Goal: Task Accomplishment & Management: Use online tool/utility

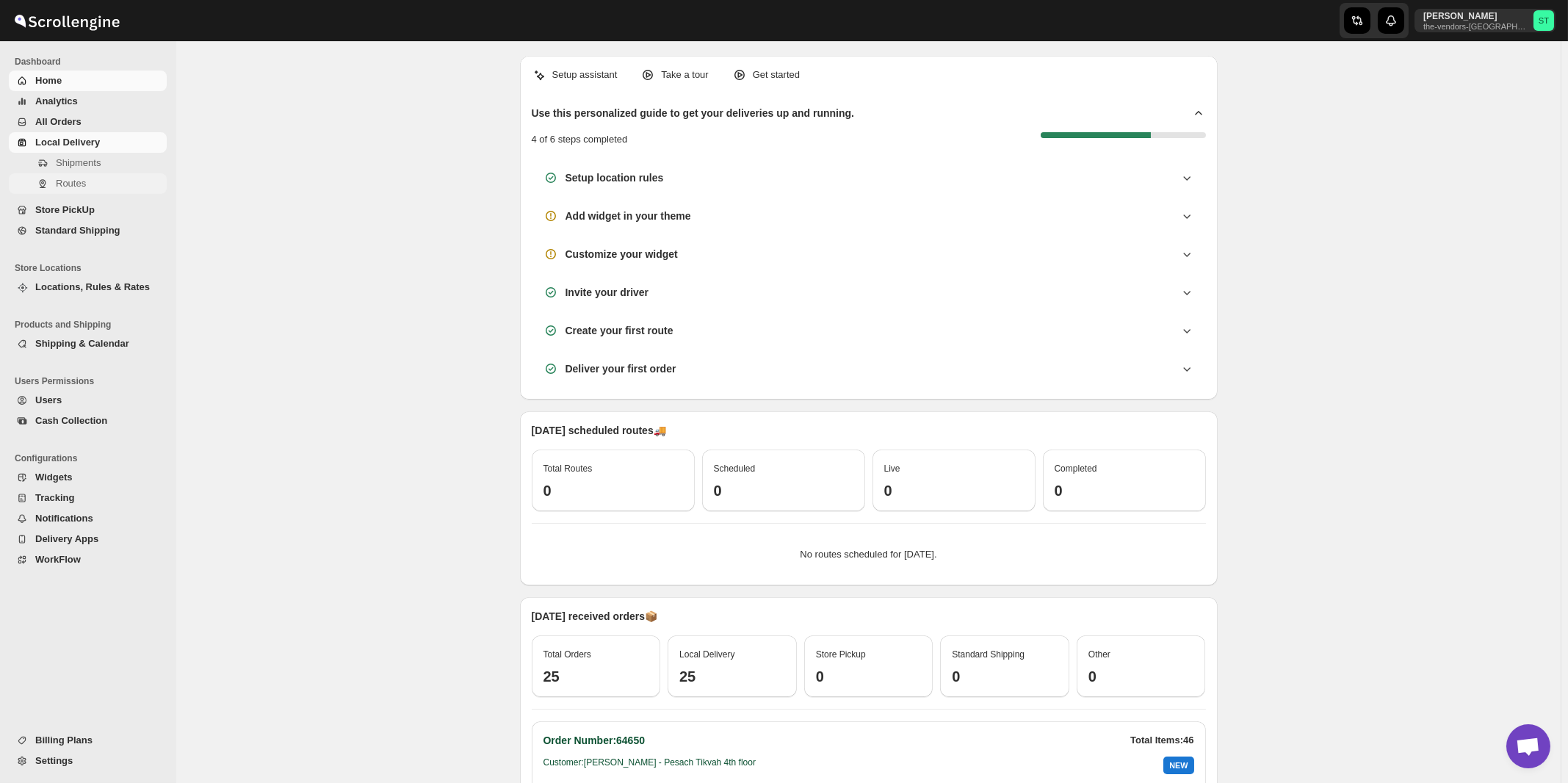
click at [65, 185] on span "Routes" at bounding box center [71, 183] width 30 height 11
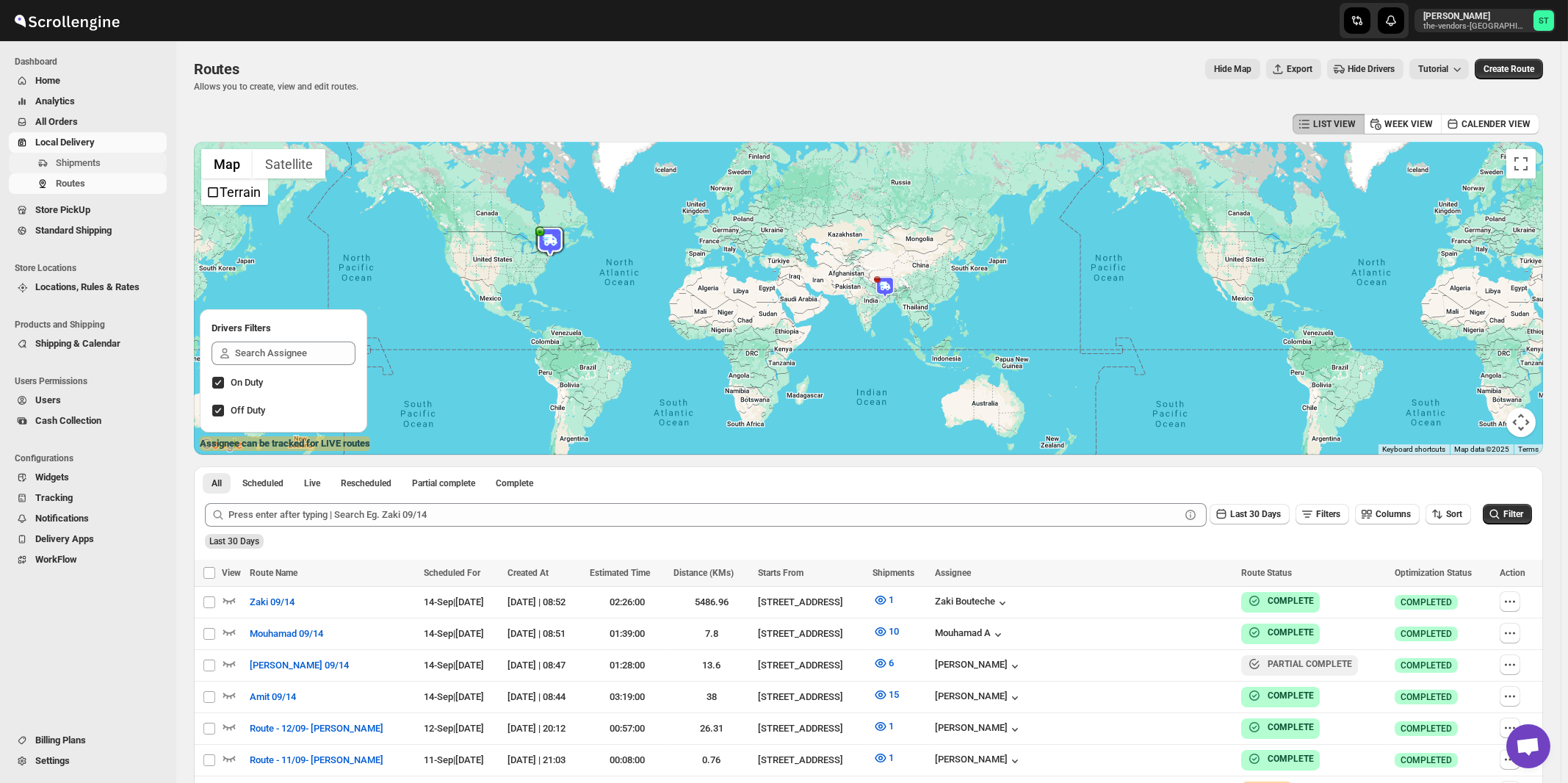
click at [82, 163] on span "Shipments" at bounding box center [78, 163] width 45 height 11
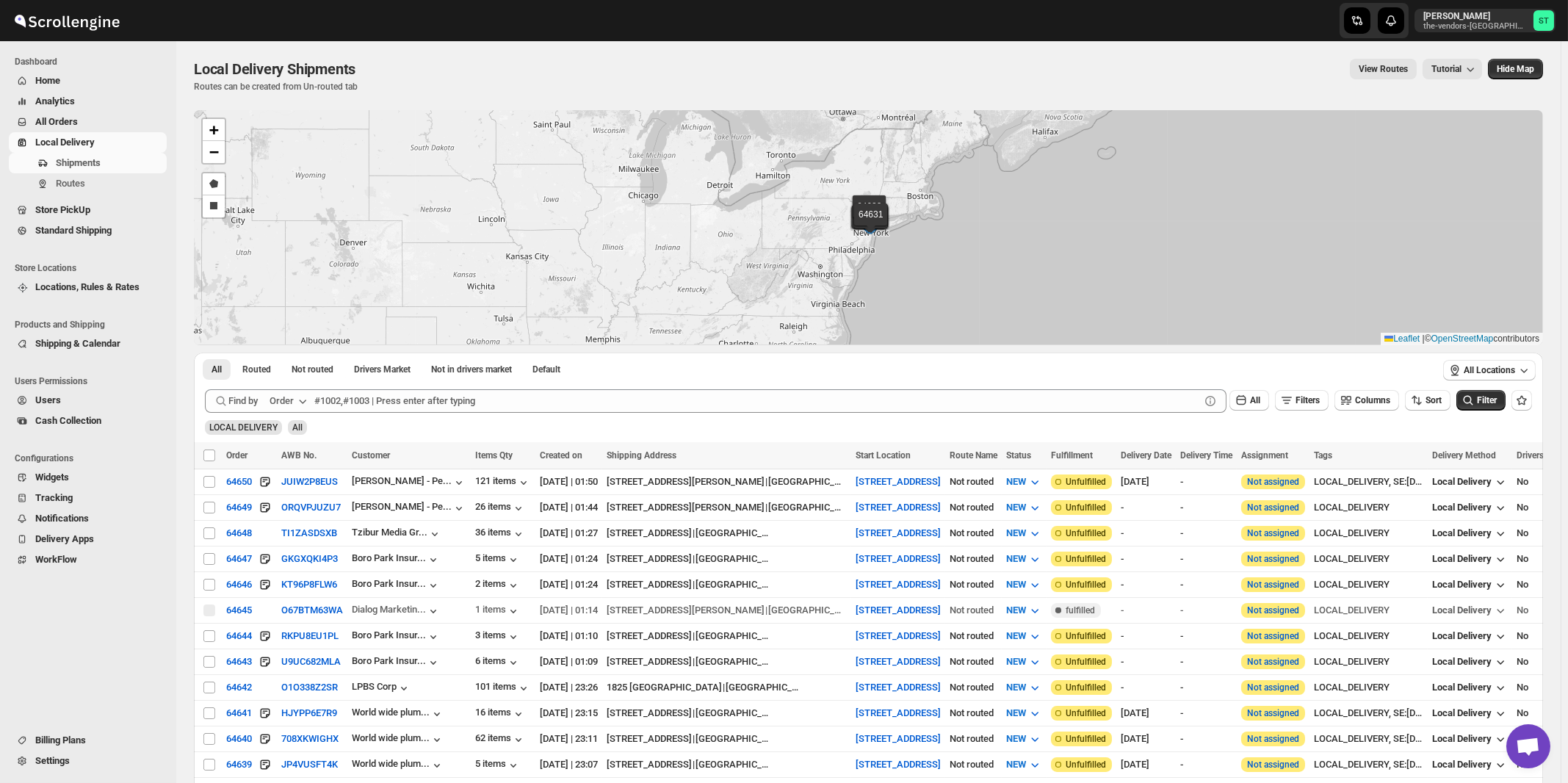
click at [284, 400] on div "Order" at bounding box center [282, 401] width 24 height 14
click at [296, 505] on div "Customer Name" at bounding box center [291, 511] width 67 height 14
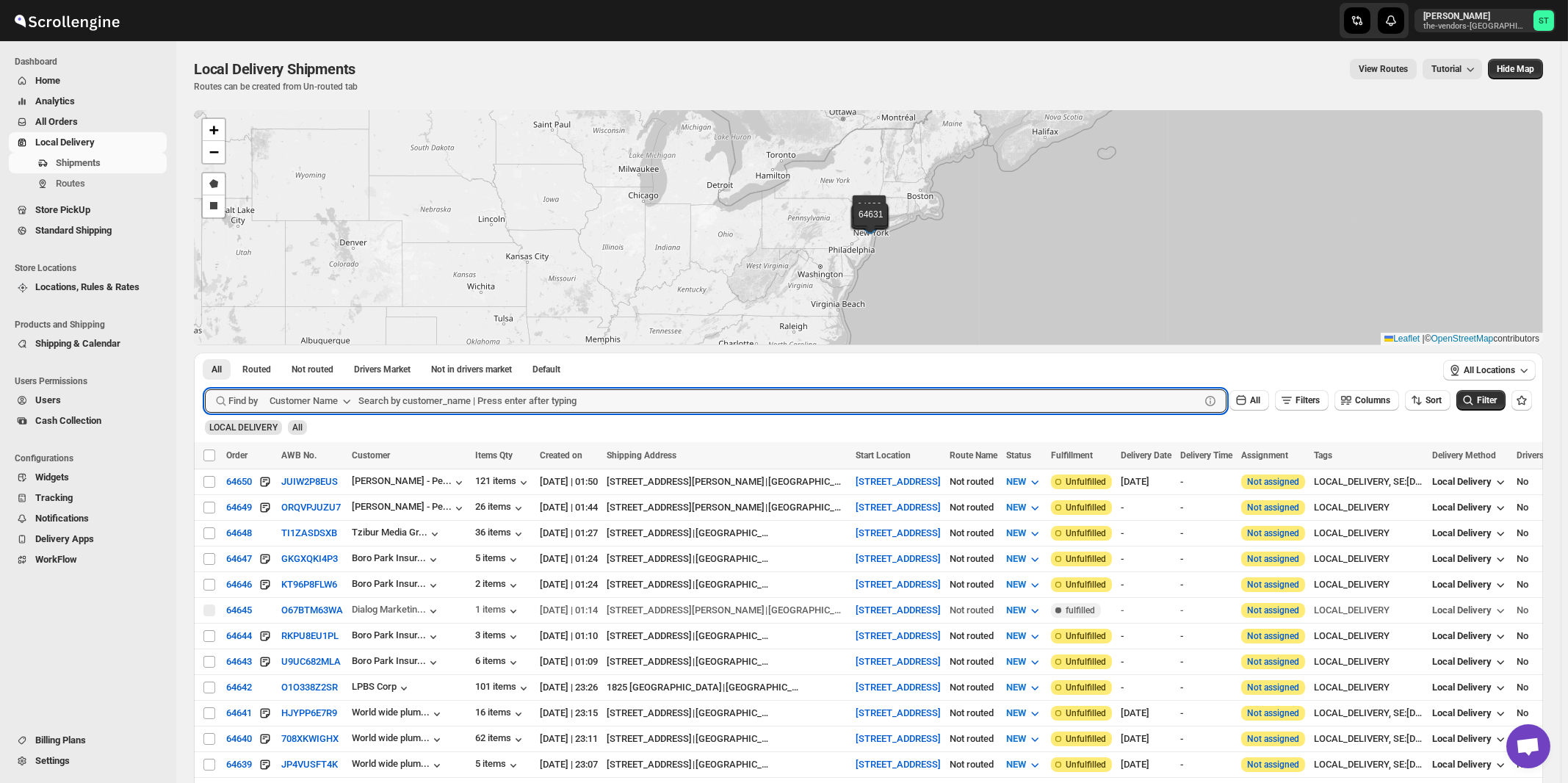
paste input "light it up"
type input "light it up"
click at [205, 352] on button "Submit" at bounding box center [226, 359] width 42 height 15
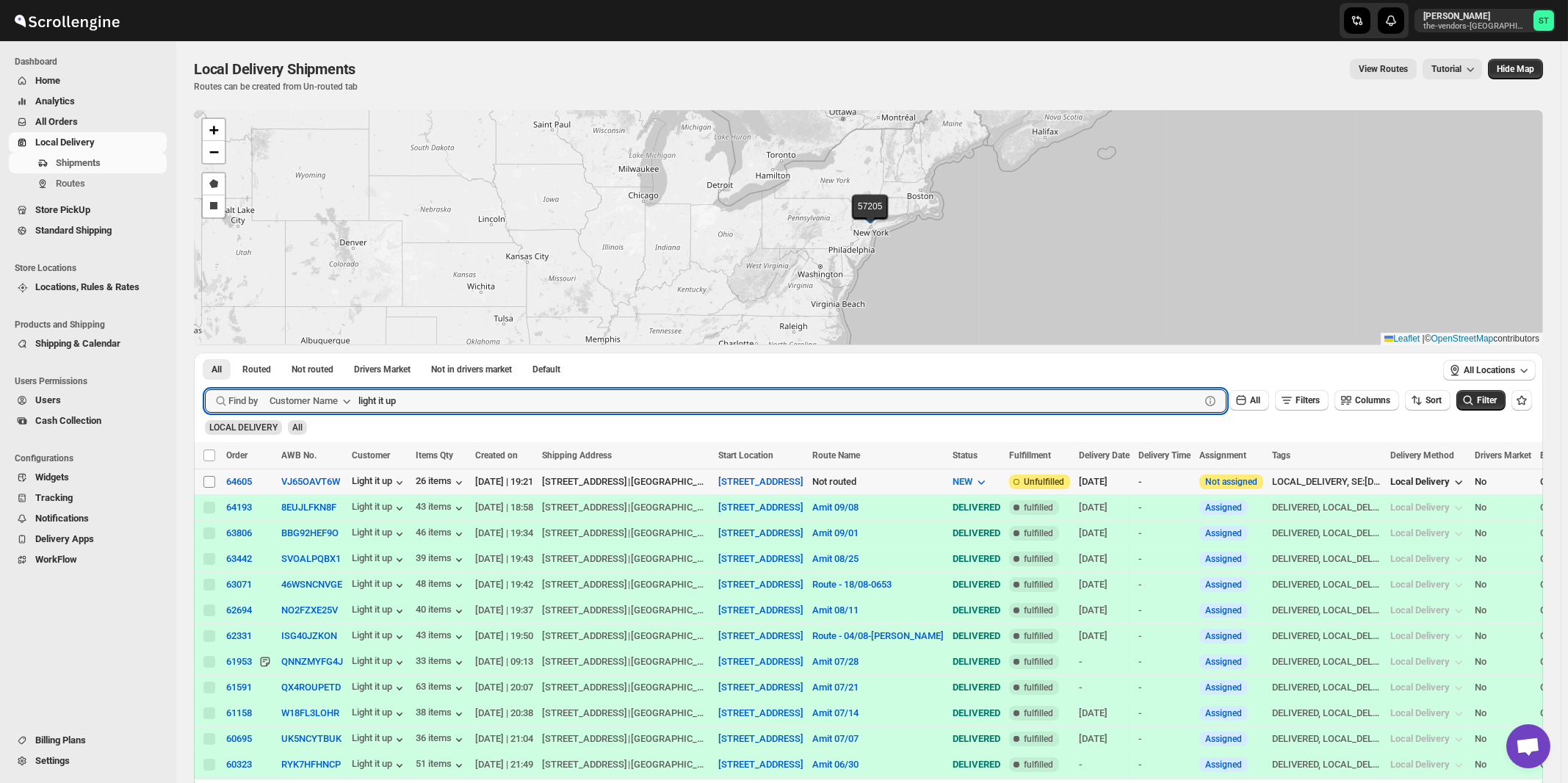
click at [210, 480] on input "Select shipment" at bounding box center [209, 482] width 12 height 12
checkbox input "true"
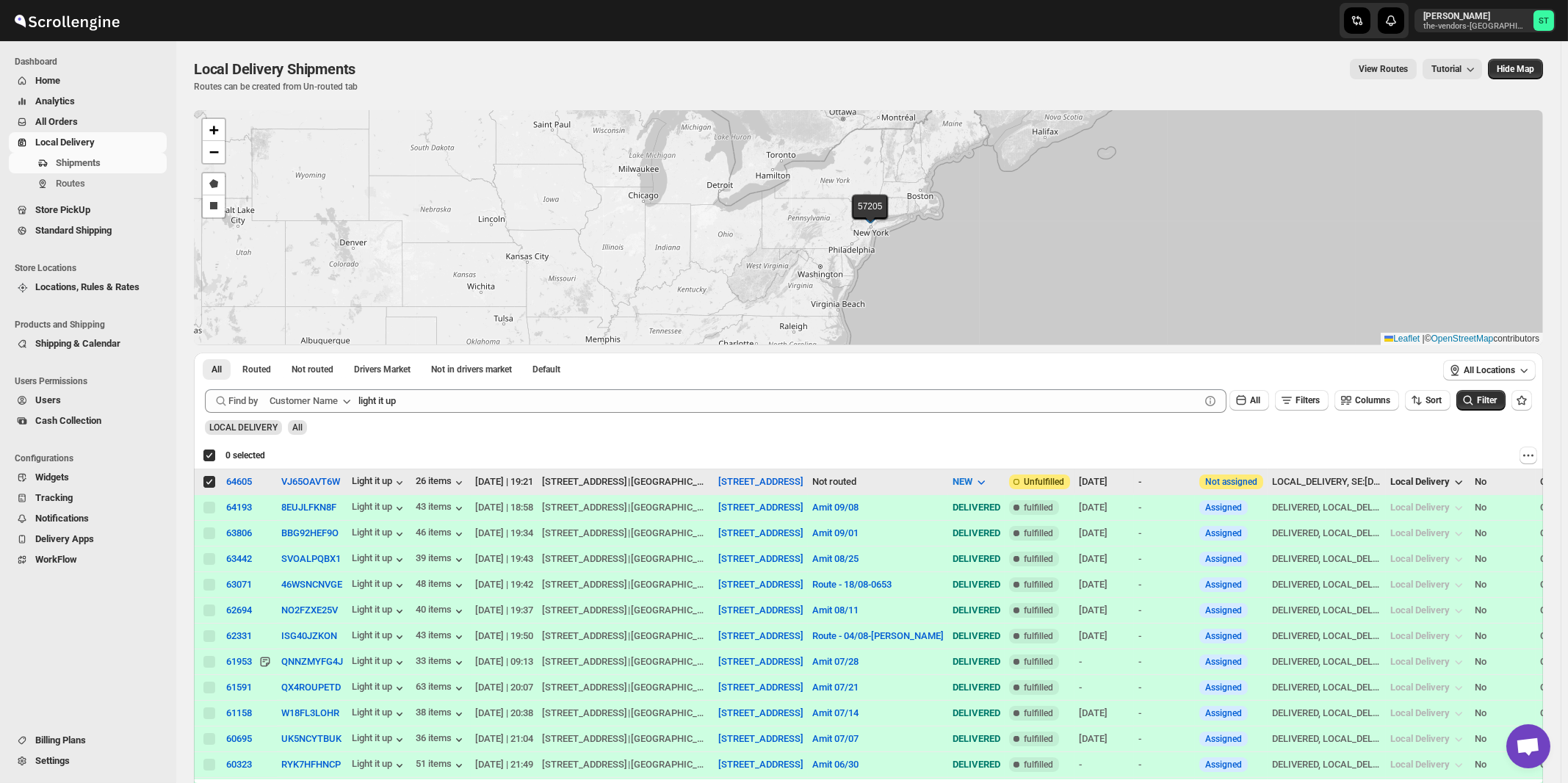
checkbox input "true"
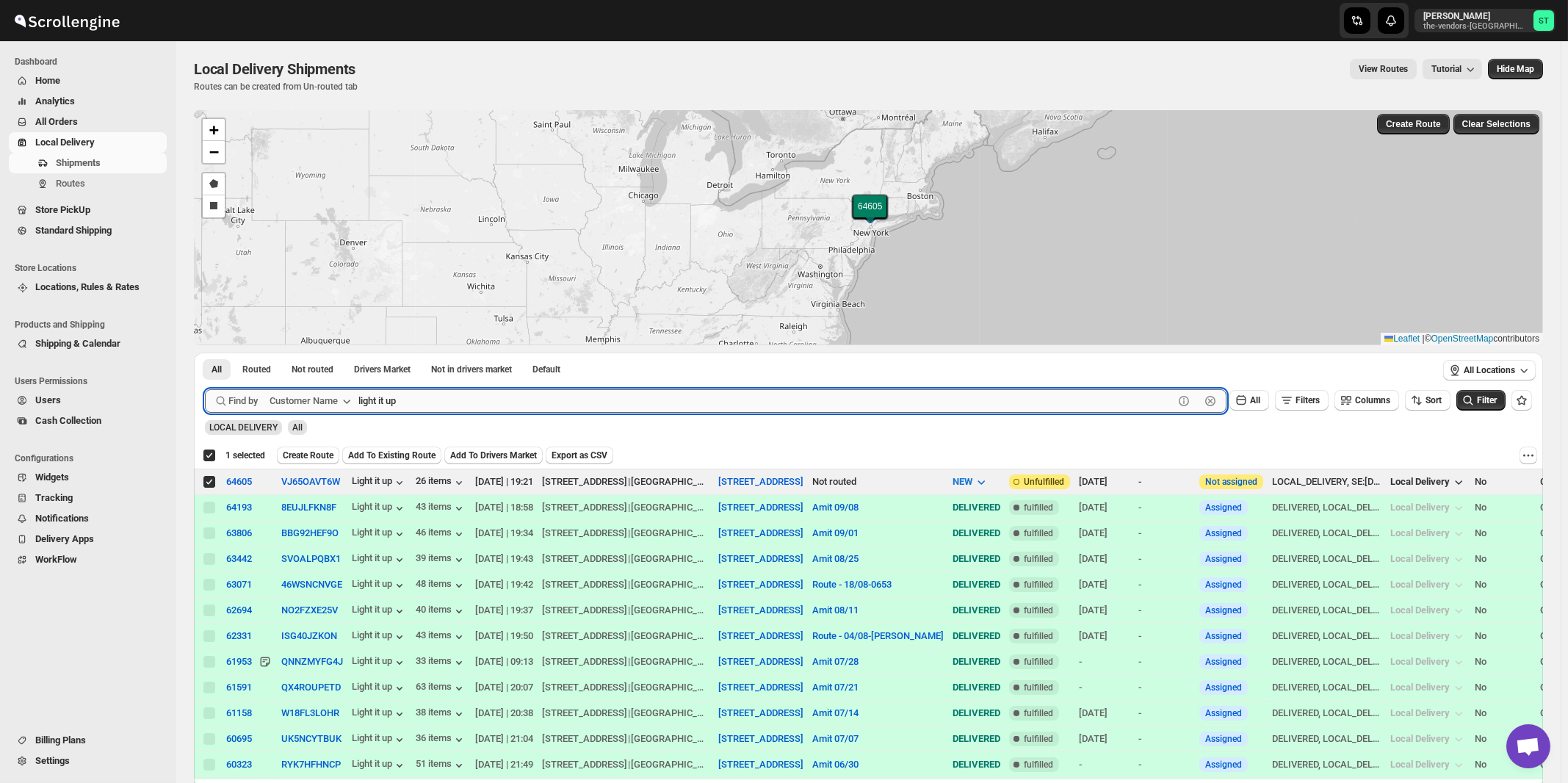
click at [479, 401] on input "light it up" at bounding box center [766, 400] width 816 height 23
paste input "Advanced Management"
type input "Advanced Management"
click at [205, 352] on button "Submit" at bounding box center [226, 359] width 42 height 15
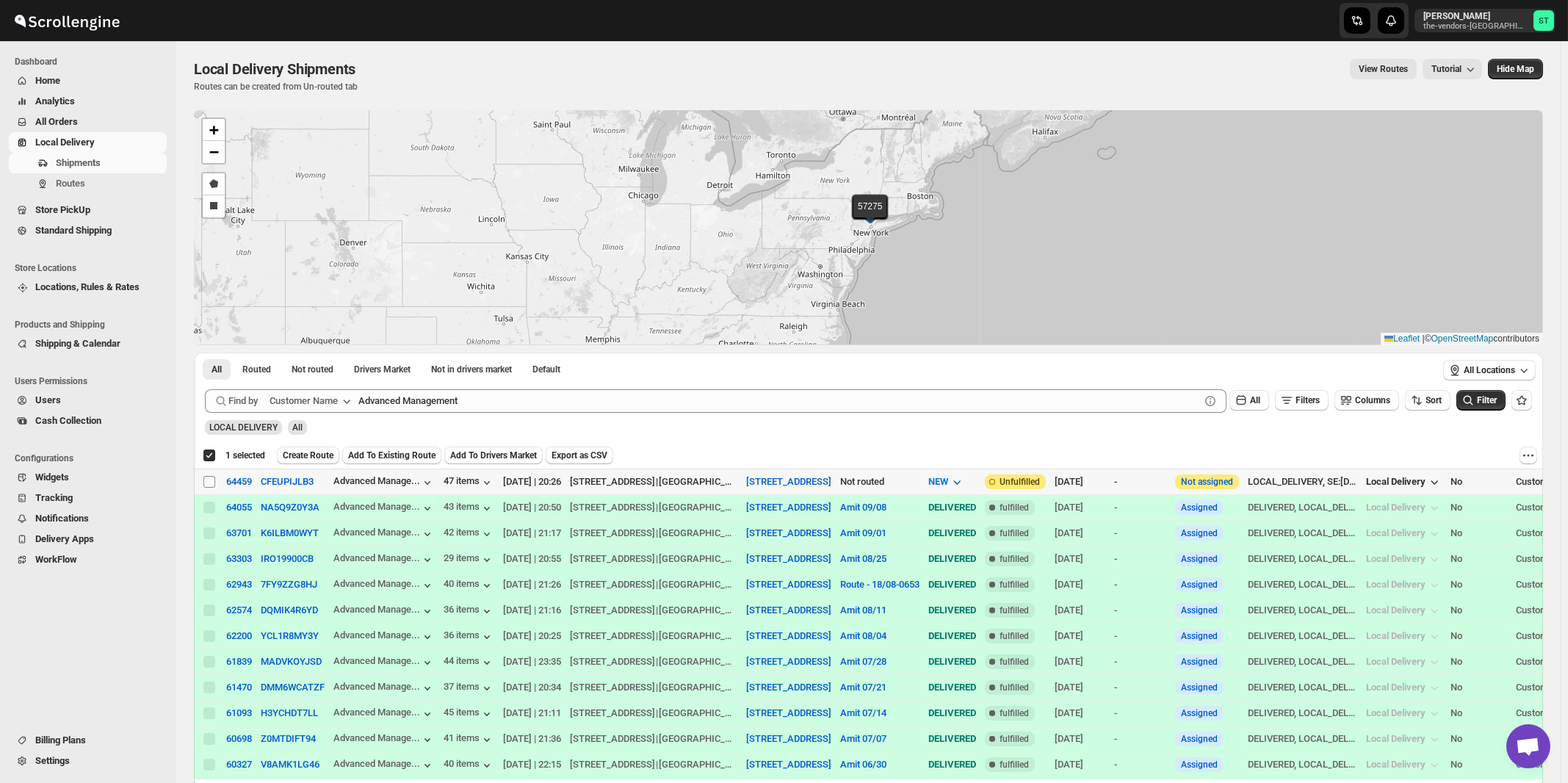
click at [210, 481] on input "Select shipment" at bounding box center [209, 482] width 12 height 12
checkbox input "true"
checkbox input "false"
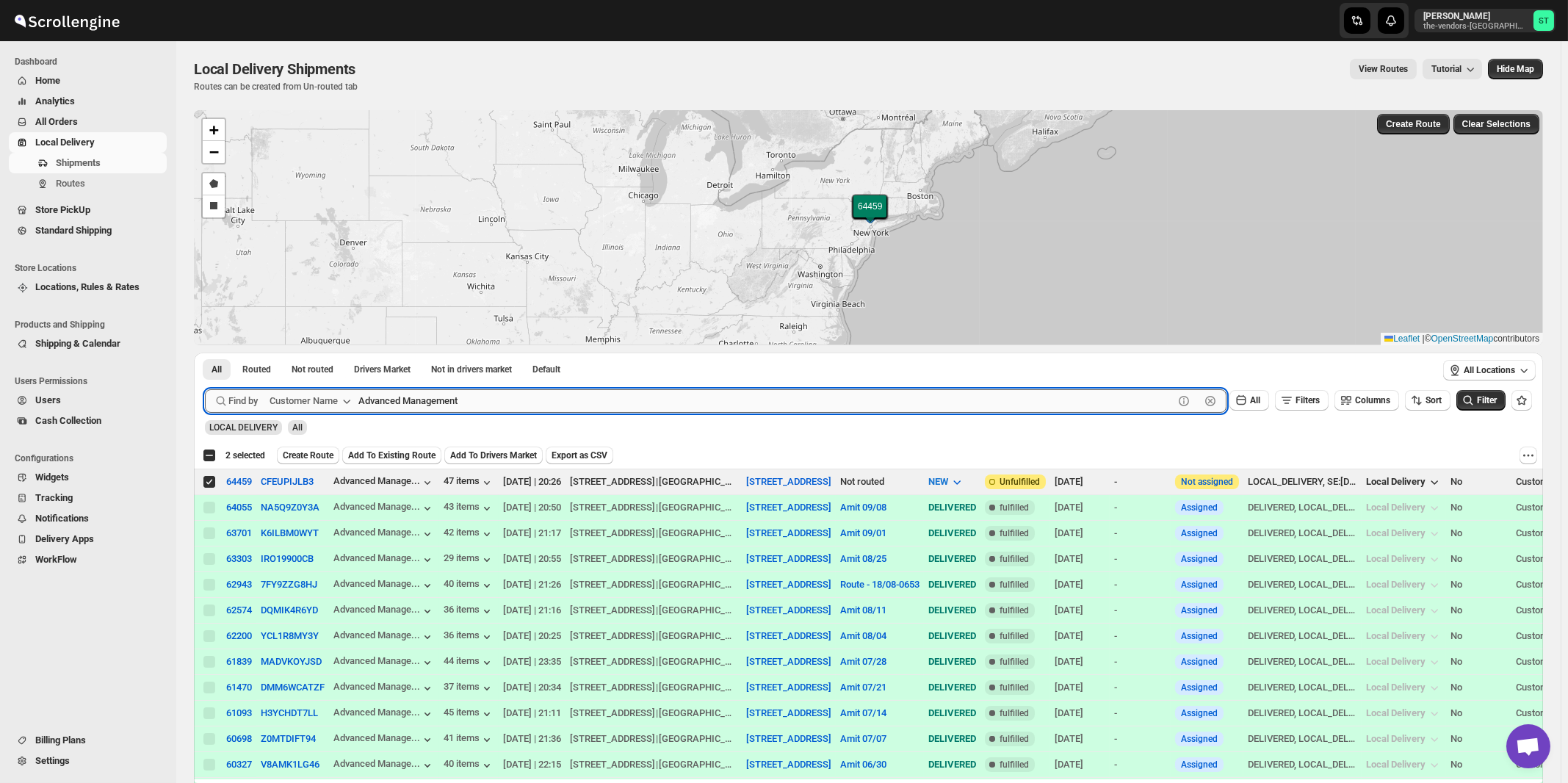
click at [664, 396] on input "Advanced Management" at bounding box center [766, 400] width 816 height 23
paste input "boro park insurance monsey"
type input "boro park insurance"
click at [205, 352] on button "Submit" at bounding box center [226, 359] width 42 height 15
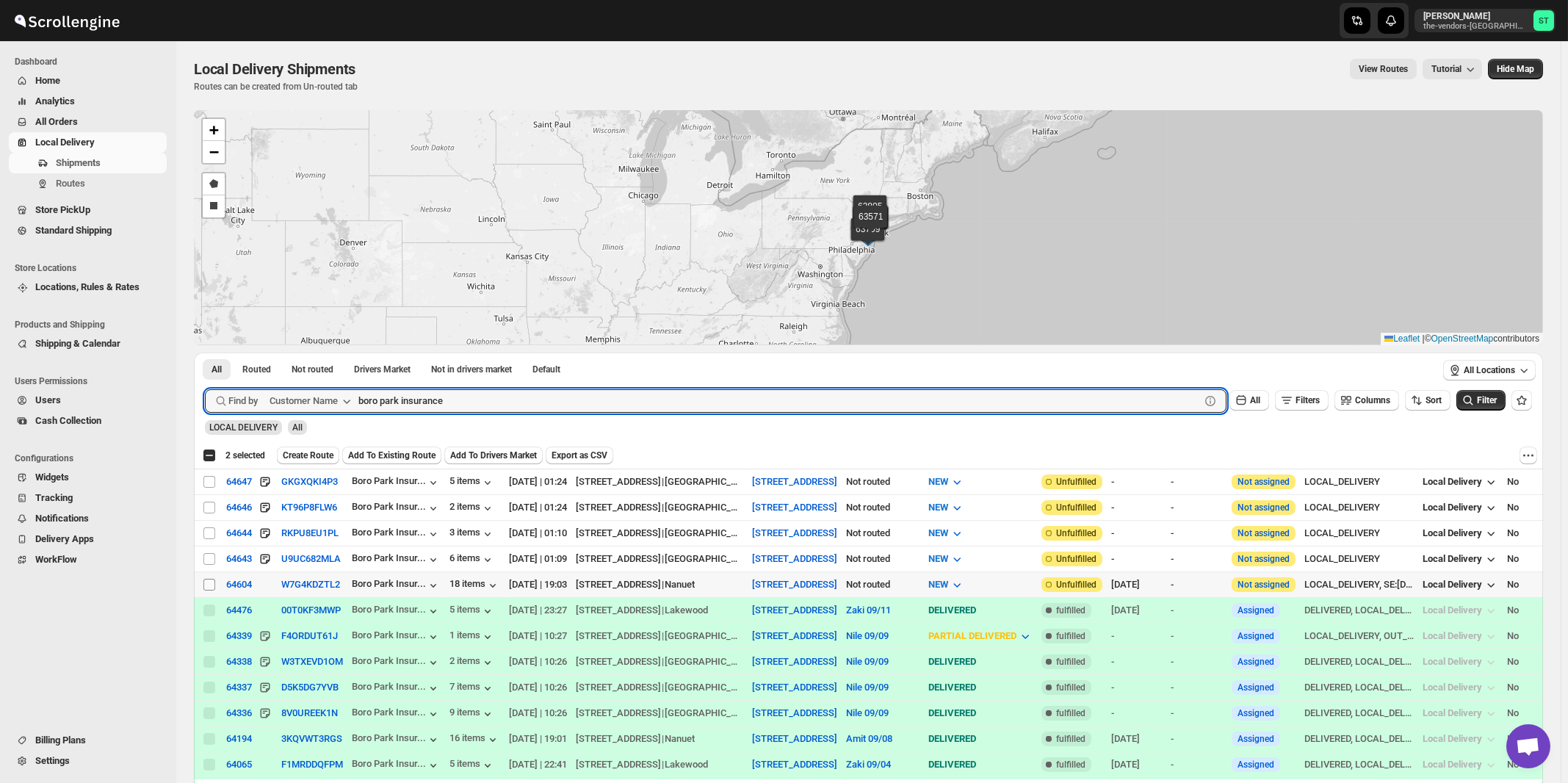
click at [211, 584] on input "Select shipment" at bounding box center [209, 584] width 12 height 12
checkbox input "true"
click at [502, 409] on input "boro park insurance" at bounding box center [766, 400] width 816 height 23
paste input "Certified Lumber monsey"
type input "Certified Lumber monsey"
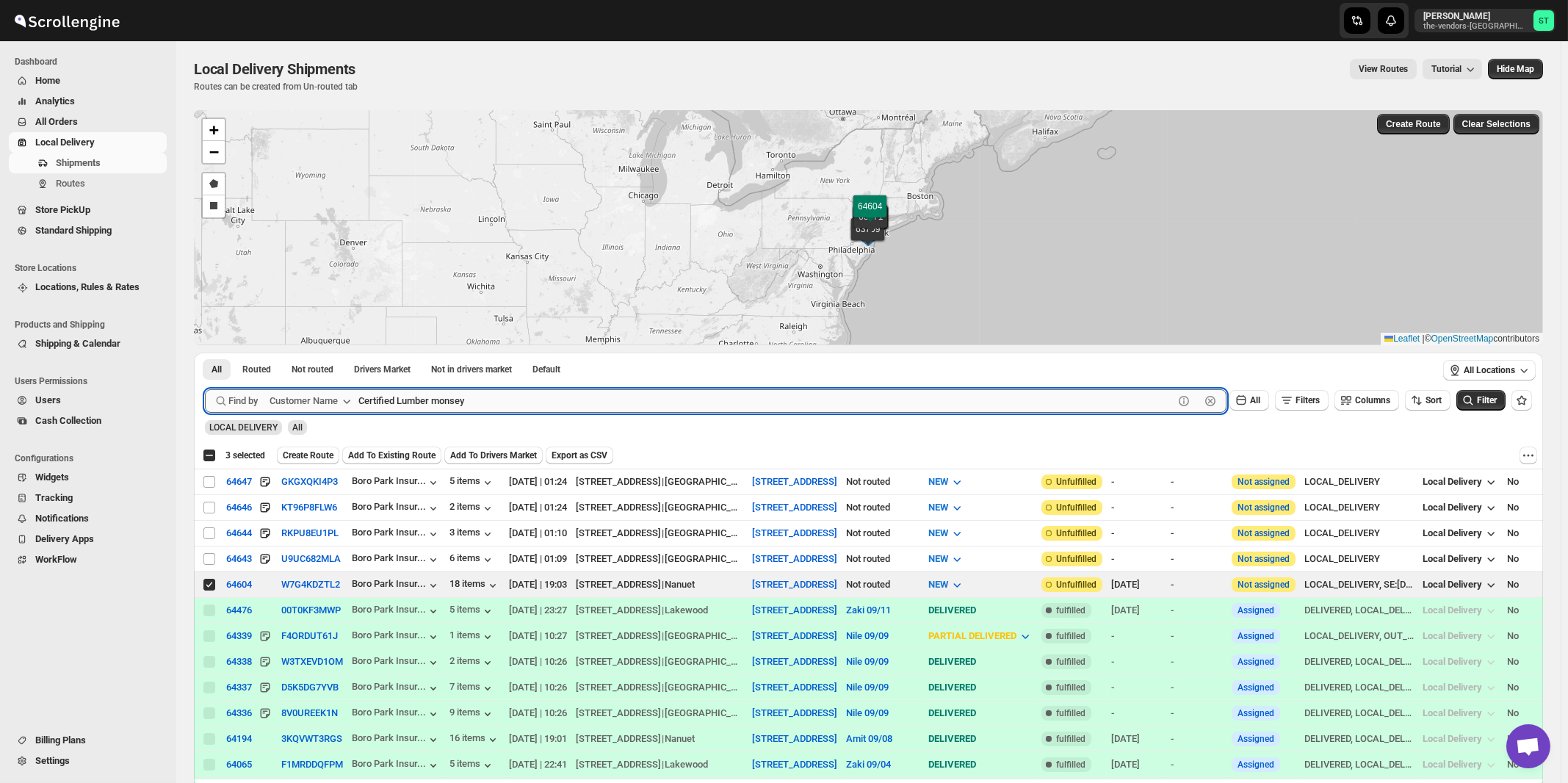
click at [205, 352] on button "Submit" at bounding box center [226, 359] width 42 height 15
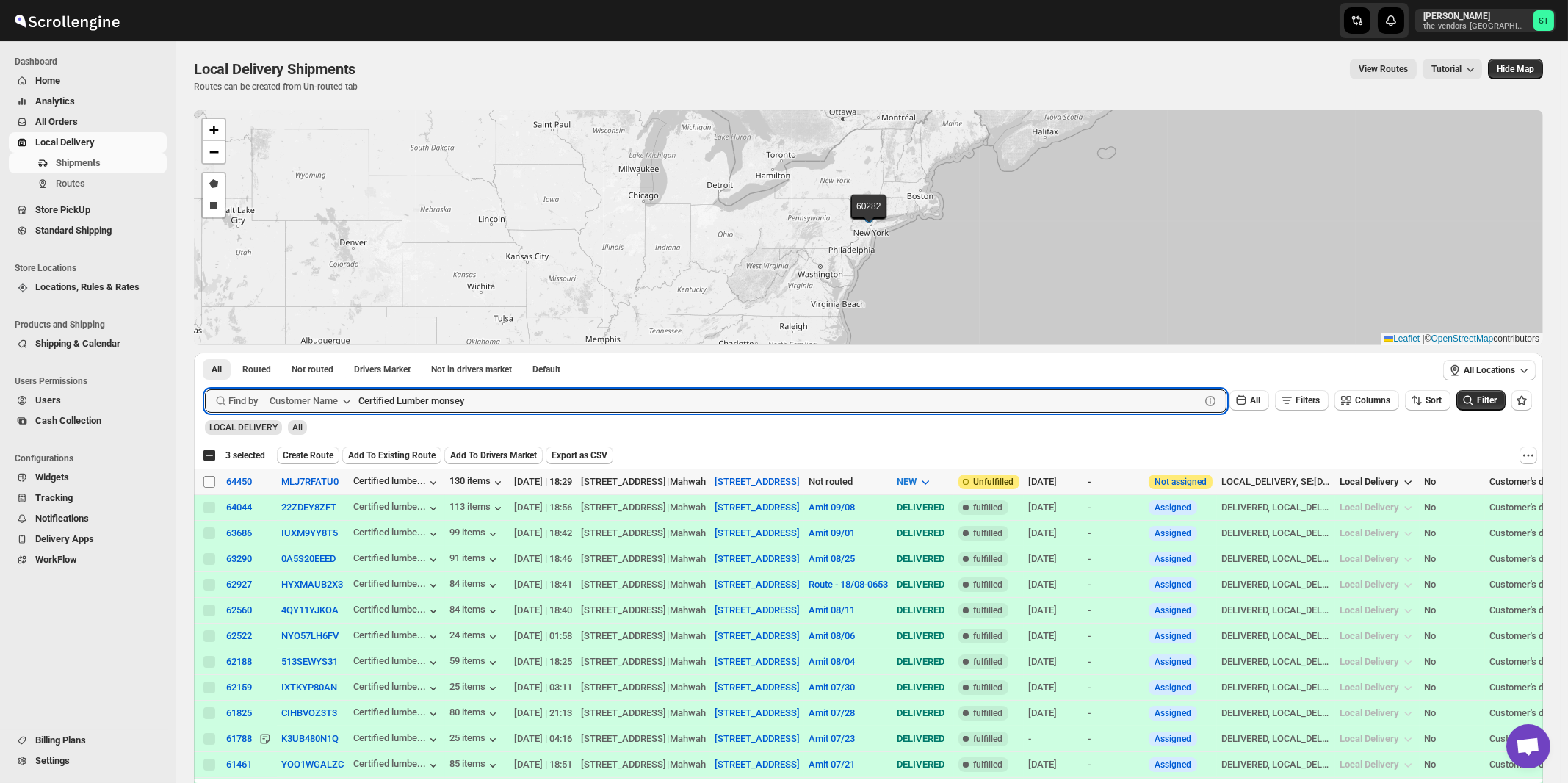
click at [210, 483] on input "Select shipment" at bounding box center [209, 482] width 12 height 12
checkbox input "true"
click at [506, 398] on input "Certified Lumber monsey" at bounding box center [766, 400] width 816 height 23
paste input "Hatzoloh Ems Inc"
type input "Hatzoloh Ems Inc"
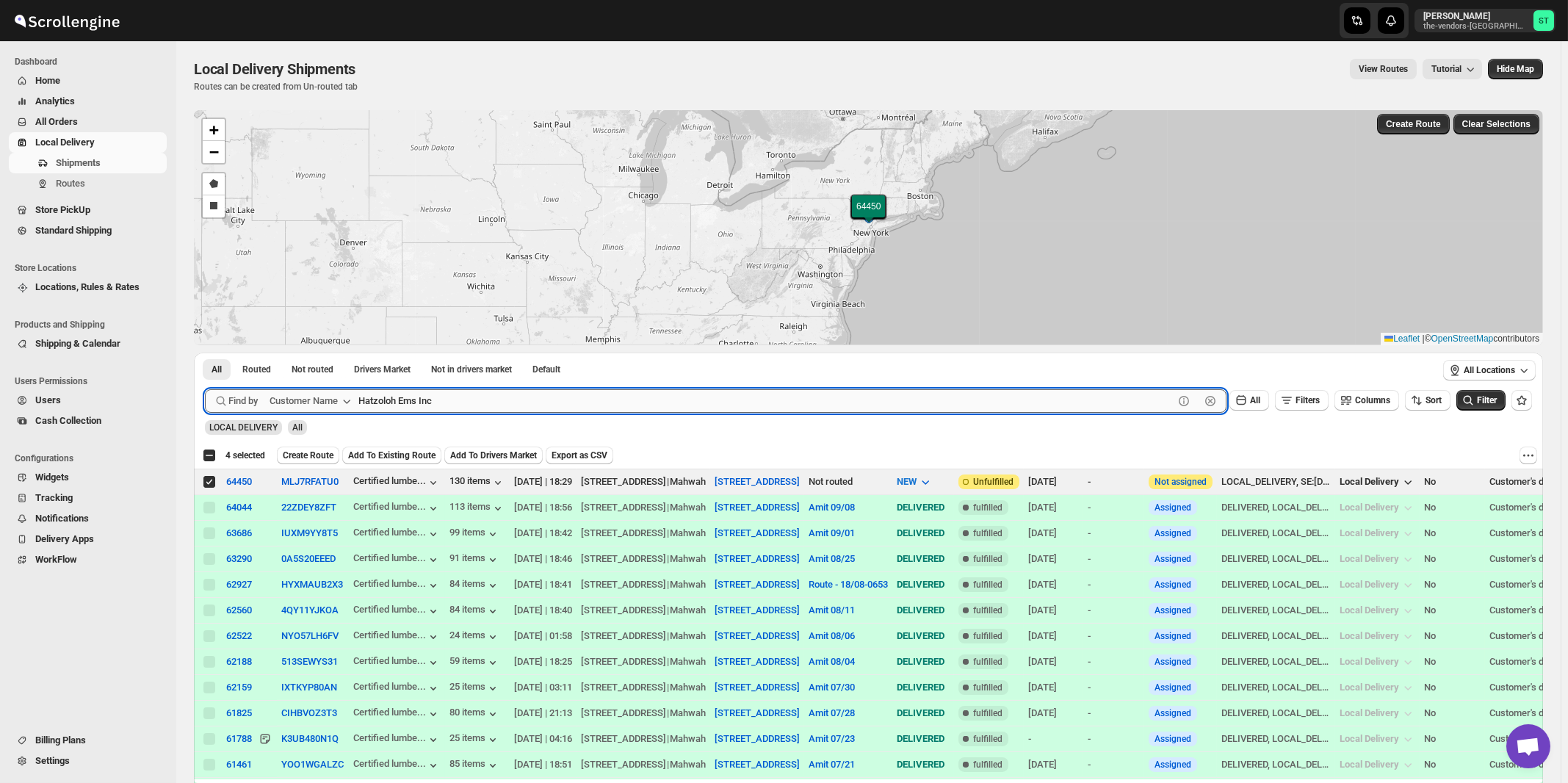
click at [205, 352] on button "Submit" at bounding box center [226, 359] width 42 height 15
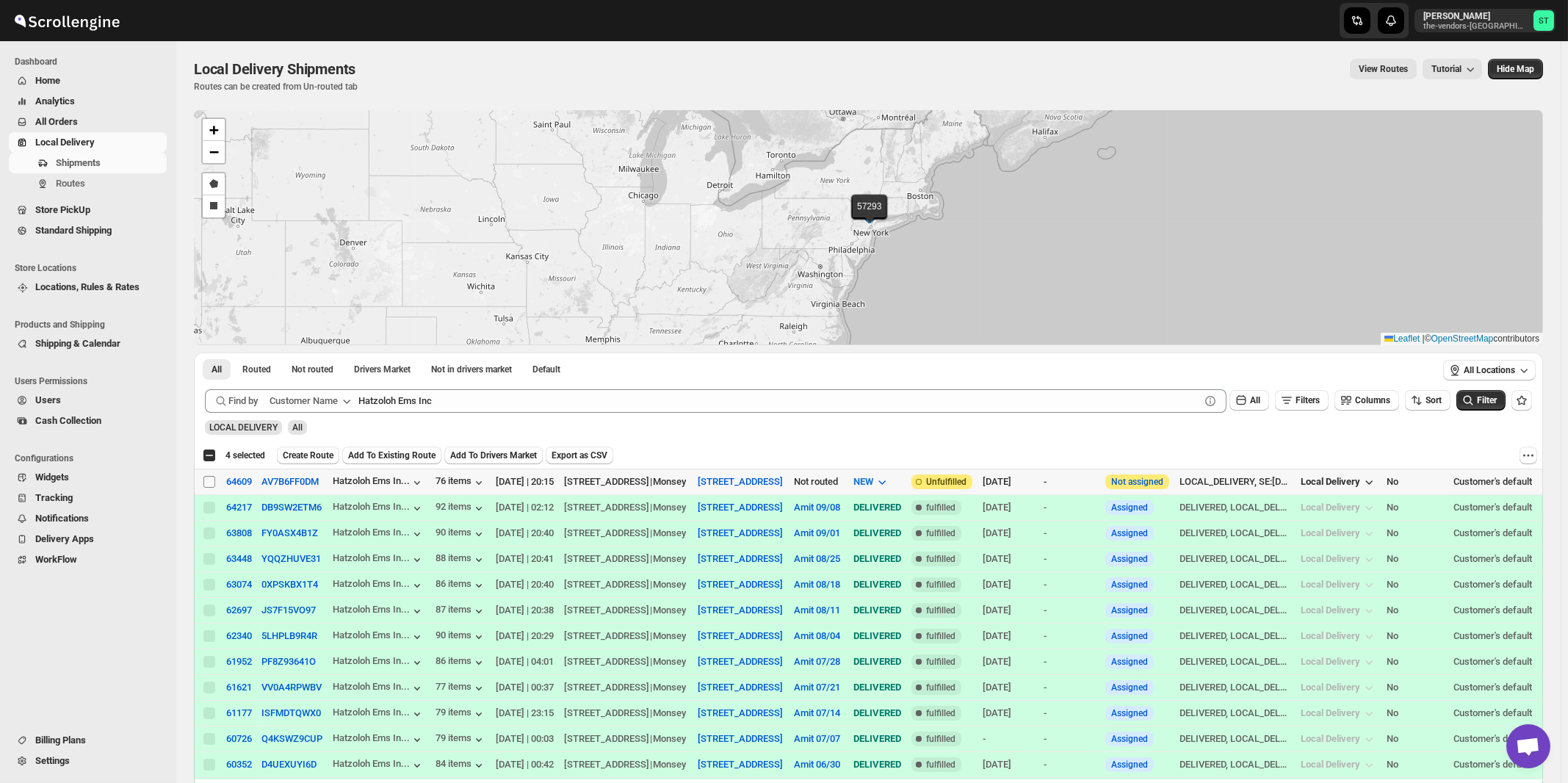
click at [206, 480] on input "Select shipment" at bounding box center [209, 482] width 12 height 12
checkbox input "true"
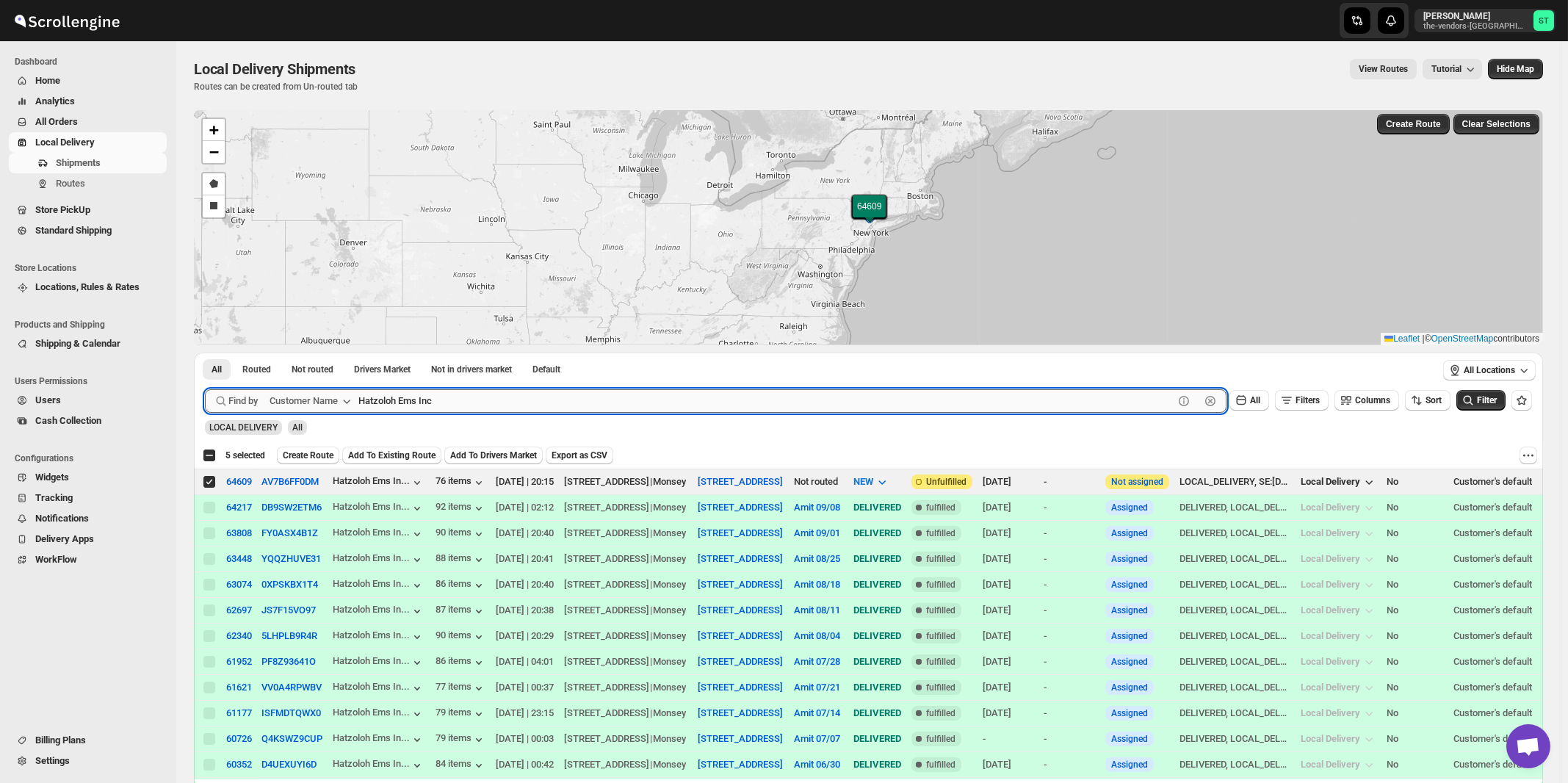
click at [471, 399] on input "Hatzoloh Ems Inc" at bounding box center [766, 400] width 816 height 23
paste input "CS 308"
type input "HCS 308"
click at [205, 352] on button "Submit" at bounding box center [226, 359] width 42 height 15
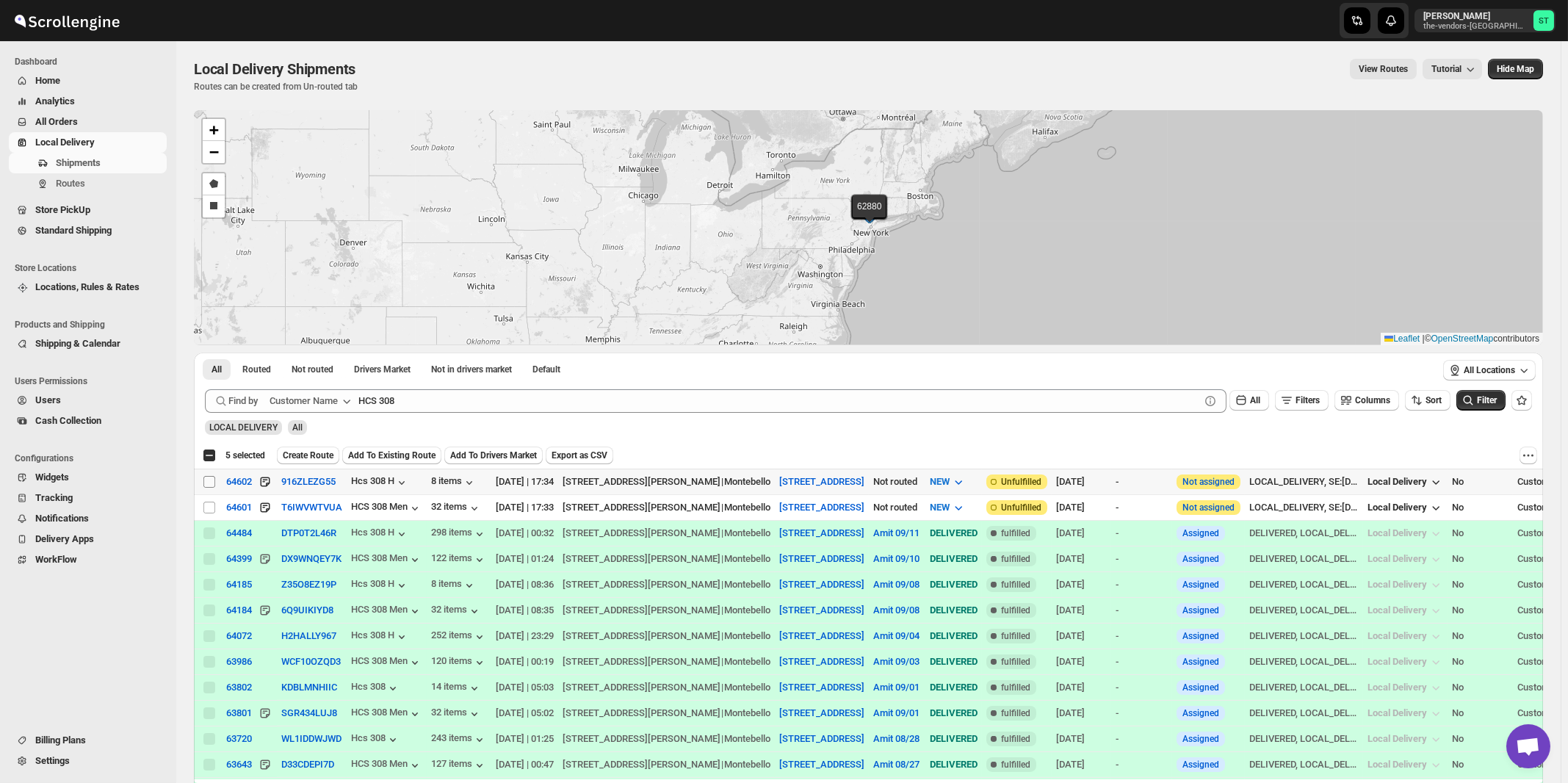
click at [208, 478] on input "Select shipment" at bounding box center [209, 482] width 12 height 12
checkbox input "true"
click at [208, 504] on input "Select shipment" at bounding box center [209, 508] width 12 height 12
checkbox input "true"
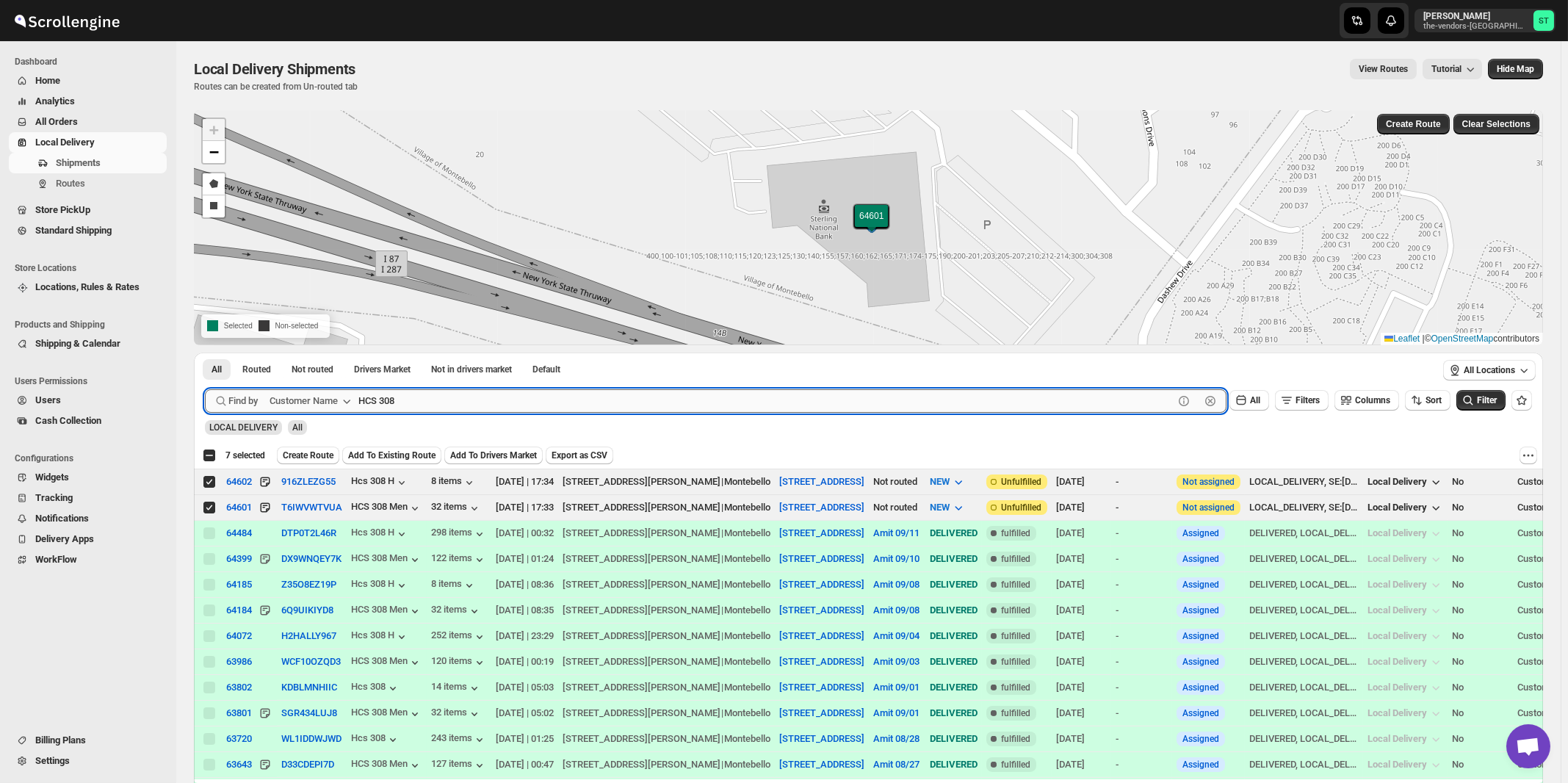
click at [513, 403] on input "HCS 308" at bounding box center [766, 400] width 816 height 23
paste input "cs 160"
type input "Hcs 160"
click at [205, 352] on button "Submit" at bounding box center [226, 359] width 42 height 15
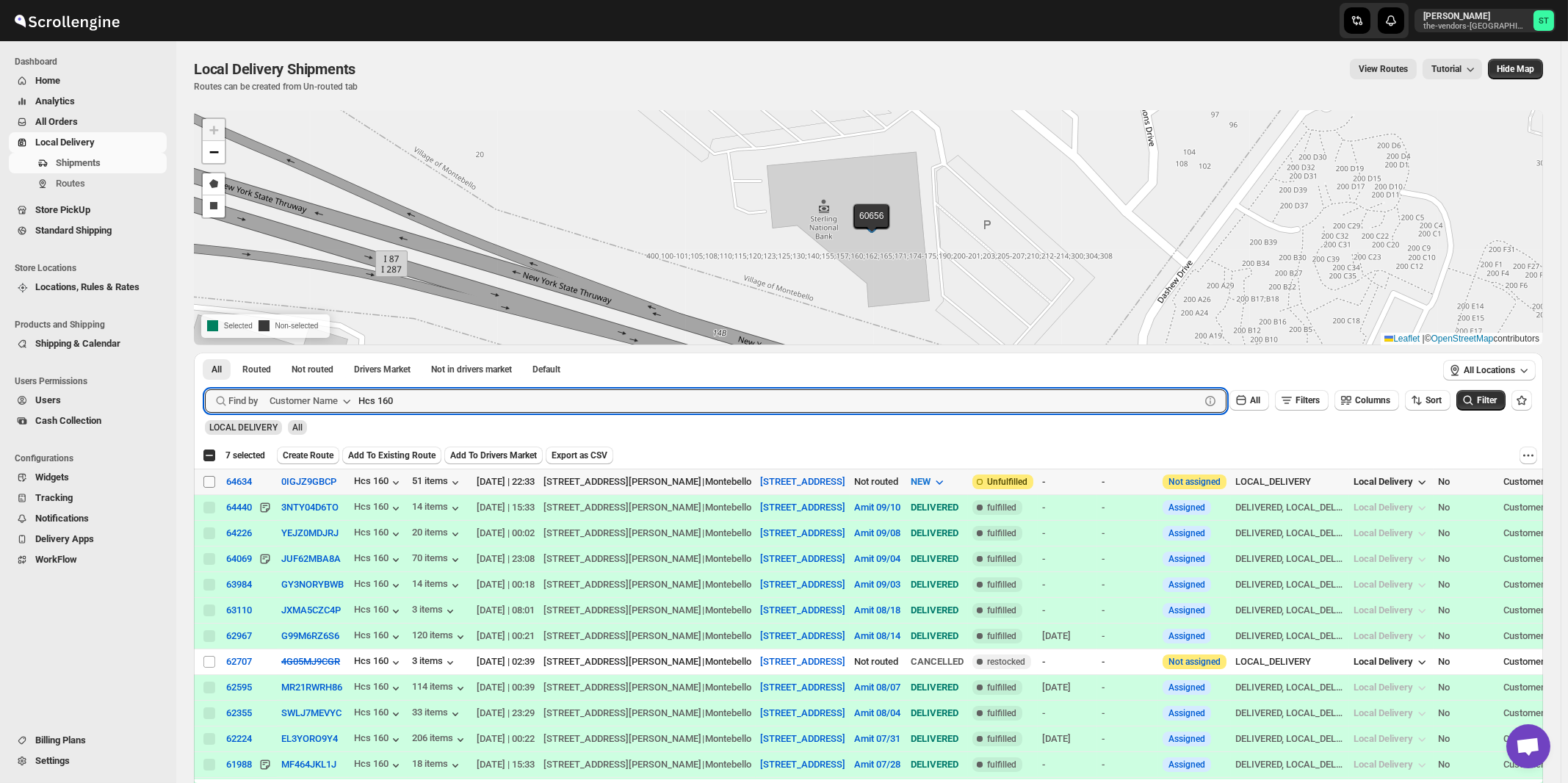
click at [212, 480] on input "Select shipment" at bounding box center [209, 482] width 12 height 12
checkbox input "true"
click at [491, 396] on input "Hcs 160" at bounding box center [766, 400] width 816 height 23
paste input "Style Edit"
type input "Style Edit"
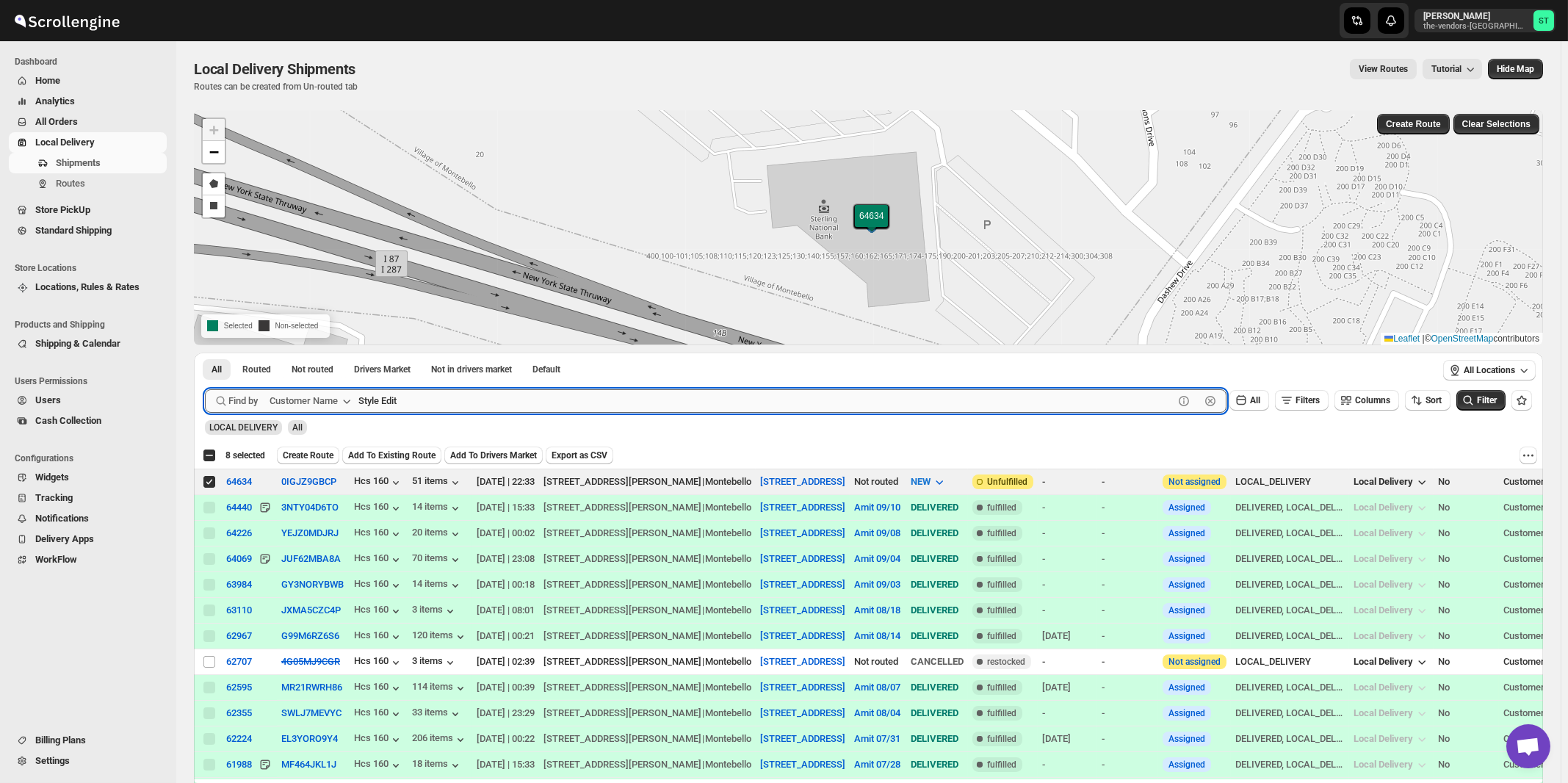
click at [205, 352] on button "Submit" at bounding box center [226, 359] width 42 height 15
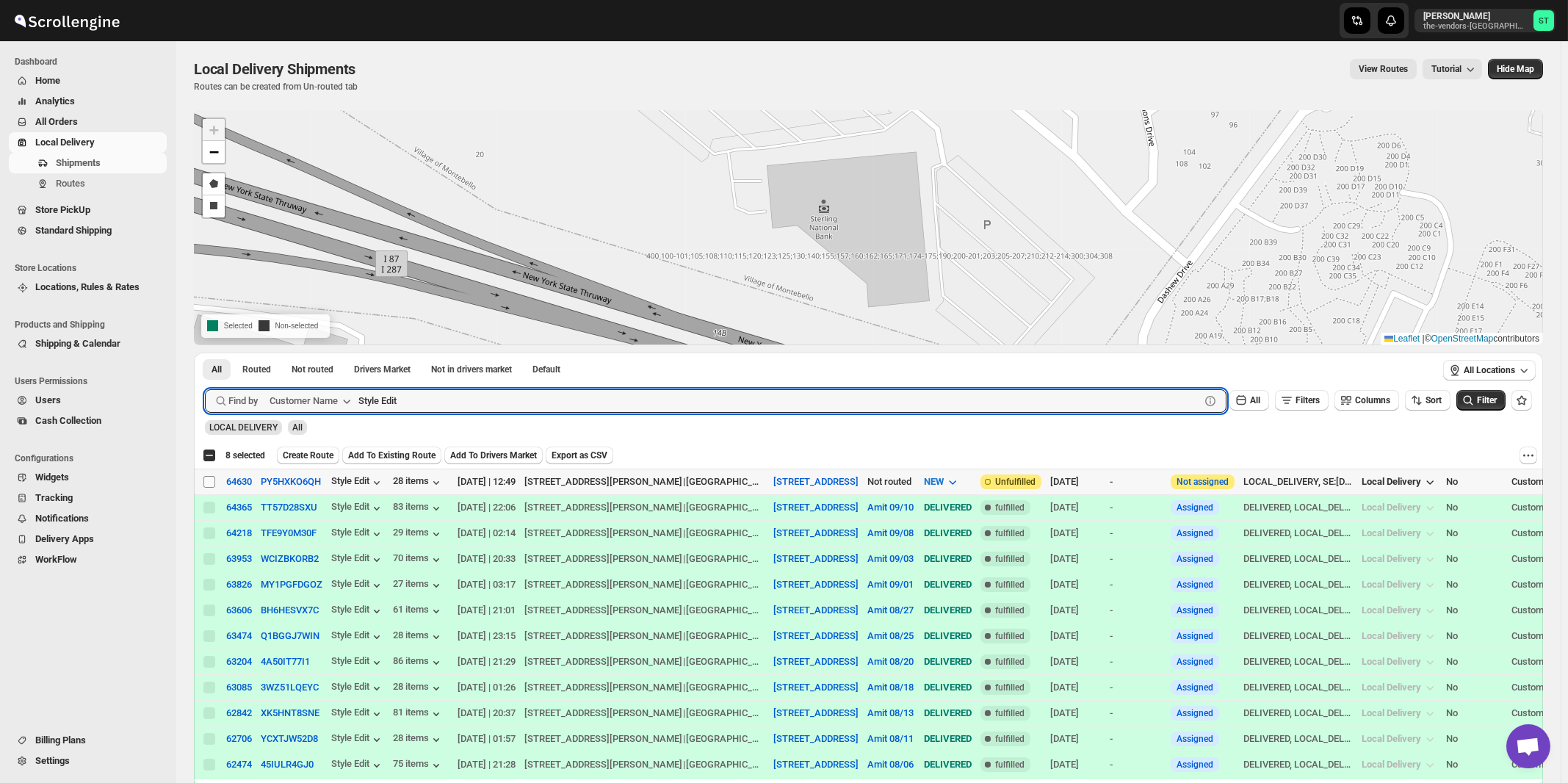
click at [208, 480] on input "Select shipment" at bounding box center [209, 482] width 12 height 12
checkbox input "true"
click at [529, 395] on input "Style Edit" at bounding box center [766, 400] width 816 height 23
paste input "Tier II landscape design"
click at [205, 352] on button "Submit" at bounding box center [226, 359] width 42 height 15
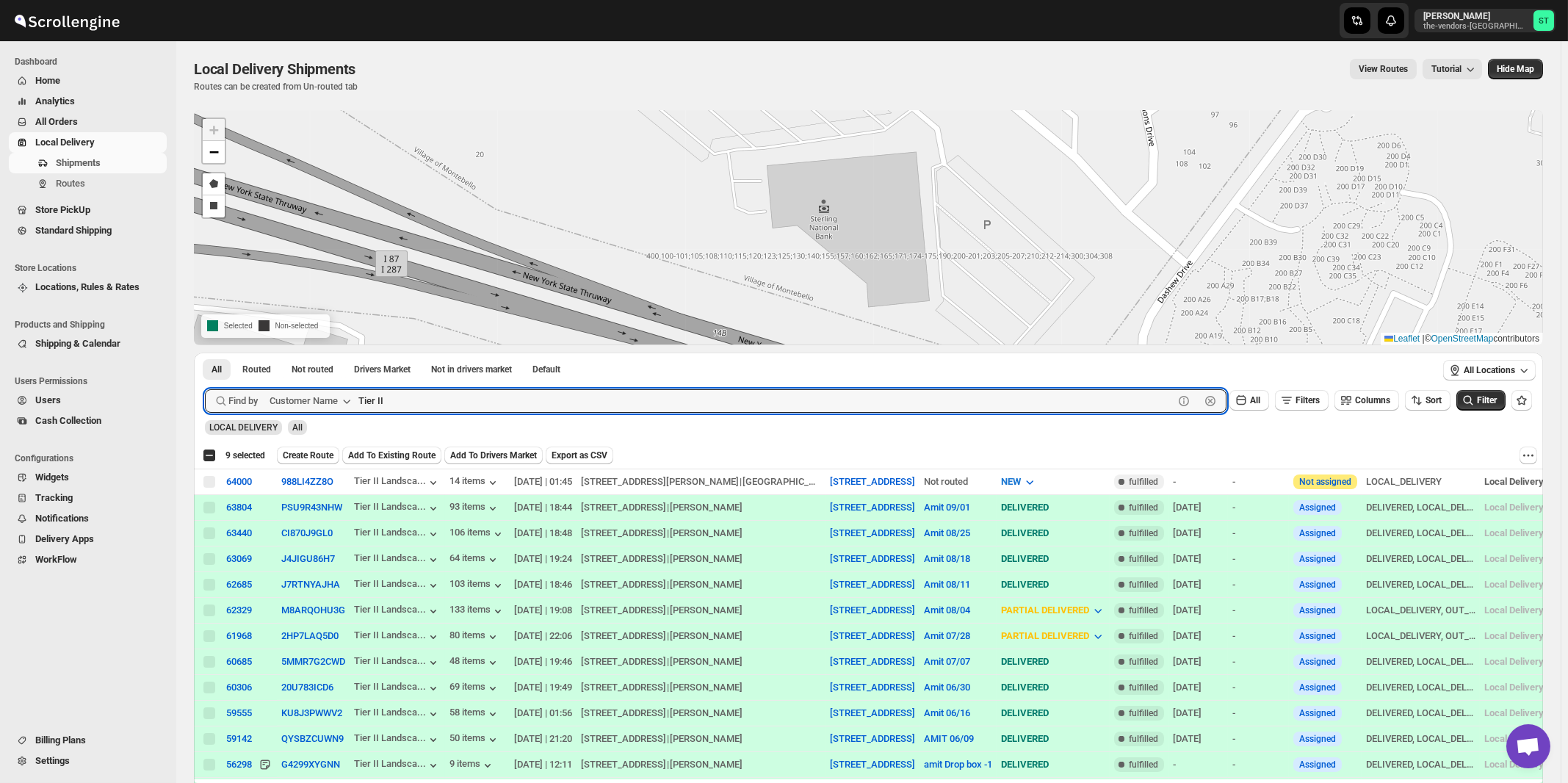
click at [205, 352] on button "Submit" at bounding box center [226, 359] width 42 height 15
paste input "[PERSON_NAME]"
type input "[PERSON_NAME]"
click at [205, 352] on button "Submit" at bounding box center [226, 359] width 42 height 15
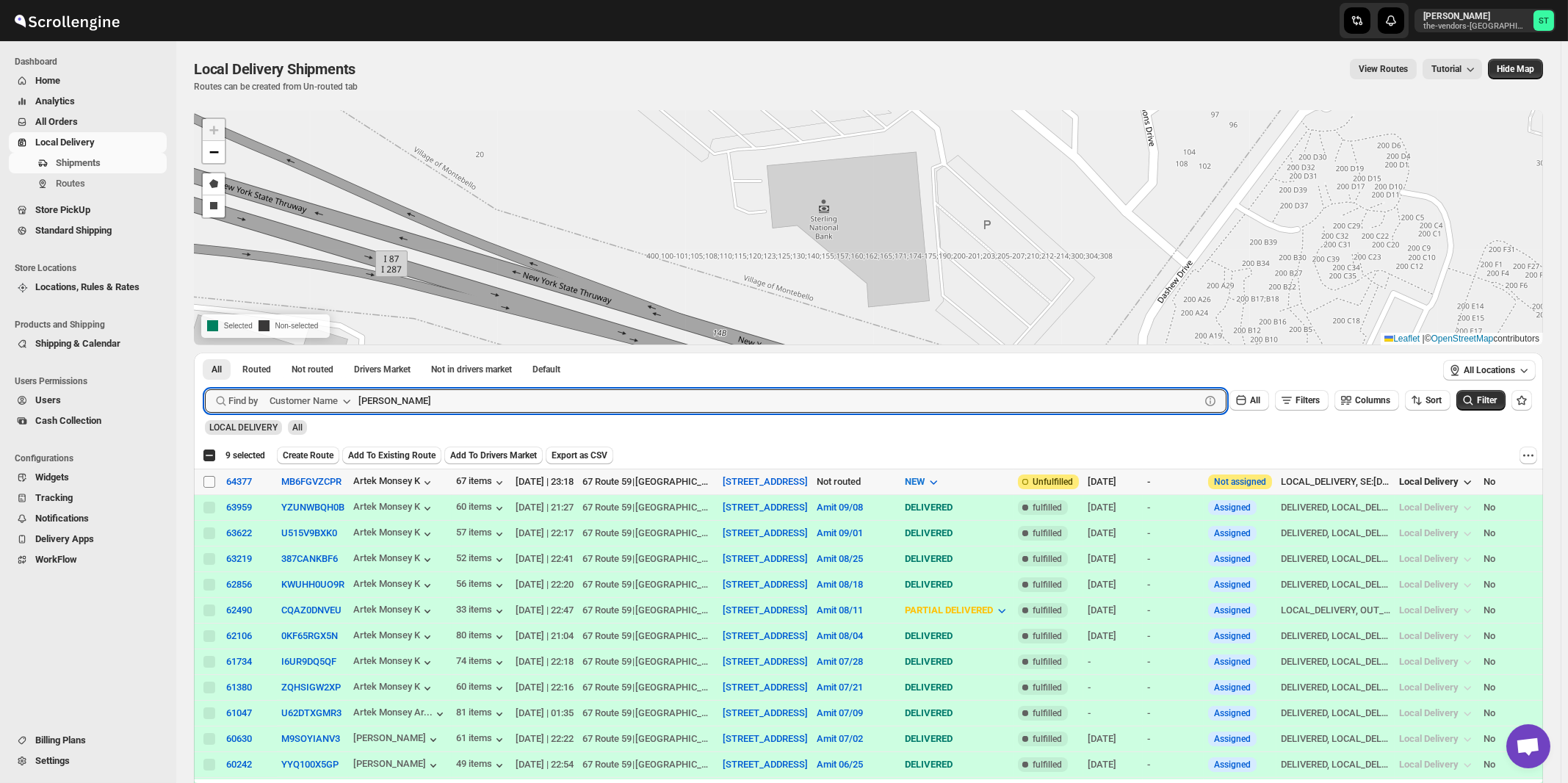
click at [208, 484] on input "Select shipment" at bounding box center [209, 482] width 12 height 12
checkbox input "true"
click at [479, 395] on input "[PERSON_NAME]" at bounding box center [766, 400] width 816 height 23
paste input "Nineyard"
type input "Nineyard"
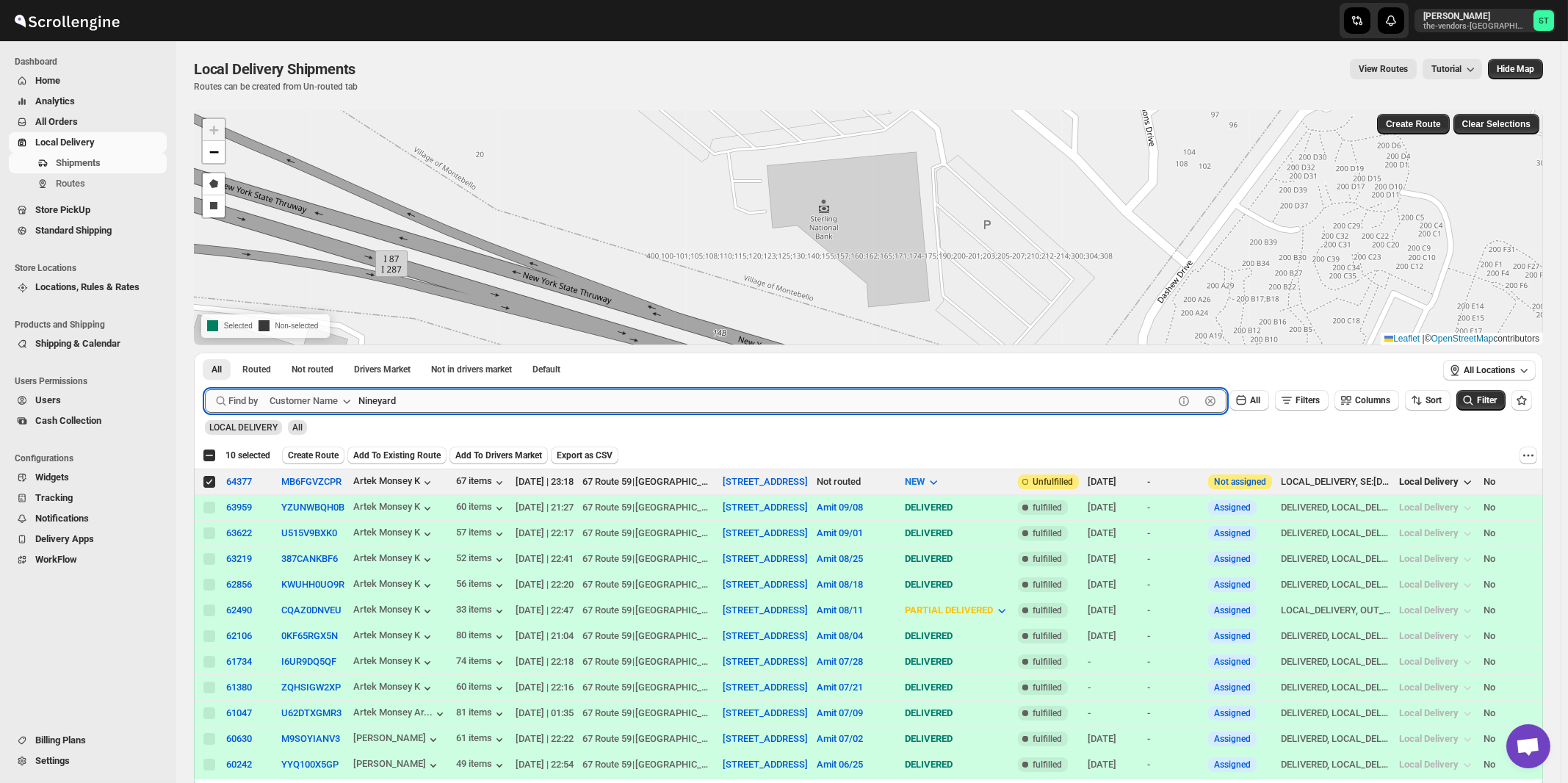
click at [205, 352] on button "Submit" at bounding box center [226, 359] width 42 height 15
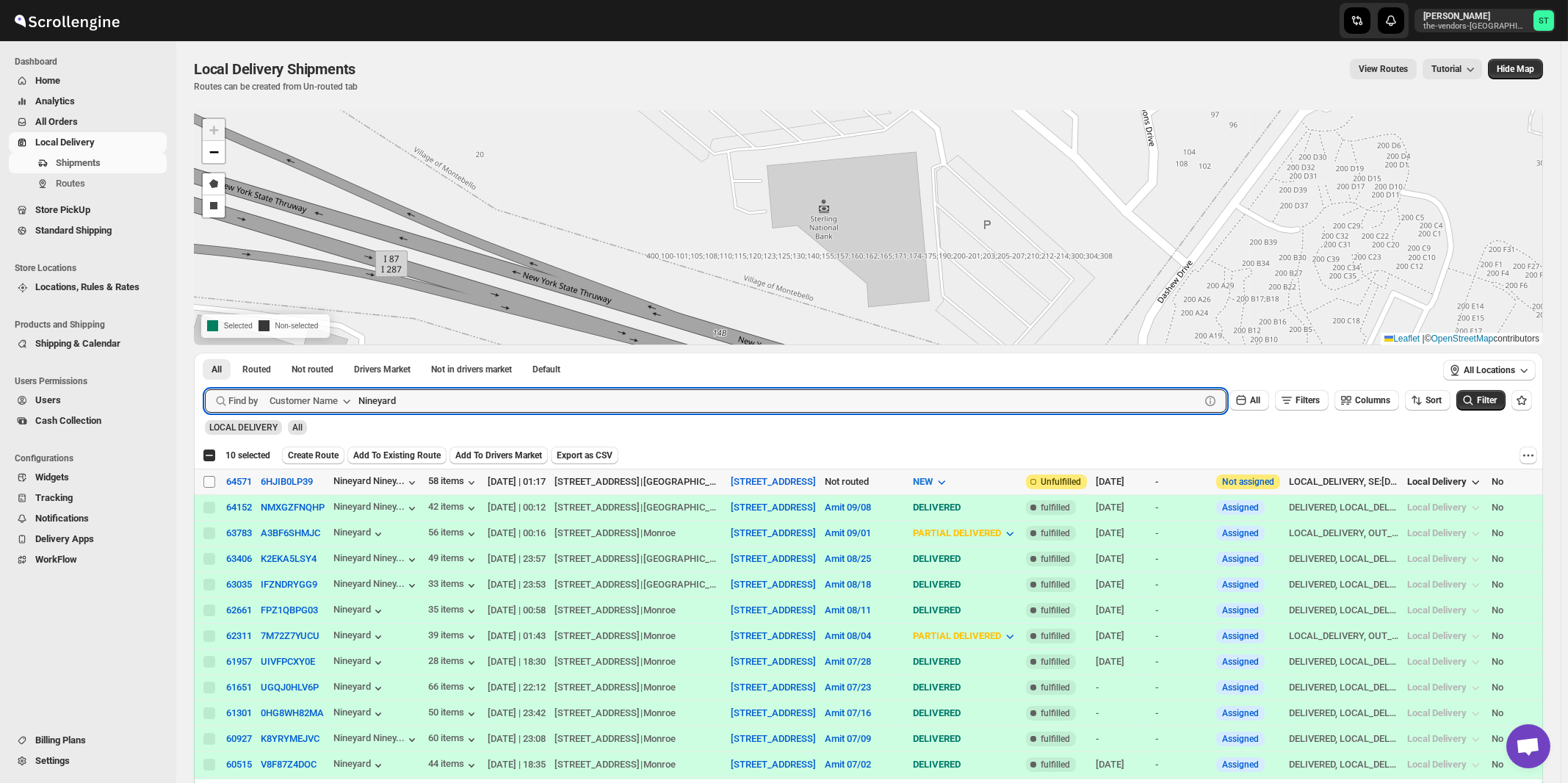
click at [210, 486] on input "Select shipment" at bounding box center [209, 482] width 12 height 12
checkbox input "true"
click at [459, 409] on input "Nineyard" at bounding box center [766, 400] width 816 height 23
paste input "Quality Air Heating and Cooling"
type input "Quality Air Heating and Cooling"
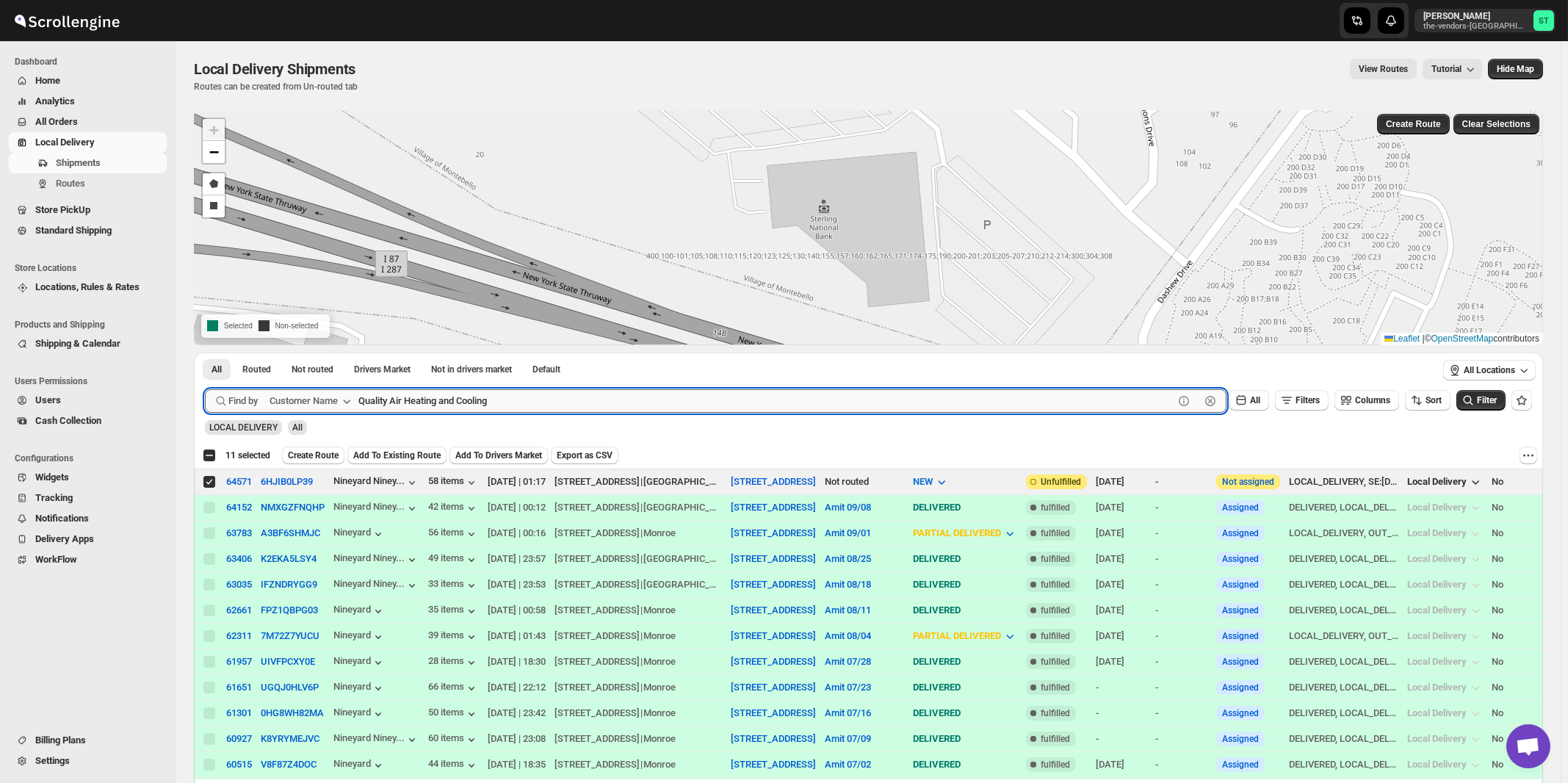
click at [205, 352] on button "Submit" at bounding box center [226, 359] width 42 height 15
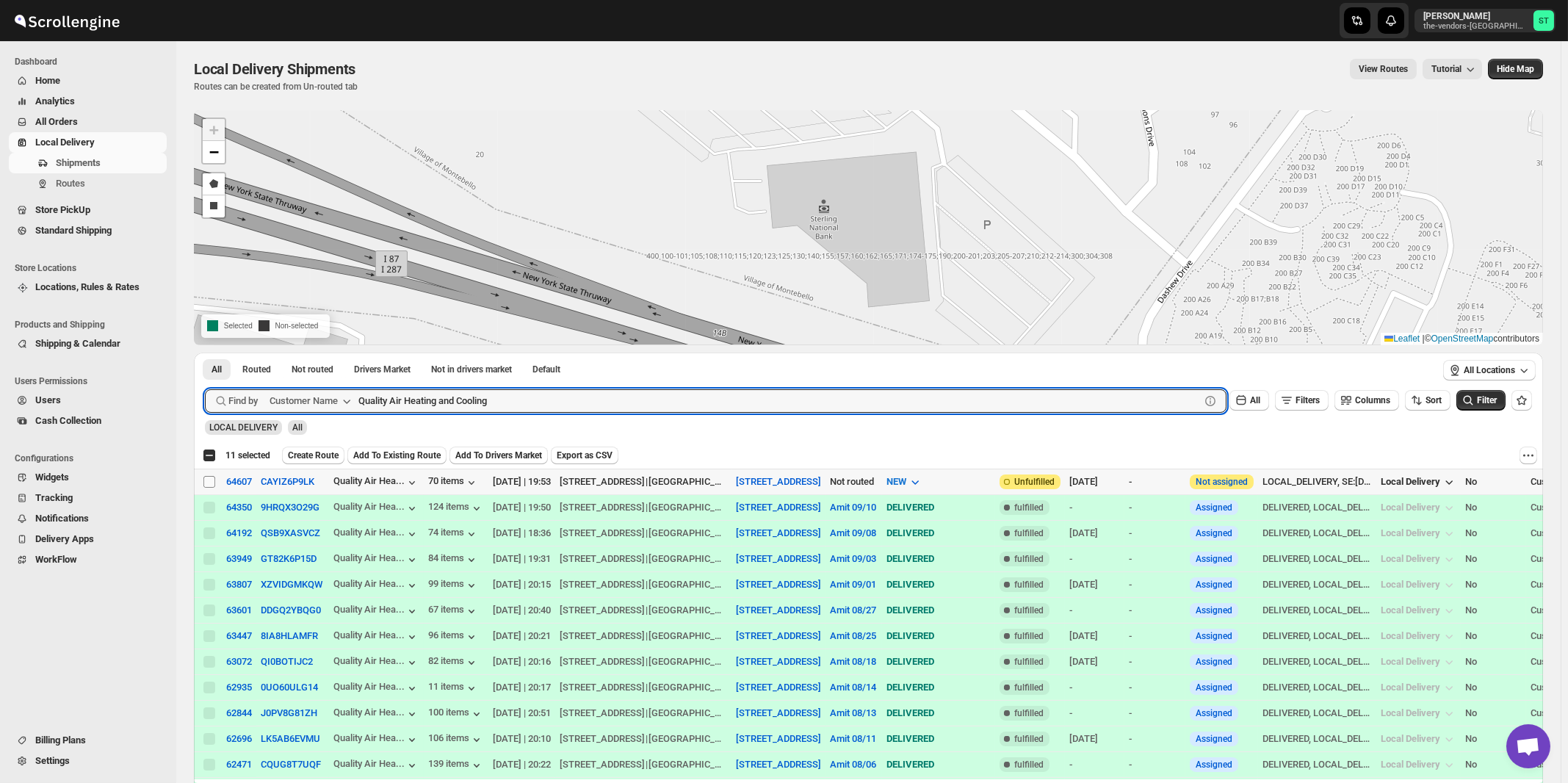
click at [209, 483] on input "Select shipment" at bounding box center [209, 482] width 12 height 12
checkbox input "true"
click at [623, 400] on input "Quality Air Heating and Cooling" at bounding box center [766, 400] width 816 height 23
paste input "ELG Corp."
type input "ELG Corp."
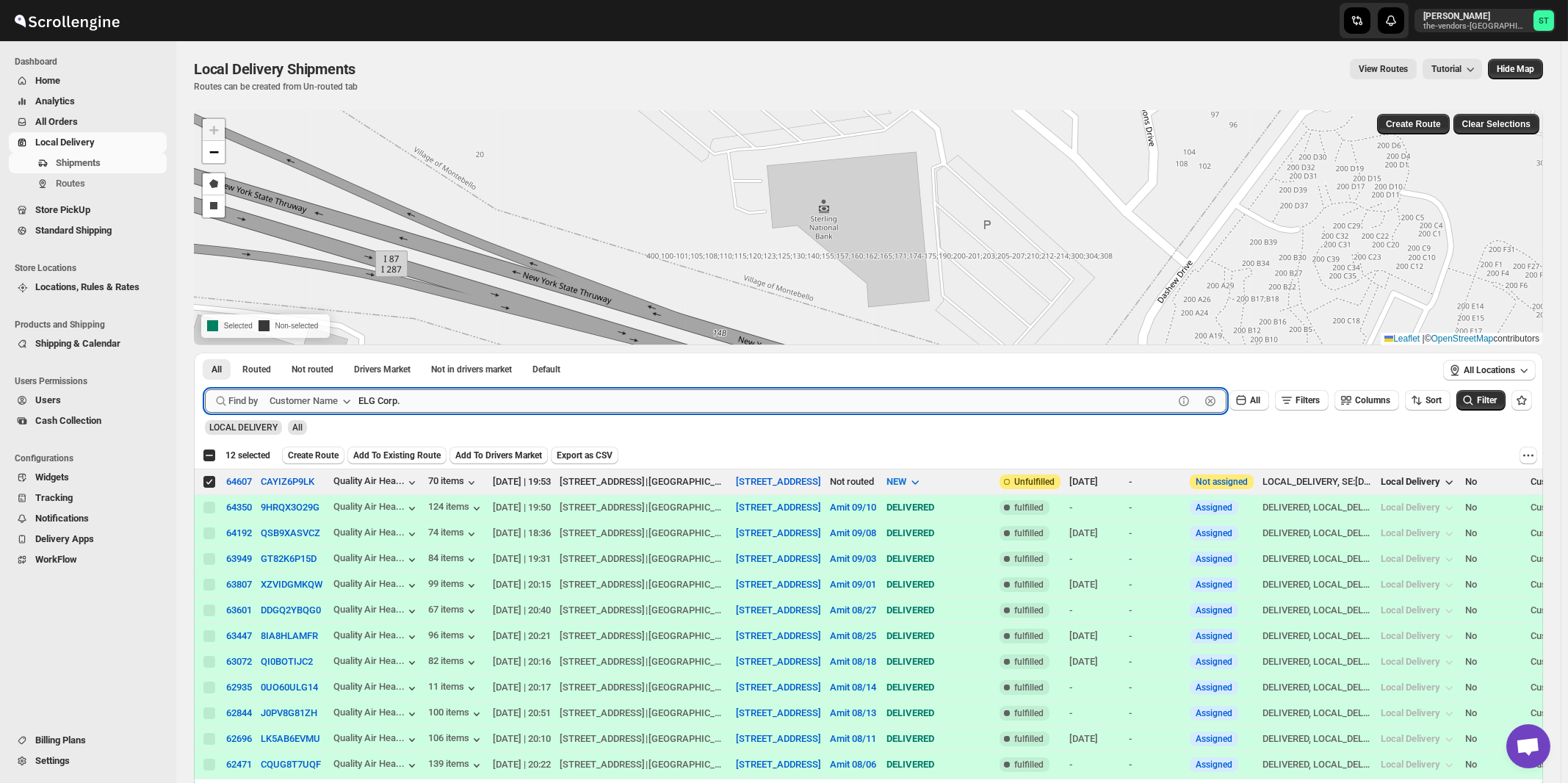
click at [205, 352] on button "Submit" at bounding box center [226, 359] width 42 height 15
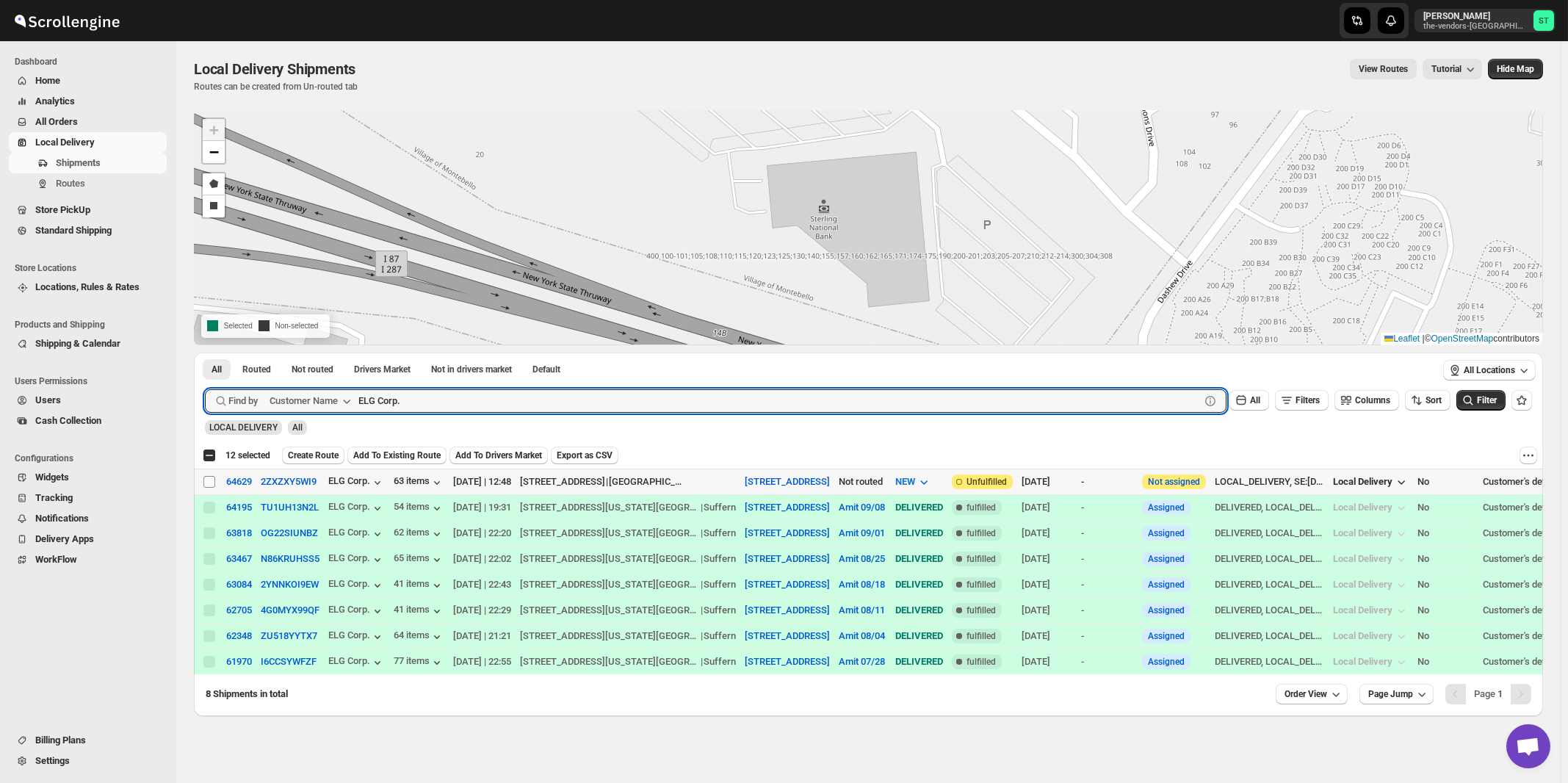
click at [206, 483] on input "Select shipment" at bounding box center [209, 482] width 12 height 12
checkbox input "true"
click at [507, 404] on input "ELG Corp." at bounding box center [766, 400] width 816 height 23
paste input "Artistic Tiles"
type input "Artistic Tiles"
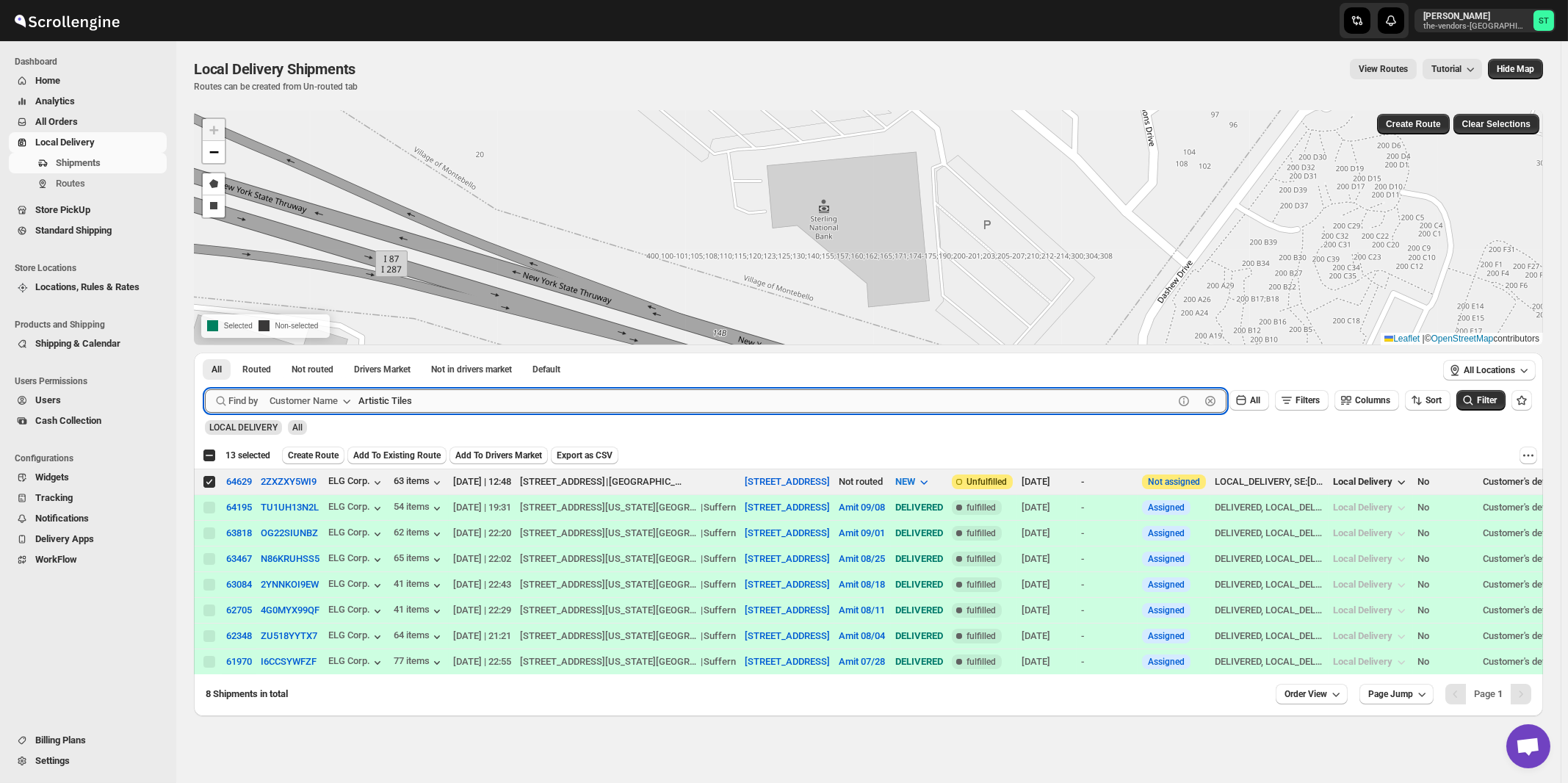
click at [205, 352] on button "Submit" at bounding box center [226, 359] width 42 height 15
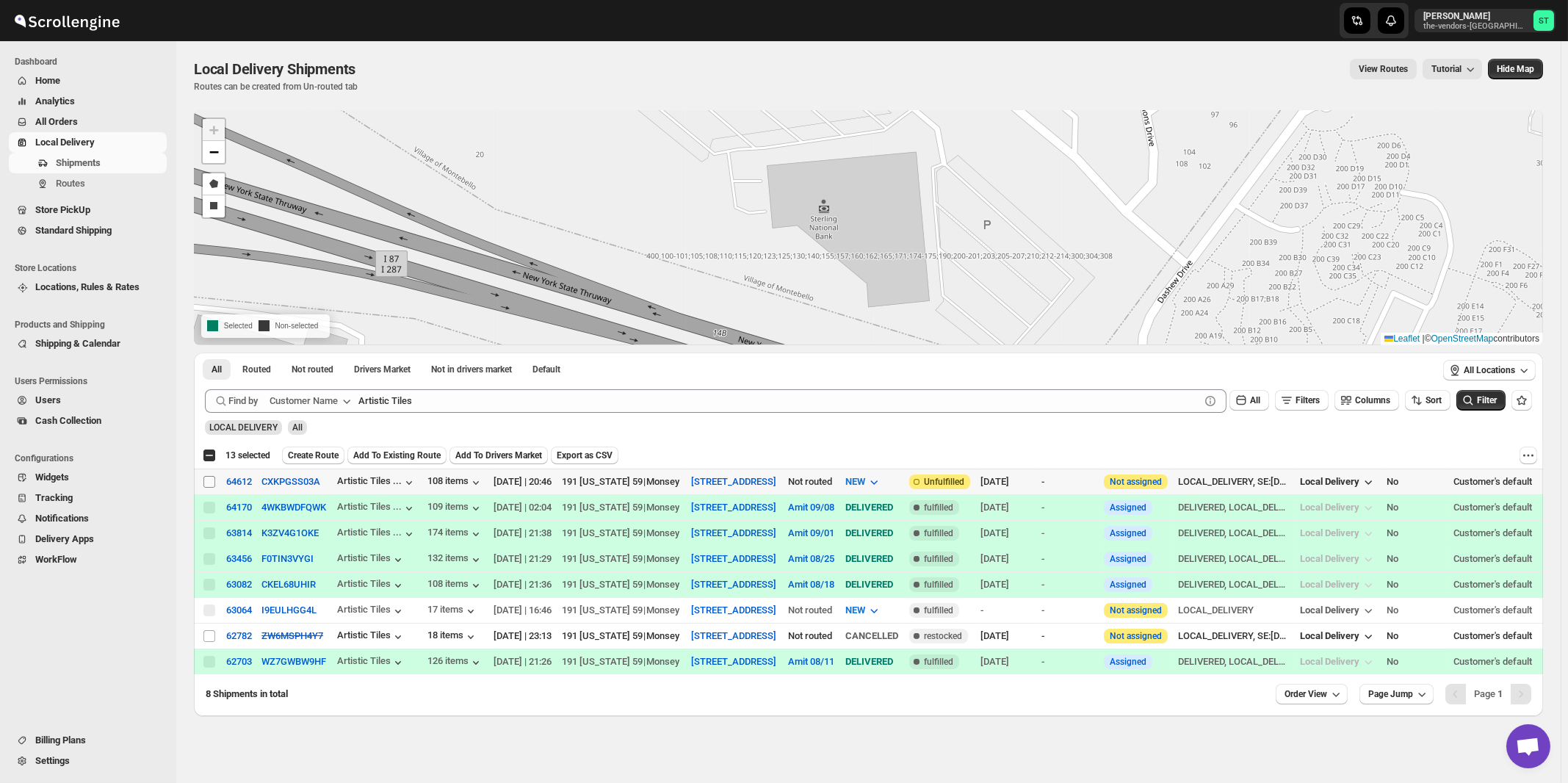
click at [211, 481] on input "Select shipment" at bounding box center [209, 482] width 12 height 12
checkbox input "true"
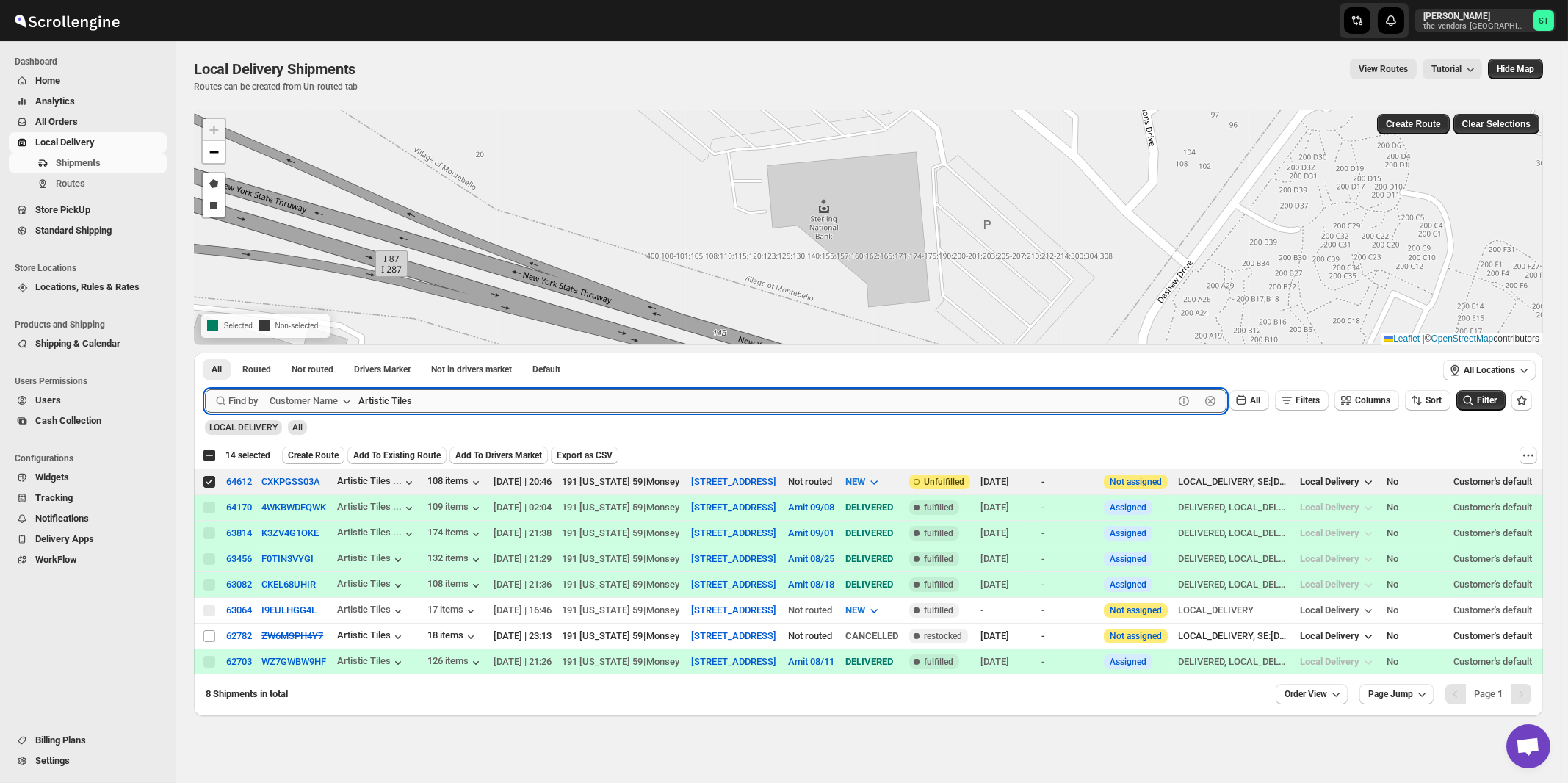
click at [483, 404] on input "Artistic Tiles" at bounding box center [766, 400] width 816 height 23
paste input "Sunrise Developers Corp."
type input "Sunrise Developers Corp."
click at [205, 352] on button "Submit" at bounding box center [226, 359] width 42 height 15
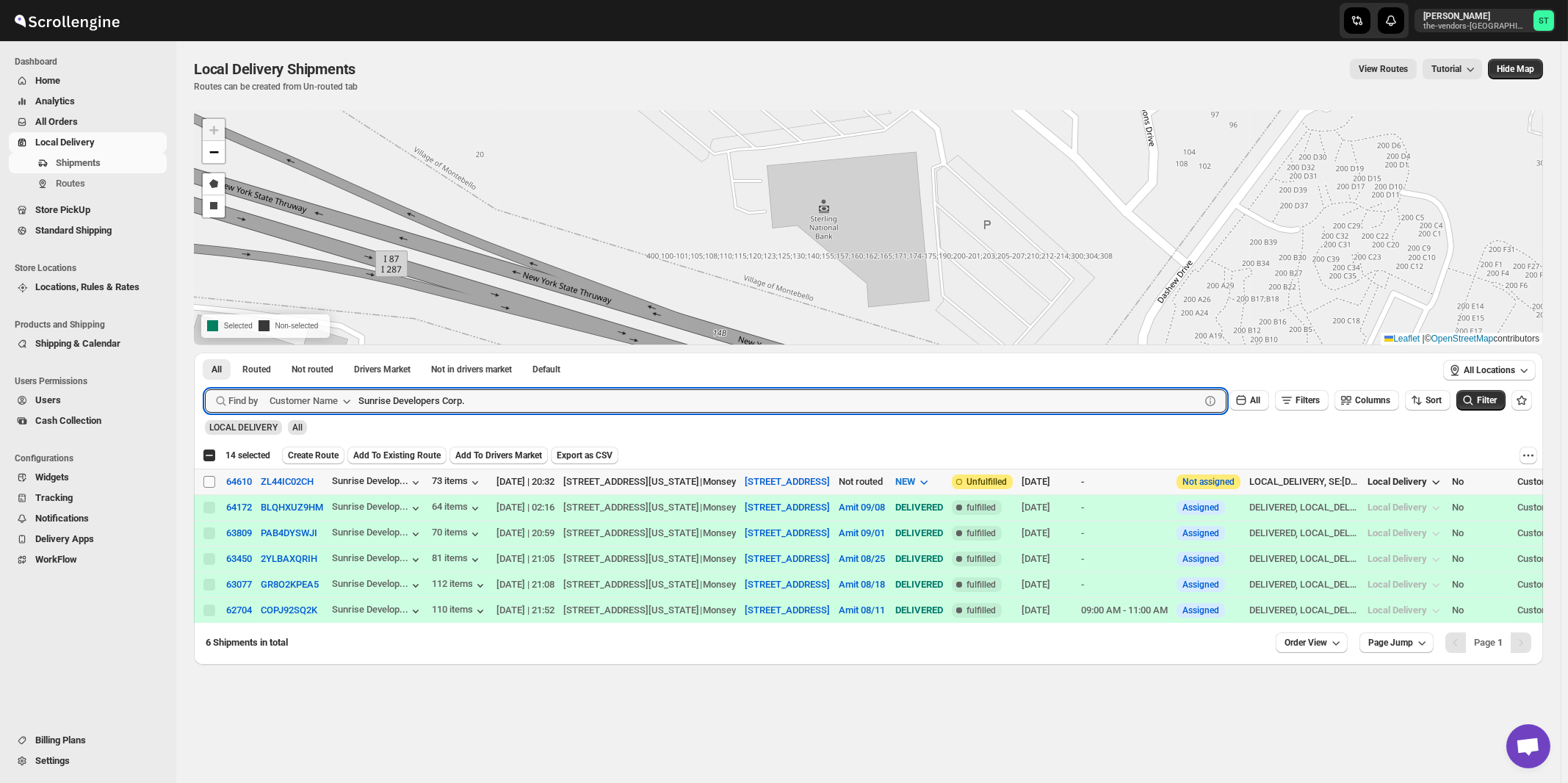
click at [211, 484] on input "Select shipment" at bounding box center [209, 482] width 12 height 12
checkbox input "true"
click at [600, 396] on input "Sunrise Developers Corp." at bounding box center [766, 400] width 816 height 23
paste input "Integrated Therapy"
type input "Integrated Therapy"
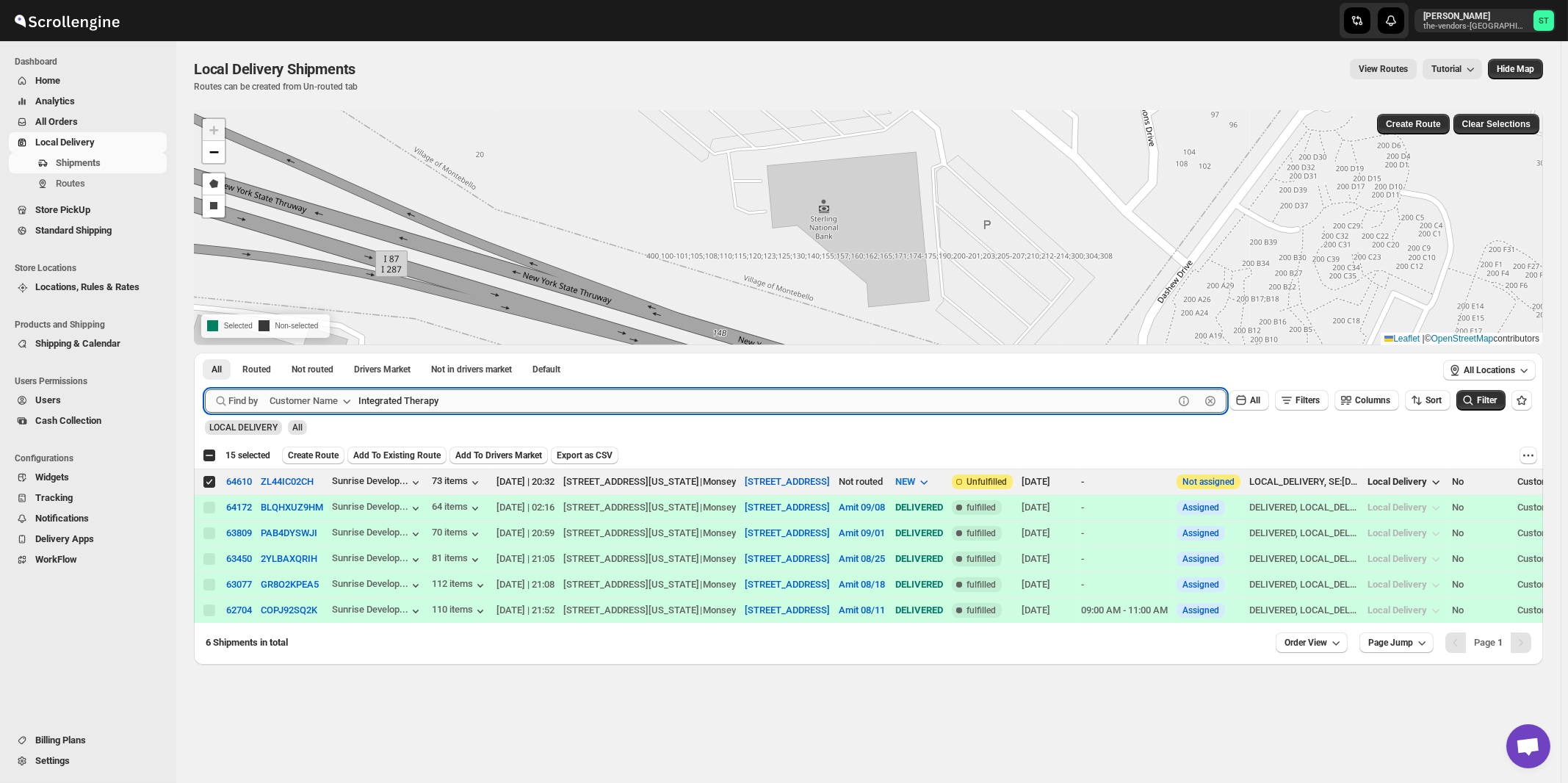
click at [205, 352] on button "Submit" at bounding box center [226, 359] width 42 height 15
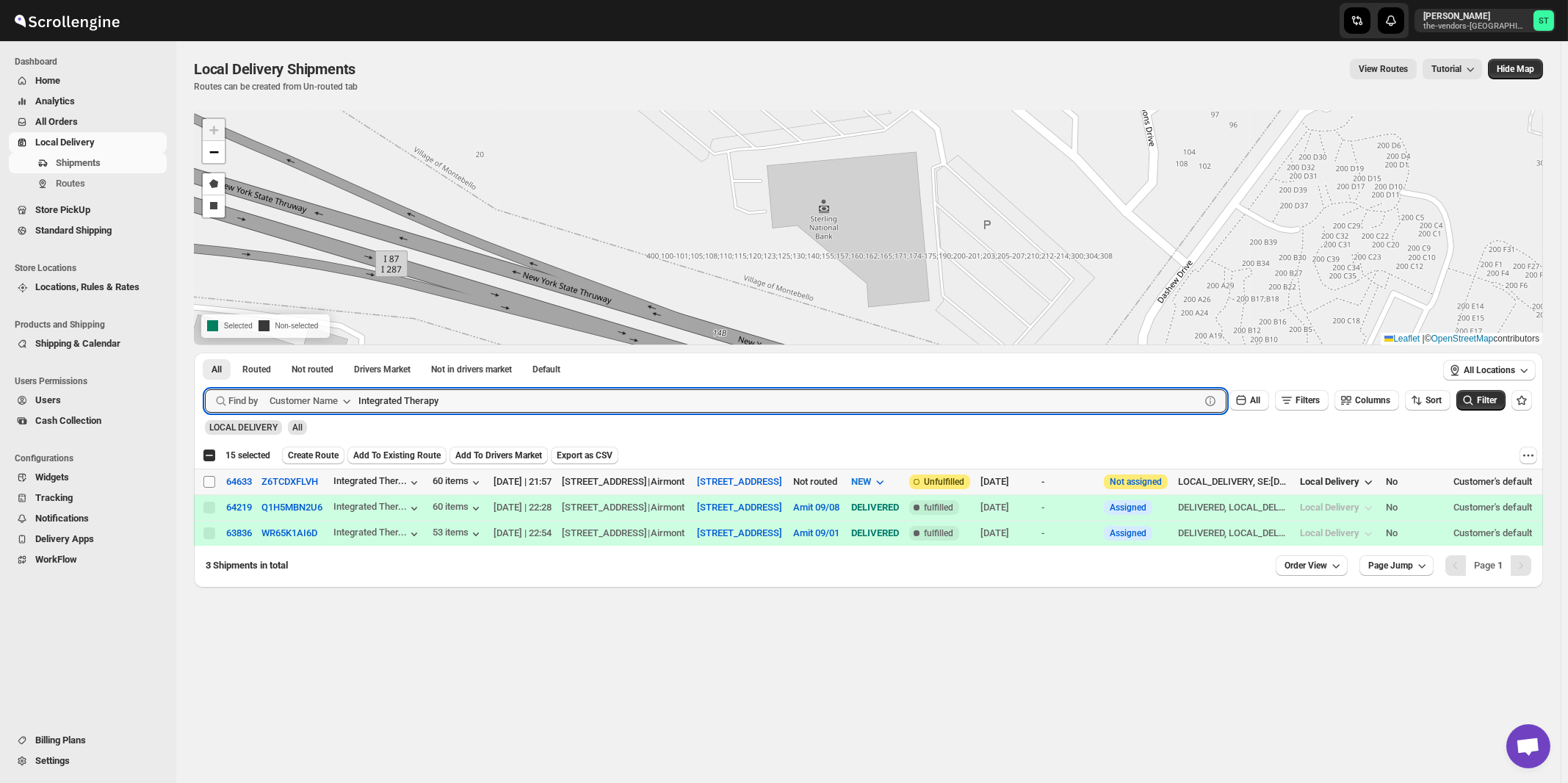
click at [210, 486] on input "Select shipment" at bounding box center [209, 482] width 12 height 12
checkbox input "true"
click at [630, 399] on input "Integrated Therapy" at bounding box center [766, 400] width 816 height 23
paste input "B Visible Signs & Printing"
click at [205, 352] on button "Submit" at bounding box center [226, 359] width 42 height 15
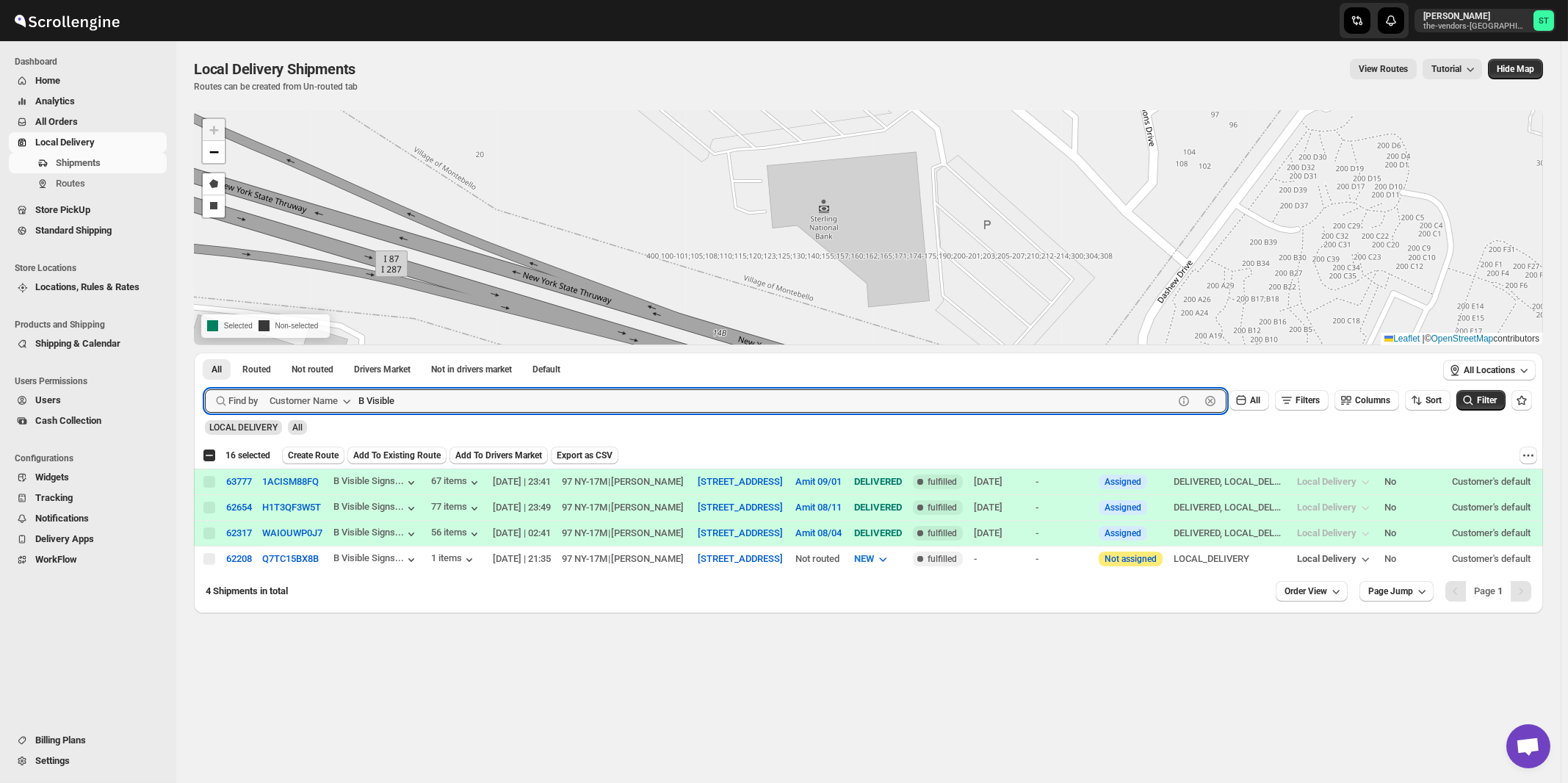
click at [205, 352] on button "Submit" at bounding box center [226, 359] width 42 height 15
paste input "NL Appraisal"
type input "BNL Appraisal"
click at [205, 352] on button "Submit" at bounding box center [226, 359] width 42 height 15
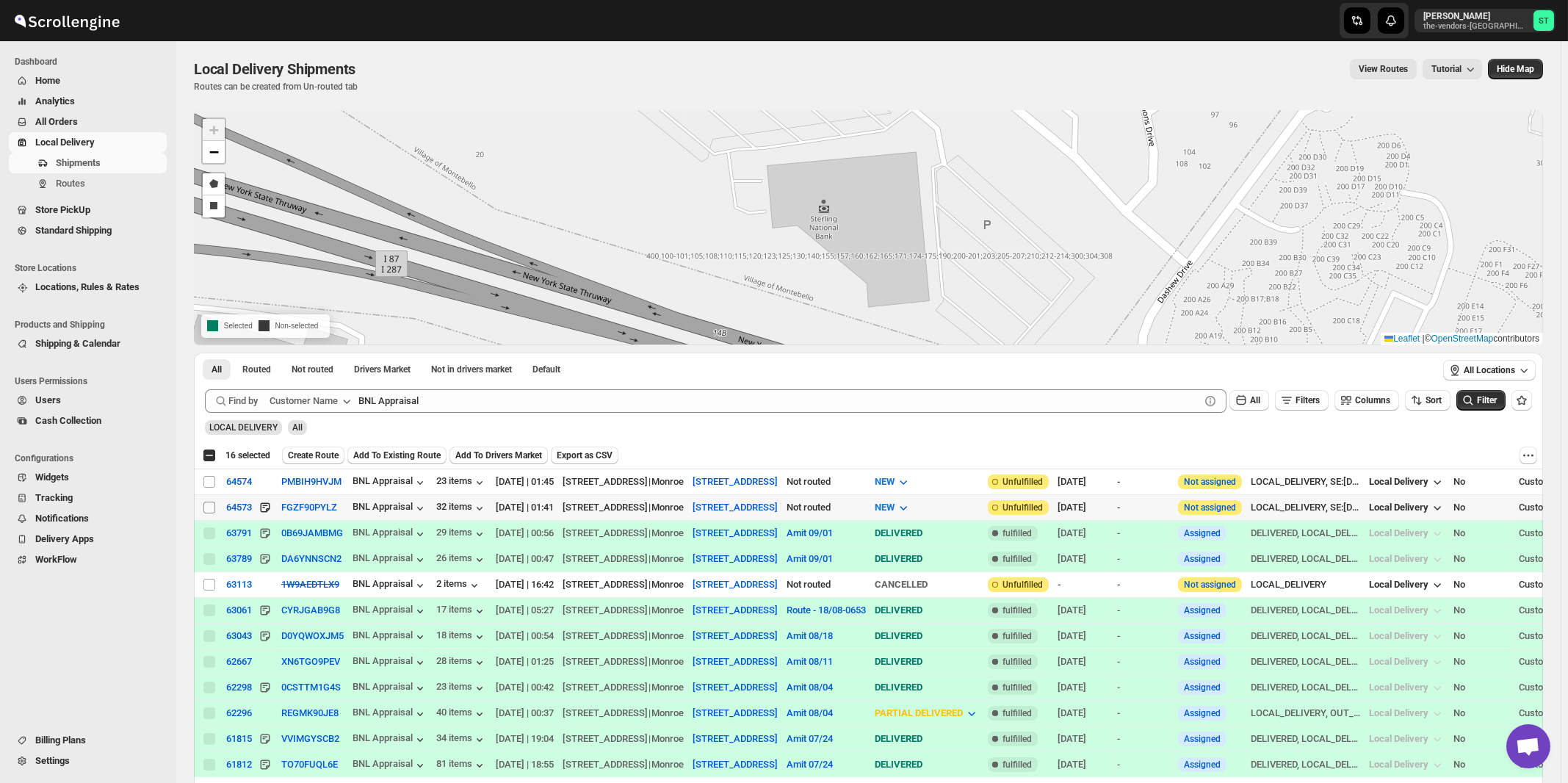
click at [207, 508] on input "Select shipment" at bounding box center [209, 508] width 12 height 12
checkbox input "true"
click at [207, 483] on input "Select shipment" at bounding box center [209, 482] width 12 height 12
checkbox input "true"
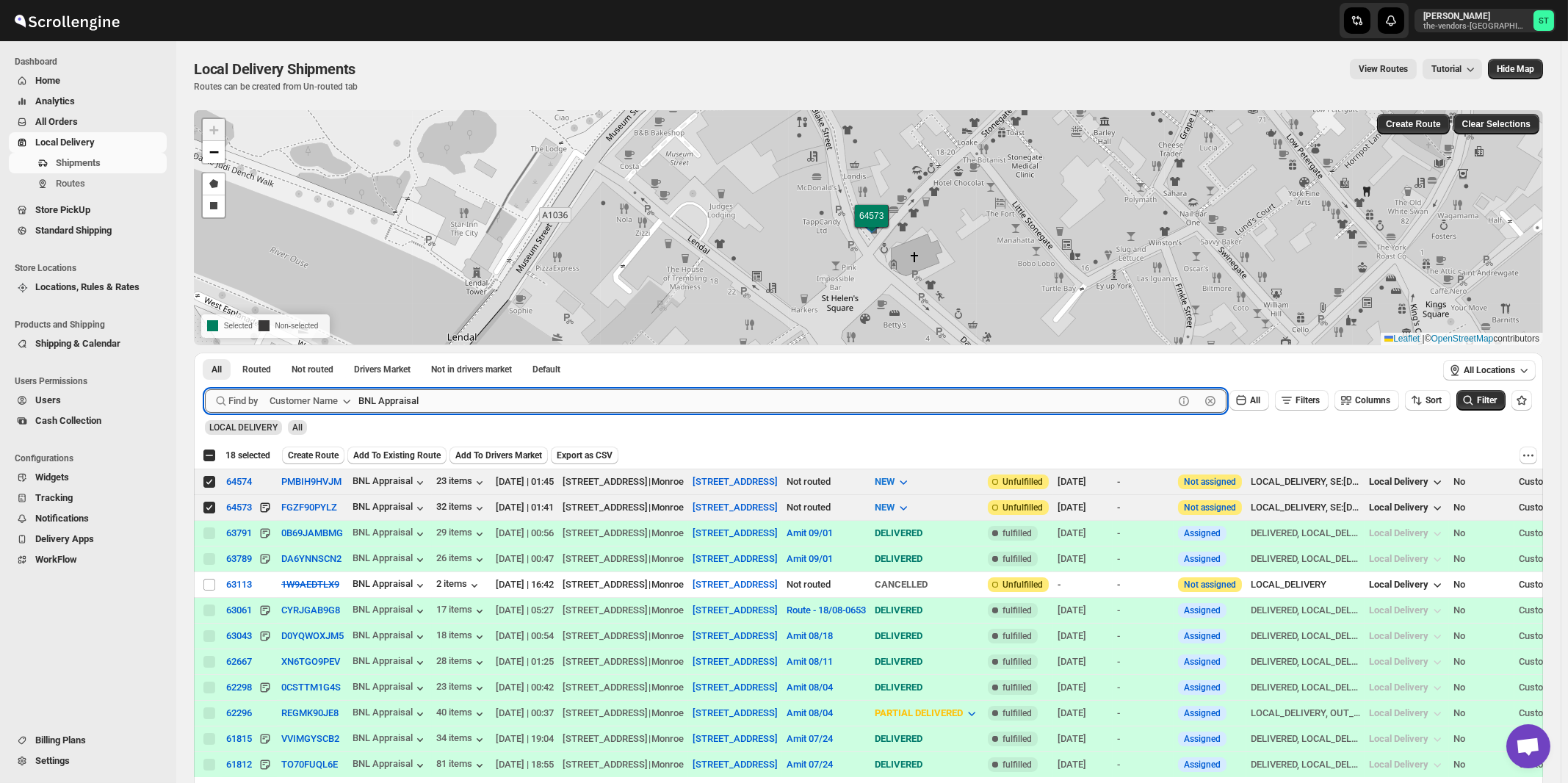
click at [578, 396] on input "BNL Appraisal" at bounding box center [766, 400] width 816 height 23
paste input "Reliable Air"
click at [205, 352] on button "Submit" at bounding box center [226, 359] width 42 height 15
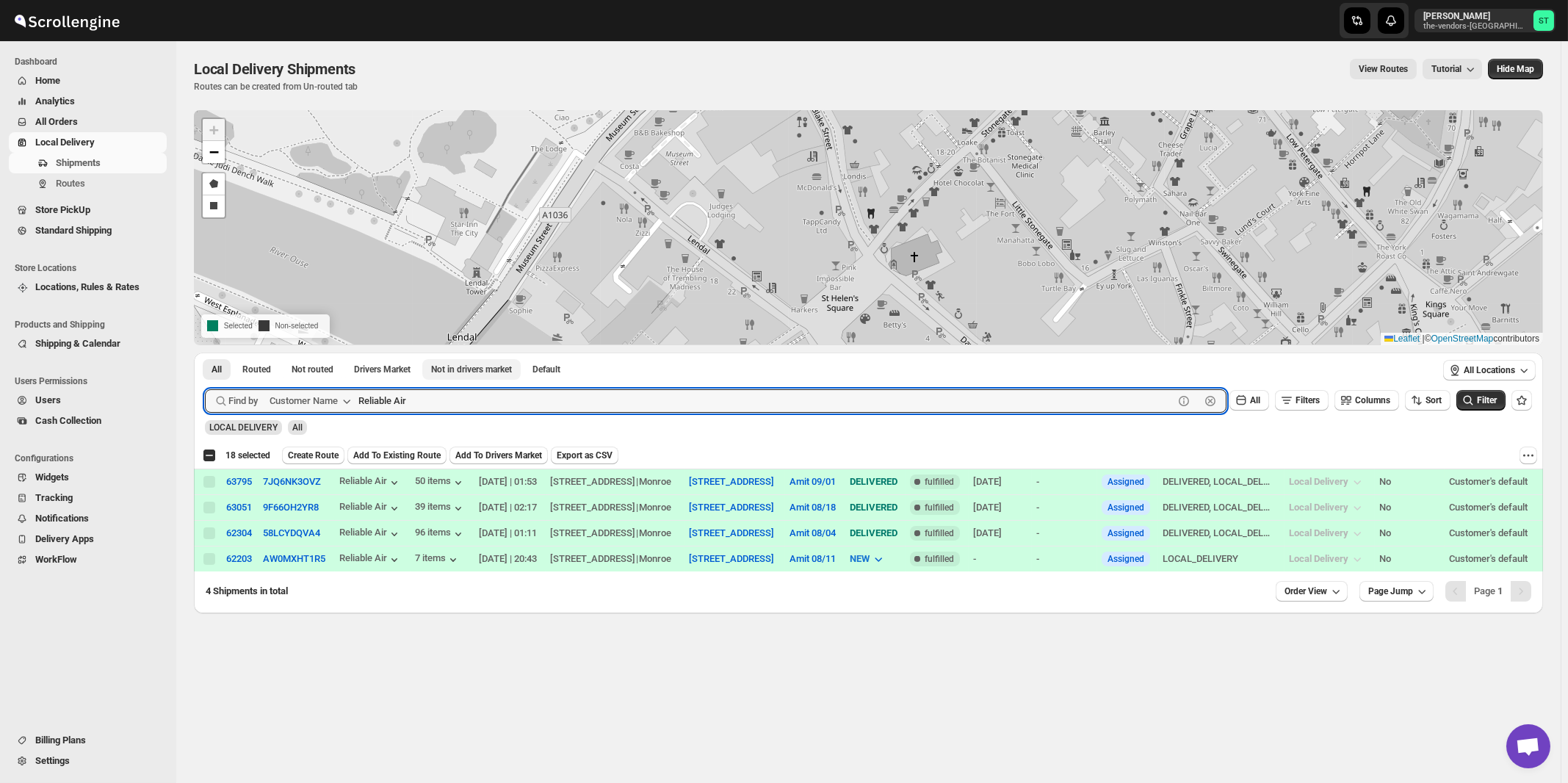
paste input "Balebusta"
type input "Balebusta"
click at [205, 352] on button "Submit" at bounding box center [226, 359] width 42 height 15
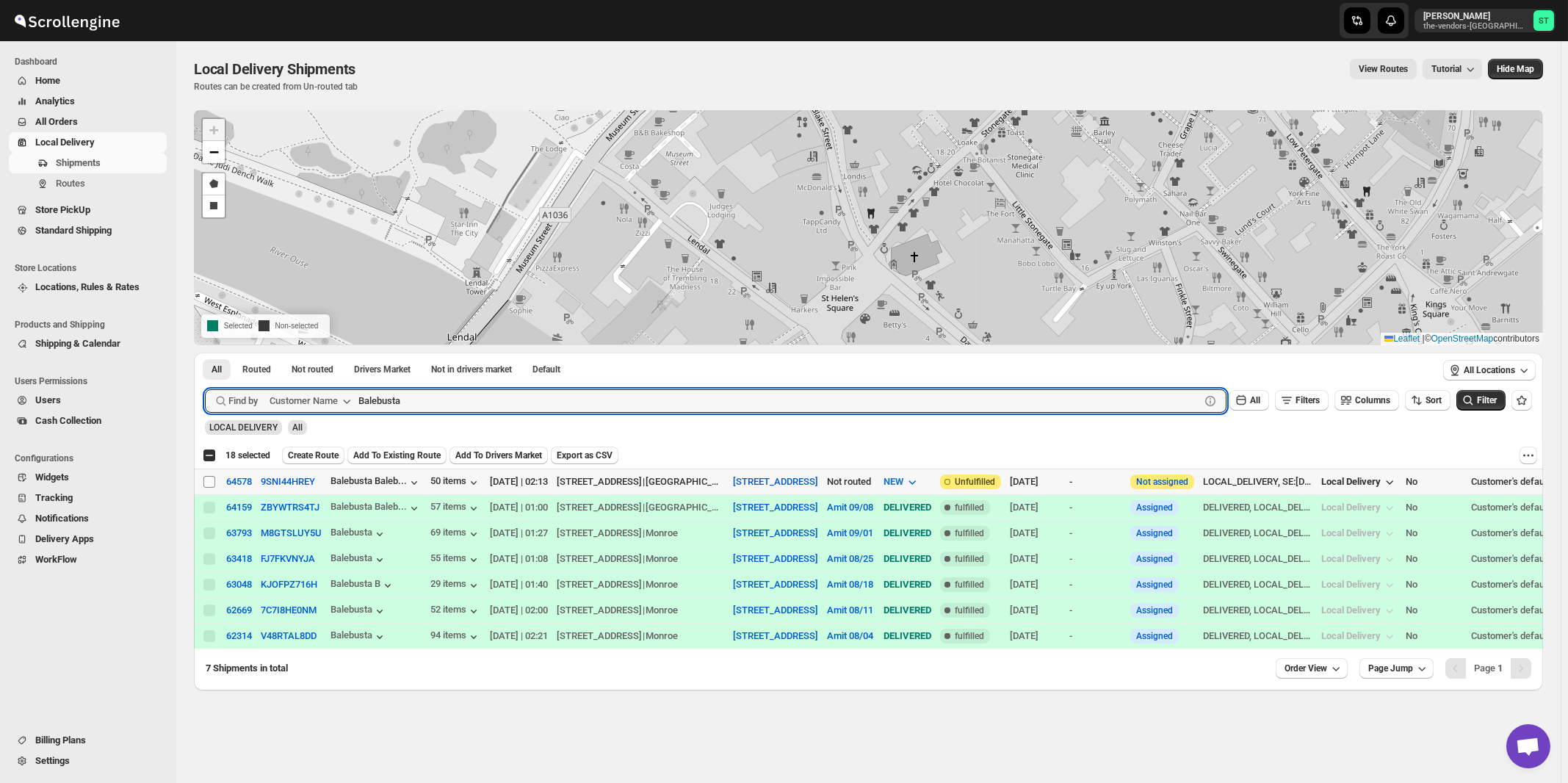
click at [211, 479] on input "Select shipment" at bounding box center [209, 482] width 12 height 12
checkbox input "true"
click at [452, 389] on input "Balebusta" at bounding box center [766, 400] width 816 height 23
paste input "Green & Co"
type input "Green & Co"
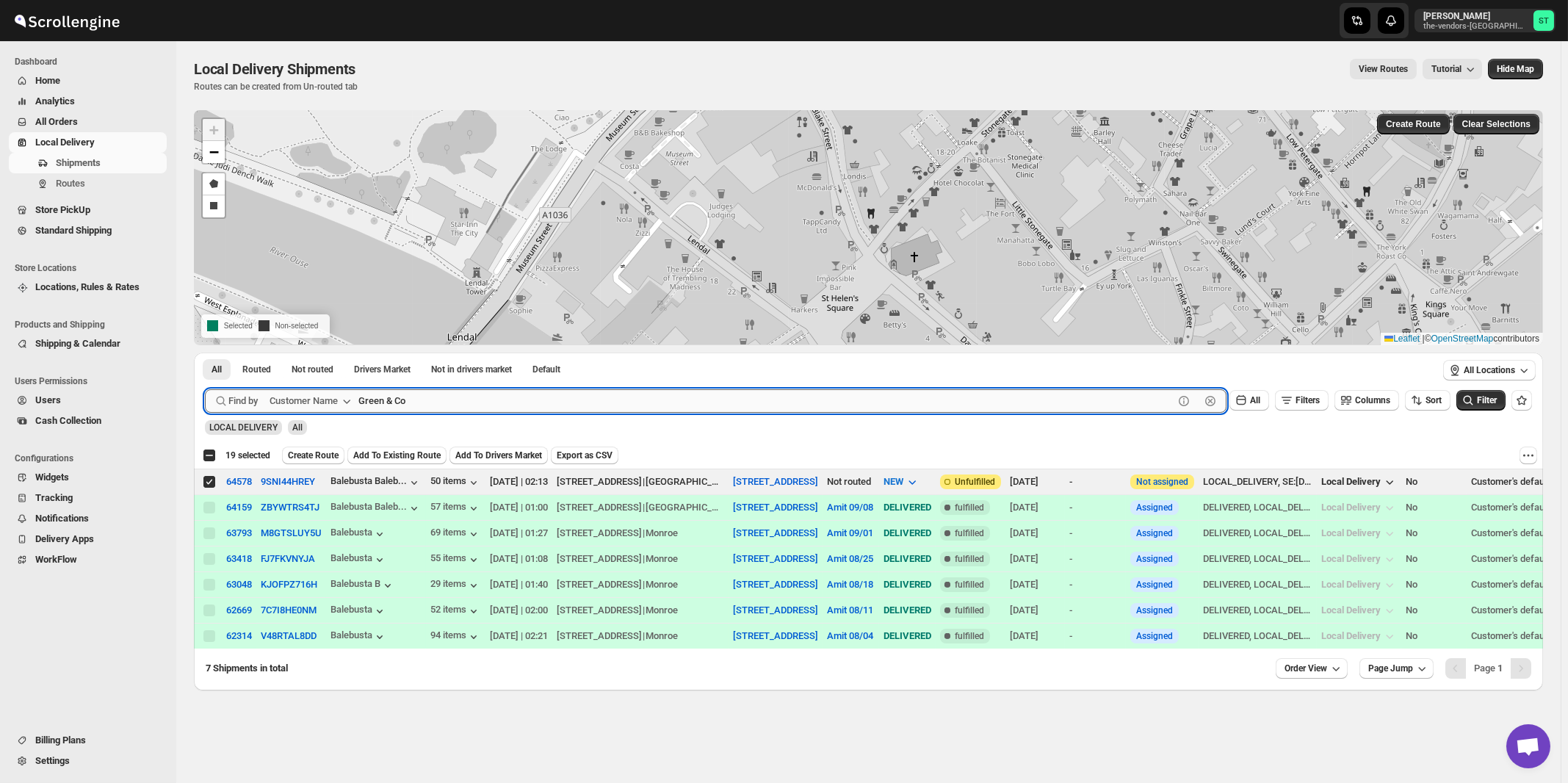
click at [205, 352] on button "Submit" at bounding box center [226, 359] width 42 height 15
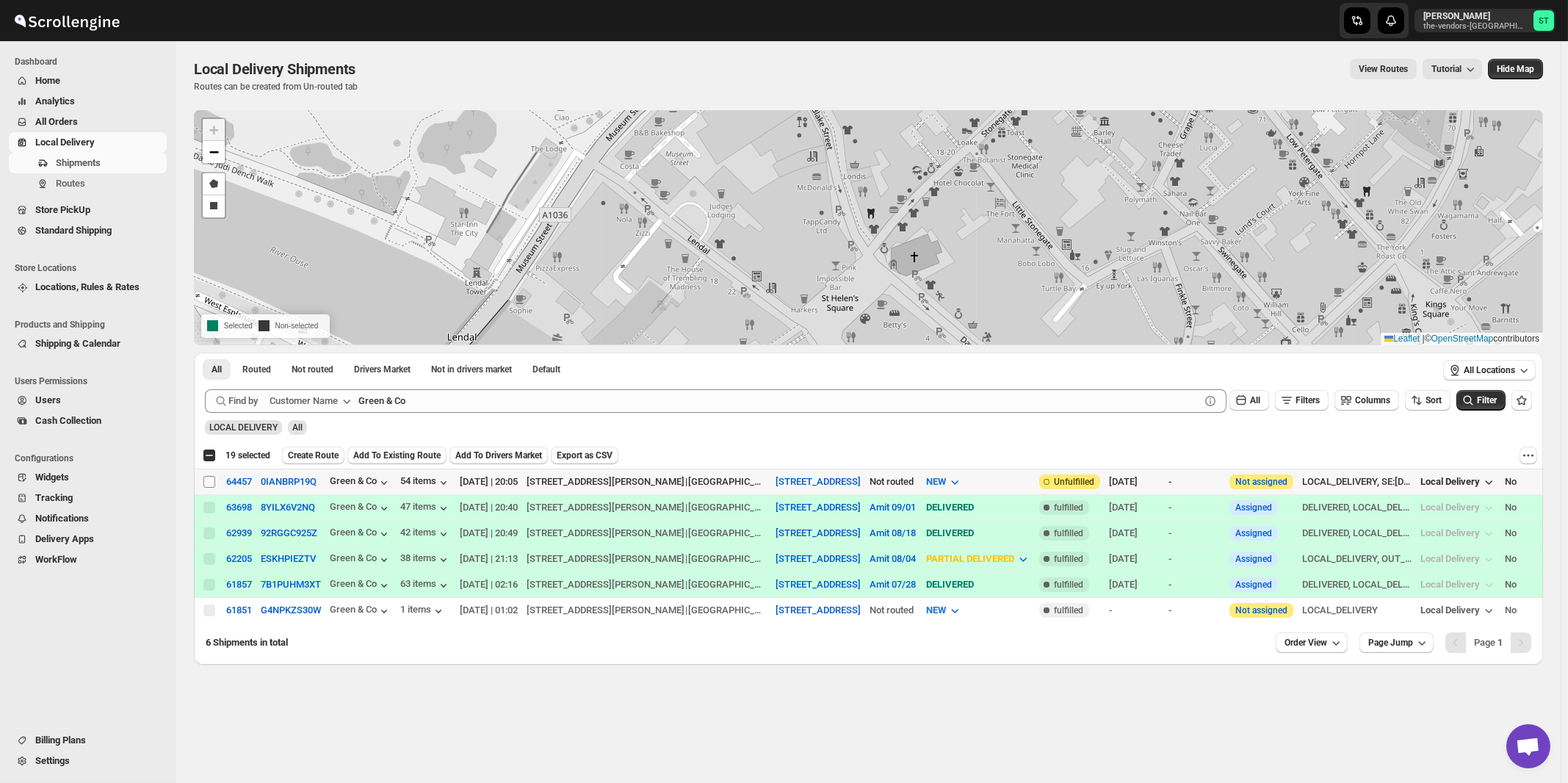
click at [207, 480] on input "Select shipment" at bounding box center [209, 482] width 12 height 12
checkbox input "true"
click at [308, 457] on span "Create Route" at bounding box center [313, 456] width 50 height 12
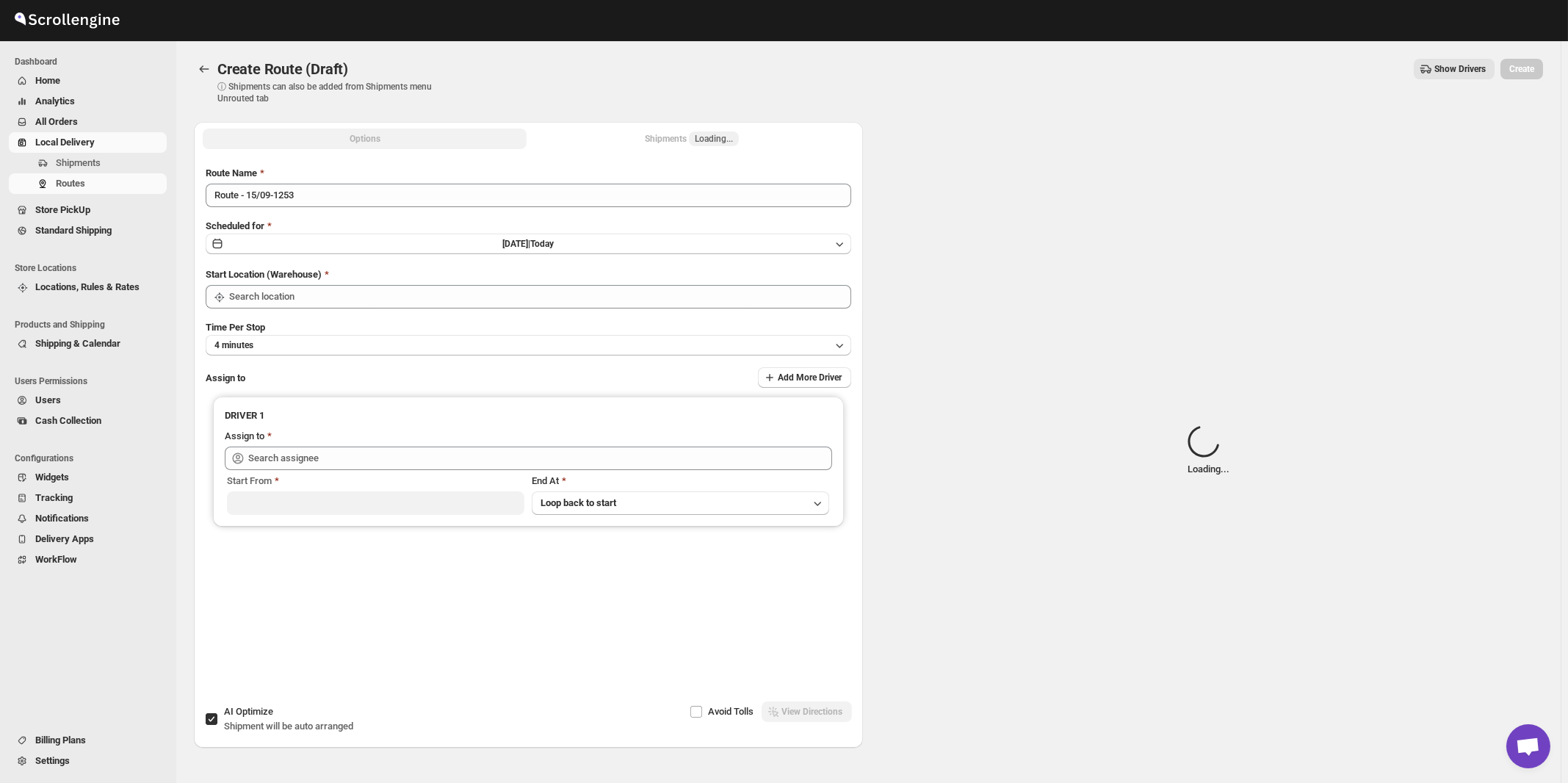
type input "[STREET_ADDRESS]"
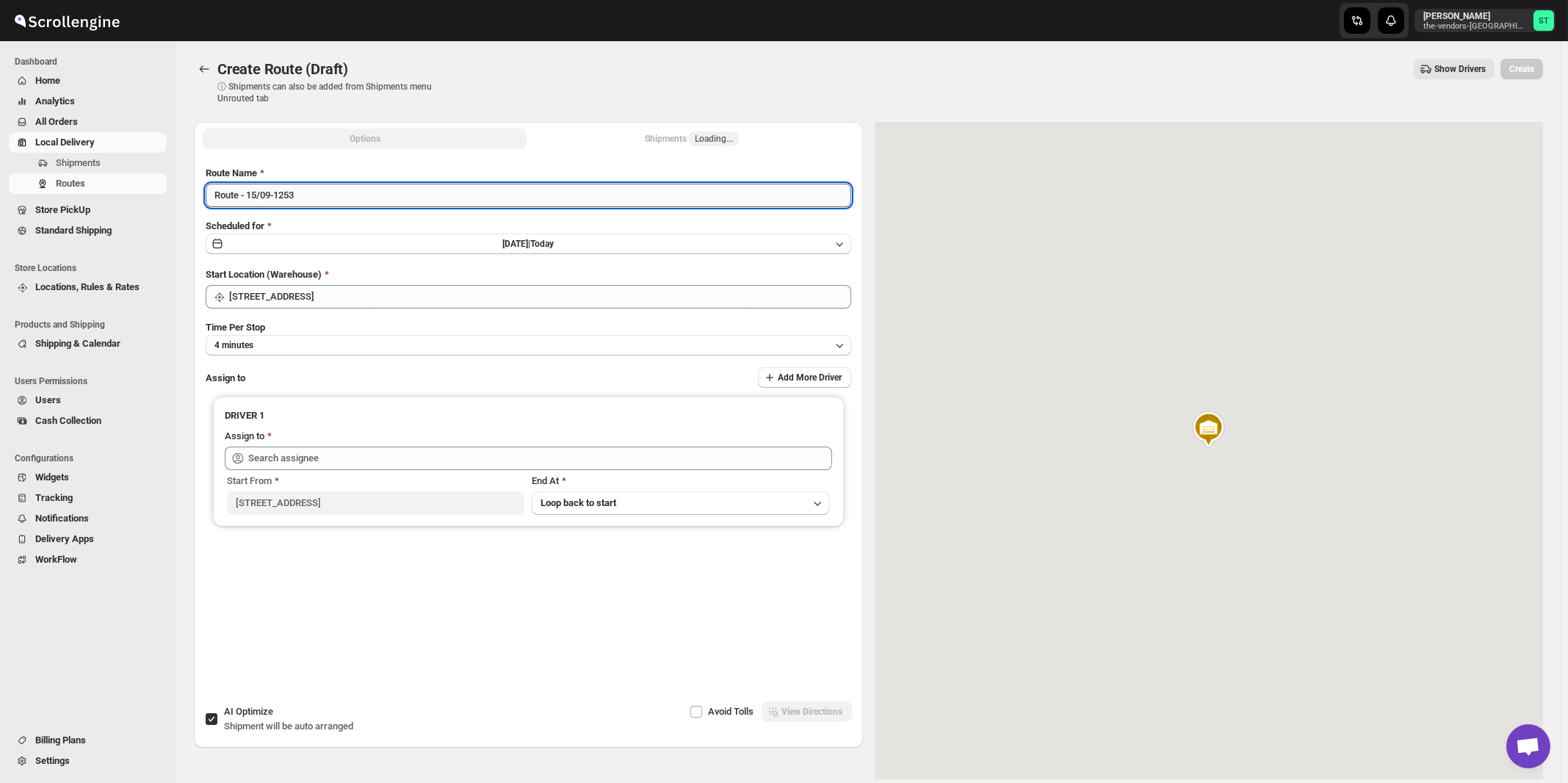
click at [415, 199] on input "Route - 15/09-1253" at bounding box center [528, 195] width 646 height 23
paste input "Amit"
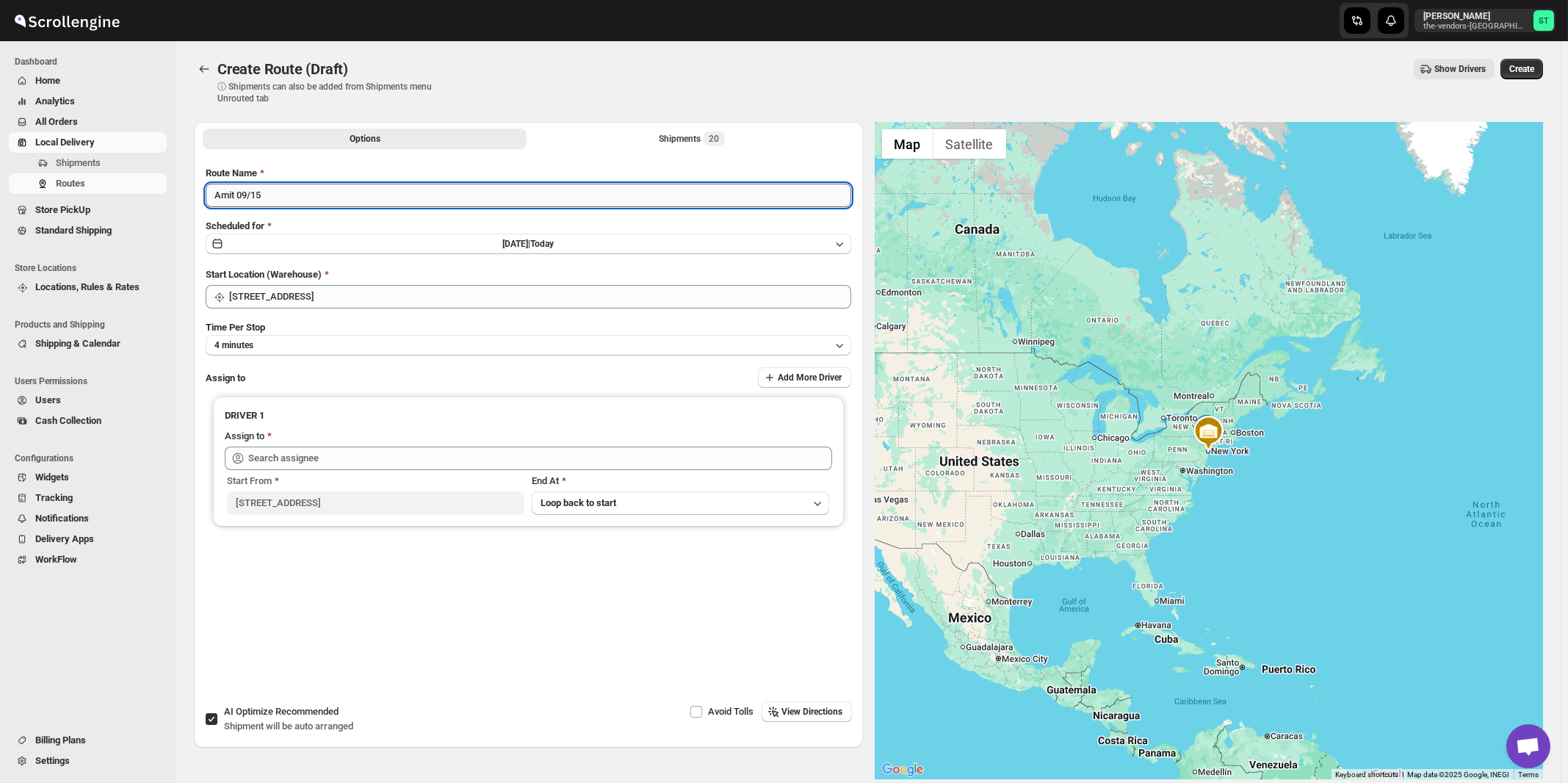
type input "Amit 09/15"
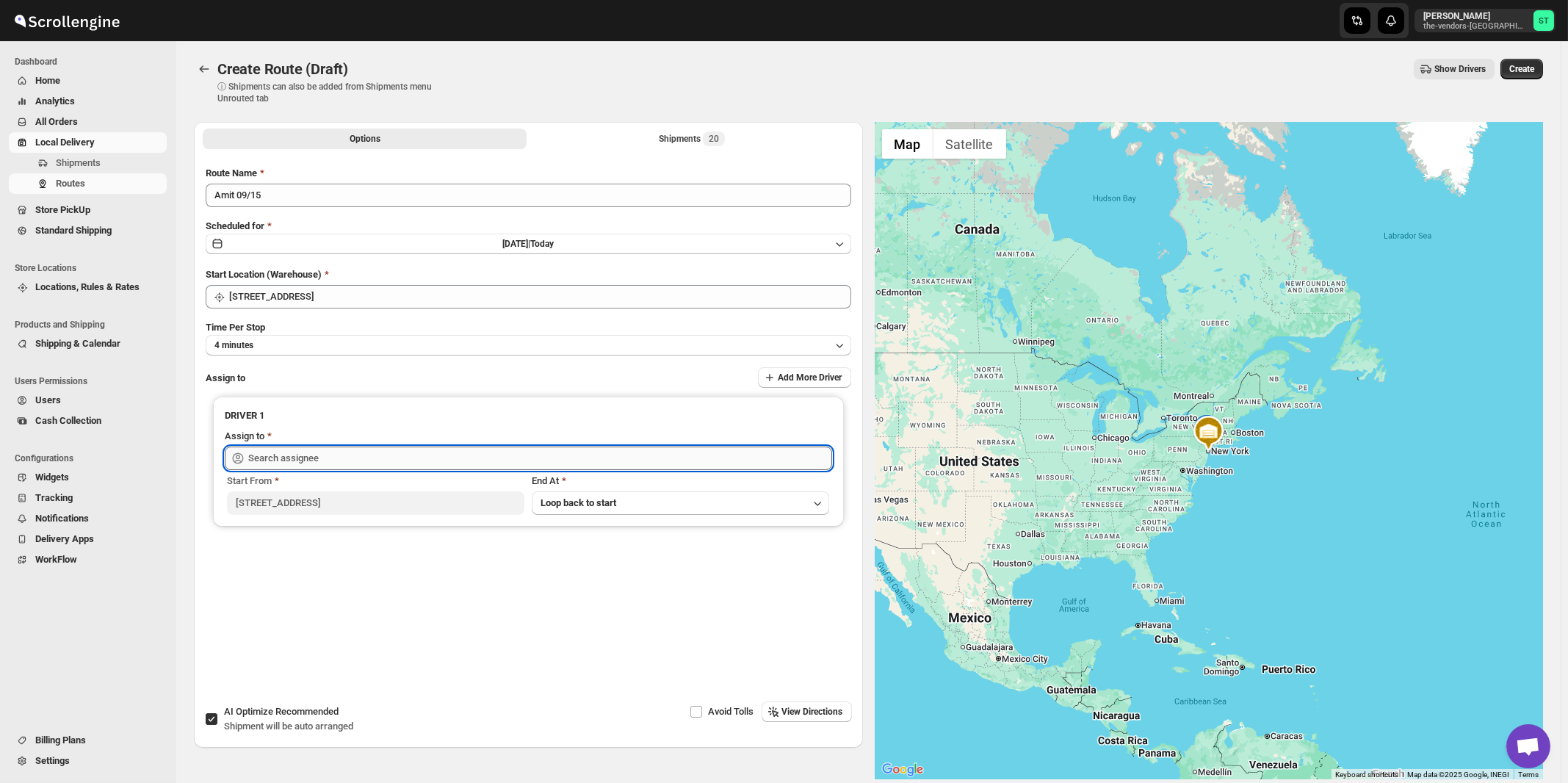
click at [414, 457] on input "text" at bounding box center [540, 458] width 584 height 23
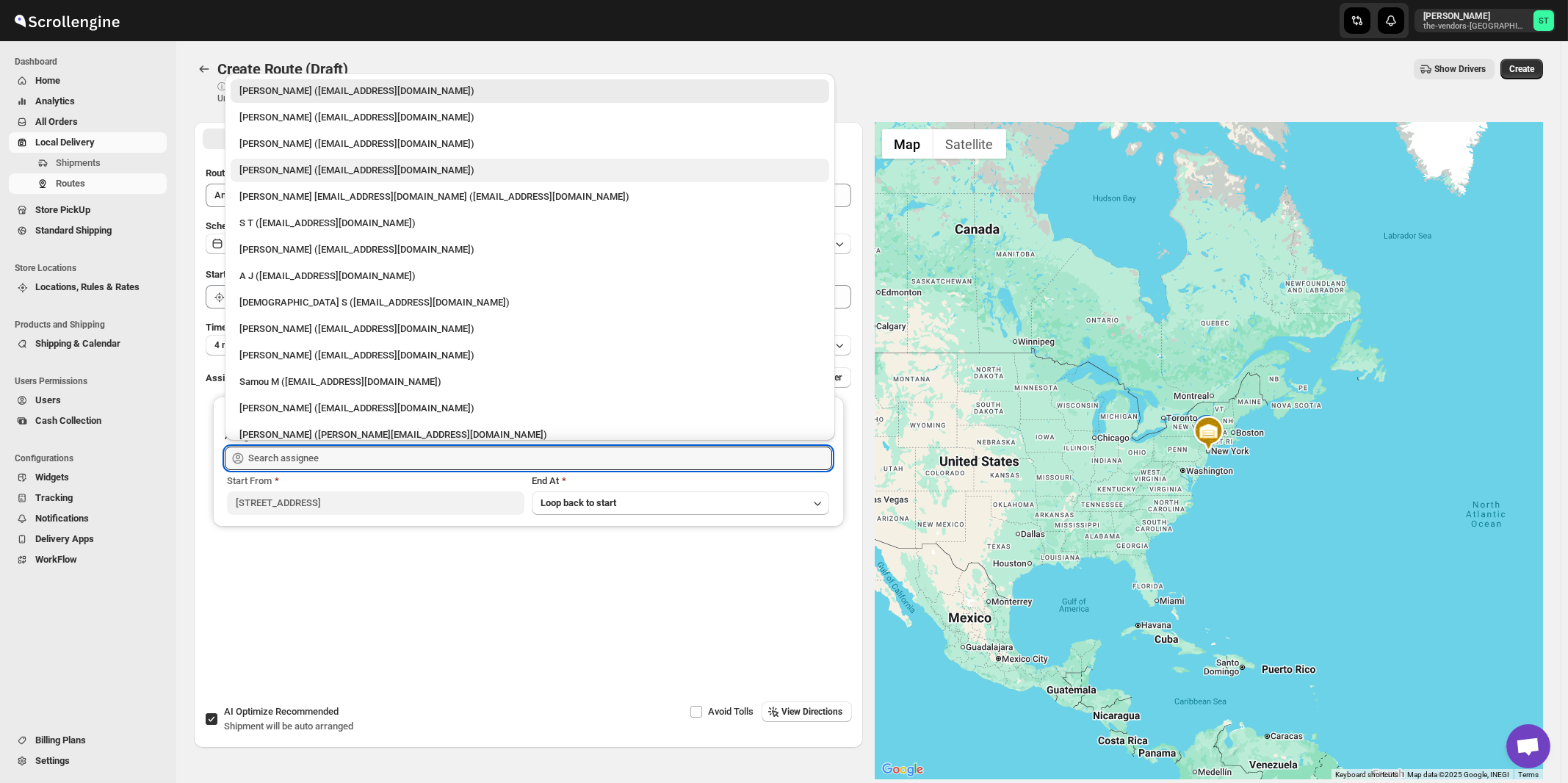
click at [271, 169] on div "[PERSON_NAME] ([EMAIL_ADDRESS][DOMAIN_NAME])" at bounding box center [530, 171] width 581 height 14
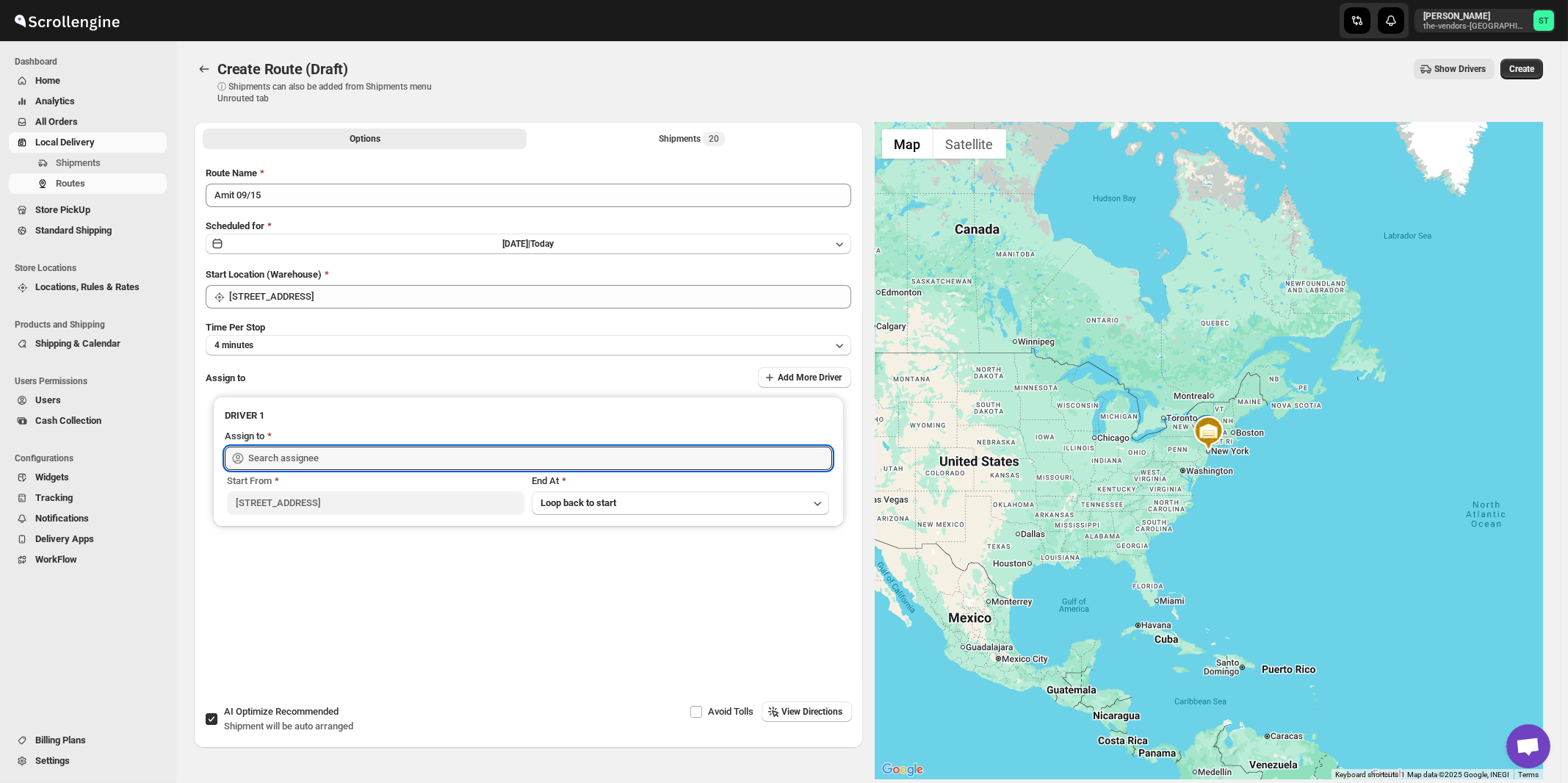
type input "[PERSON_NAME] ([EMAIL_ADDRESS][DOMAIN_NAME])"
click at [793, 709] on span "View Directions" at bounding box center [812, 712] width 61 height 12
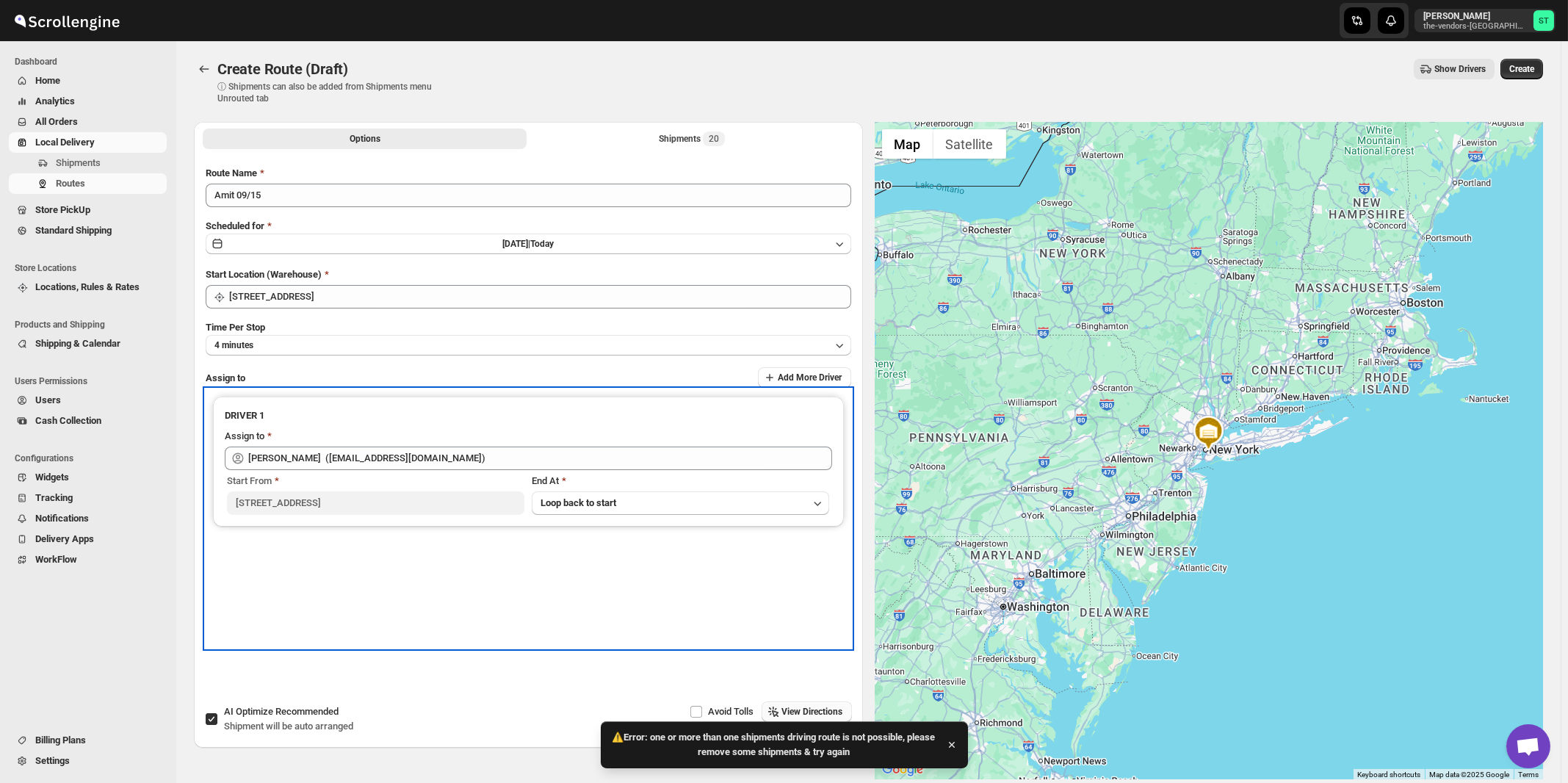
click at [772, 642] on div "DRIVER 1 Assign to [PERSON_NAME] ([EMAIL_ADDRESS][DOMAIN_NAME]) Start From [STR…" at bounding box center [528, 518] width 646 height 259
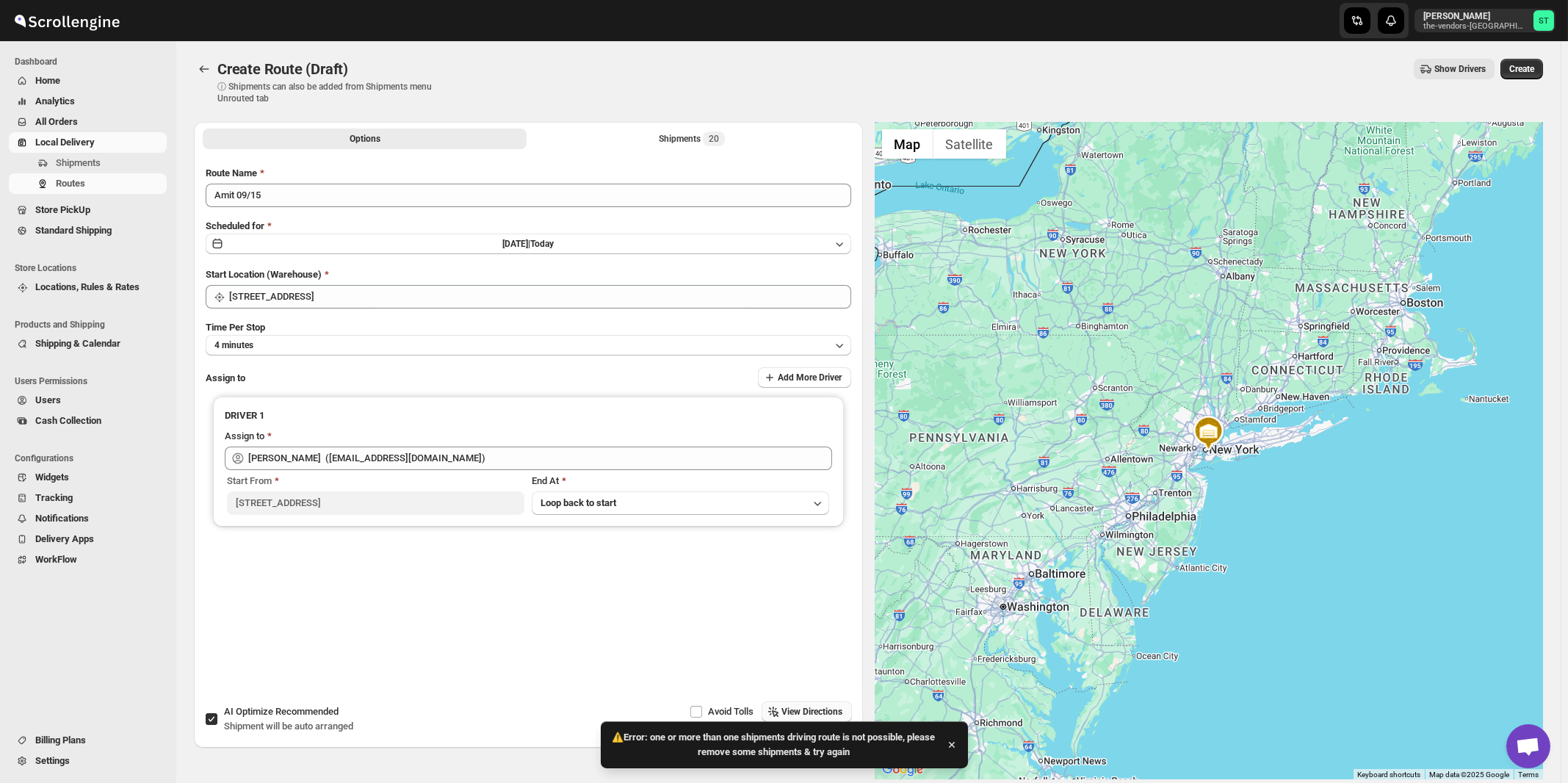
click at [260, 717] on span "AI Optimize Recommended" at bounding box center [281, 712] width 114 height 11
click at [218, 717] on input "AI Optimize Recommended Shipment will be auto arranged" at bounding box center [211, 719] width 12 height 12
checkbox input "false"
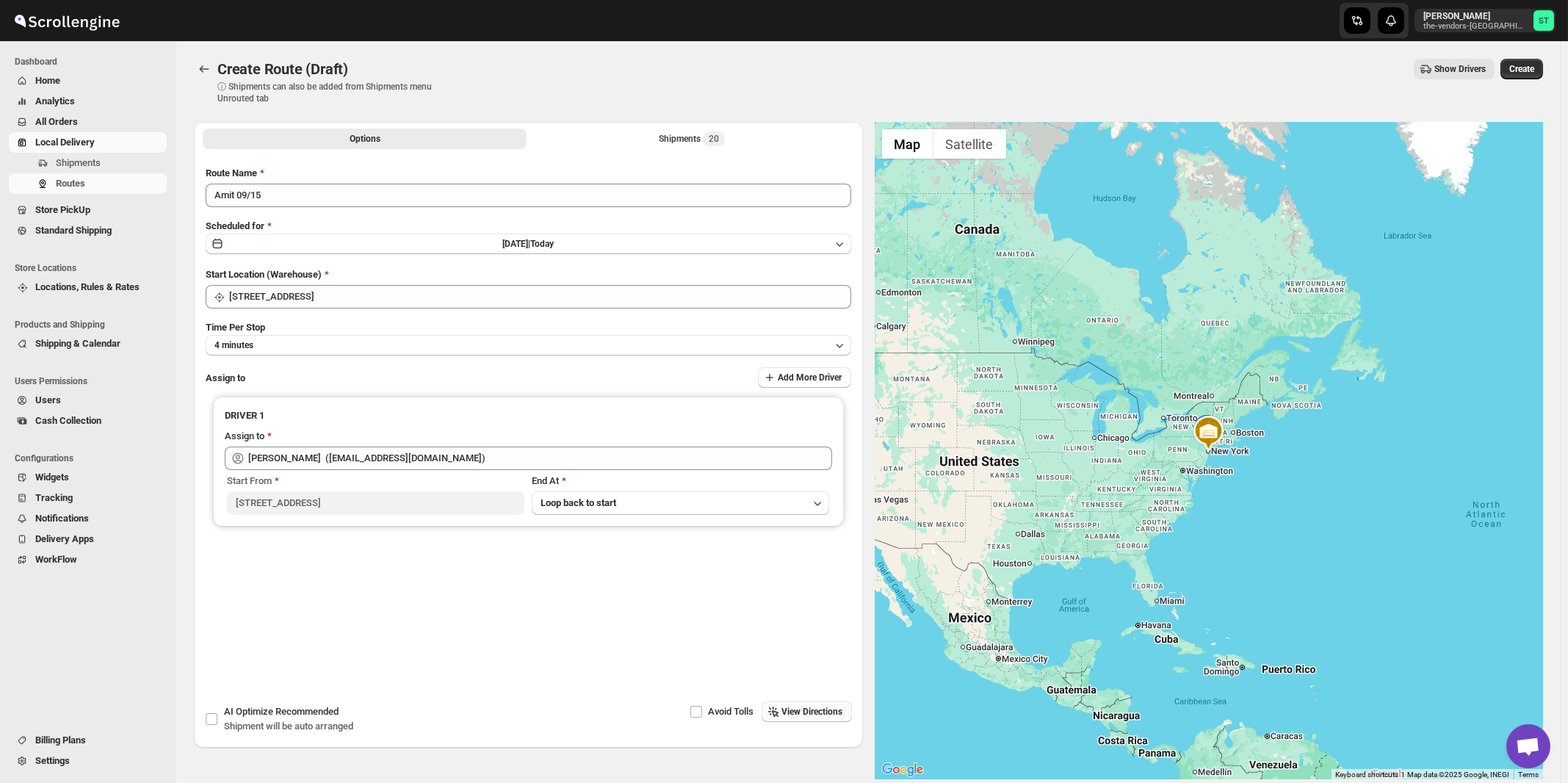
click at [810, 710] on span "View Directions" at bounding box center [812, 712] width 61 height 12
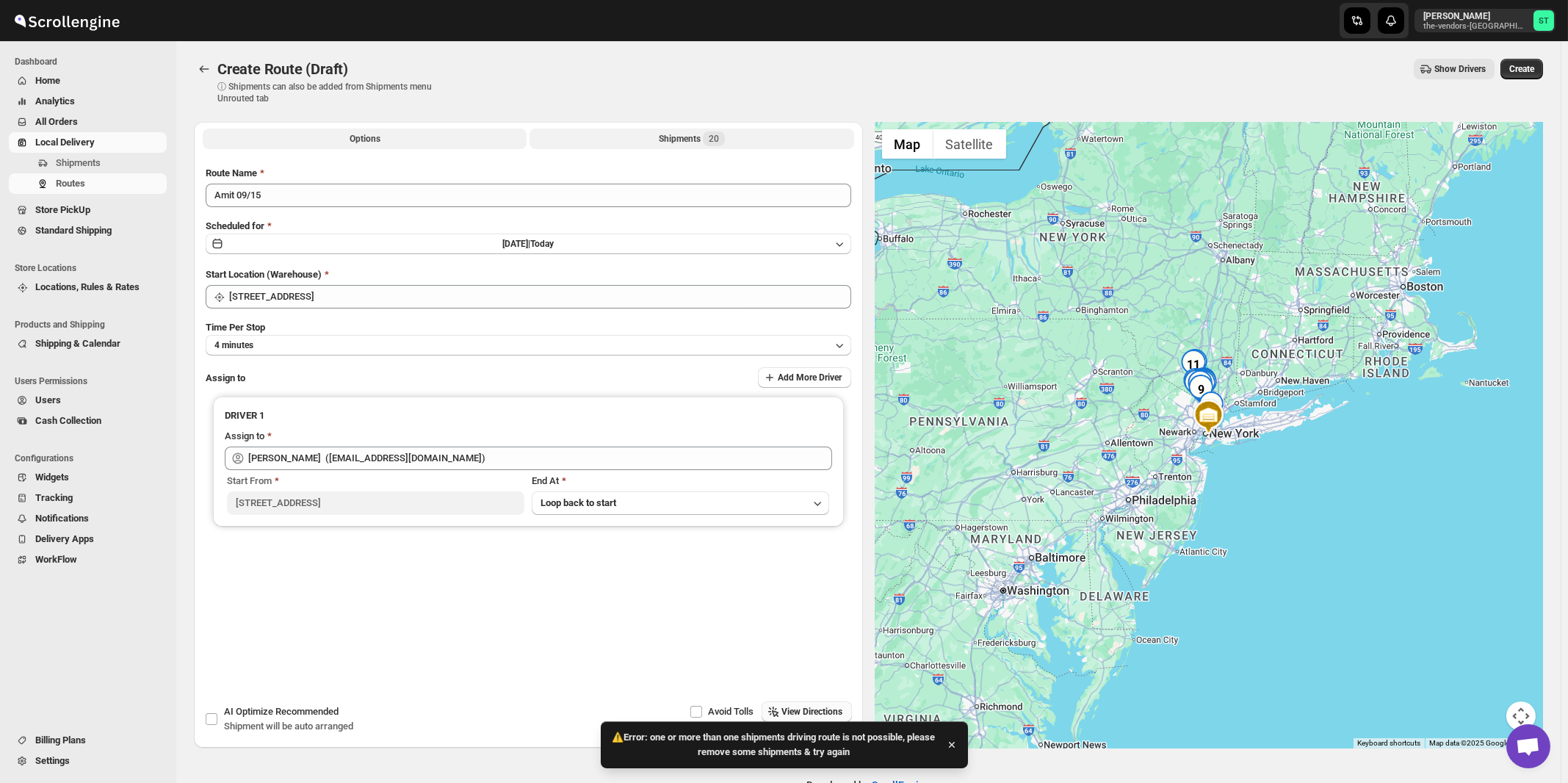
click at [682, 139] on div "Shipments 20" at bounding box center [692, 139] width 66 height 14
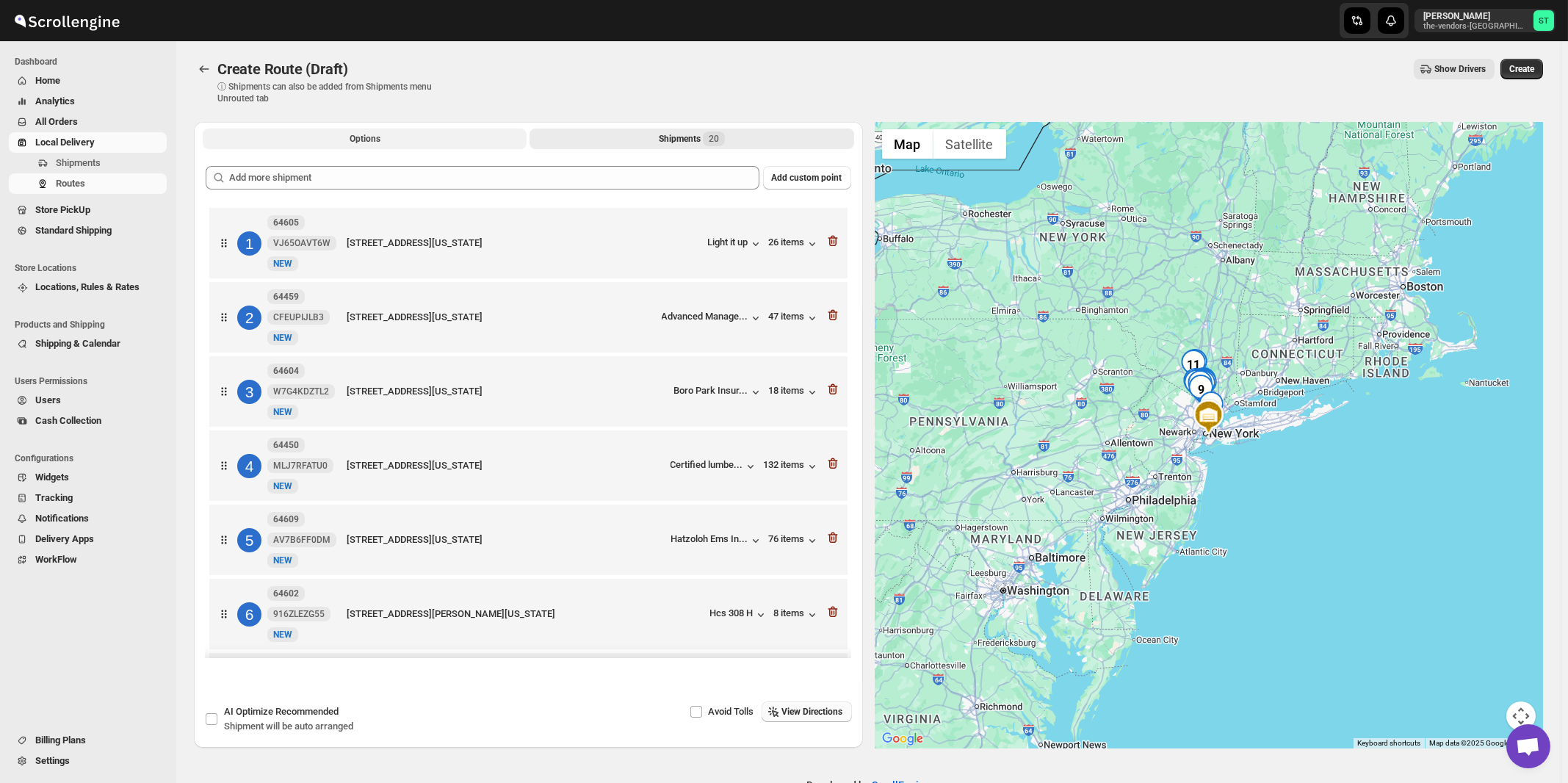
click at [367, 139] on span "Options" at bounding box center [365, 139] width 31 height 12
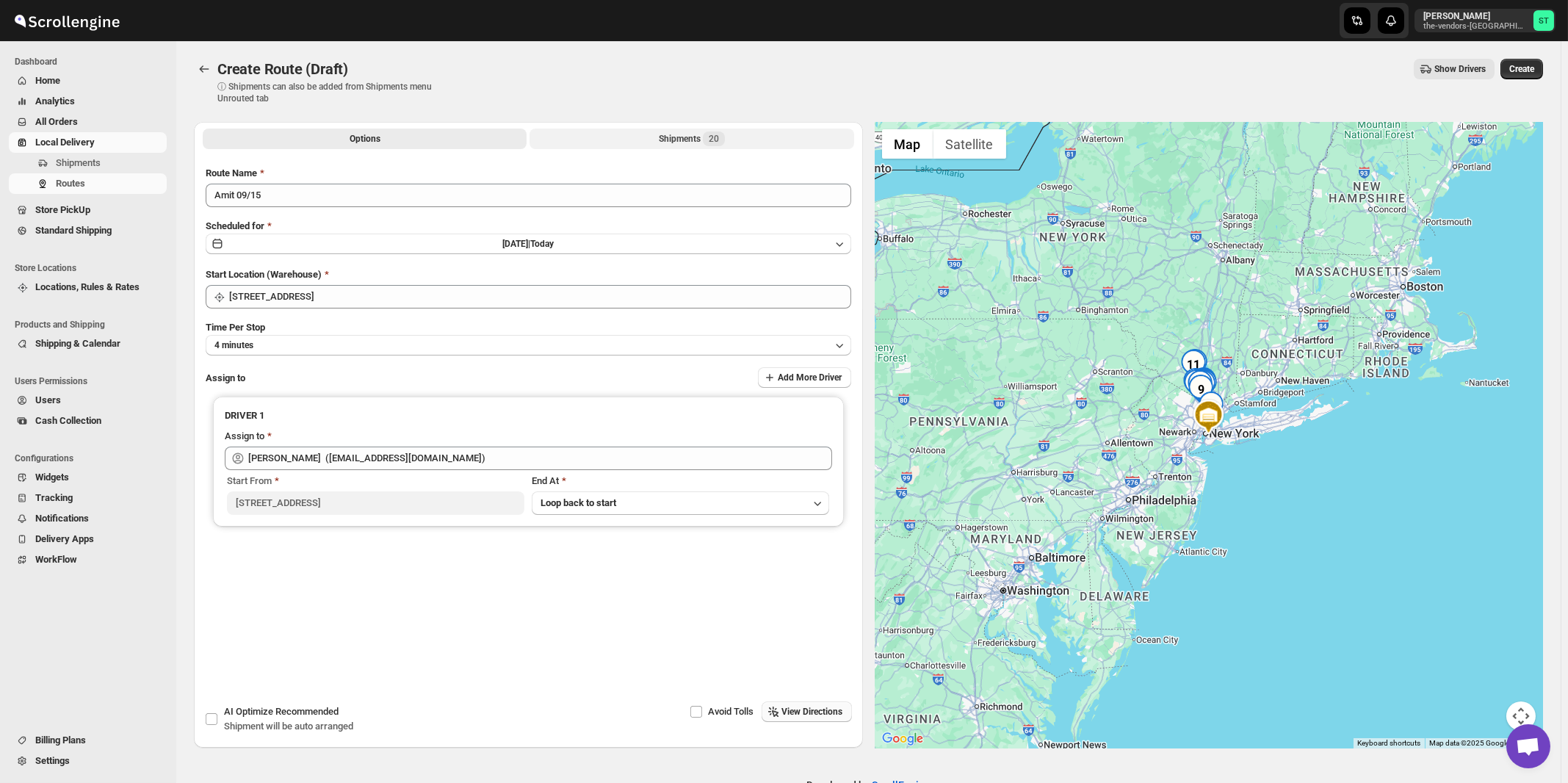
click at [704, 147] on button "Shipments 20" at bounding box center [692, 139] width 324 height 21
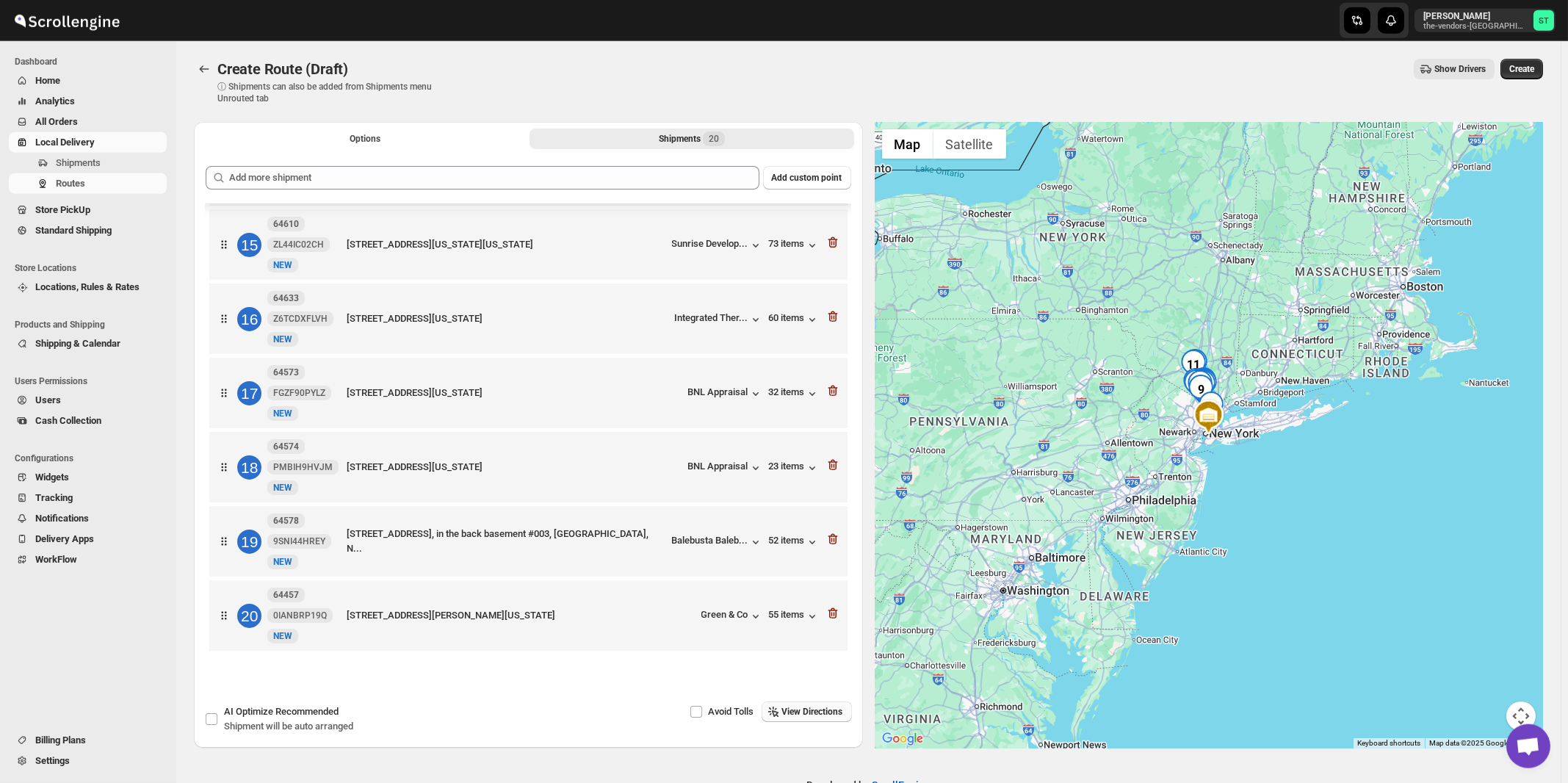
scroll to position [38, 0]
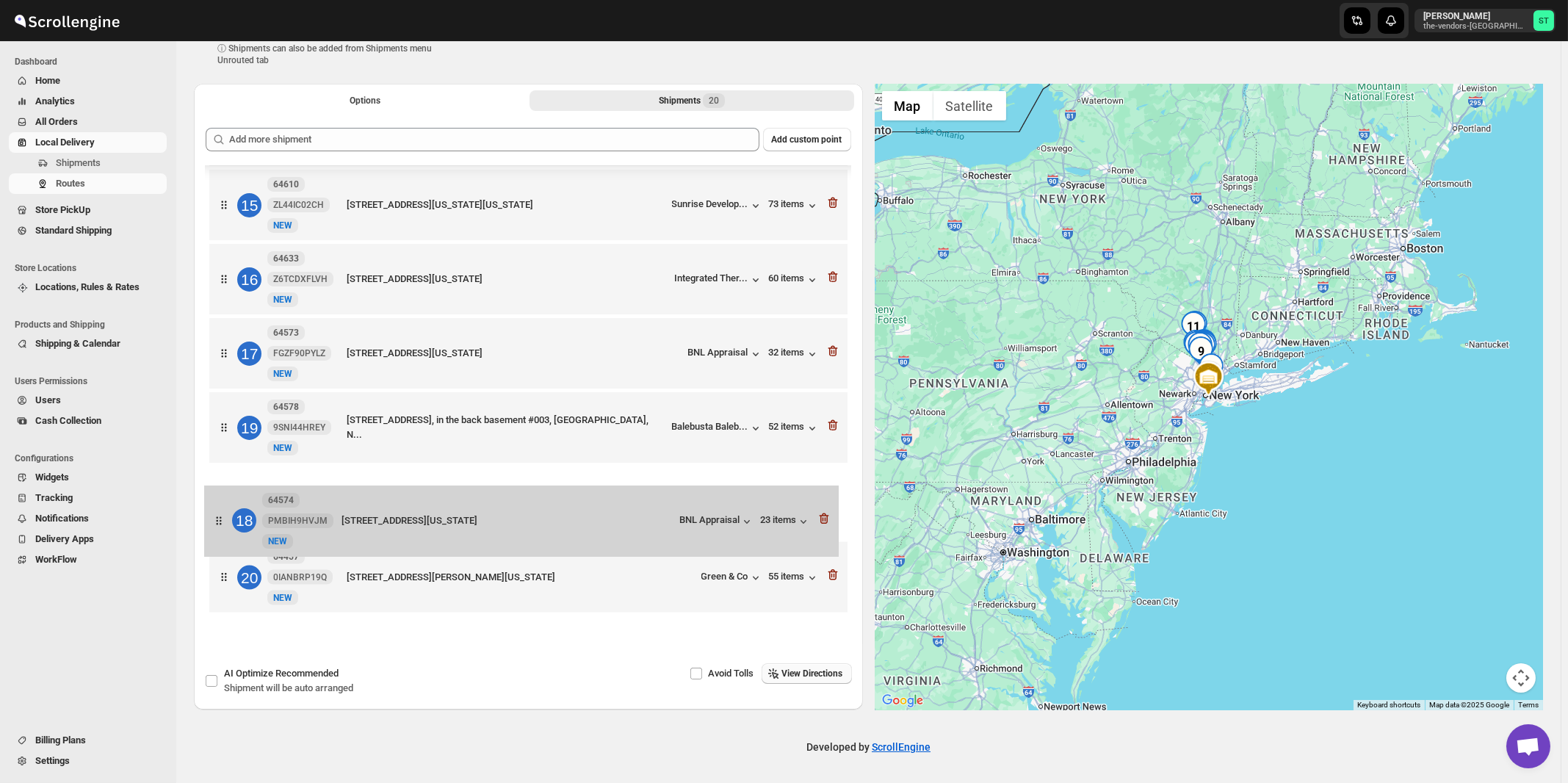
drag, startPoint x: 654, startPoint y: 432, endPoint x: 648, endPoint y: 525, distance: 93.2
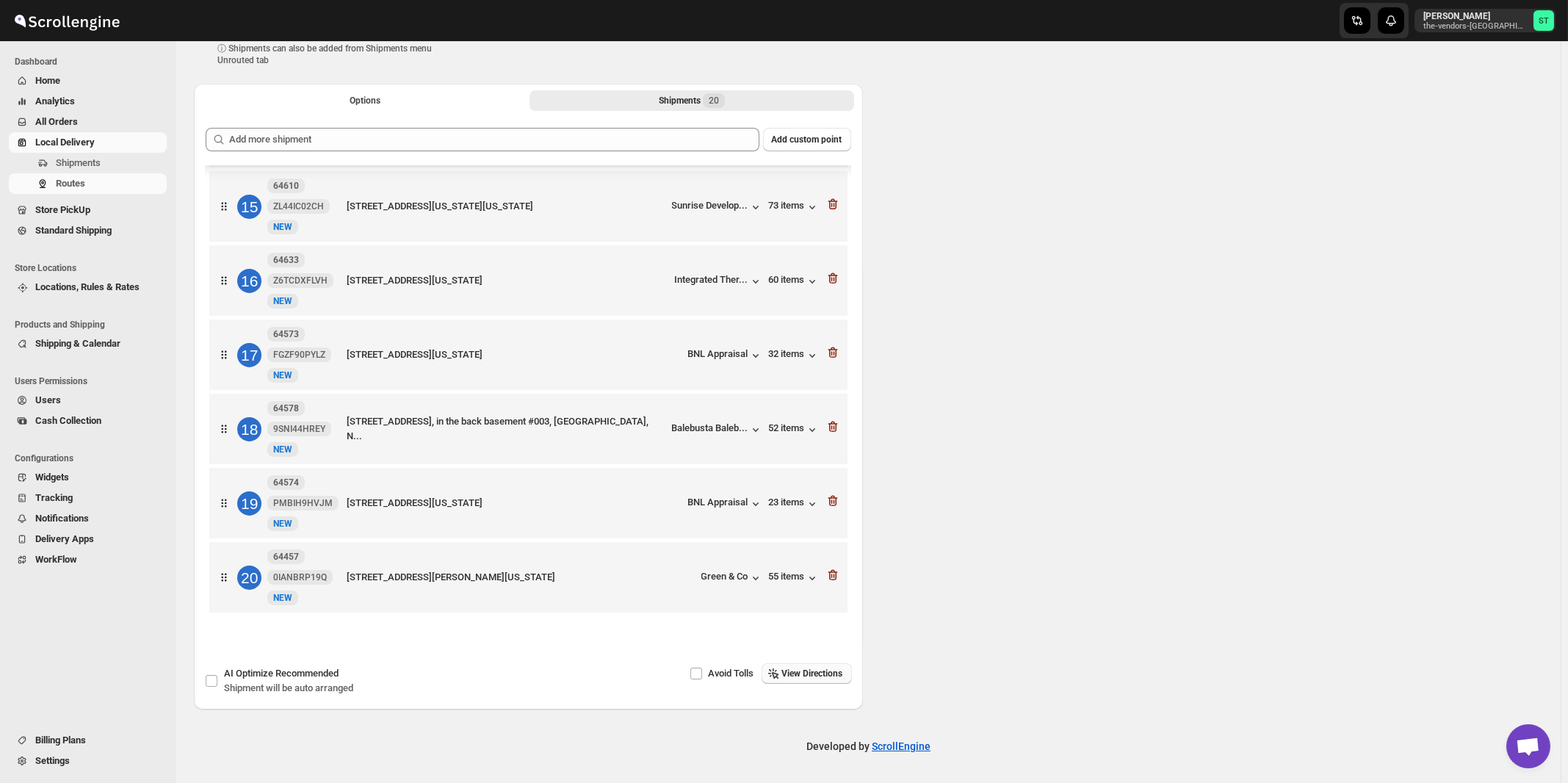
scroll to position [38, 0]
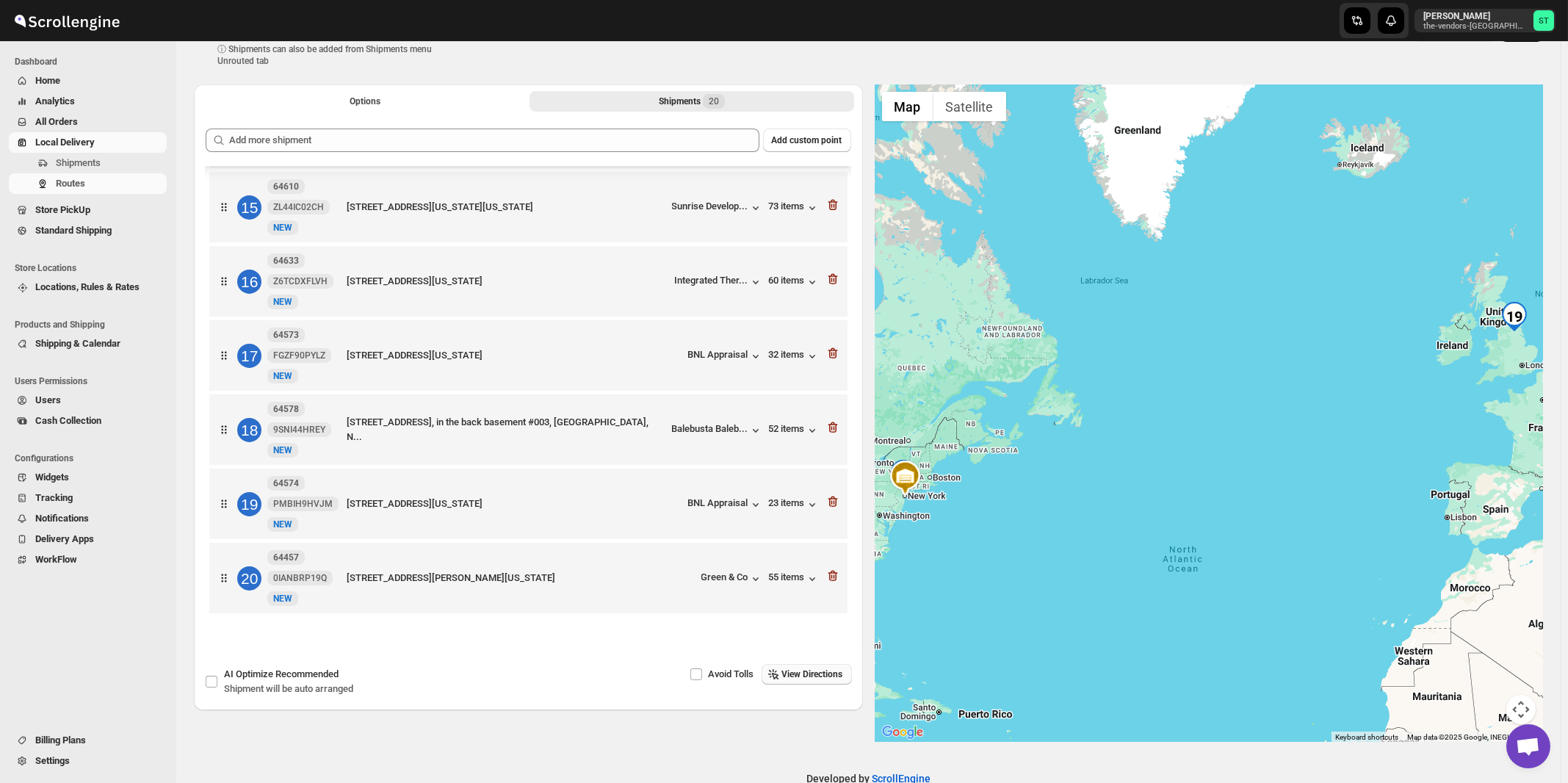
click at [808, 674] on span "View Directions" at bounding box center [812, 674] width 61 height 12
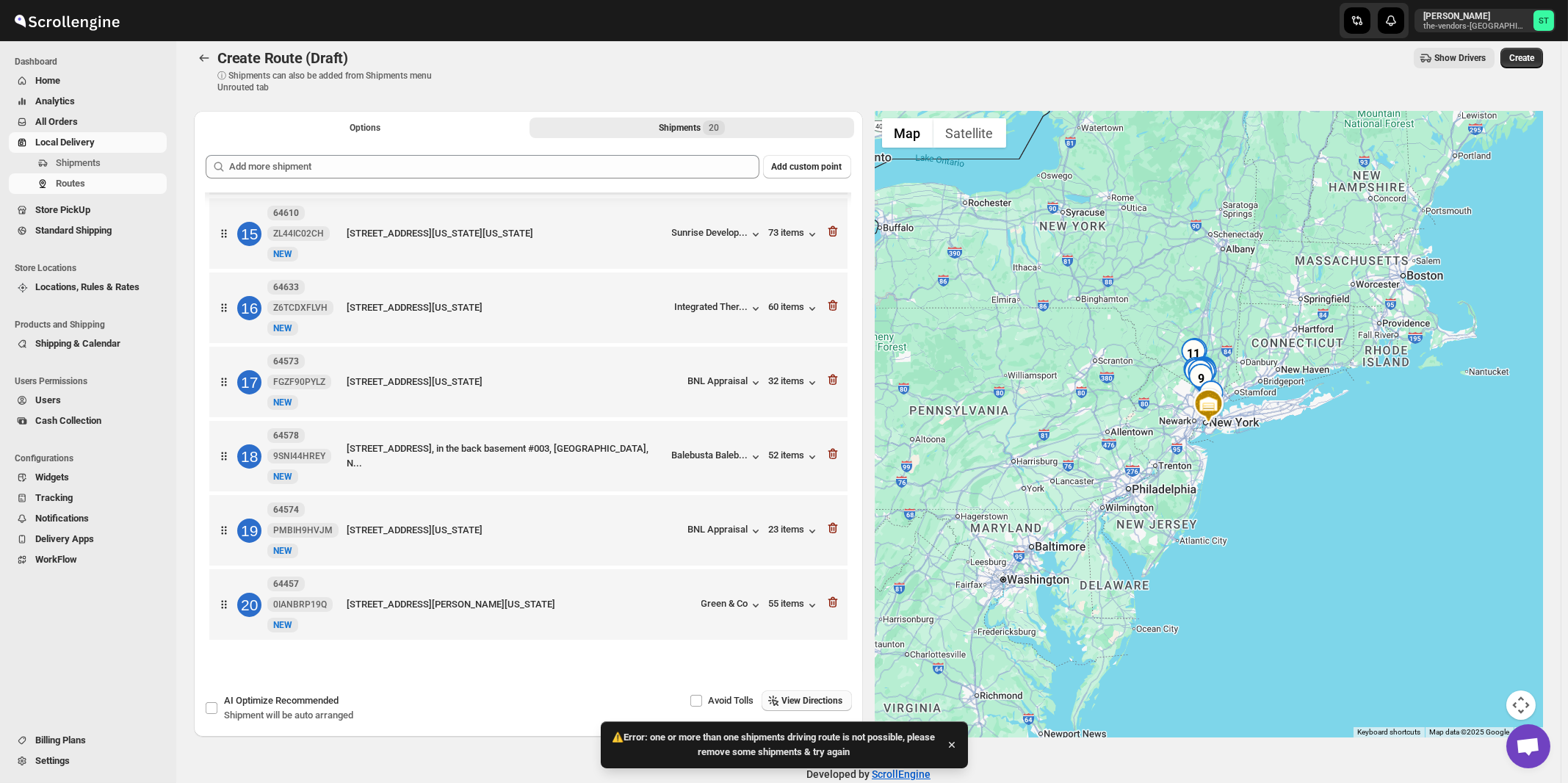
scroll to position [0, 0]
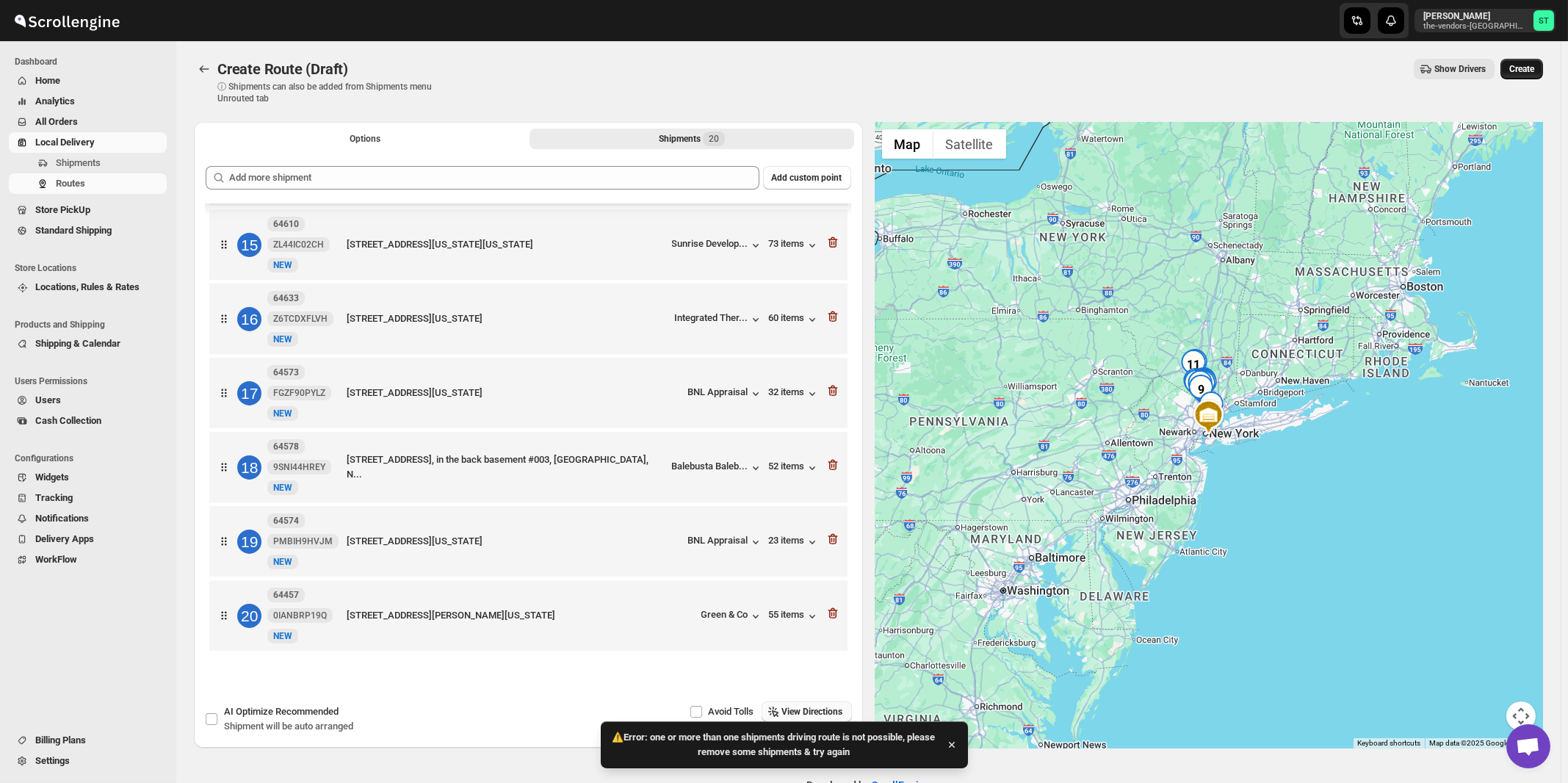
click at [1530, 70] on span "Create" at bounding box center [1522, 69] width 25 height 12
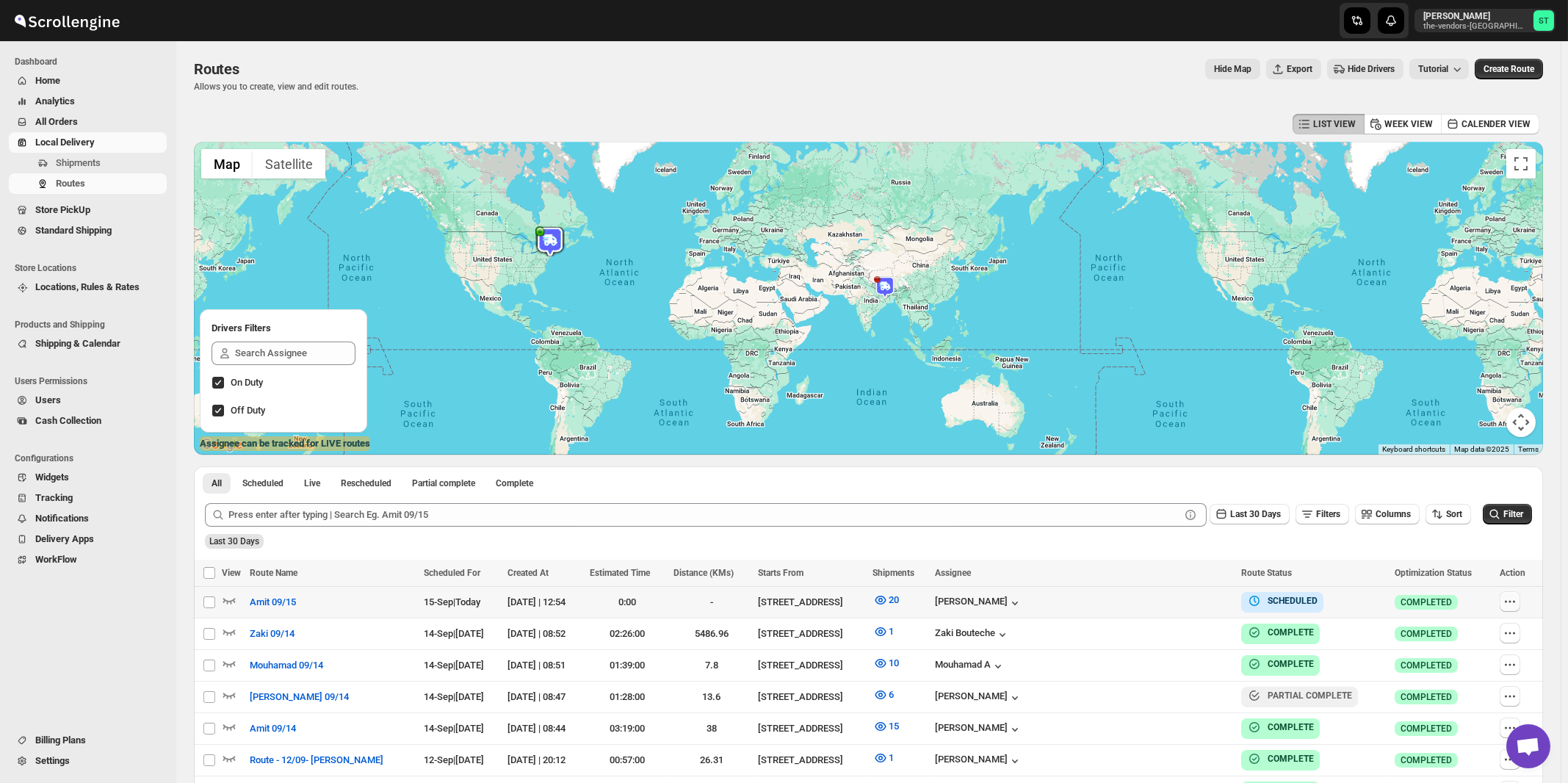
click at [1510, 604] on icon "button" at bounding box center [1510, 601] width 14 height 14
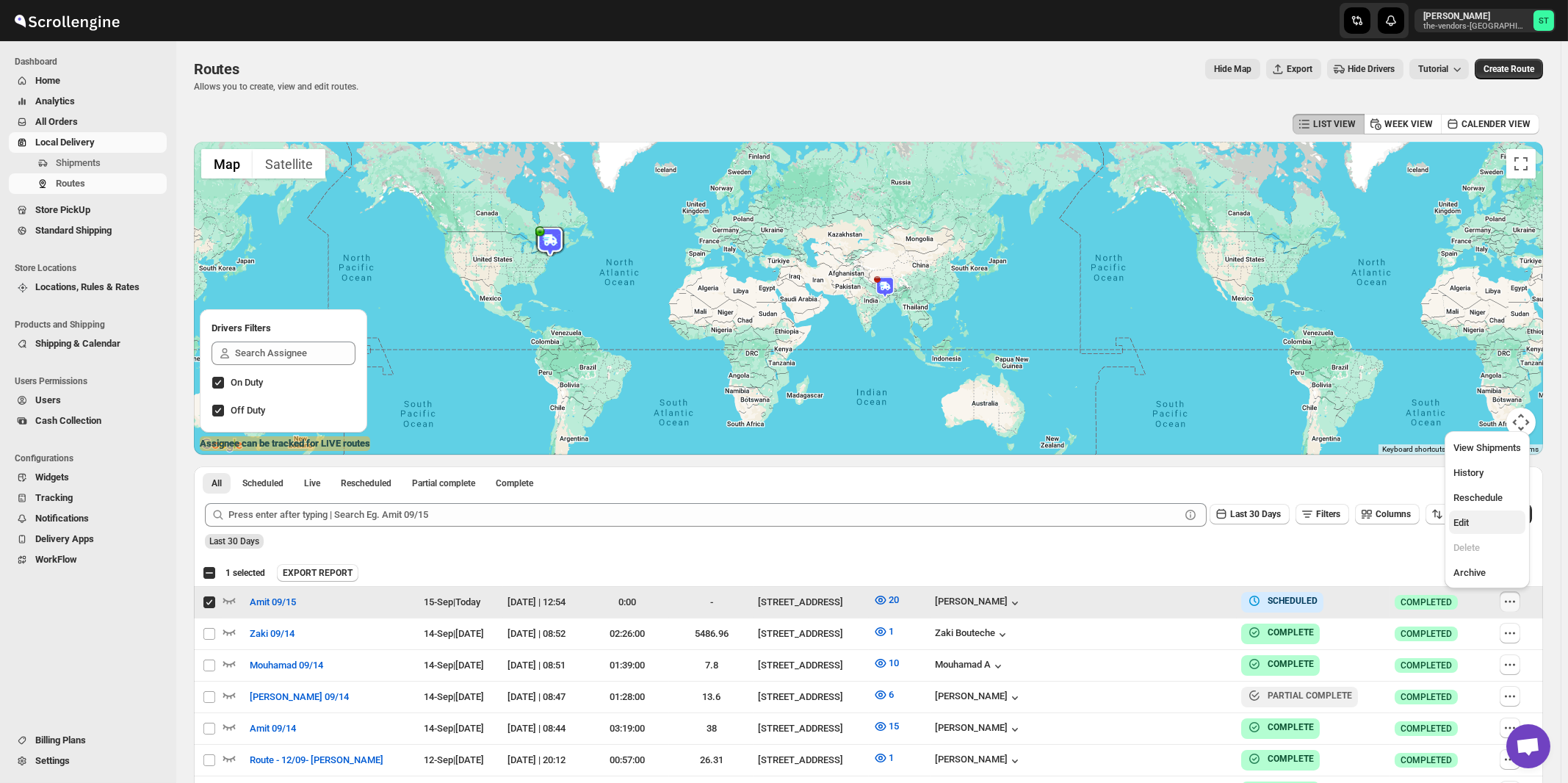
click at [1469, 527] on span "Edit" at bounding box center [1461, 523] width 15 height 11
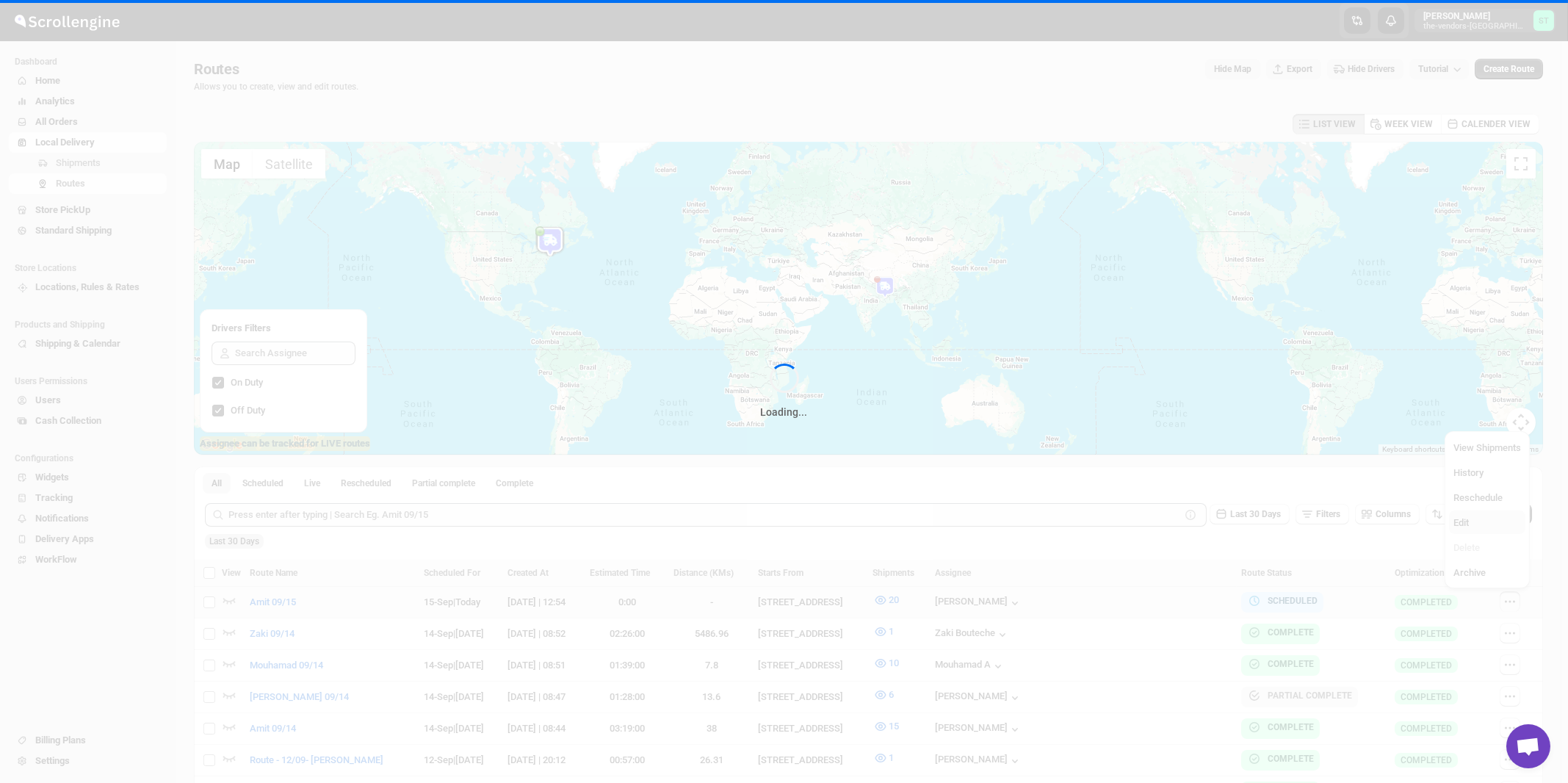
checkbox input "false"
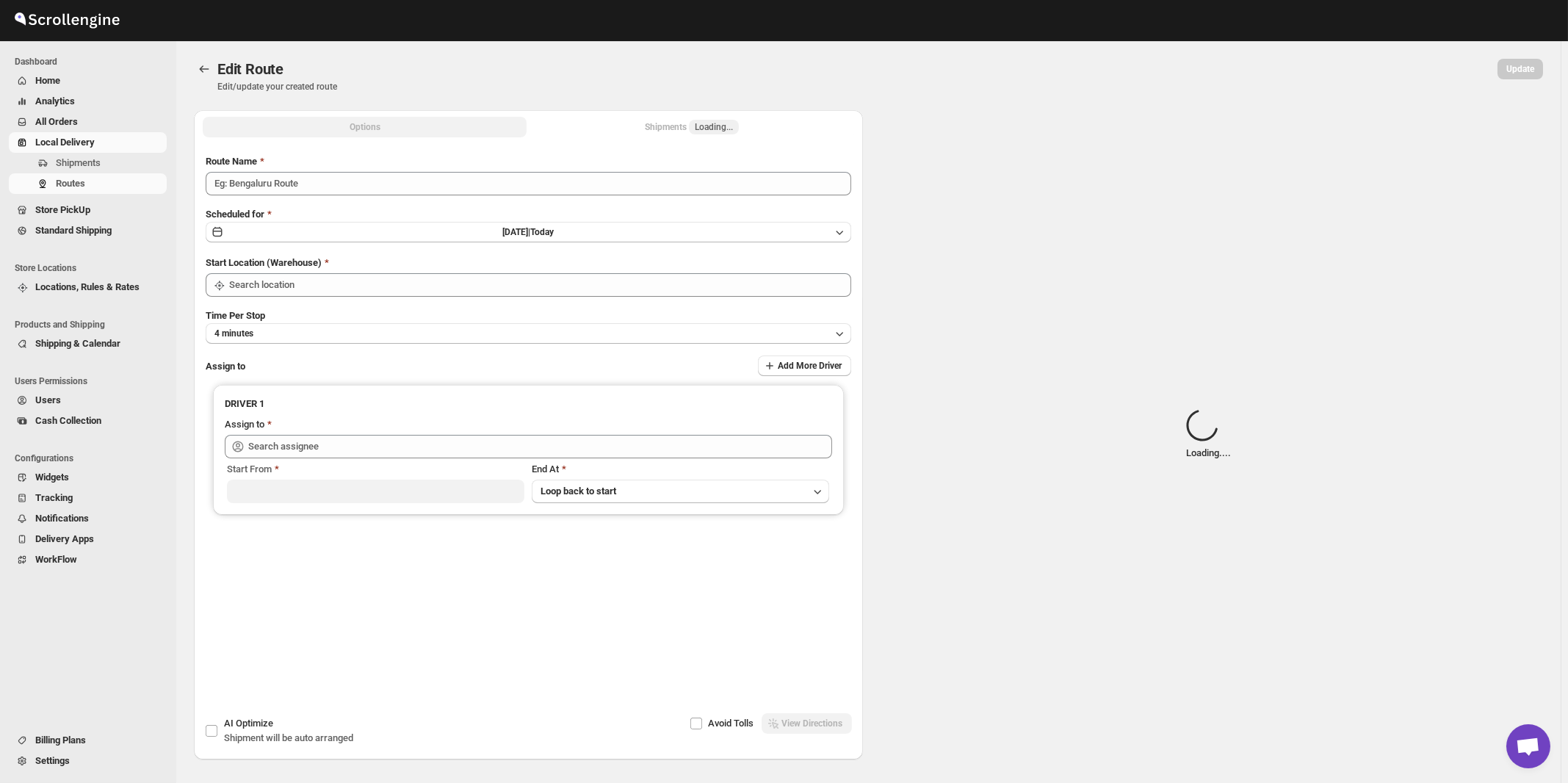
type input "Amit 09/15"
type input "[STREET_ADDRESS]"
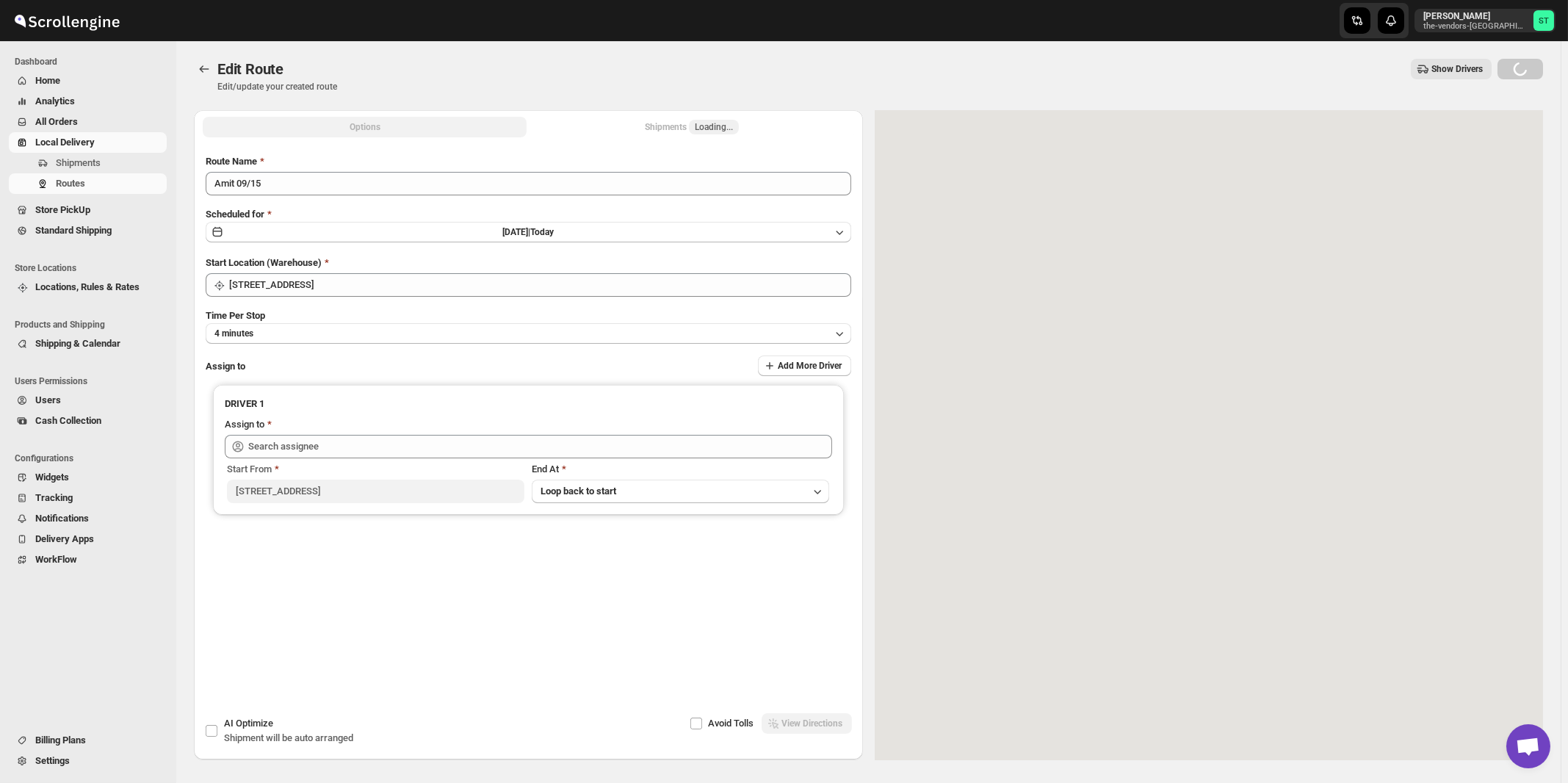
type input "[PERSON_NAME] ([EMAIL_ADDRESS][DOMAIN_NAME])"
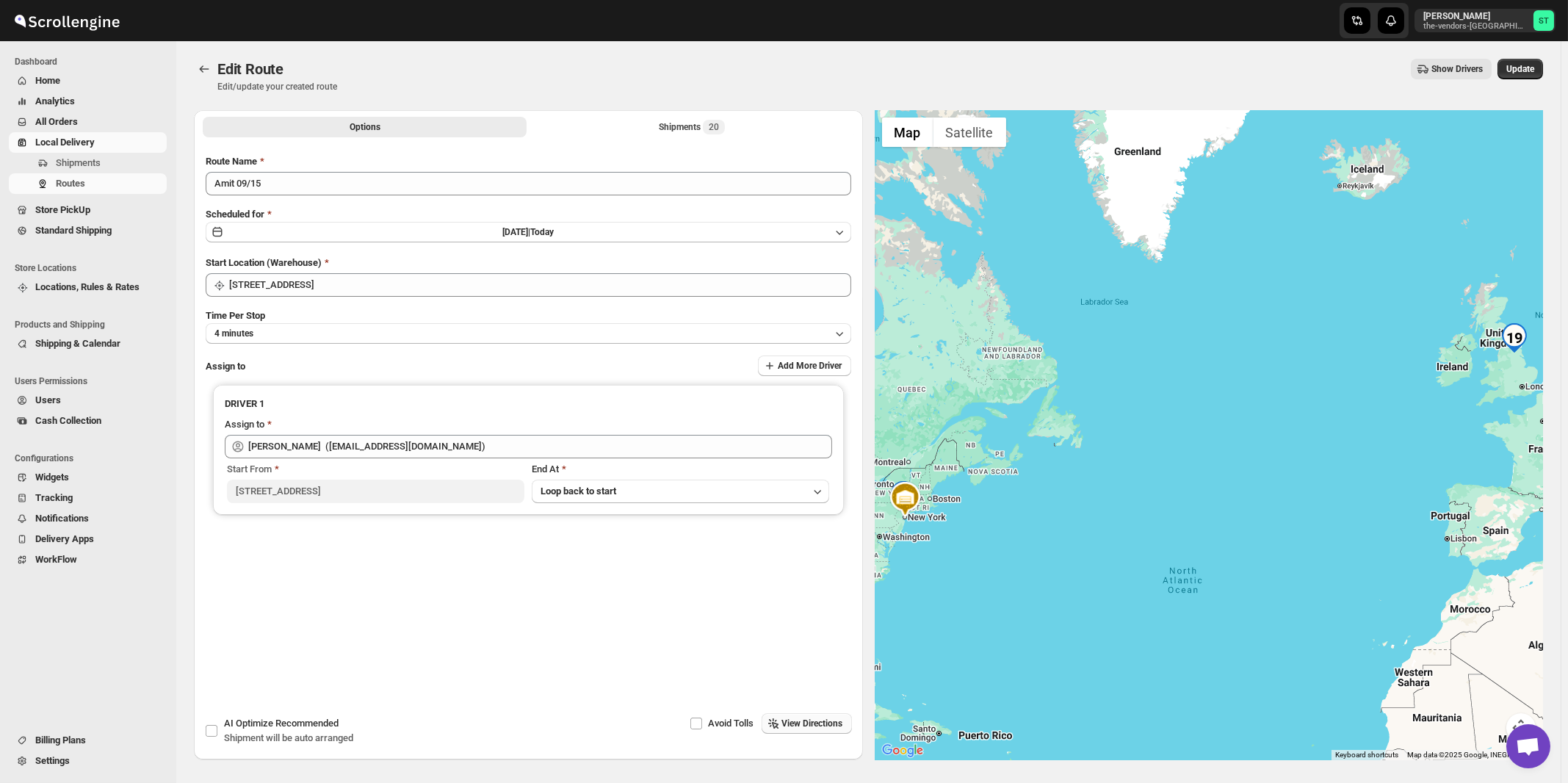
click at [832, 725] on span "View Directions" at bounding box center [812, 724] width 61 height 12
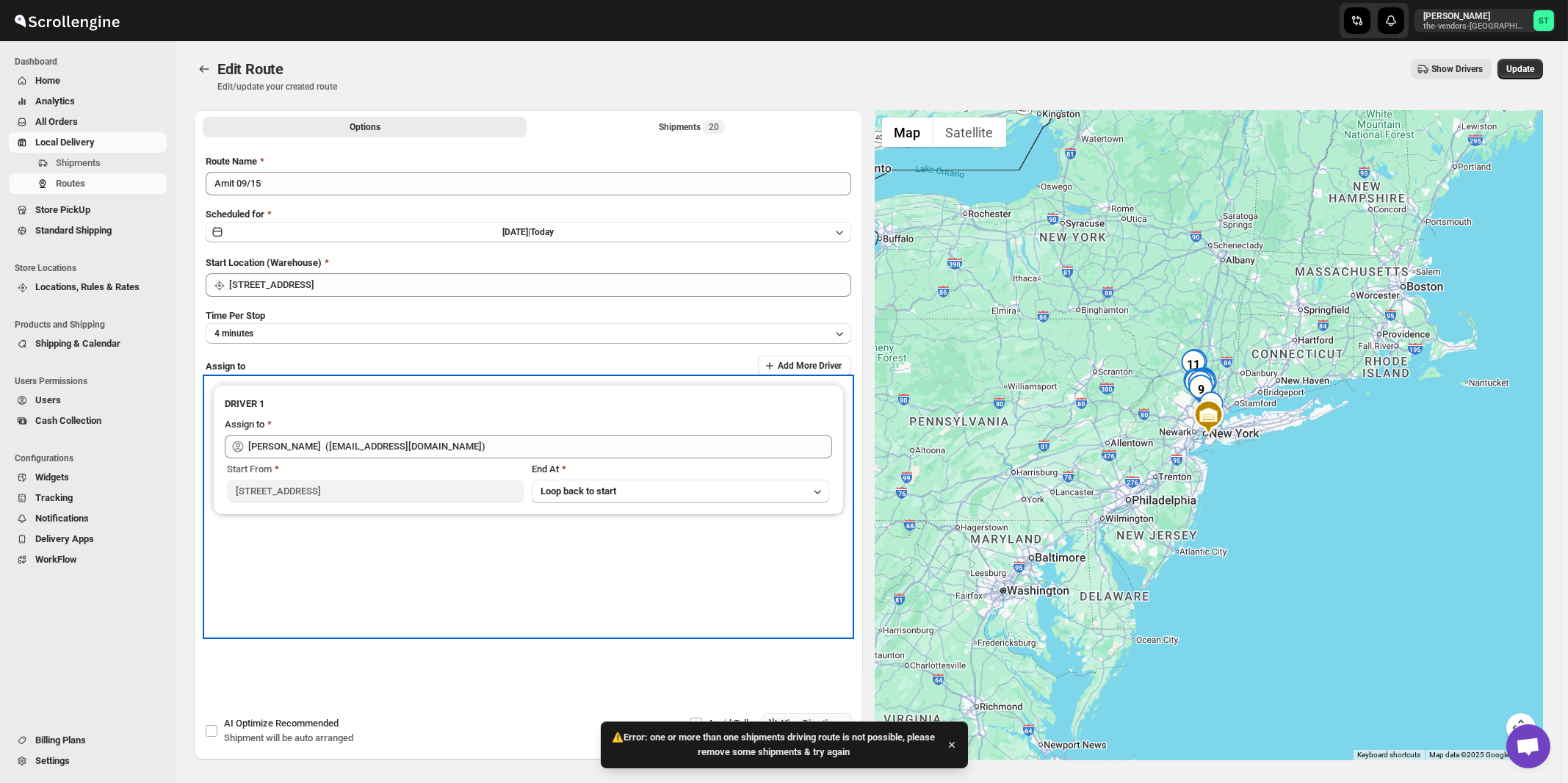
click at [592, 580] on div "DRIVER 1 Assign to [PERSON_NAME] ([EMAIL_ADDRESS][DOMAIN_NAME]) Start From [STR…" at bounding box center [528, 507] width 646 height 259
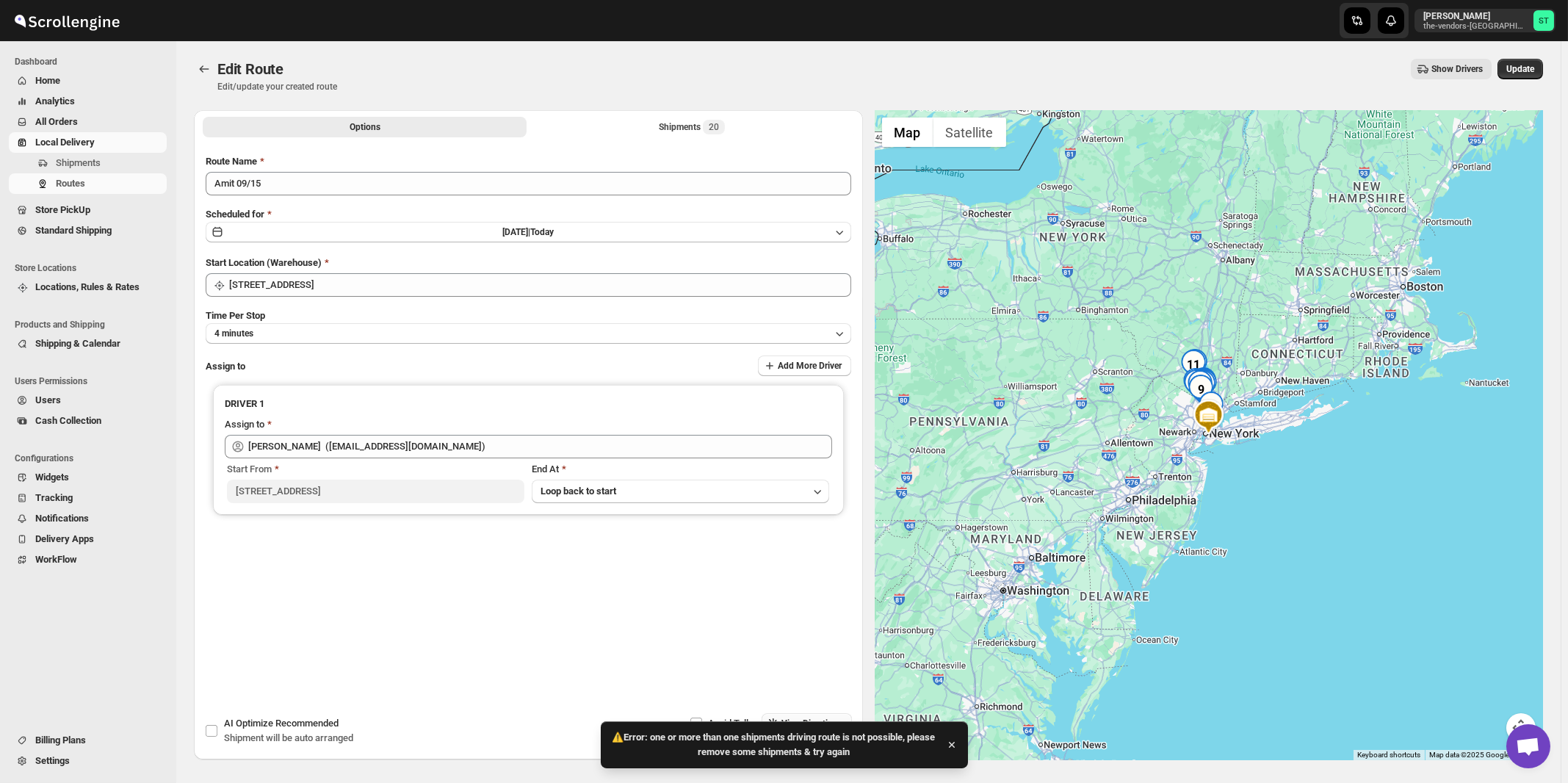
click at [487, 308] on div "Time Per Stop 4 minutes" at bounding box center [528, 326] width 646 height 35
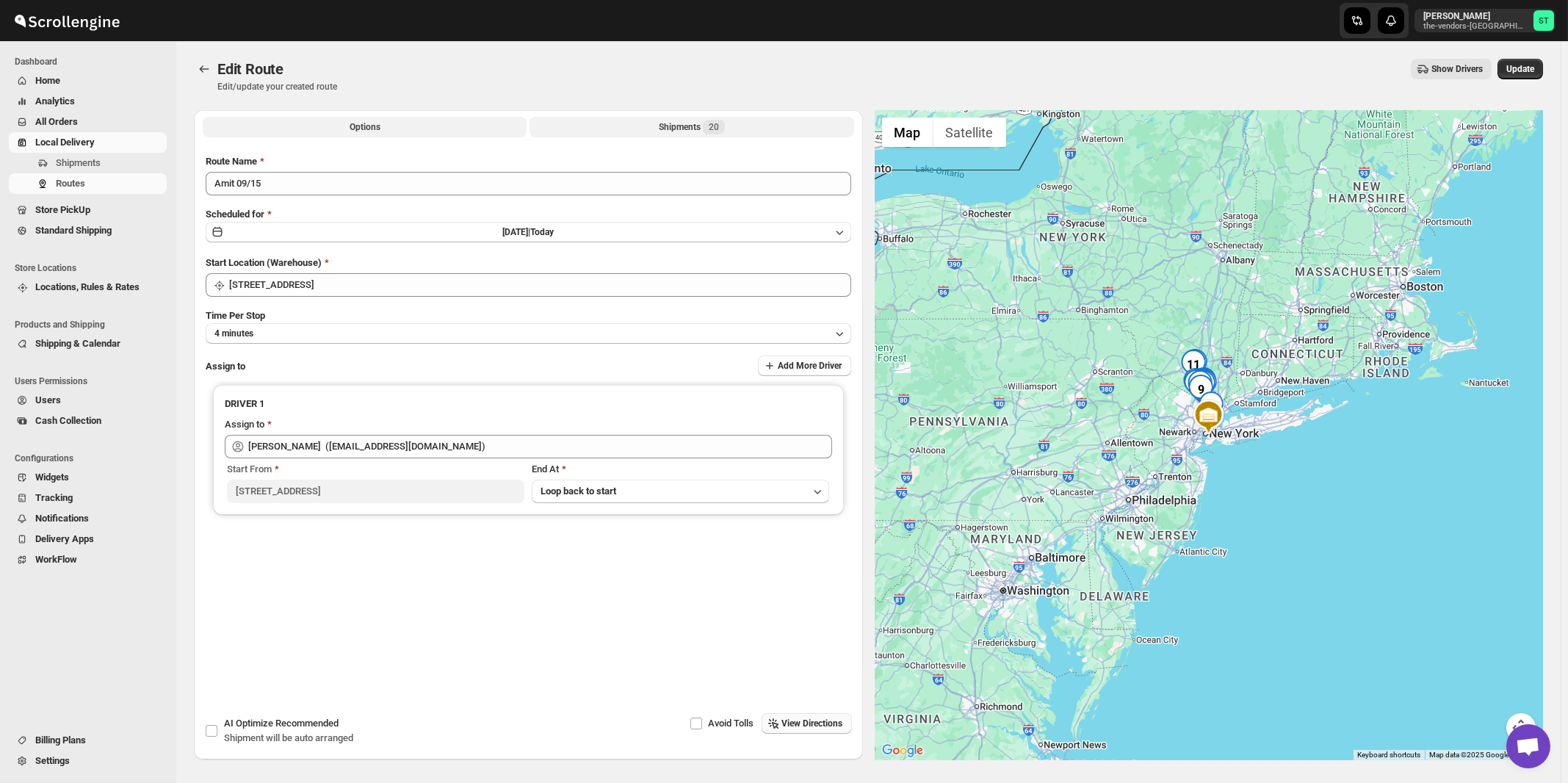
click at [686, 125] on div "Shipments 20" at bounding box center [692, 127] width 66 height 14
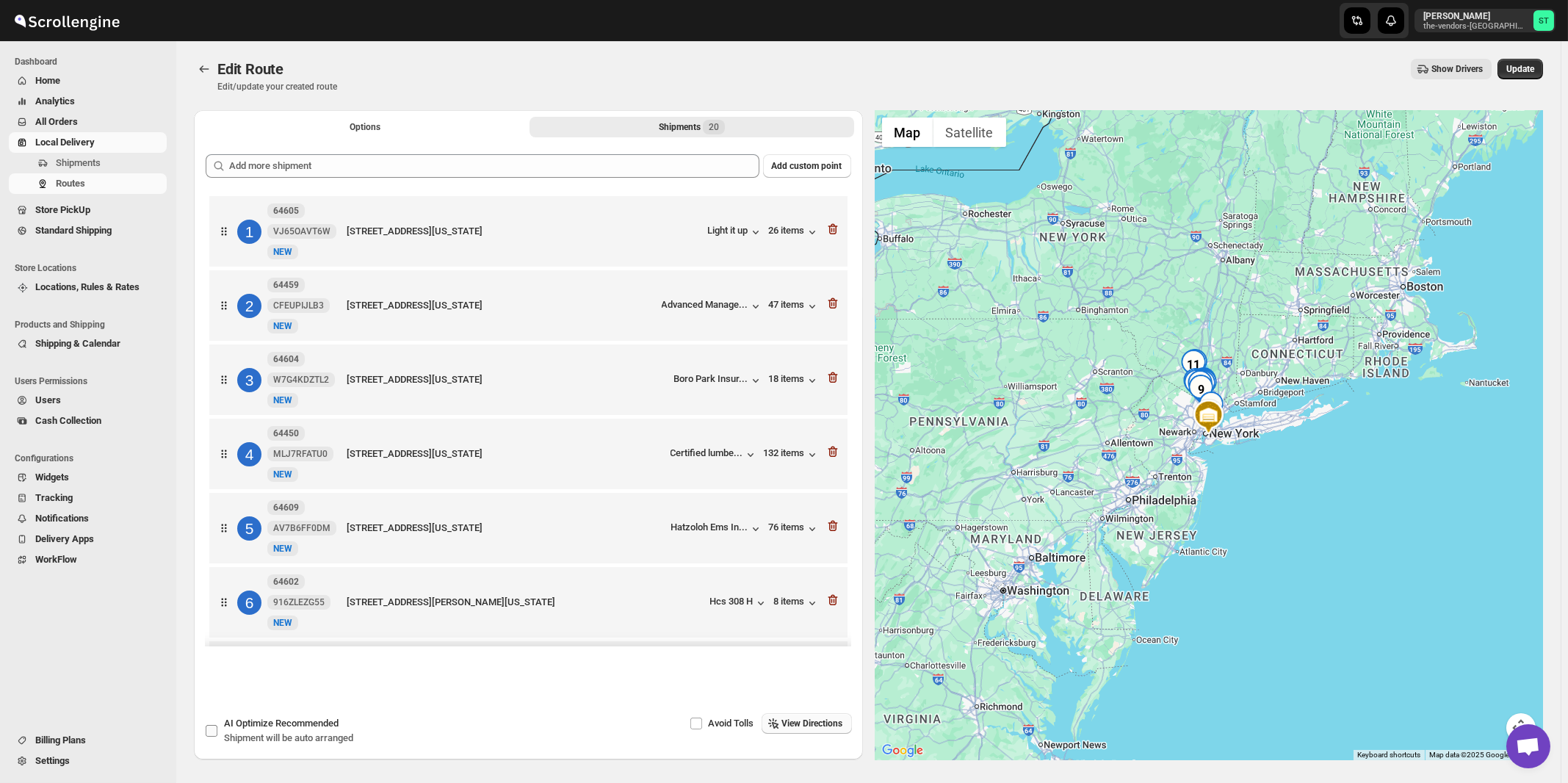
click at [299, 724] on span "Recommended" at bounding box center [307, 724] width 63 height 11
click at [218, 725] on input "AI Optimize Recommended Shipment will be auto arranged" at bounding box center [211, 731] width 12 height 12
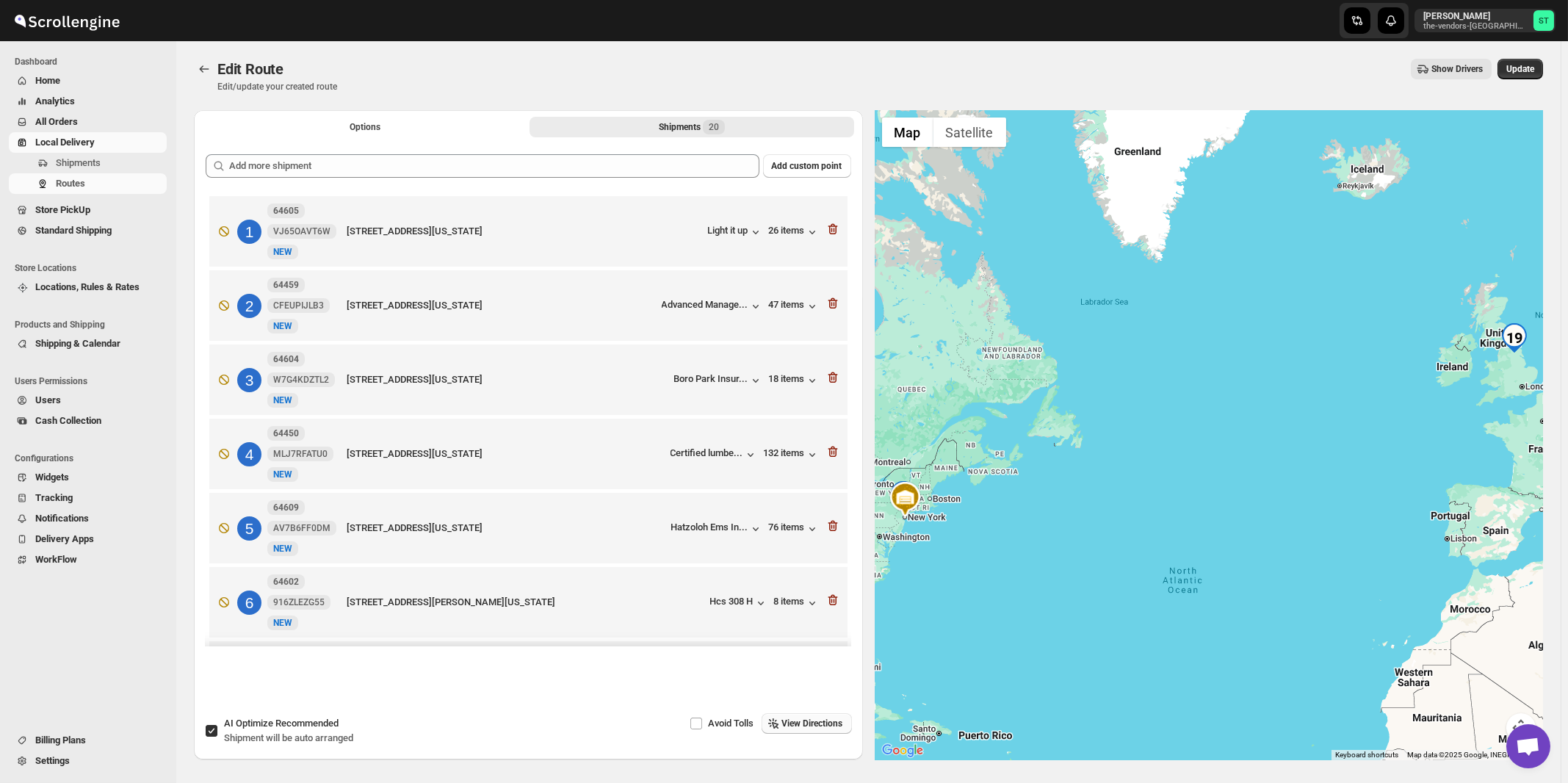
click at [302, 729] on span "Recommended" at bounding box center [307, 724] width 63 height 11
click at [218, 729] on input "AI Optimize Recommended Shipment will be auto arranged" at bounding box center [211, 731] width 12 height 12
checkbox input "false"
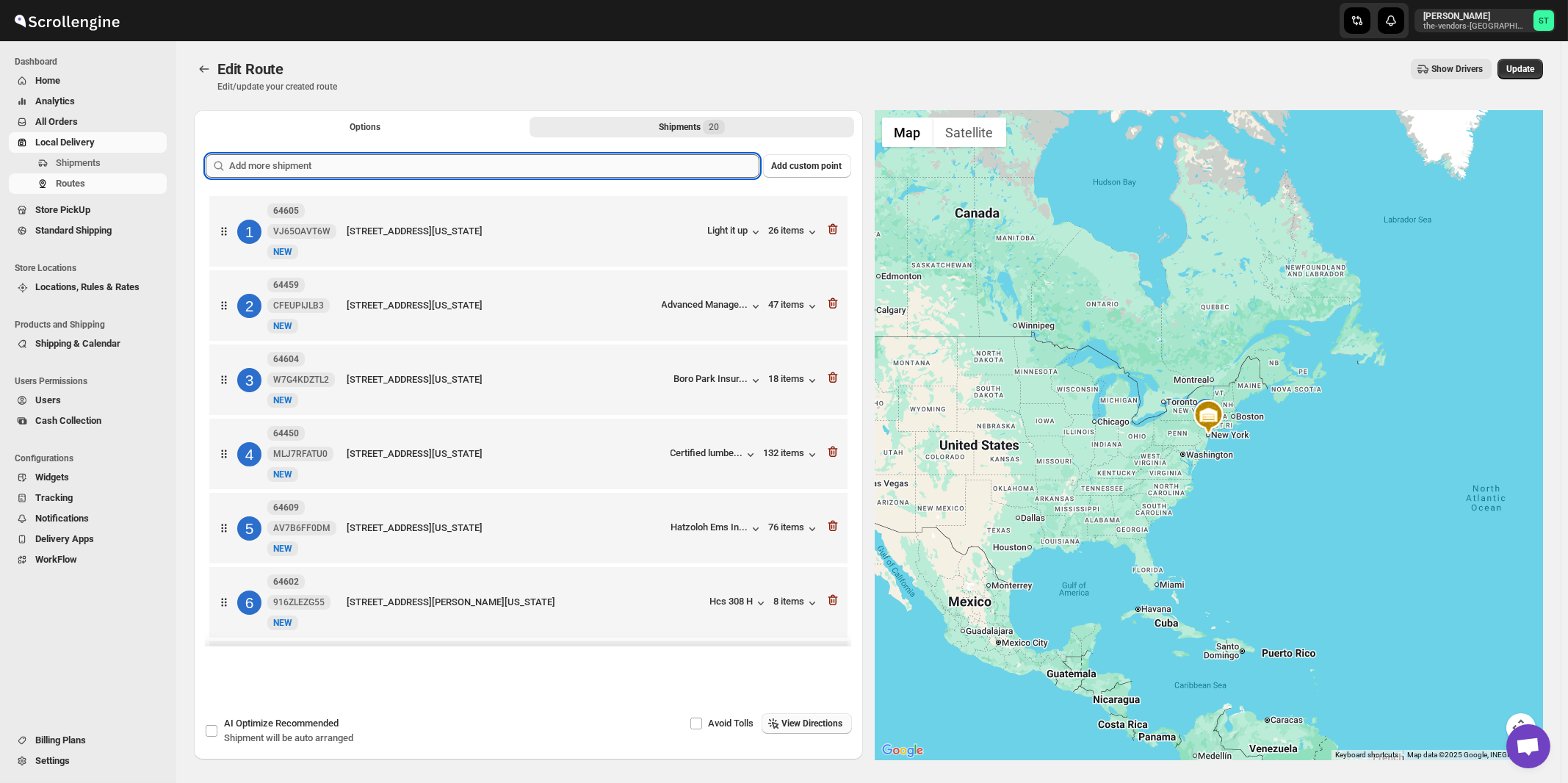
click at [548, 166] on input "text" at bounding box center [494, 166] width 531 height 23
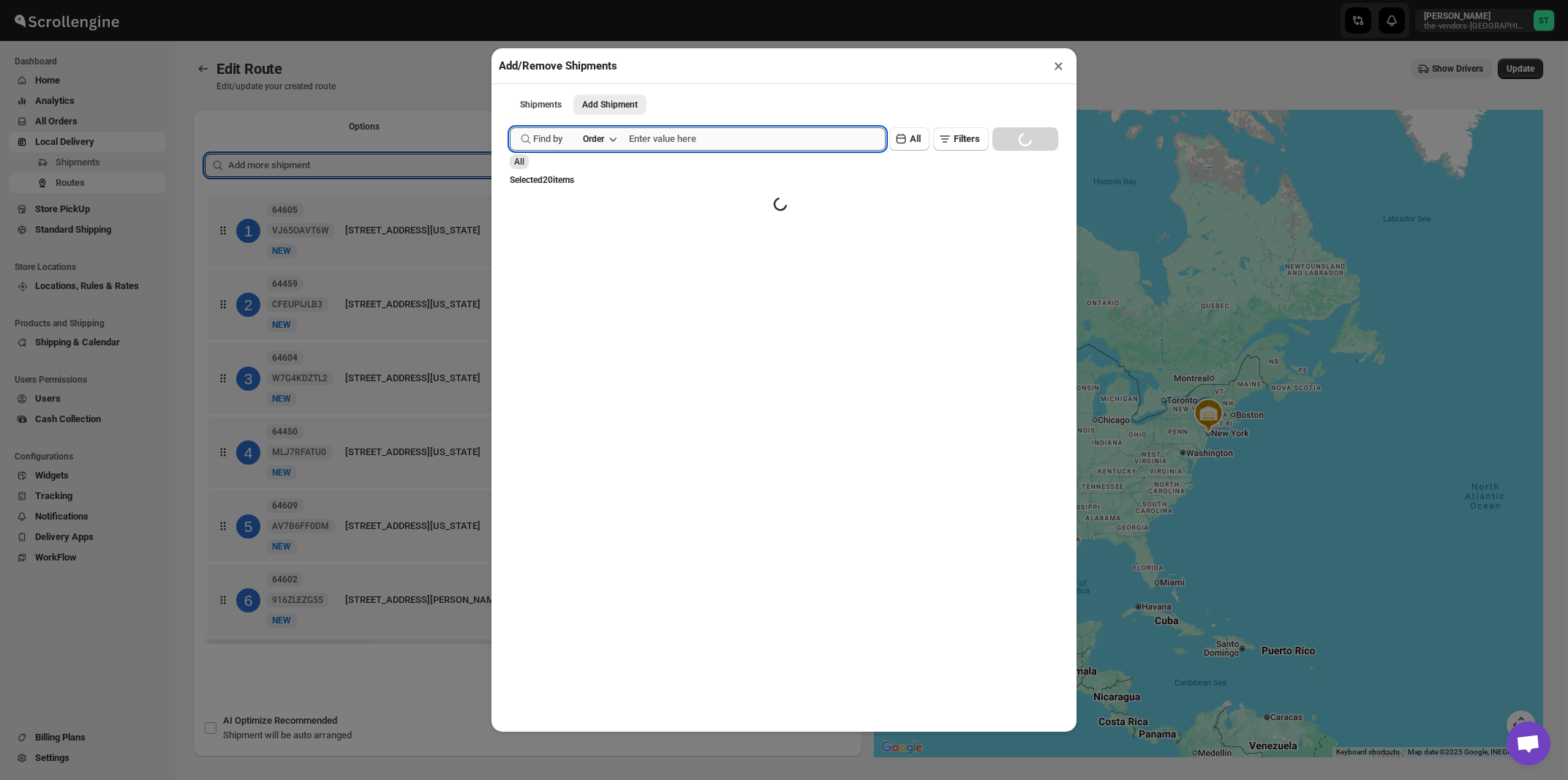
click at [696, 143] on input "text" at bounding box center [757, 139] width 257 height 23
paste input "64603"
type input "64603"
click at [510, 0] on button "Submit" at bounding box center [531, 7] width 41 height 15
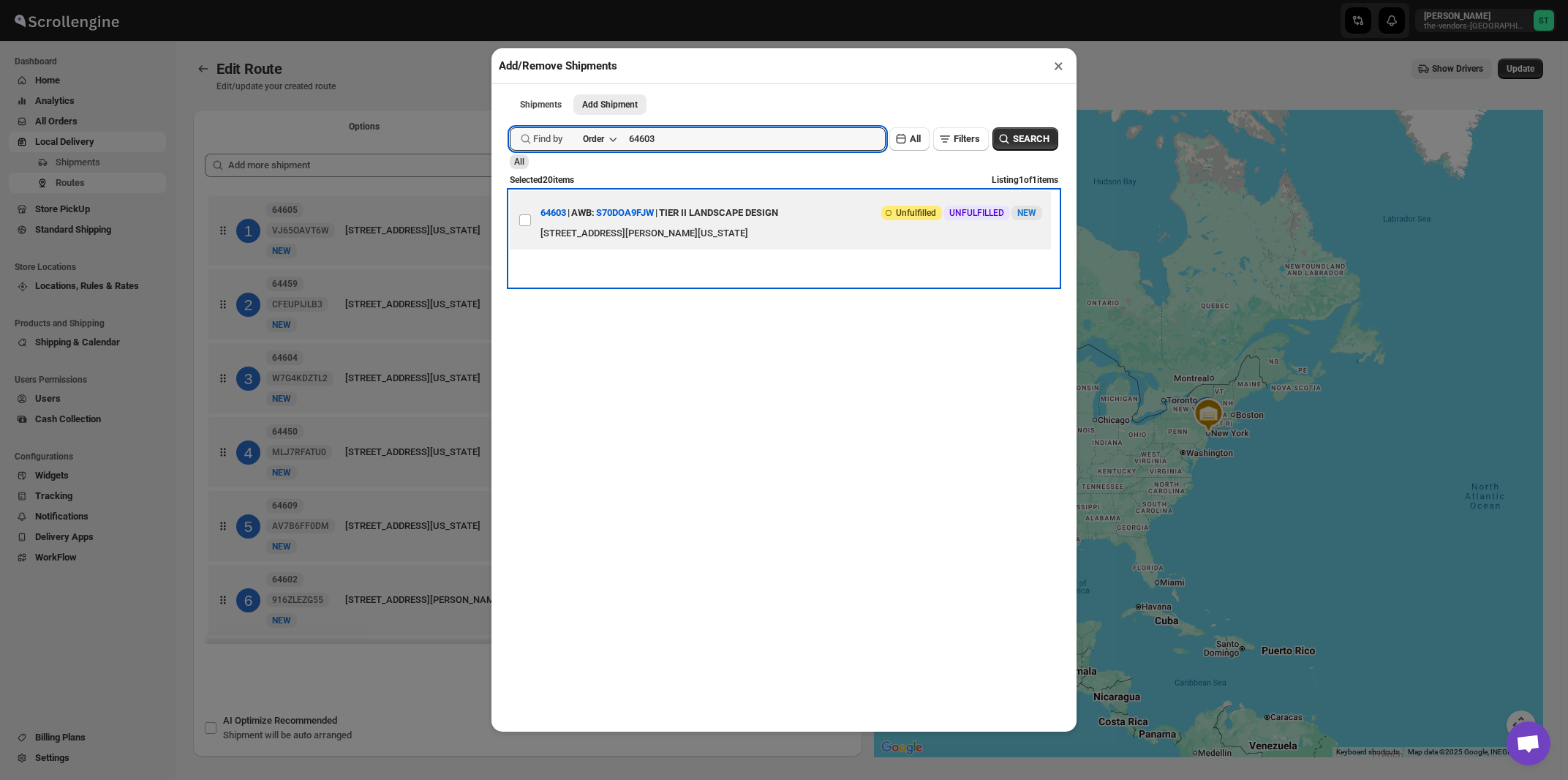
click at [723, 218] on div "TIER II LANDSCAPE DESIGN" at bounding box center [719, 213] width 120 height 26
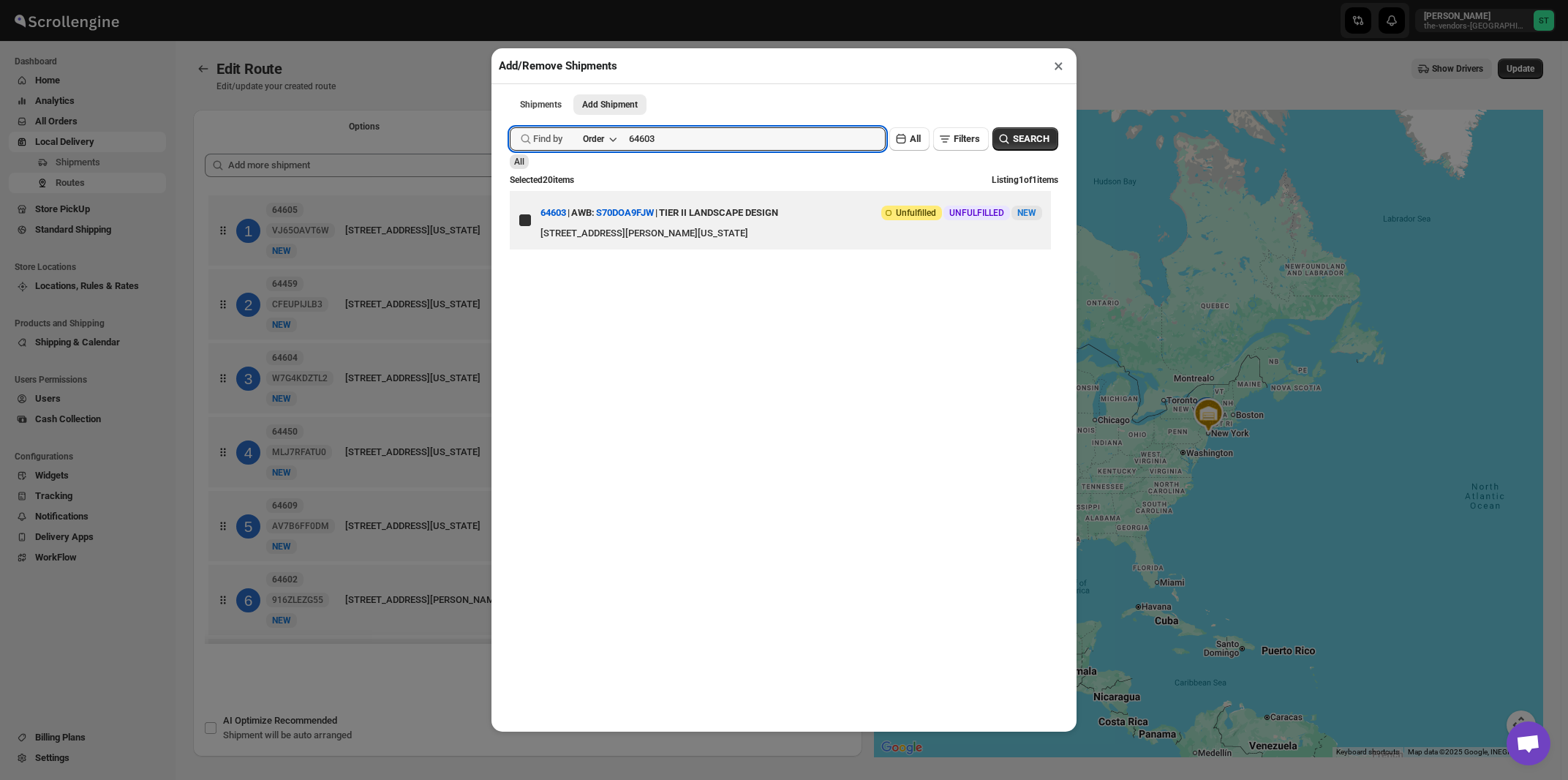
checkbox input "true"
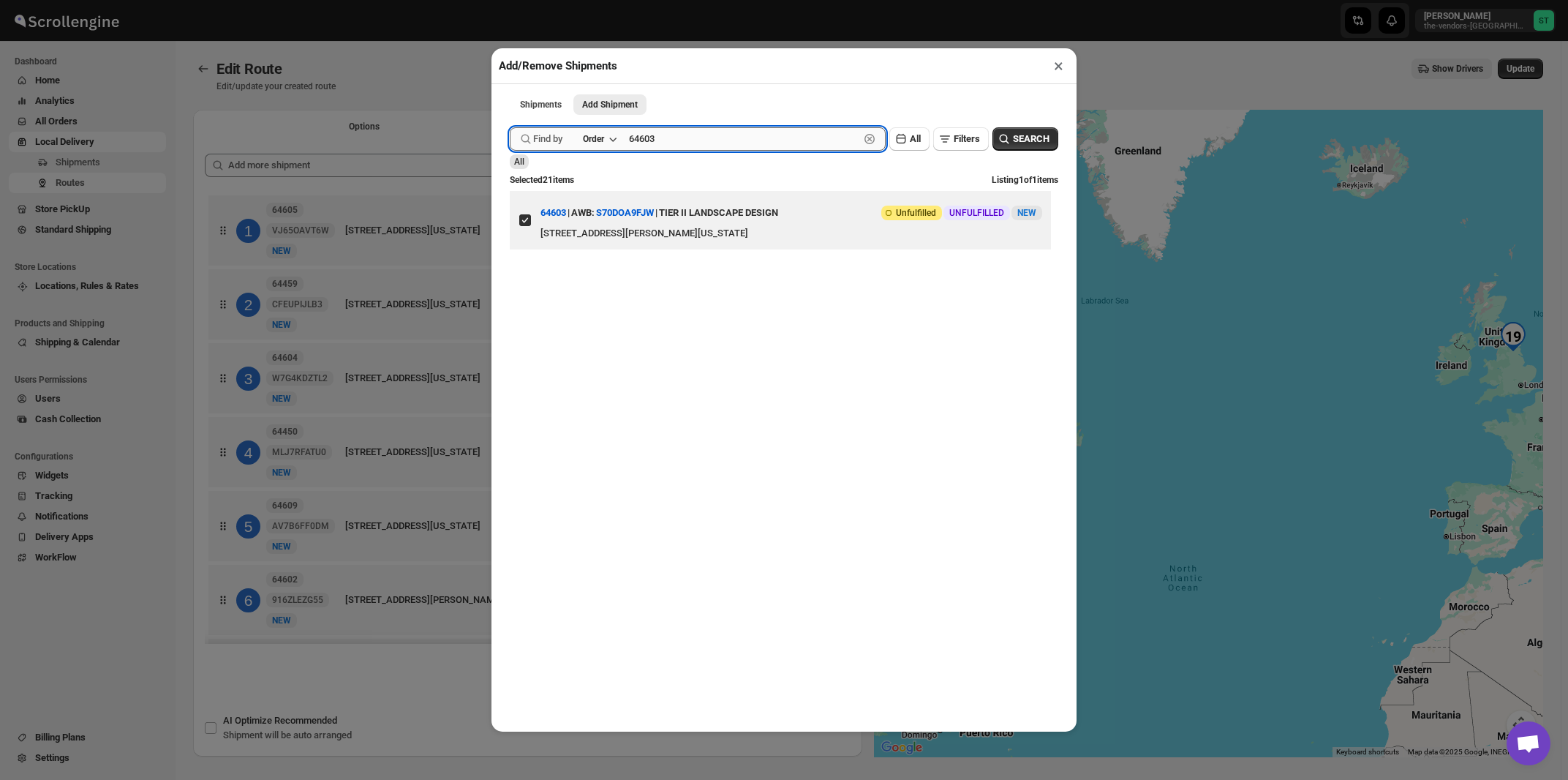
click at [660, 136] on input "64603" at bounding box center [744, 139] width 230 height 23
paste input "569"
type input "64569"
click at [510, 0] on button "Submit" at bounding box center [531, 7] width 41 height 15
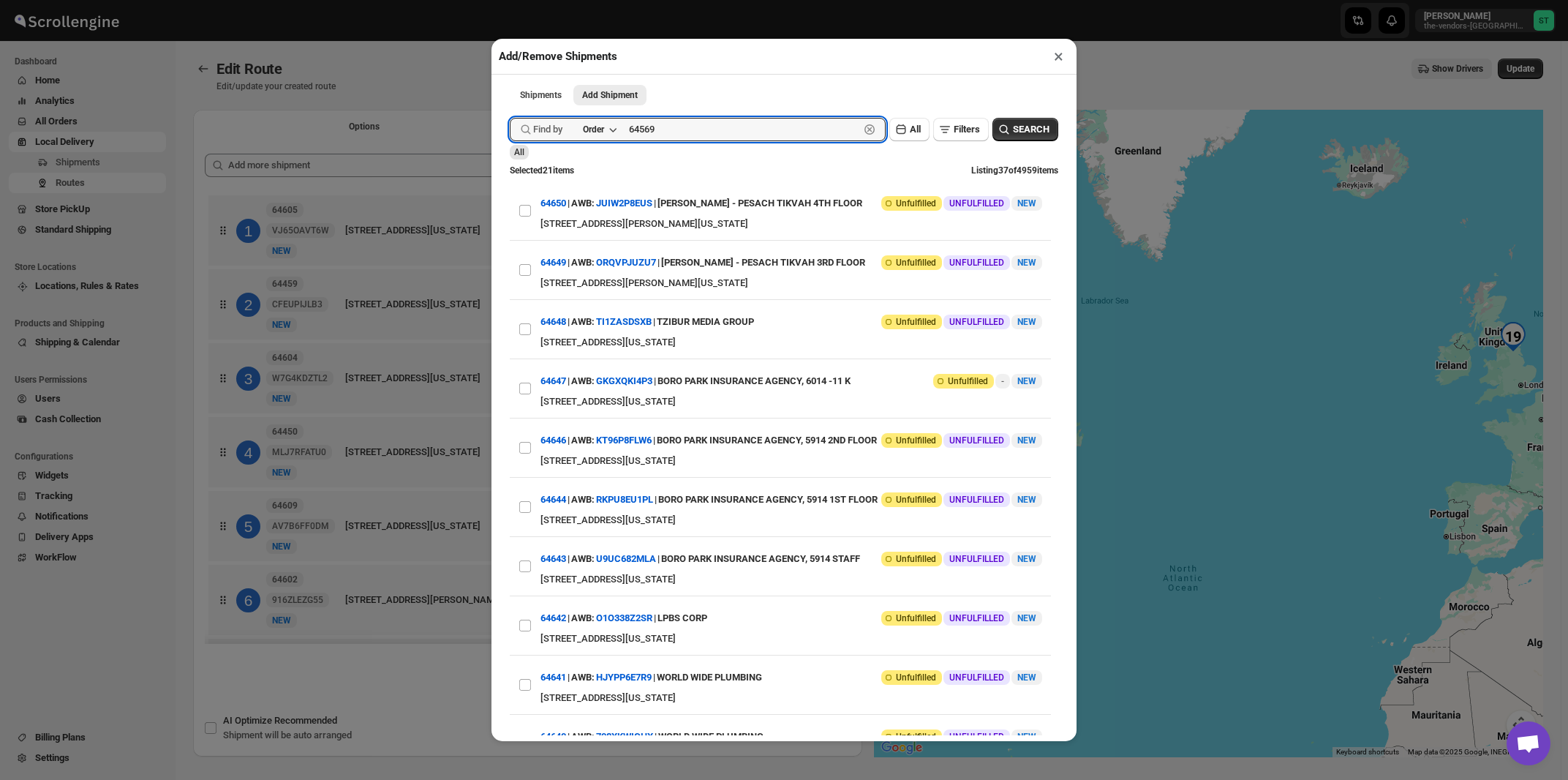
click at [510, 0] on button "Submit" at bounding box center [531, 7] width 41 height 15
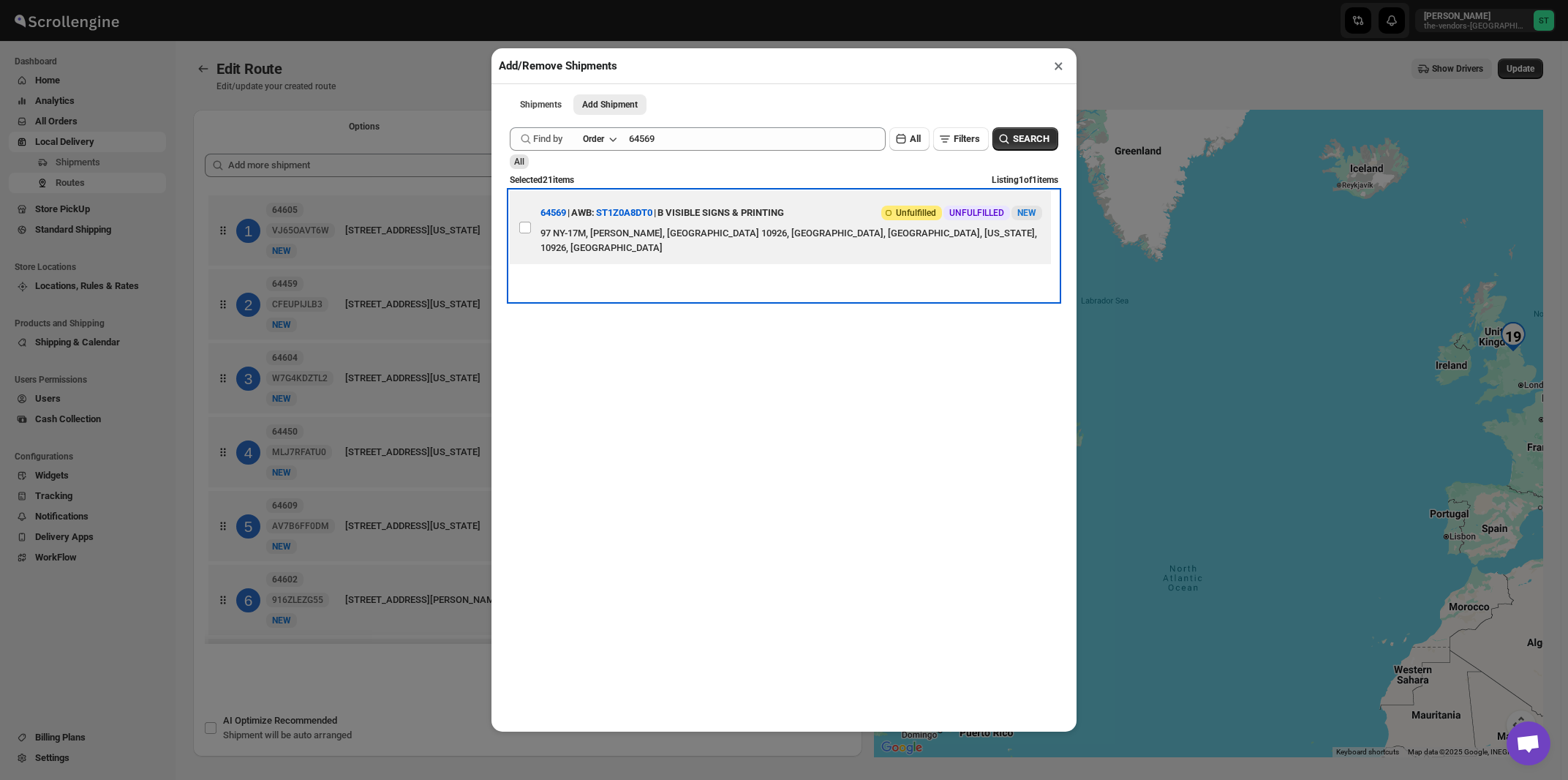
click at [749, 227] on div "B VISIBLE SIGNS & PRINTING" at bounding box center [721, 213] width 127 height 26
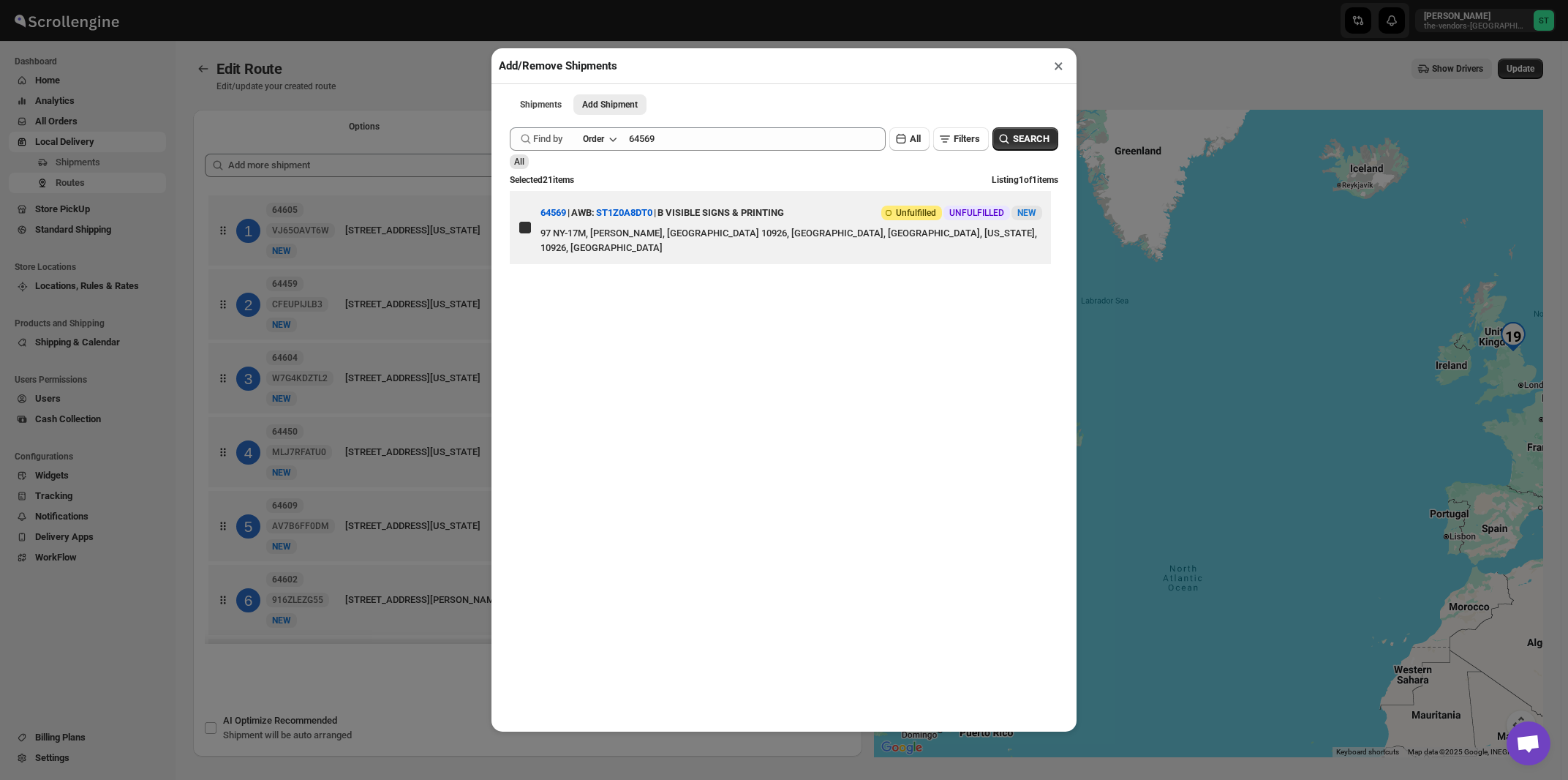
checkbox input "true"
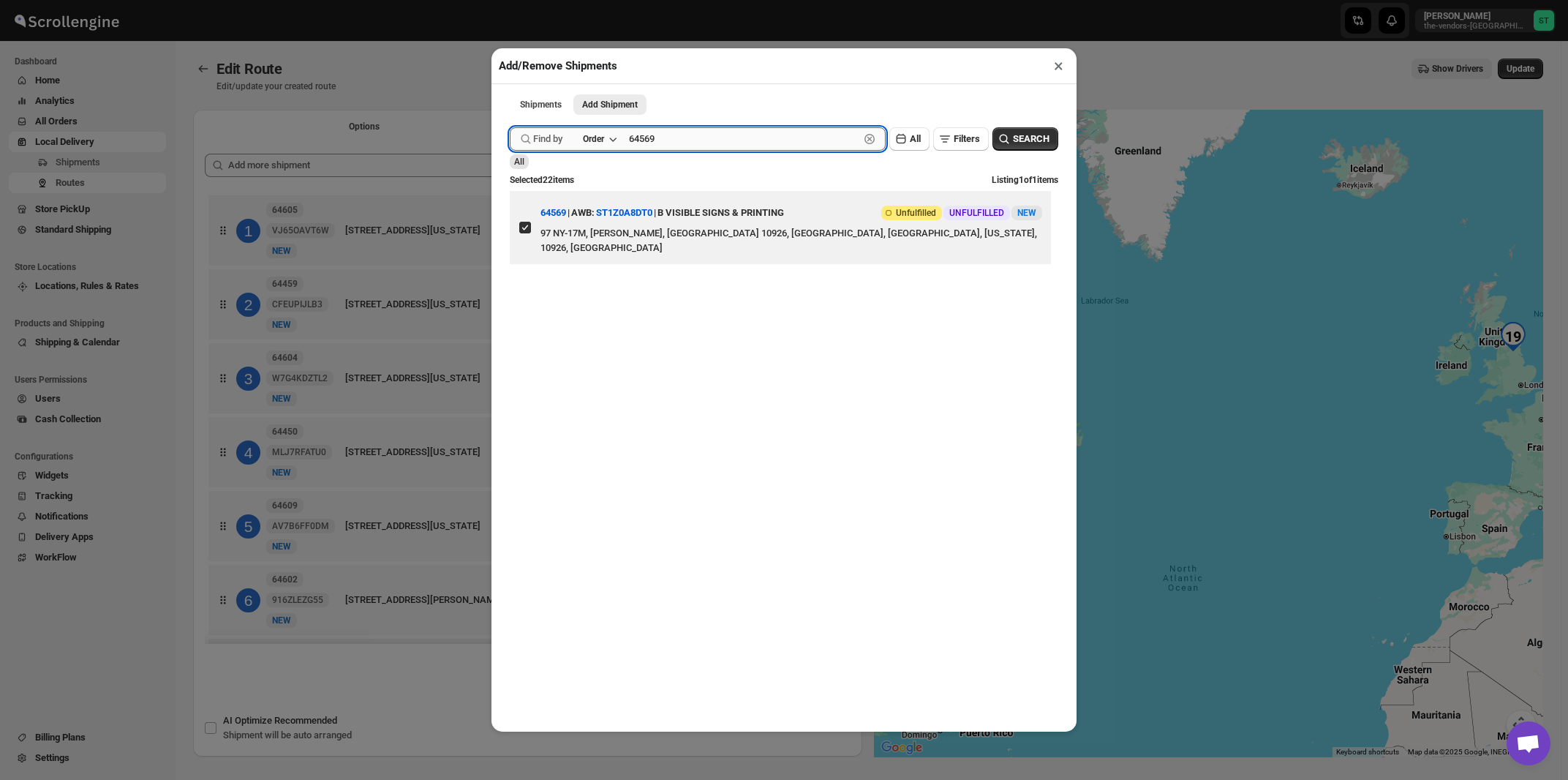
click at [772, 146] on input "64569" at bounding box center [744, 139] width 230 height 23
paste input "7"
type input "64579"
click at [510, 0] on button "Submit" at bounding box center [531, 7] width 41 height 15
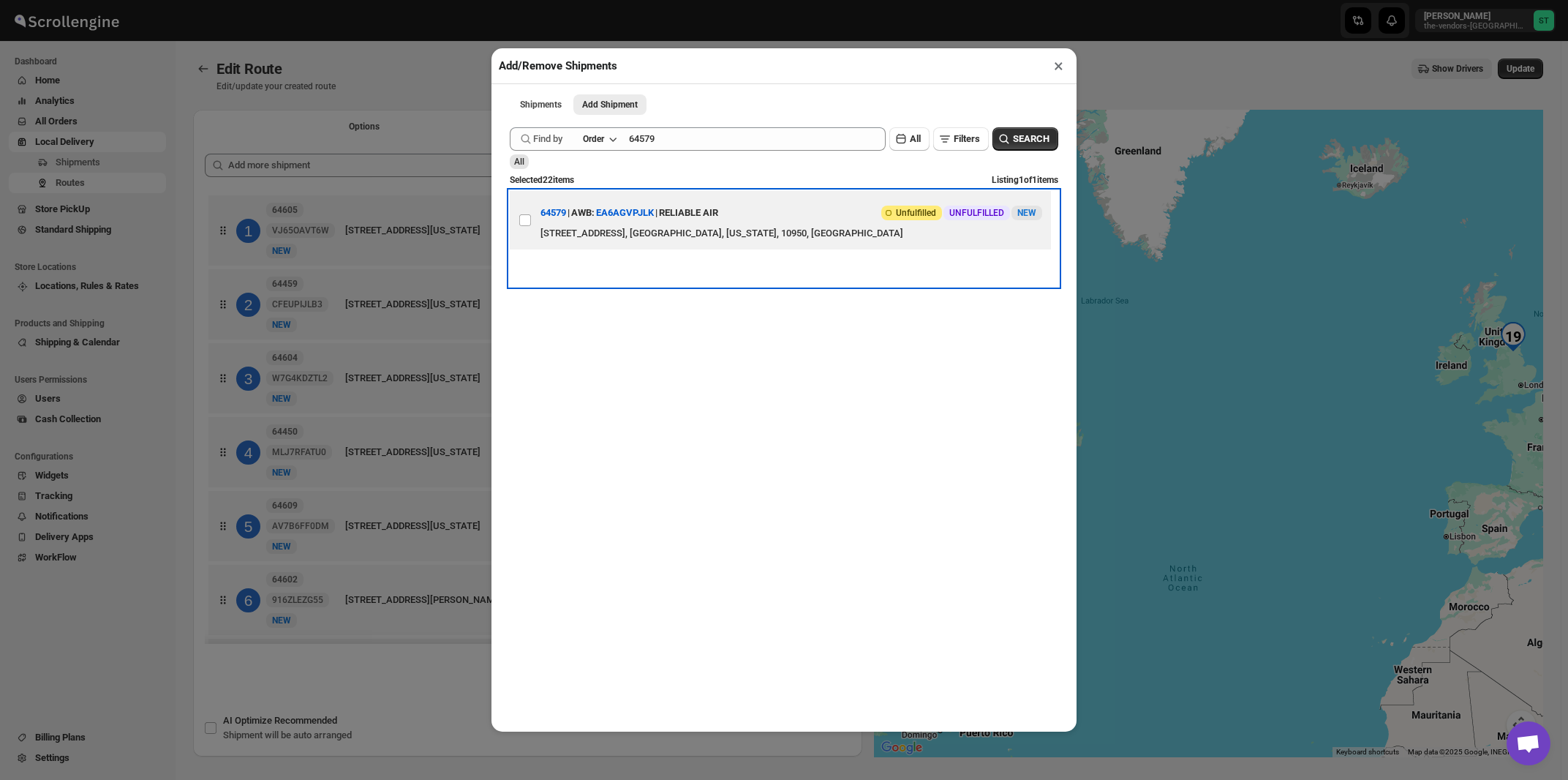
click at [713, 227] on div "RELIABLE AIR" at bounding box center [689, 213] width 59 height 26
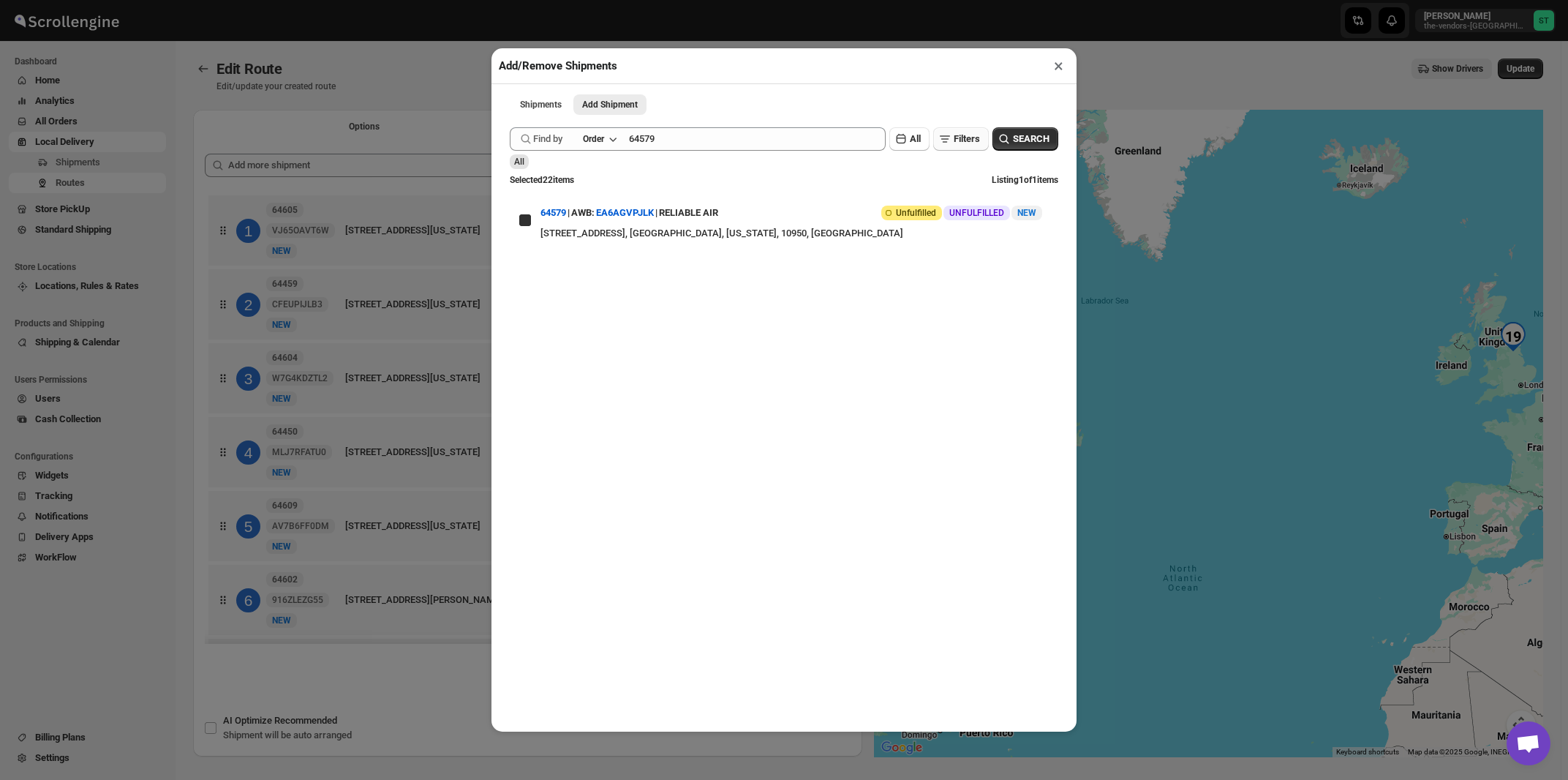
checkbox input "true"
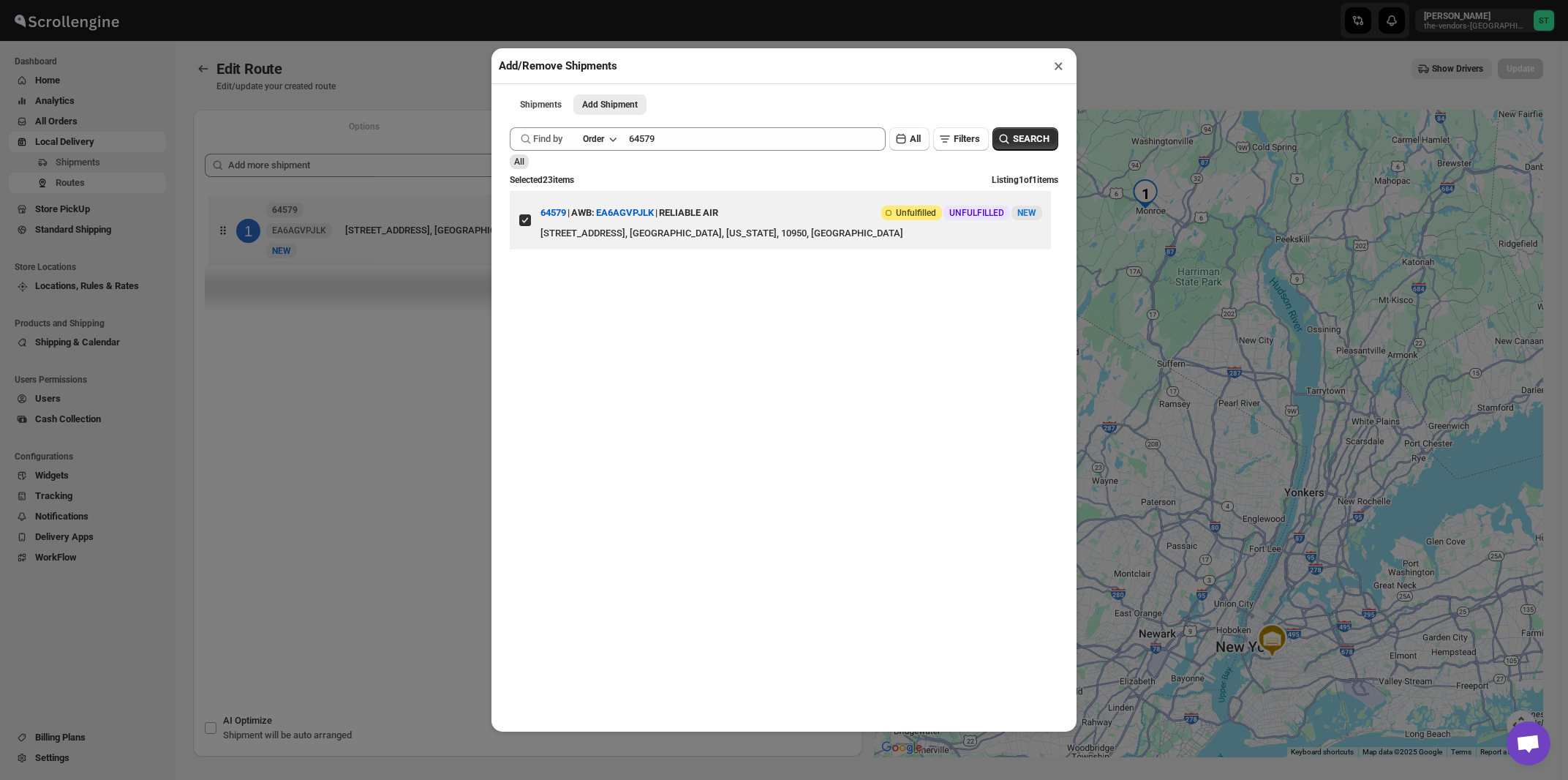
click at [1060, 66] on button "×" at bounding box center [1059, 66] width 22 height 21
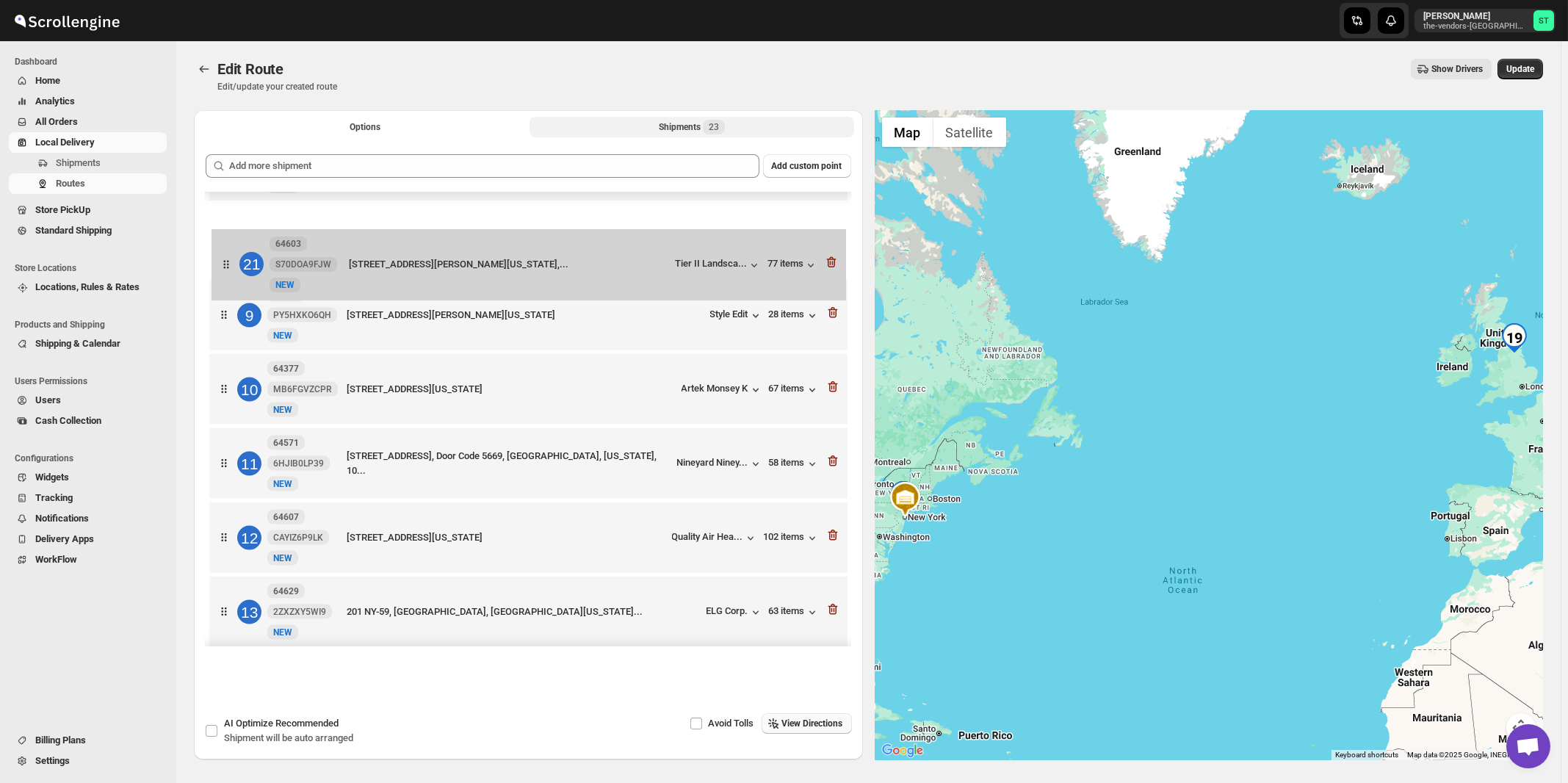
scroll to position [581, 0]
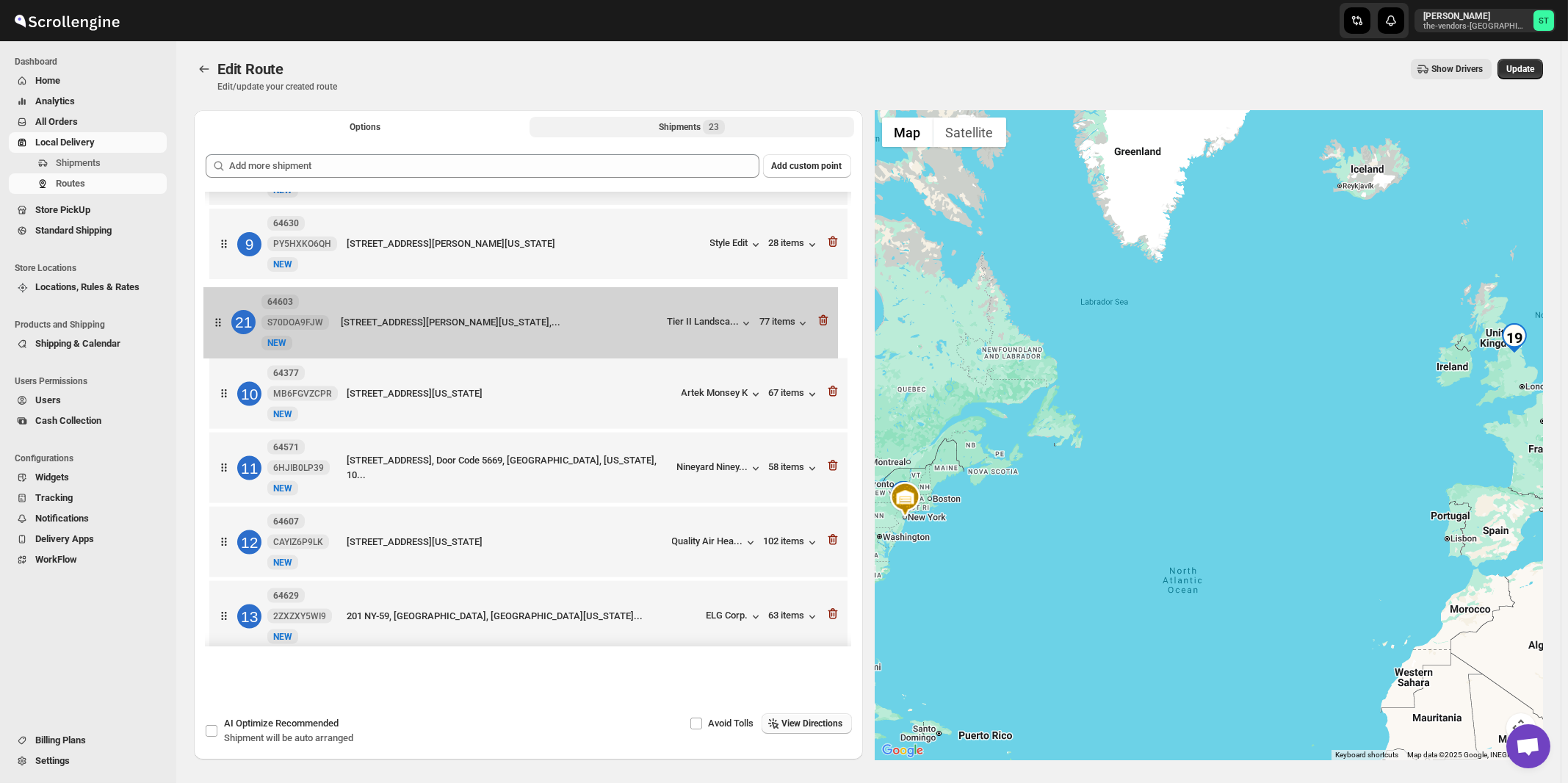
drag, startPoint x: 658, startPoint y: 495, endPoint x: 653, endPoint y: 334, distance: 161.1
click at [653, 334] on div "1 64605 VJ65OAVT6W New [GEOGRAPHIC_DATA][STREET_ADDRESS][US_STATE] Light it up …" at bounding box center [528, 469] width 646 height 1716
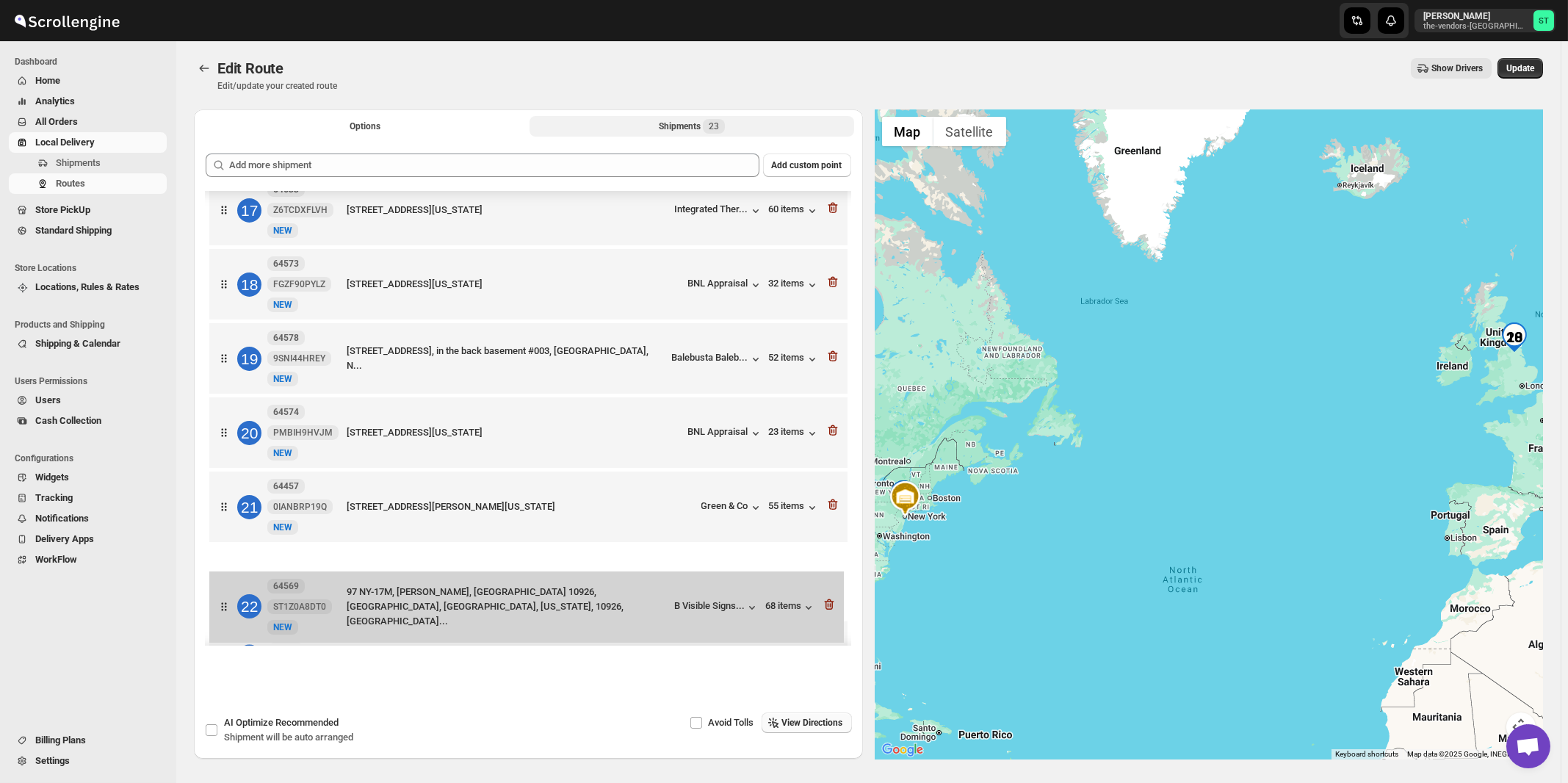
scroll to position [1211, 0]
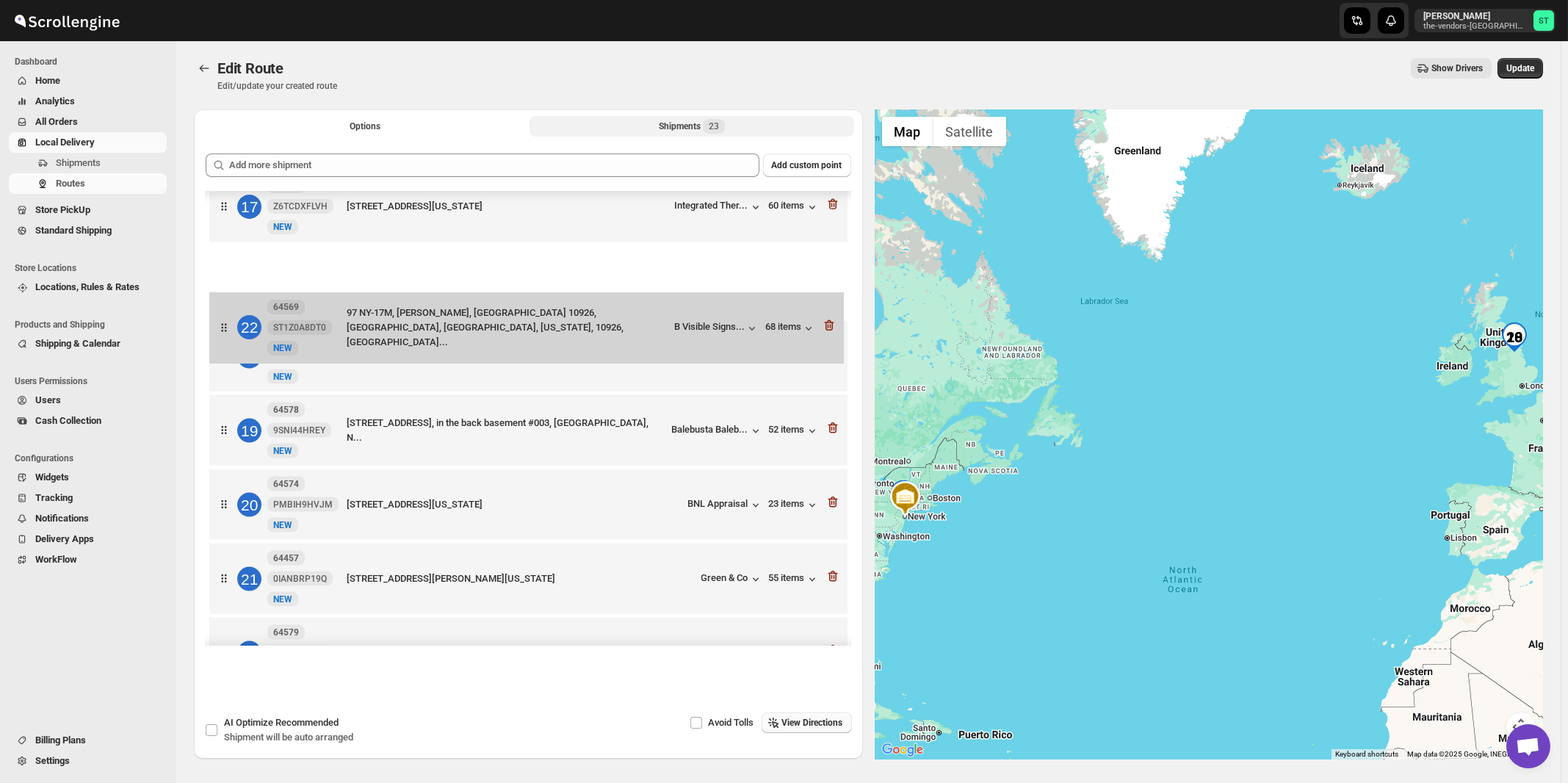
drag, startPoint x: 645, startPoint y: 602, endPoint x: 647, endPoint y: 309, distance: 293.0
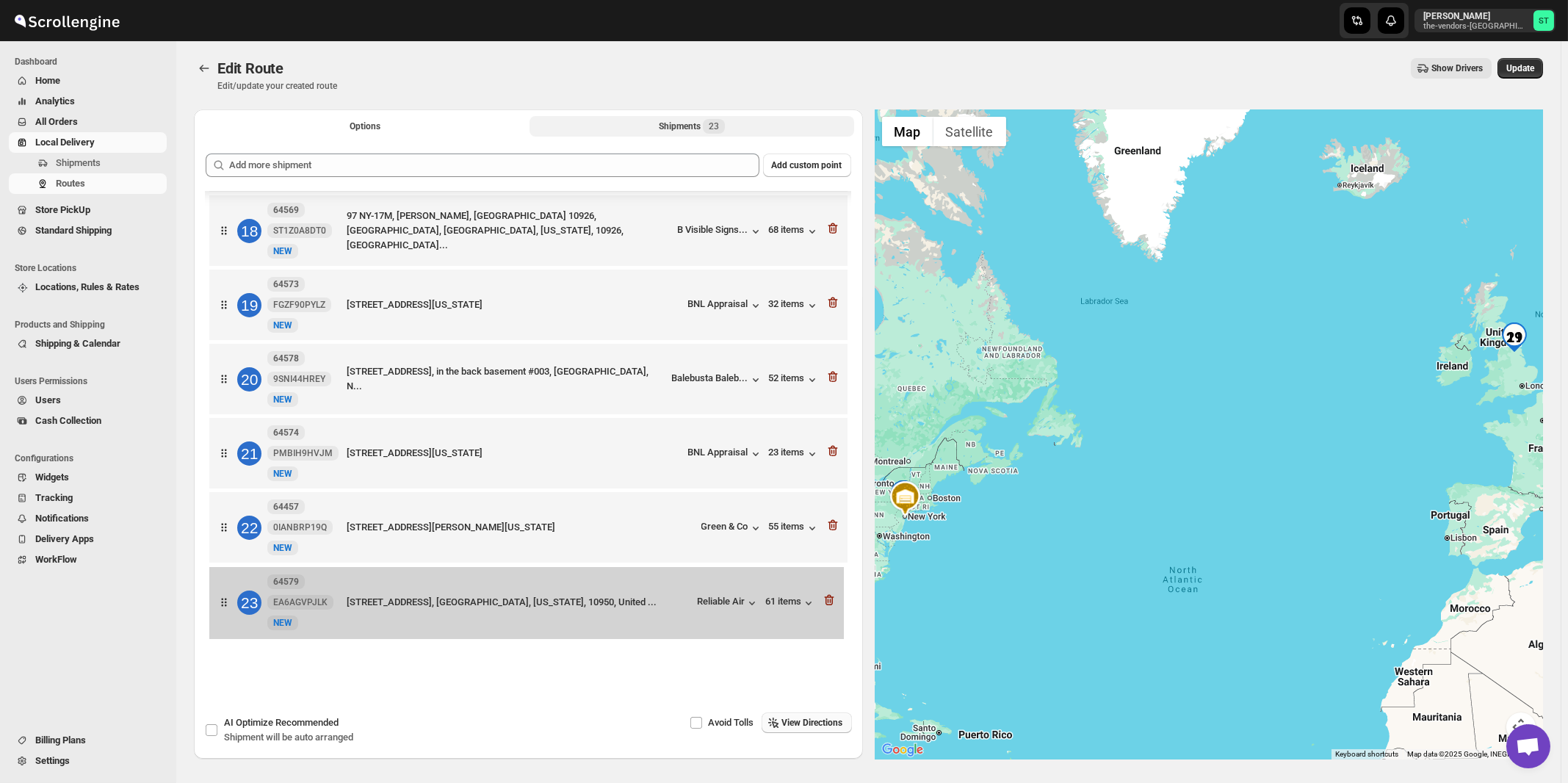
scroll to position [2, 0]
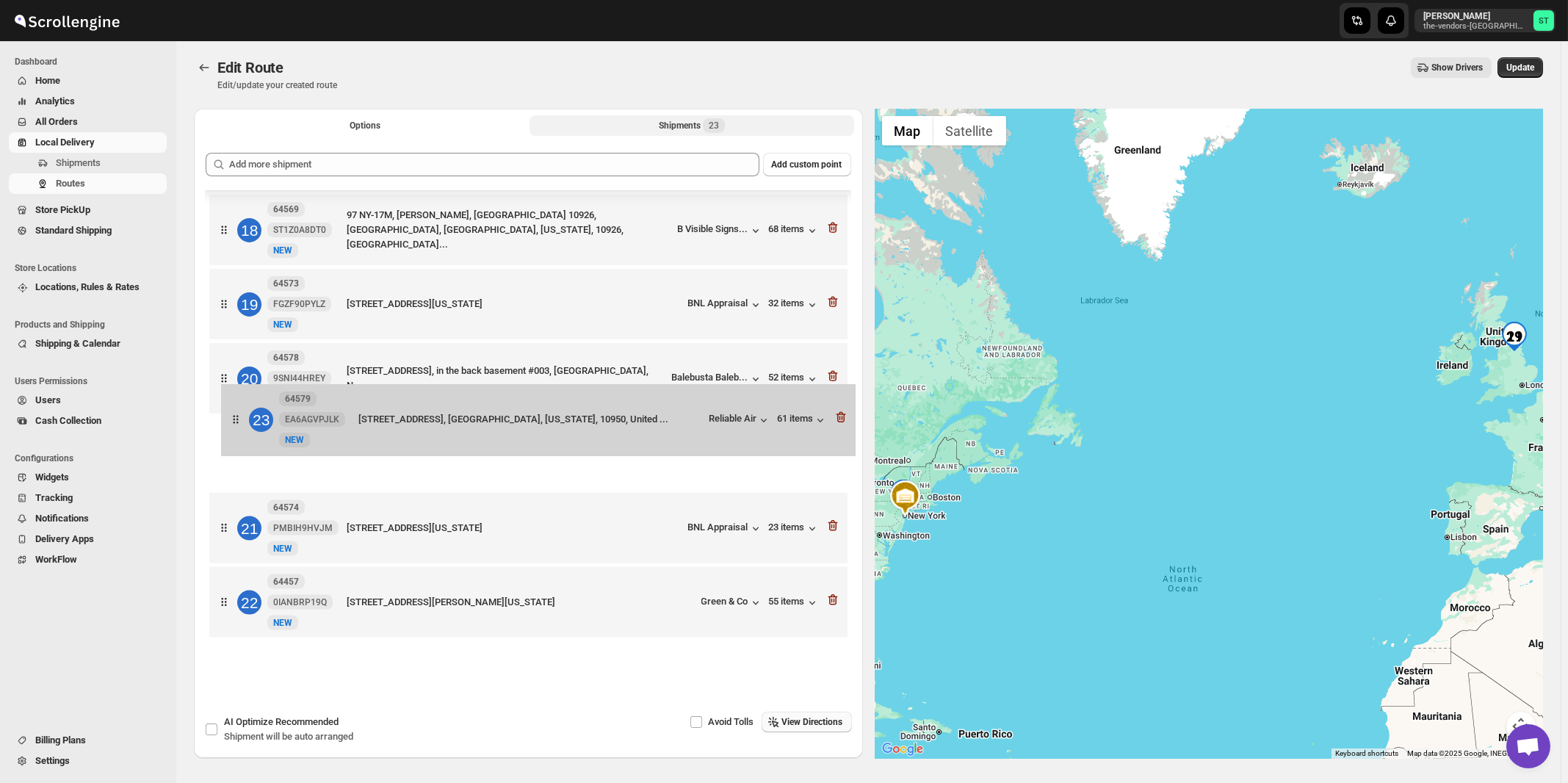
drag, startPoint x: 668, startPoint y: 608, endPoint x: 680, endPoint y: 424, distance: 184.4
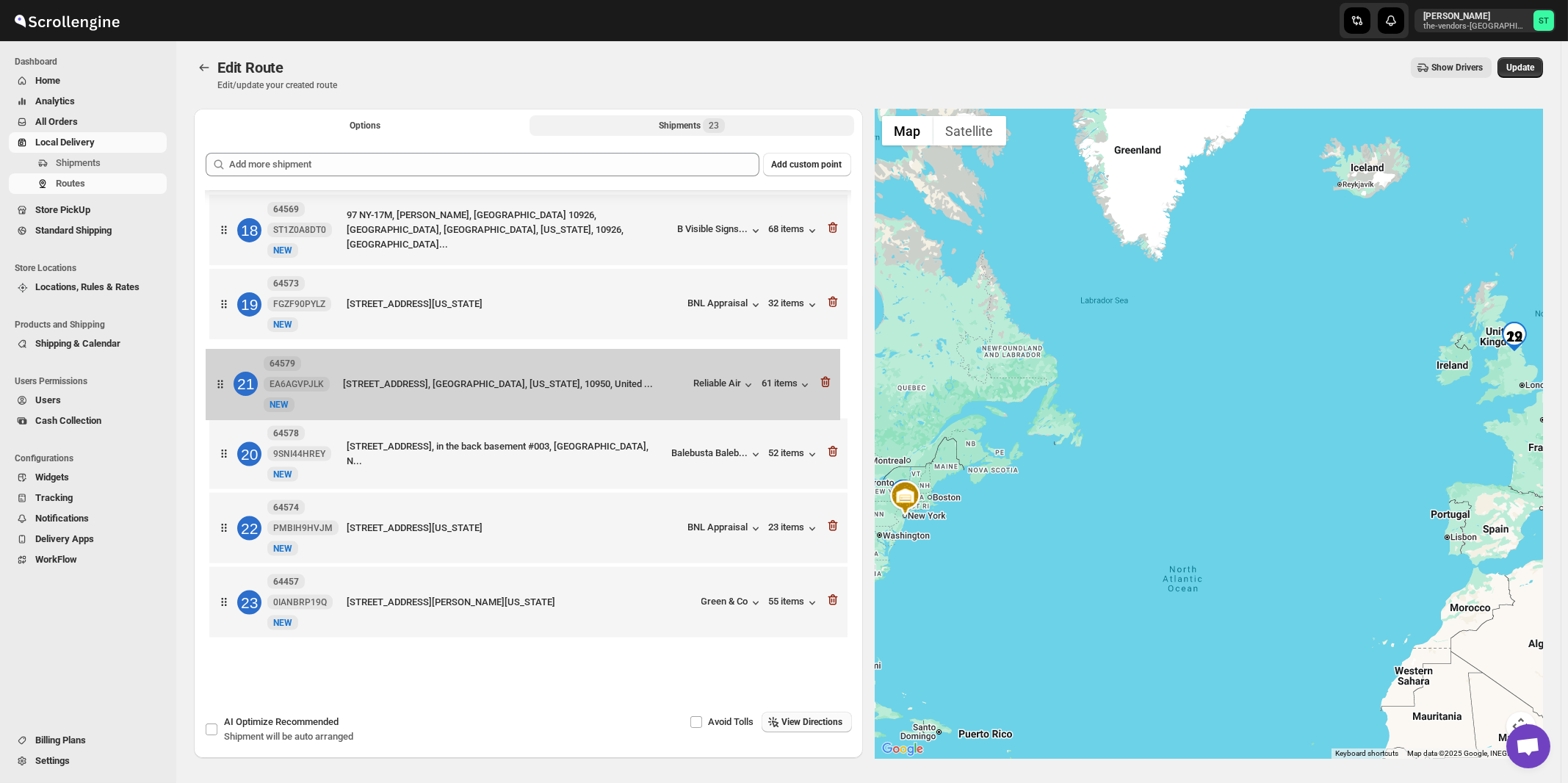
drag, startPoint x: 662, startPoint y: 456, endPoint x: 658, endPoint y: 381, distance: 75.1
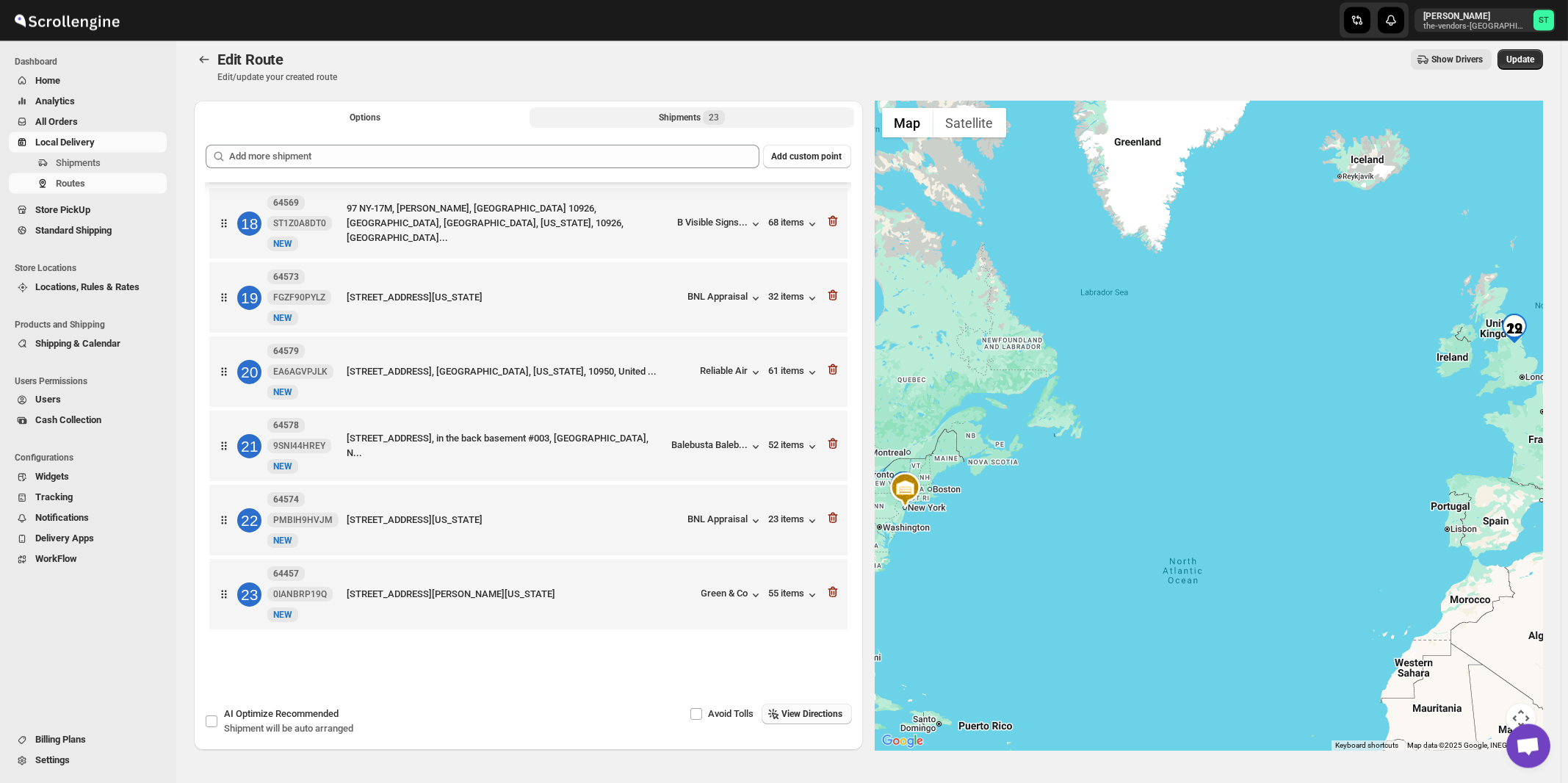
scroll to position [0, 0]
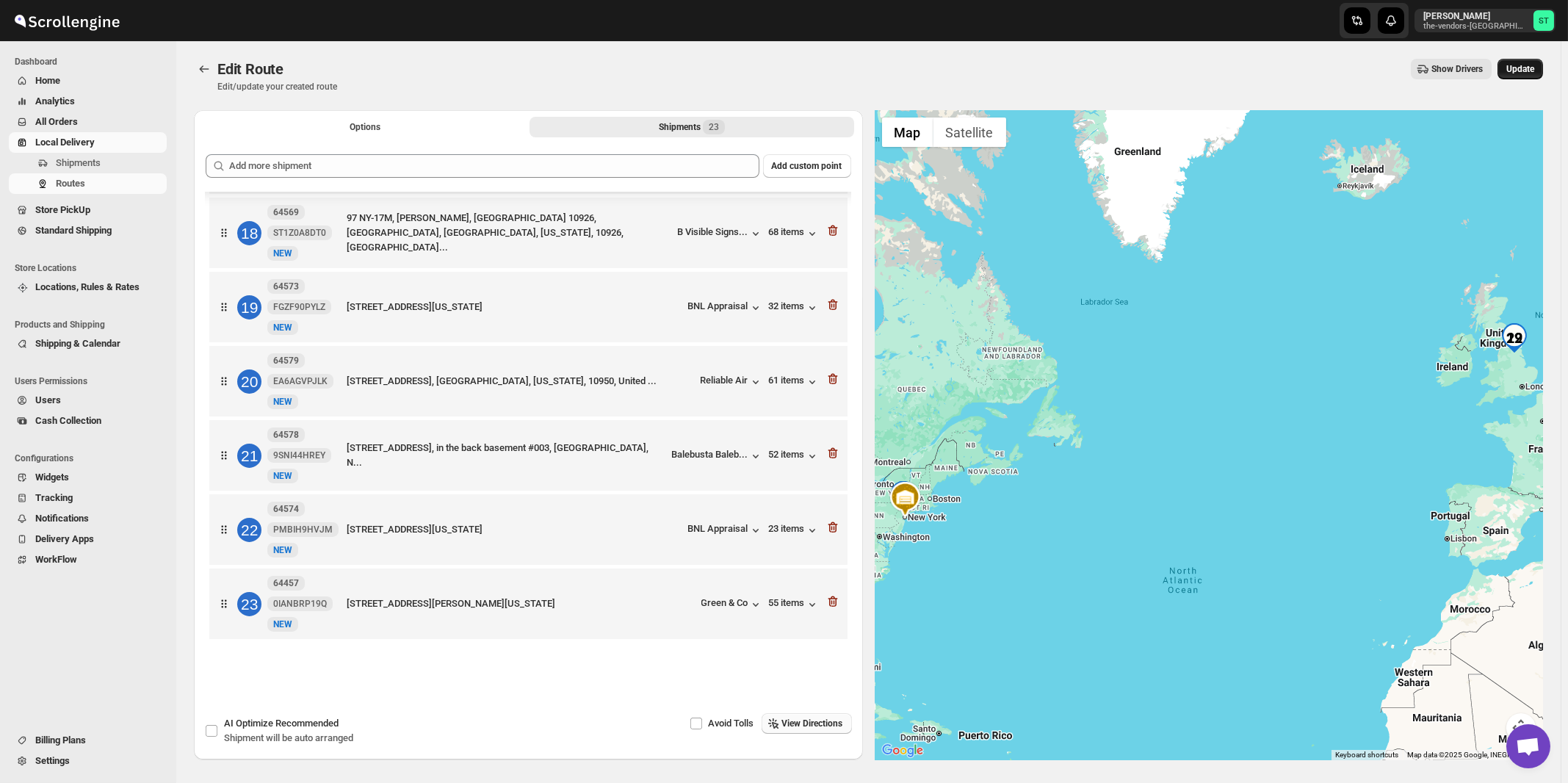
click at [1534, 73] on span "Update" at bounding box center [1520, 69] width 28 height 12
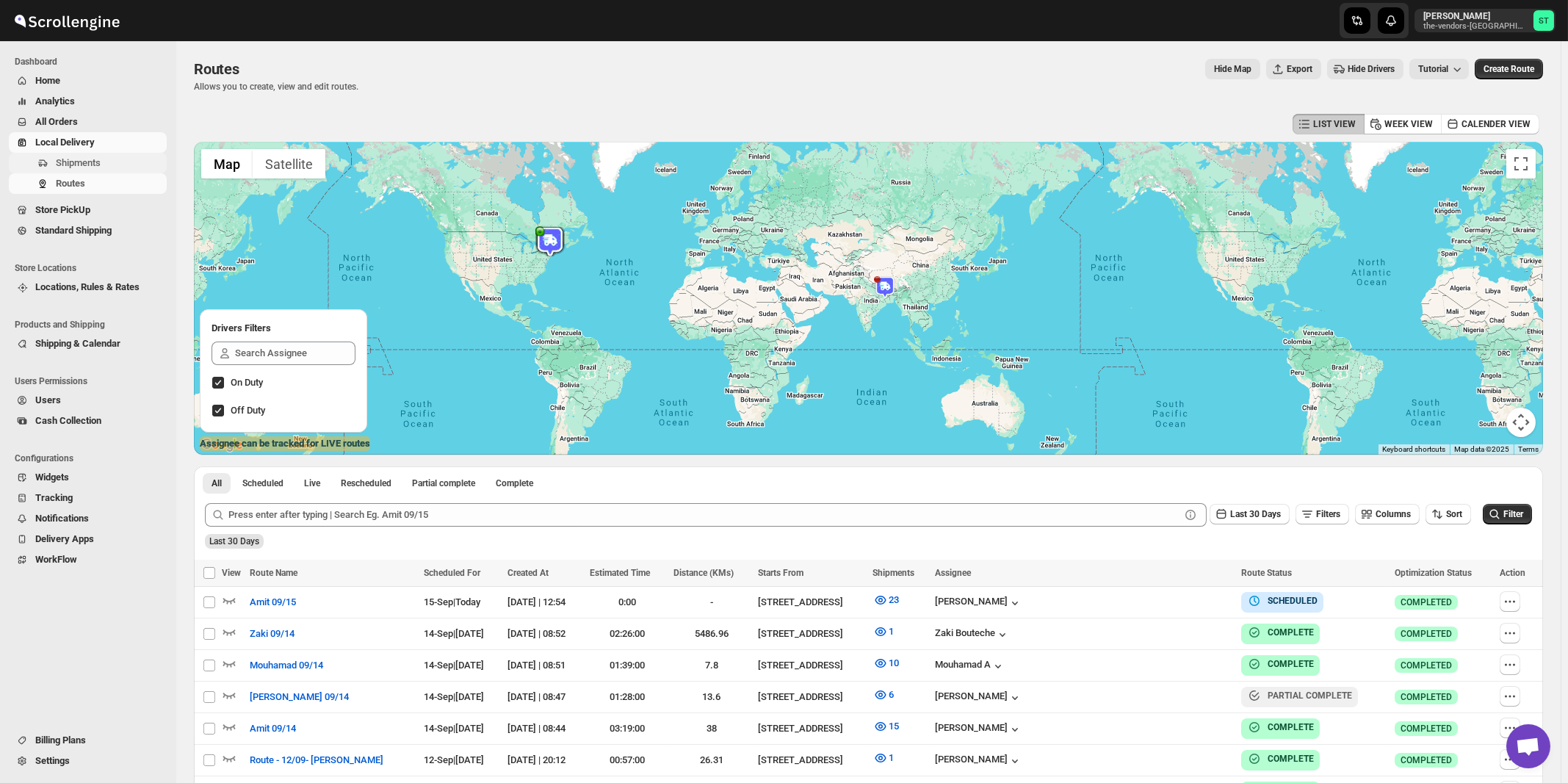
click at [71, 163] on span "Shipments" at bounding box center [78, 163] width 45 height 11
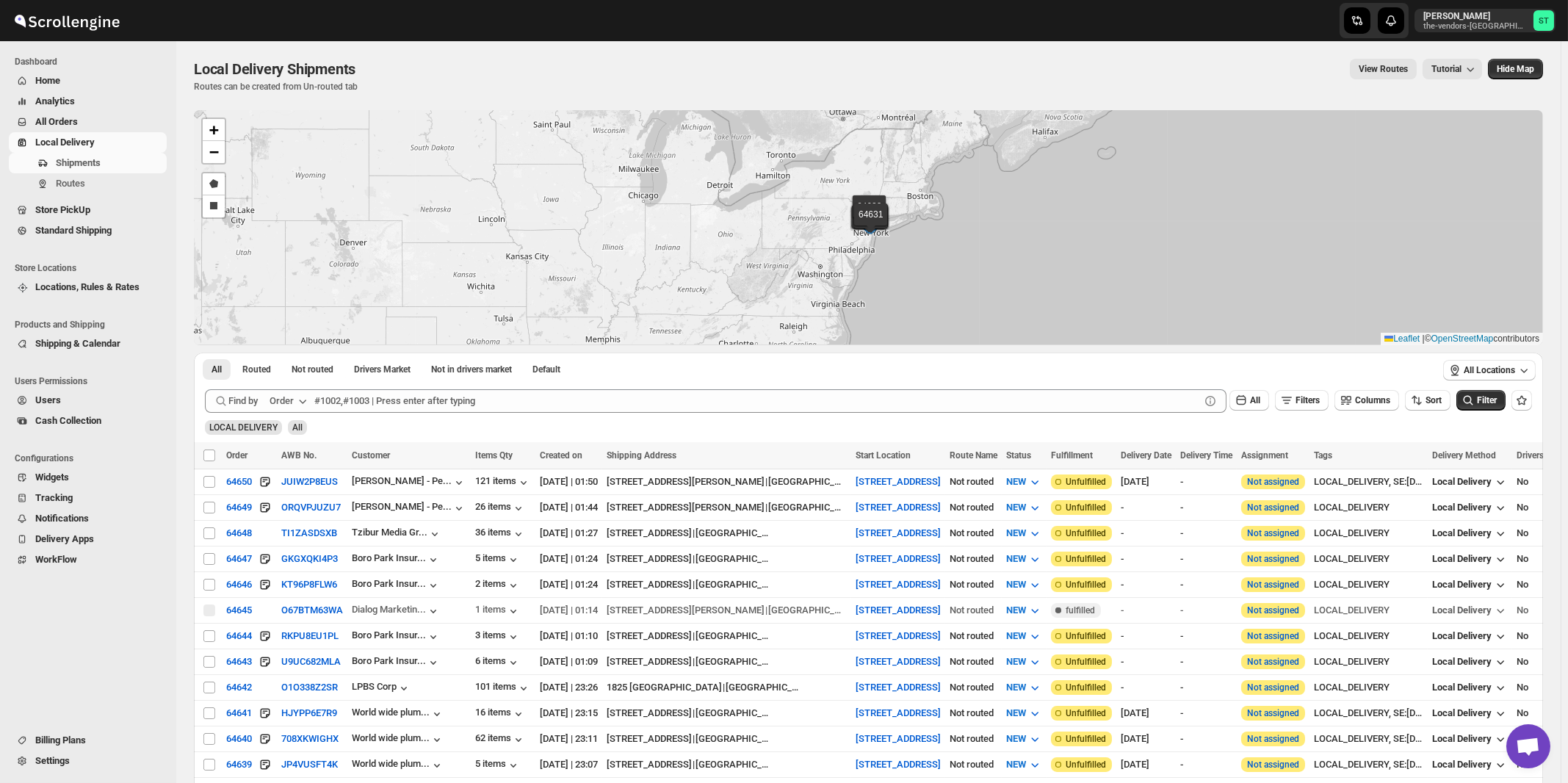
click at [302, 406] on icon "button" at bounding box center [303, 401] width 14 height 14
click at [305, 512] on div "Customer Name" at bounding box center [291, 511] width 67 height 14
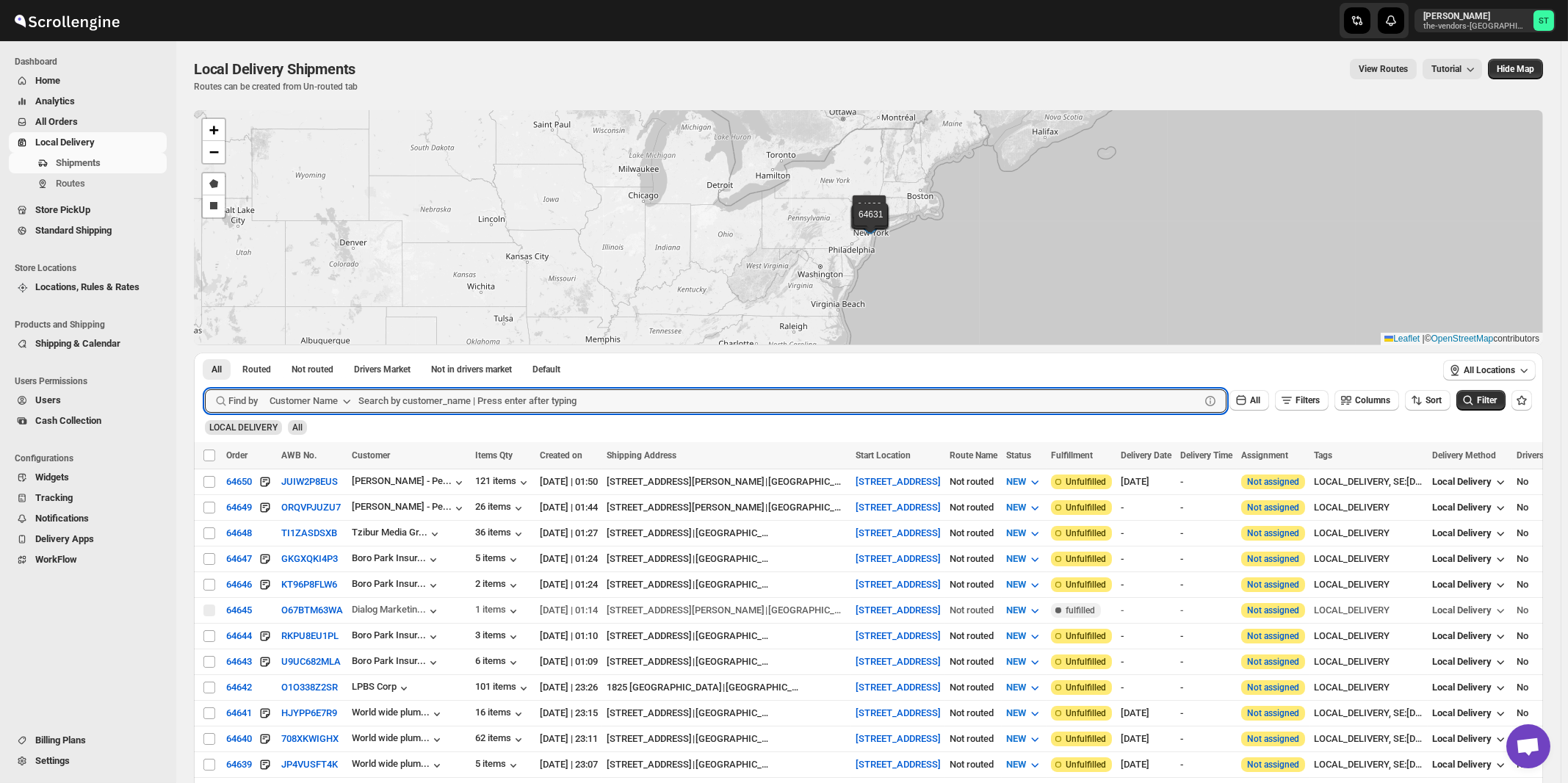
paste input "Bunker & Co"
click at [205, 352] on button "Submit" at bounding box center [226, 359] width 42 height 15
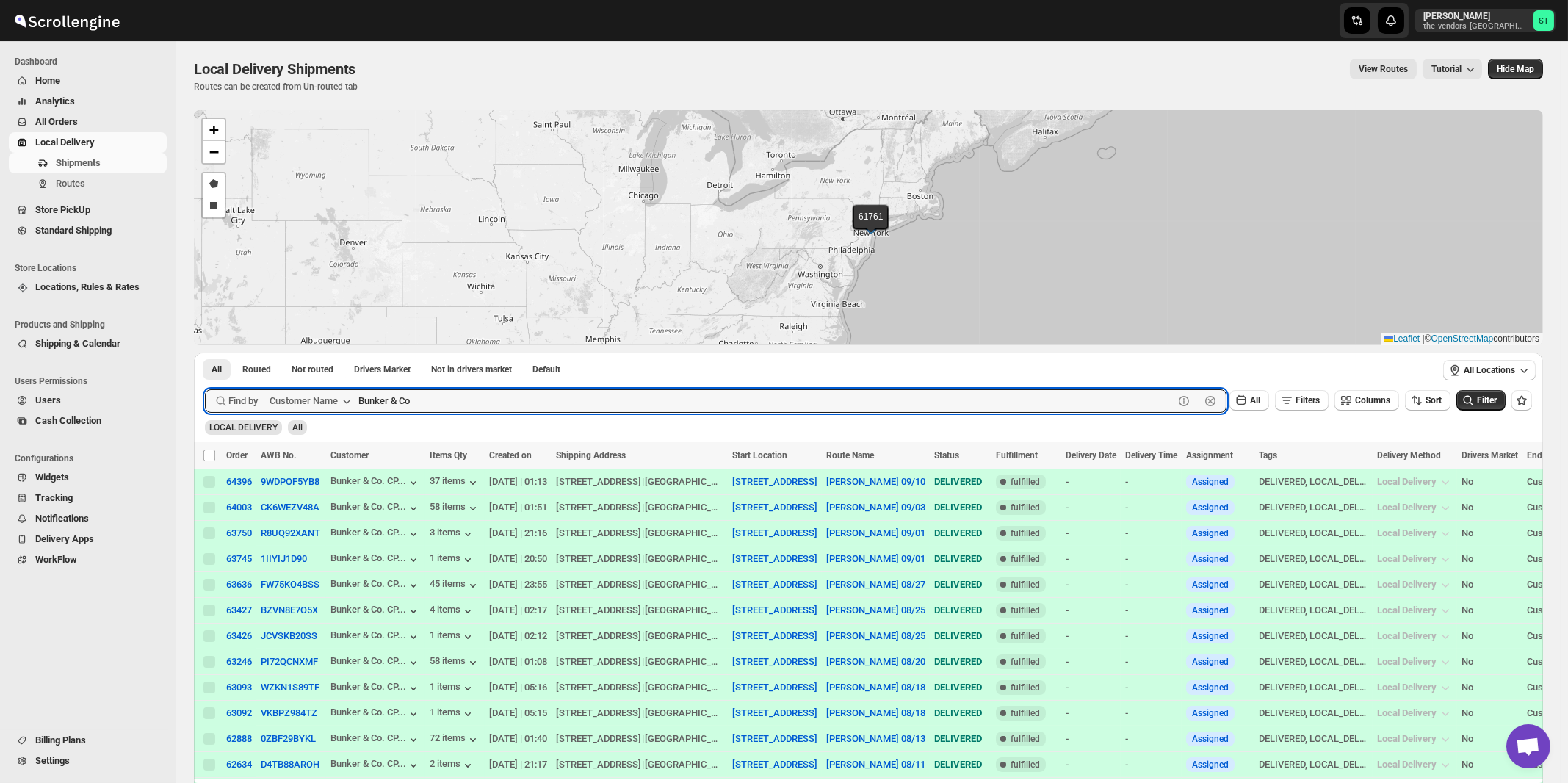
paste input "HCS [GEOGRAPHIC_DATA]"
type input "HCS [GEOGRAPHIC_DATA]"
click at [205, 352] on button "Submit" at bounding box center [226, 359] width 42 height 15
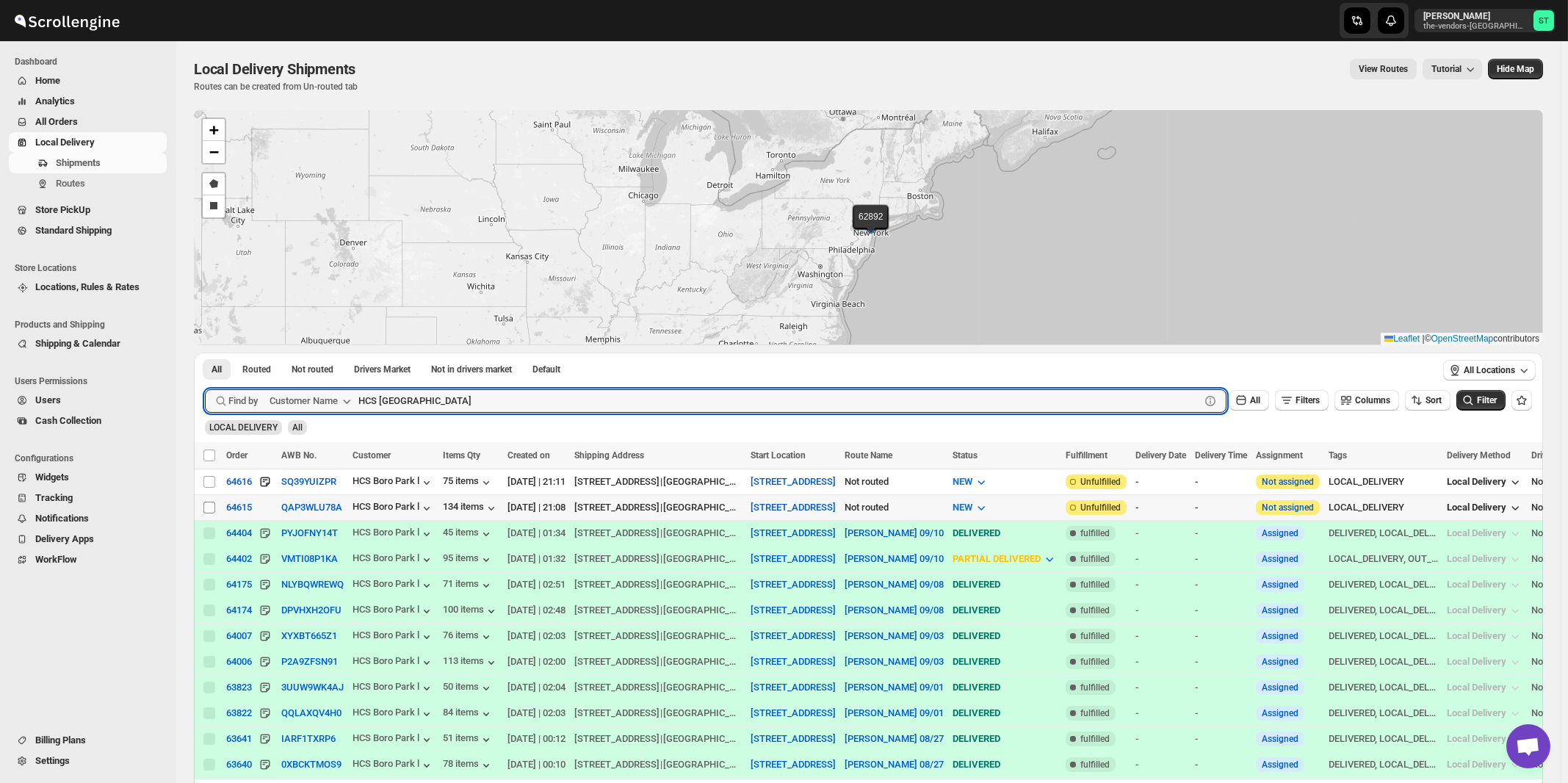
click at [212, 507] on input "Select shipment" at bounding box center [209, 508] width 12 height 12
checkbox input "true"
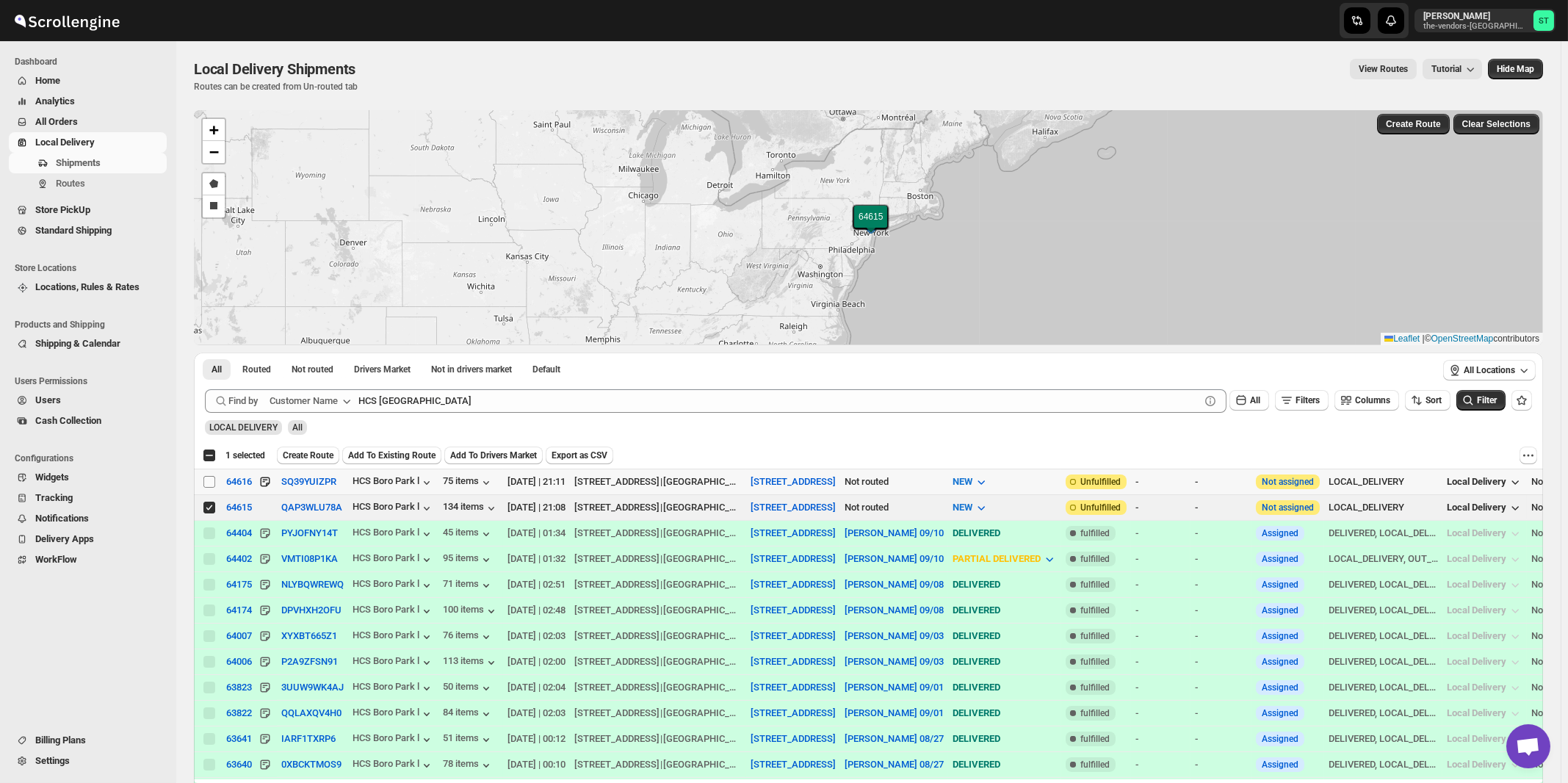
click at [207, 483] on input "Select shipment" at bounding box center [209, 482] width 12 height 12
checkbox input "true"
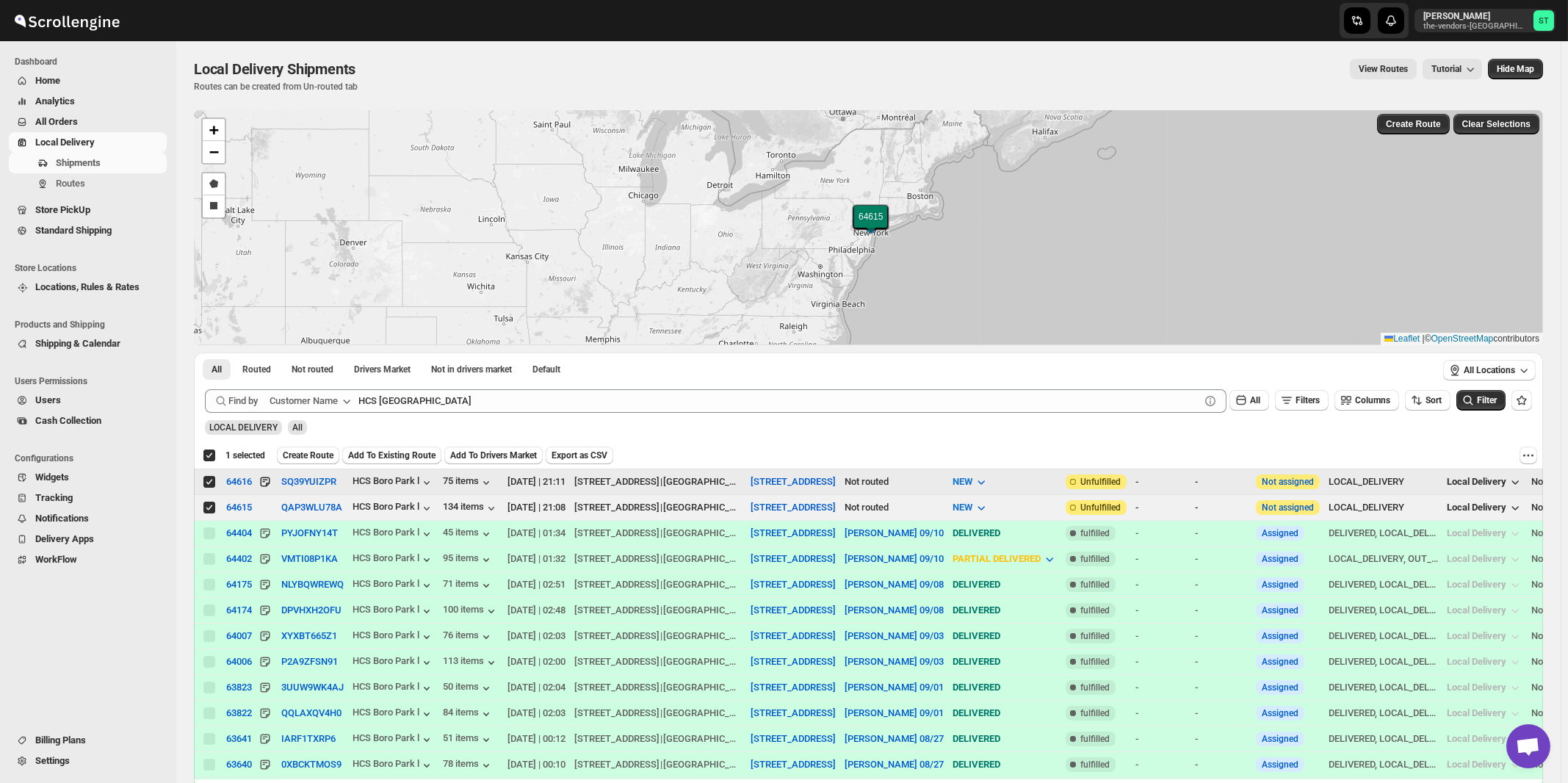
checkbox input "true"
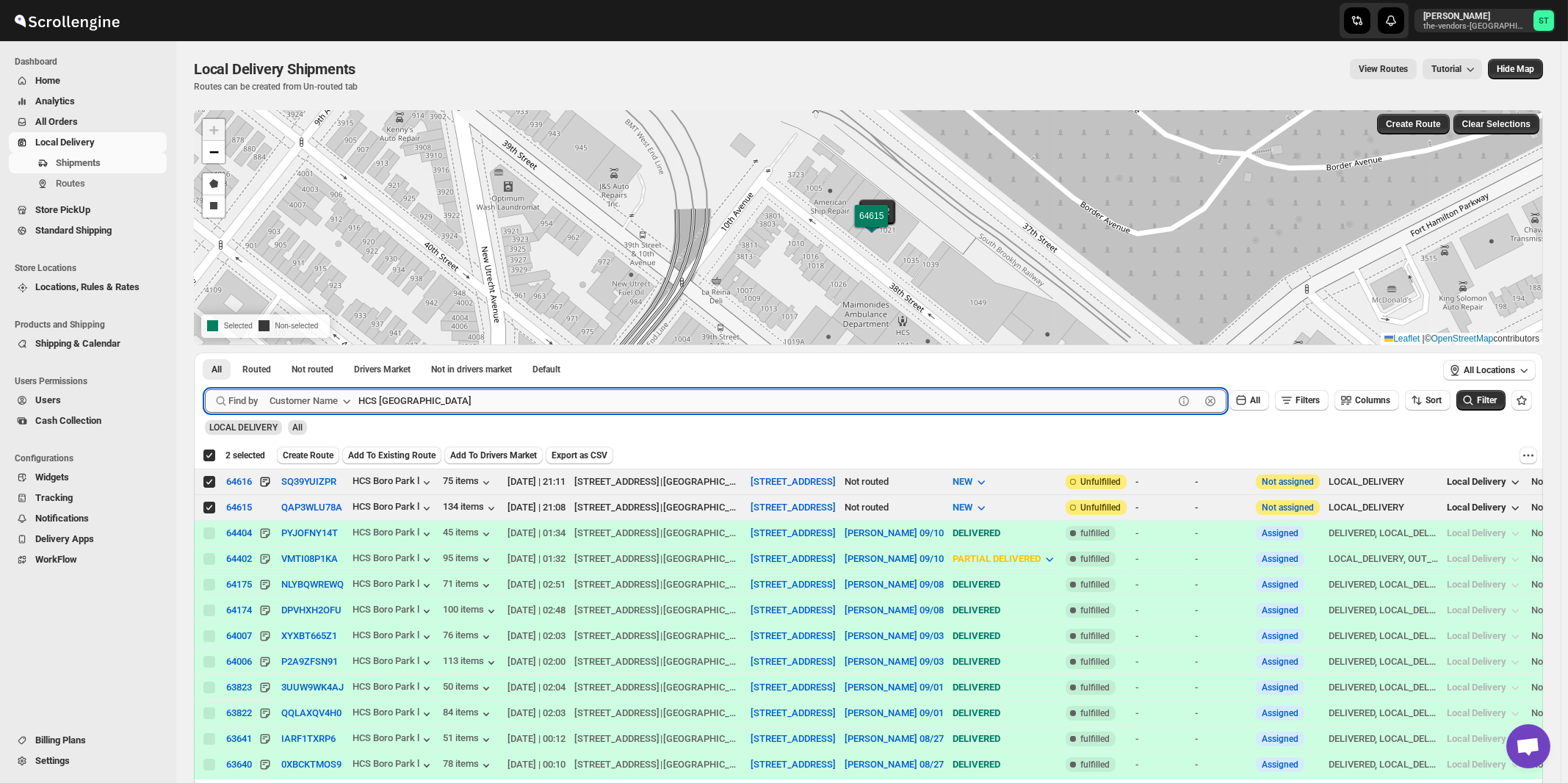
click at [632, 391] on input "HCS [GEOGRAPHIC_DATA]" at bounding box center [766, 400] width 816 height 23
paste input "Satmer Mikvah BP"
type input "Satmer"
click at [205, 352] on button "Submit" at bounding box center [226, 359] width 42 height 15
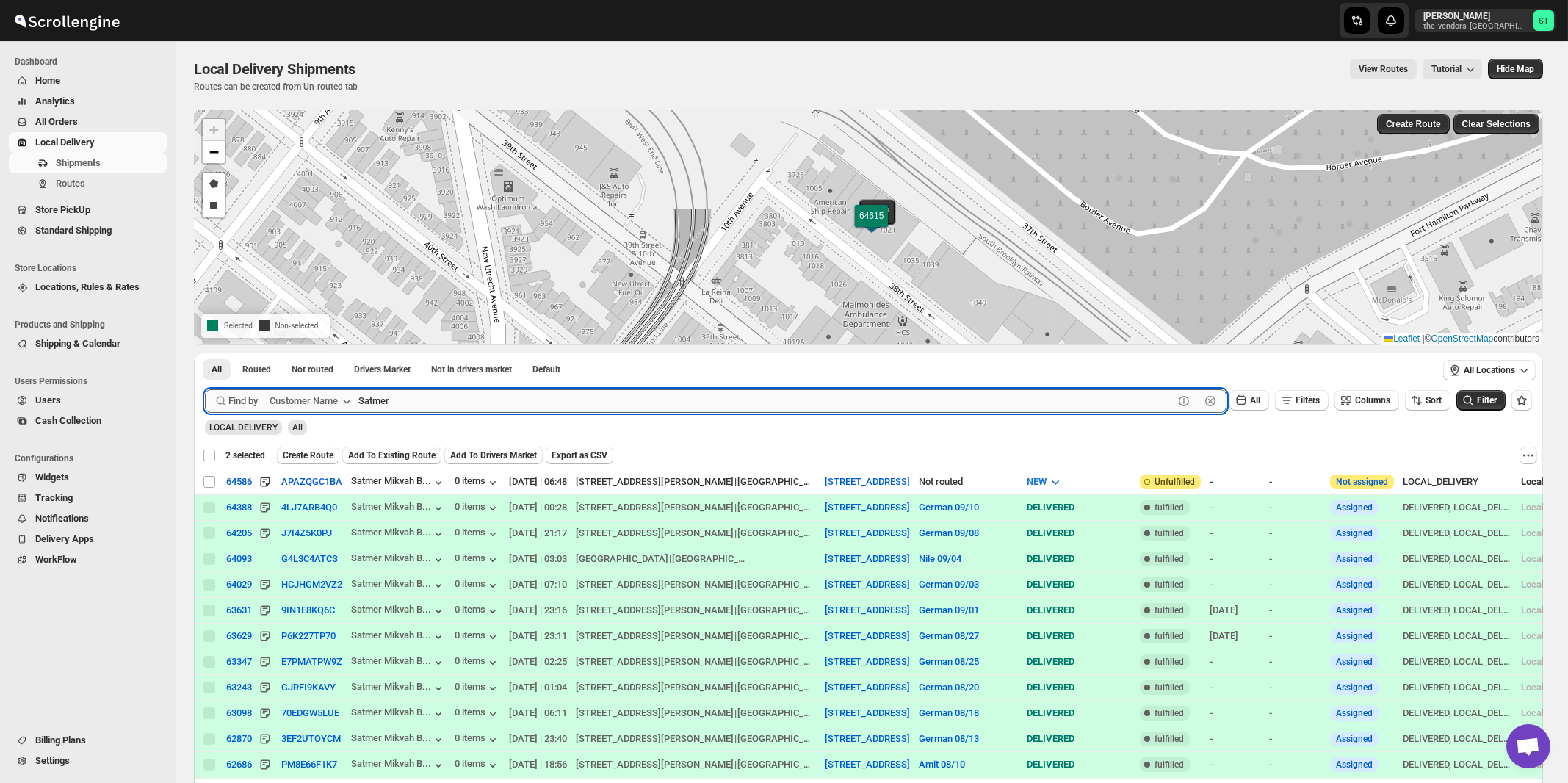
checkbox input "false"
click at [210, 483] on input "Select shipment" at bounding box center [209, 482] width 12 height 12
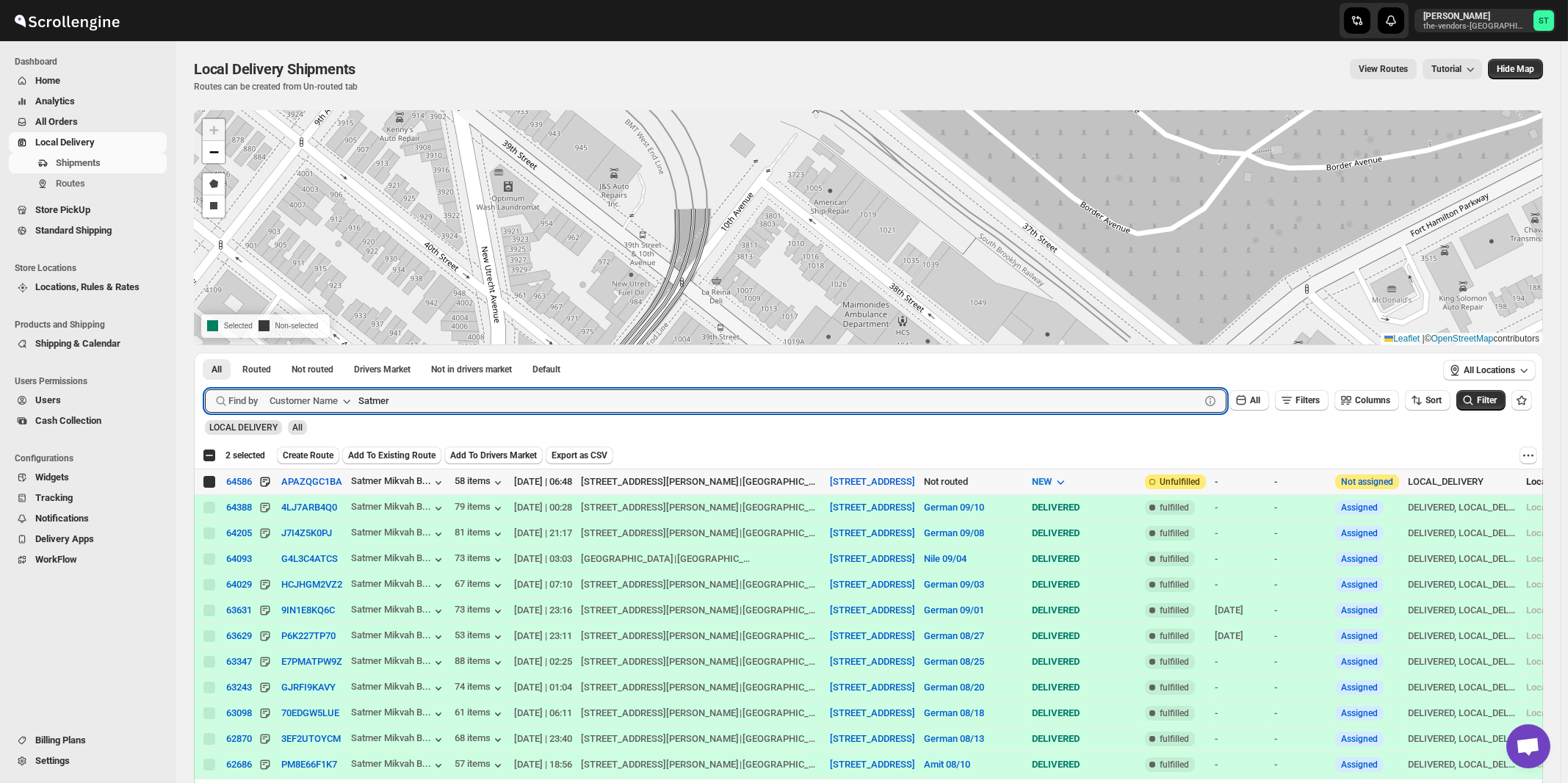
checkbox input "true"
click at [718, 407] on input "Satmer" at bounding box center [766, 400] width 816 height 23
paste input "Condor Capital"
type input "Condor Capital"
click at [205, 352] on button "Submit" at bounding box center [226, 359] width 42 height 15
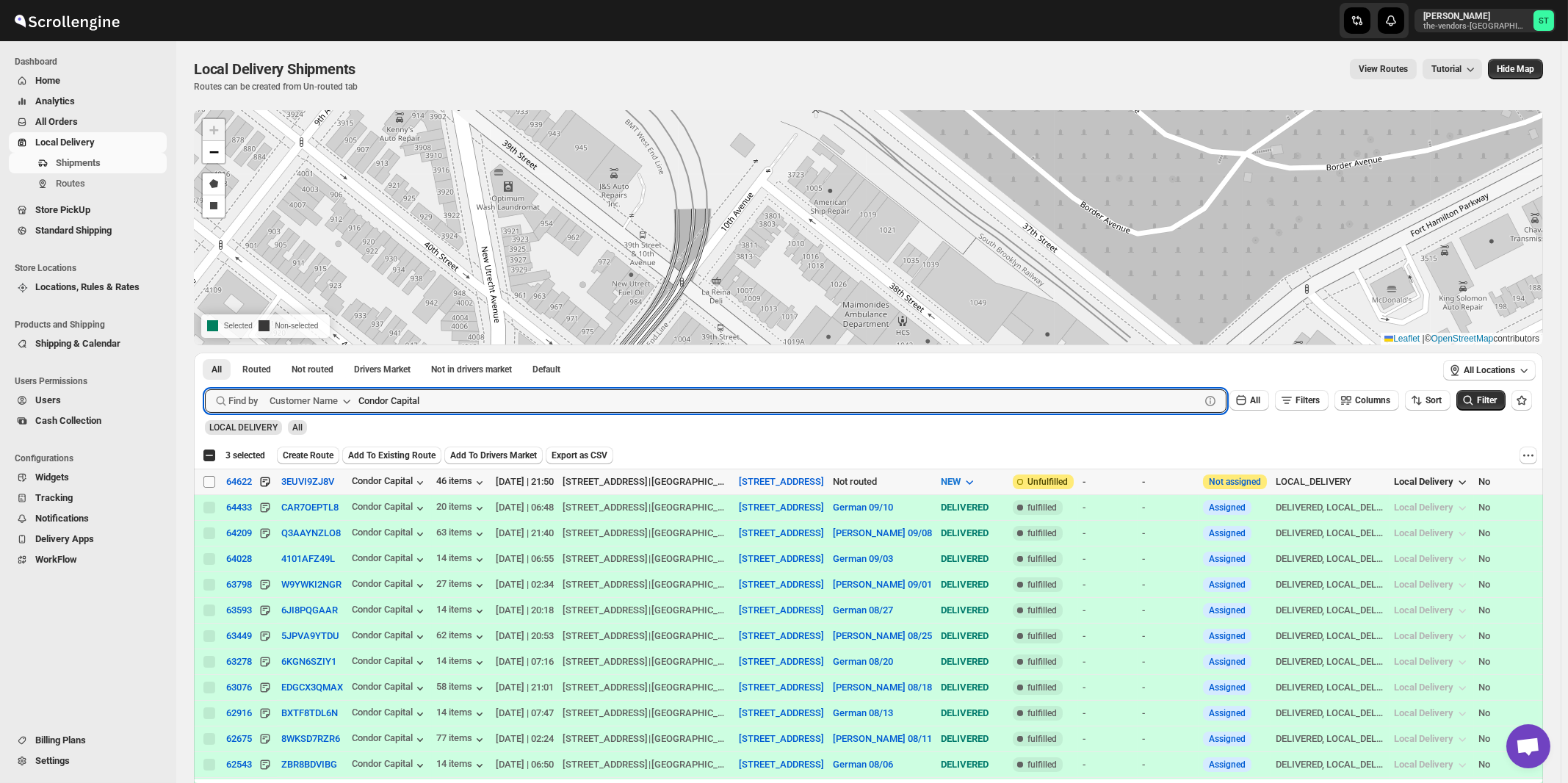
click at [212, 479] on input "Select shipment" at bounding box center [209, 482] width 12 height 12
checkbox input "true"
click at [443, 401] on input "Condor Capital" at bounding box center [766, 400] width 816 height 23
paste input "mfort Health (Hamaspik)"
type input "Comfort Health"
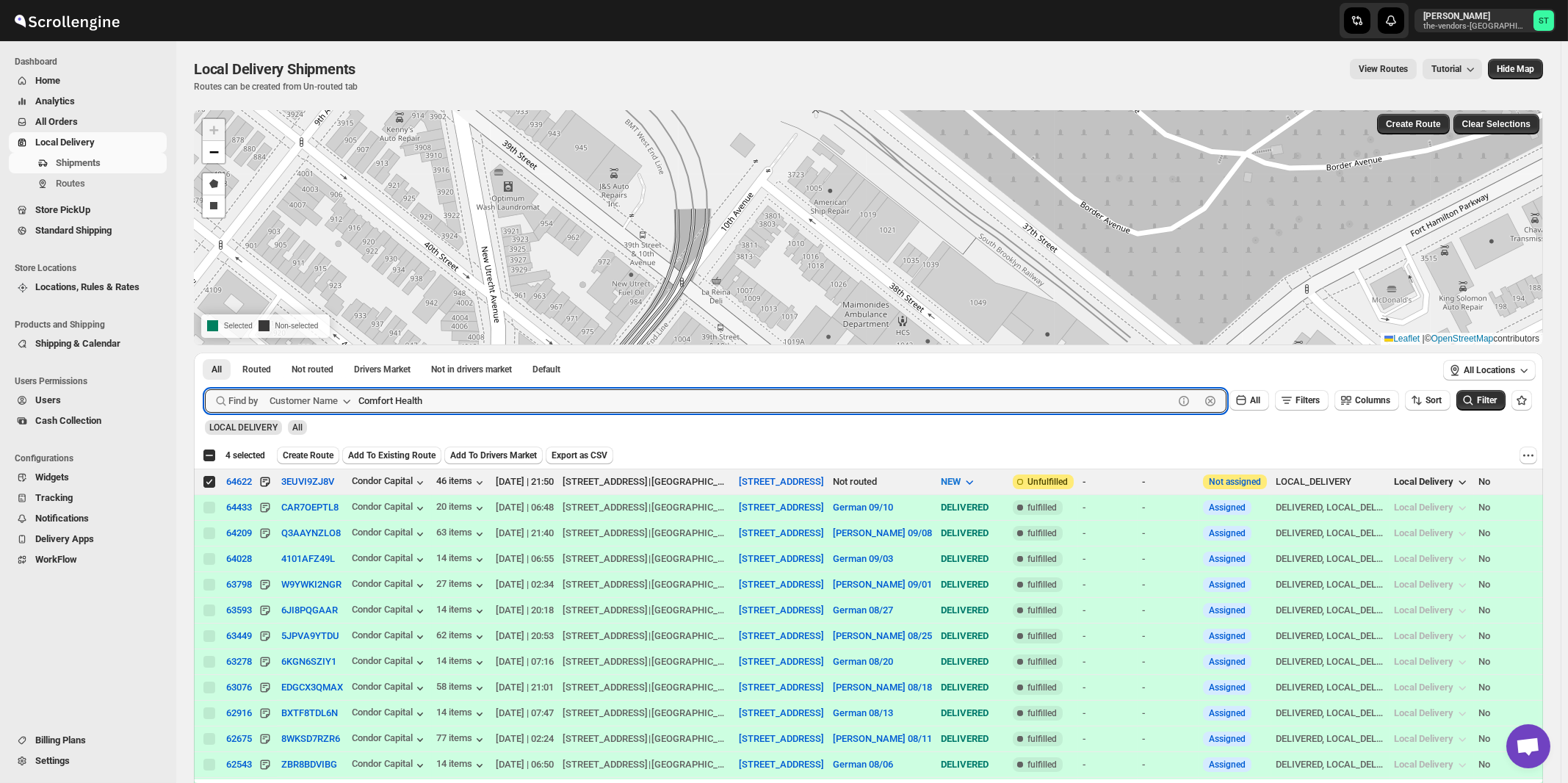
click at [205, 352] on button "Submit" at bounding box center [226, 359] width 42 height 15
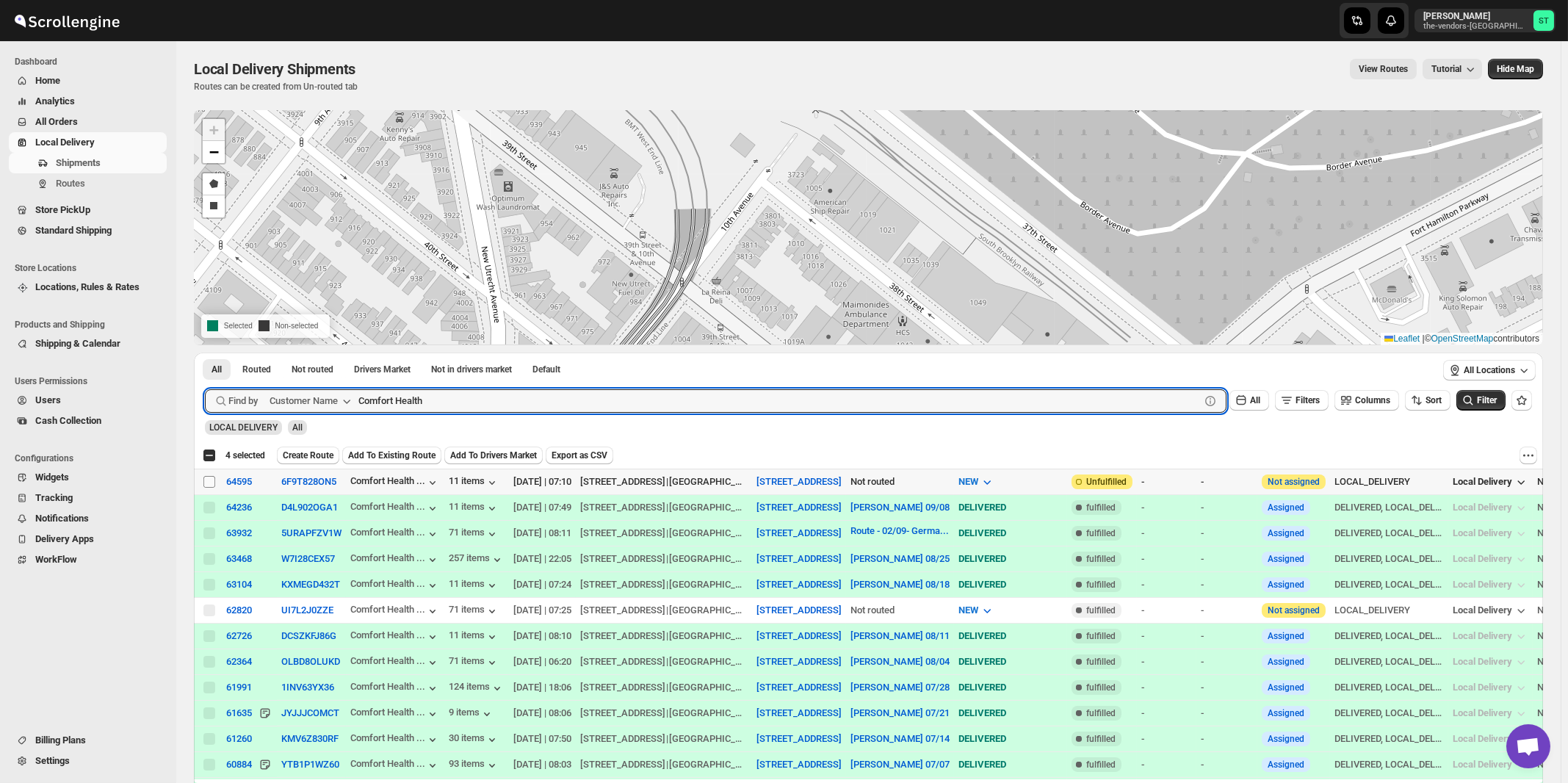
click at [212, 483] on input "Select shipment" at bounding box center [209, 482] width 12 height 12
checkbox input "true"
click at [537, 396] on input "Comfort Health" at bounding box center [766, 400] width 816 height 23
paste input "Hamaspik 50th St"
type input "Hamaspik 50th St"
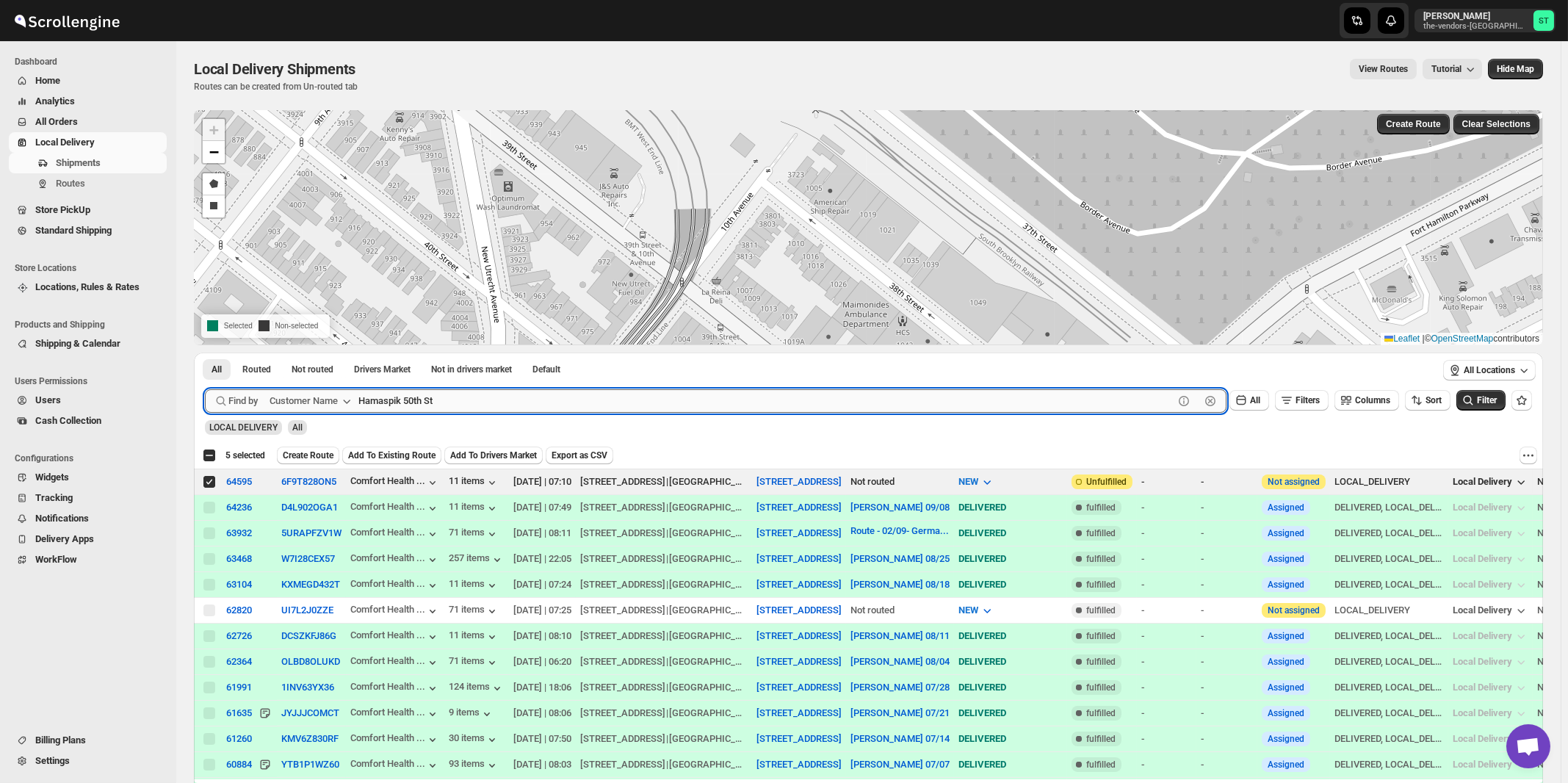
click at [205, 352] on button "Submit" at bounding box center [226, 359] width 42 height 15
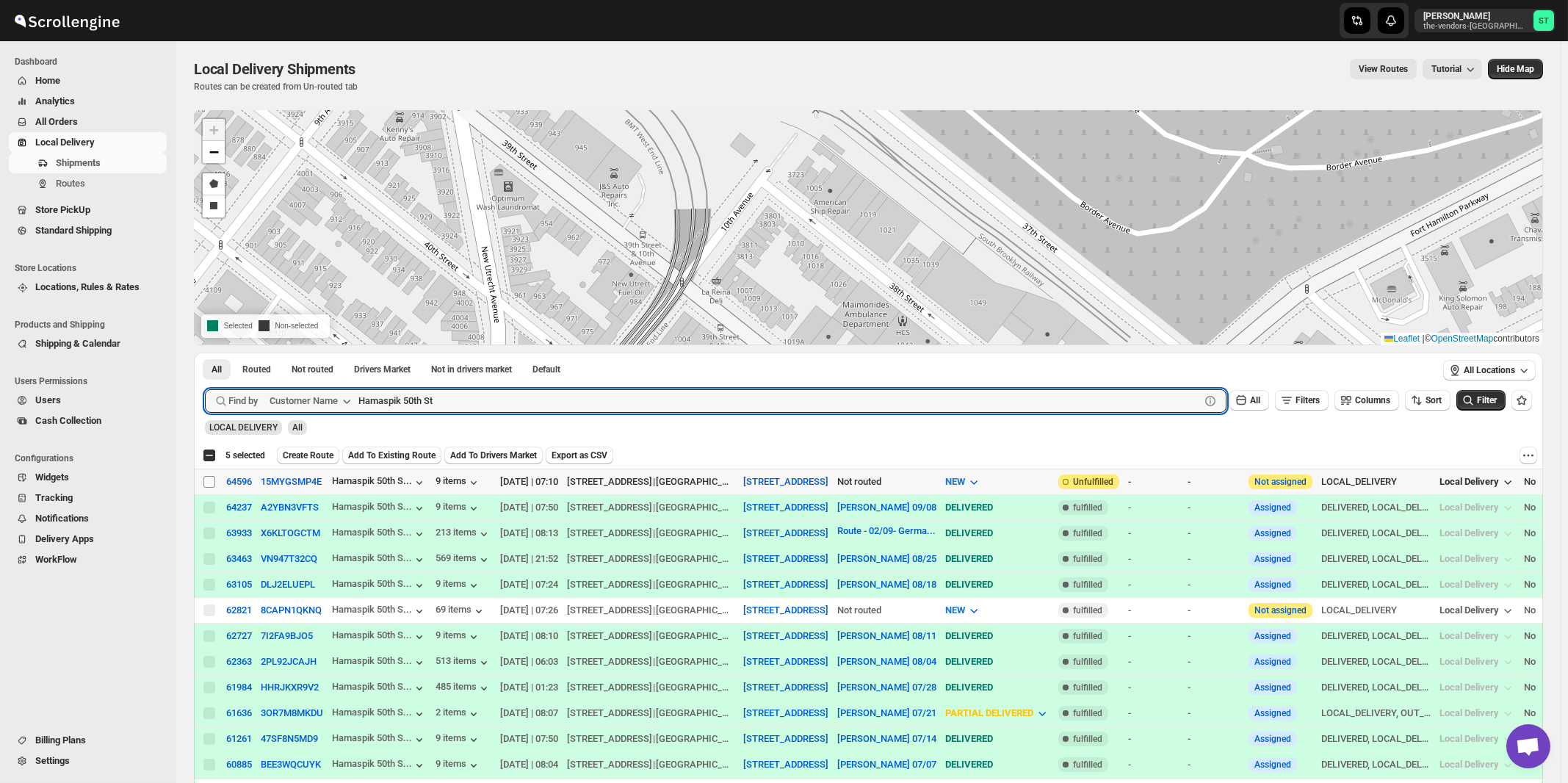
click at [210, 480] on input "Select shipment" at bounding box center [209, 482] width 12 height 12
checkbox input "true"
click at [463, 406] on input "Hamaspik 50th St" at bounding box center [766, 400] width 816 height 23
paste input "Glassify NY"
type input "Glassify NY"
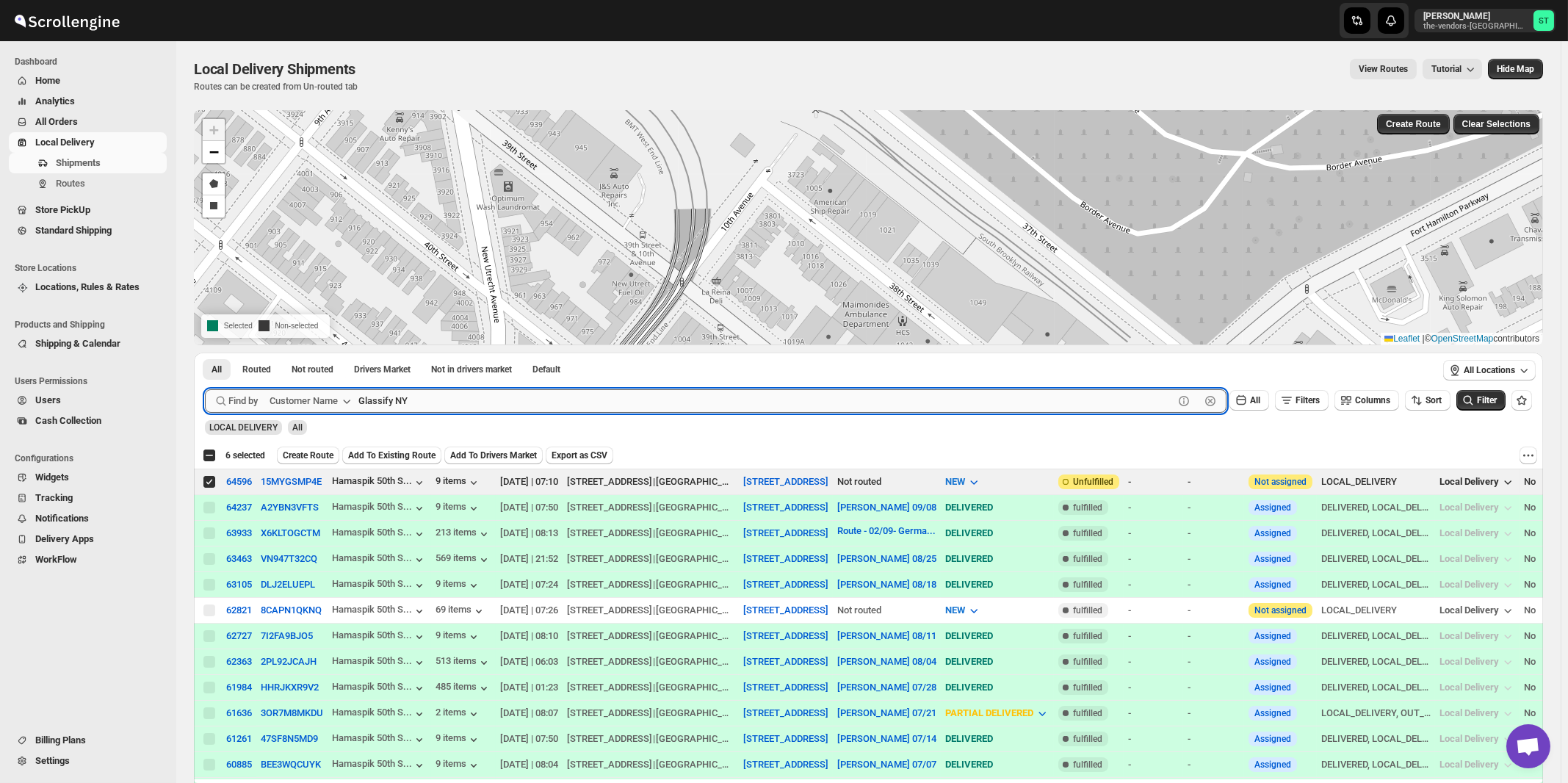
click at [205, 352] on button "Submit" at bounding box center [226, 359] width 42 height 15
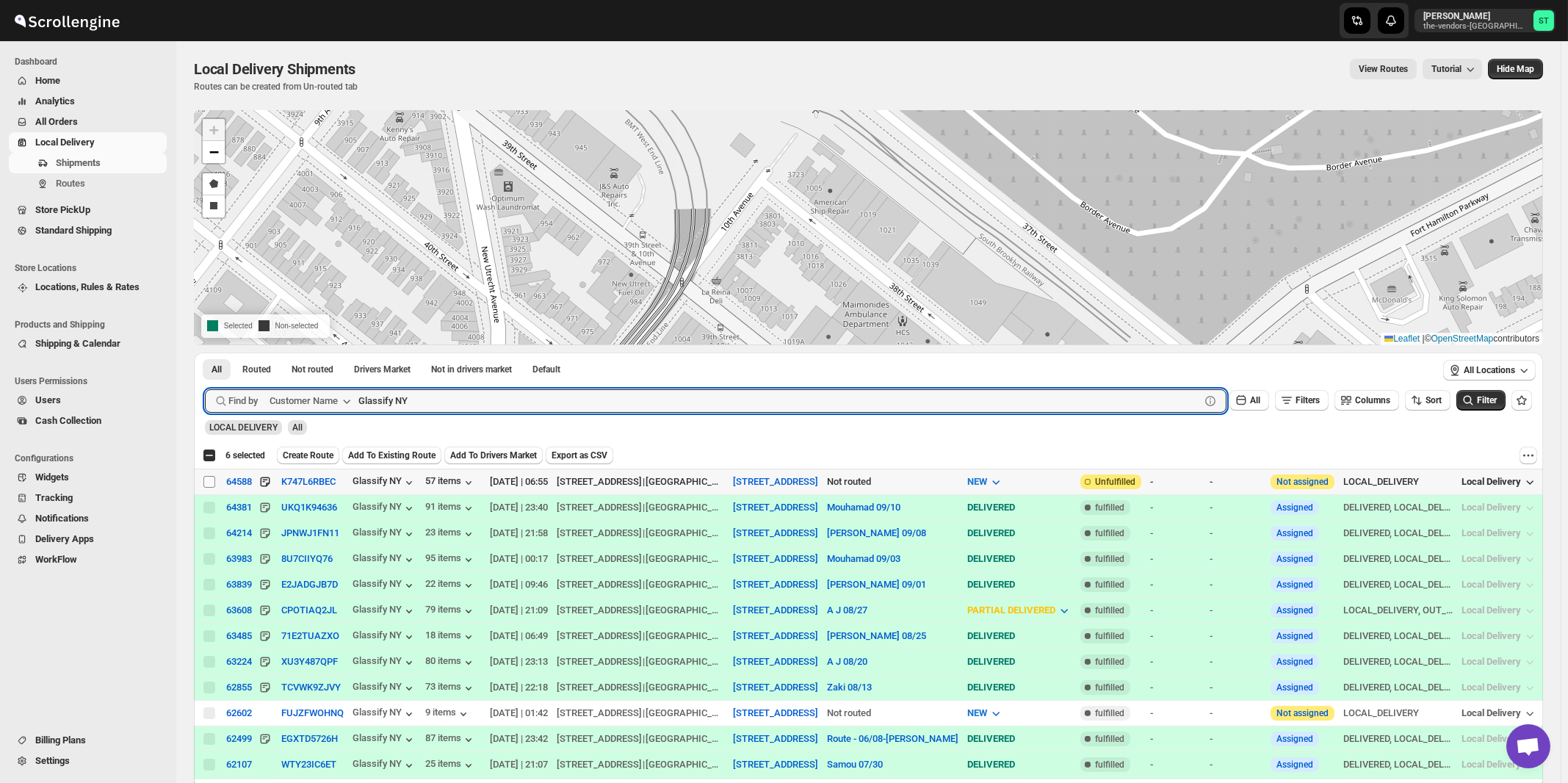
click at [211, 483] on input "Select shipment" at bounding box center [209, 482] width 12 height 12
checkbox input "true"
click at [596, 396] on input "Glassify NY" at bounding box center [766, 400] width 816 height 23
paste input "Beitel"
type input "Beitel"
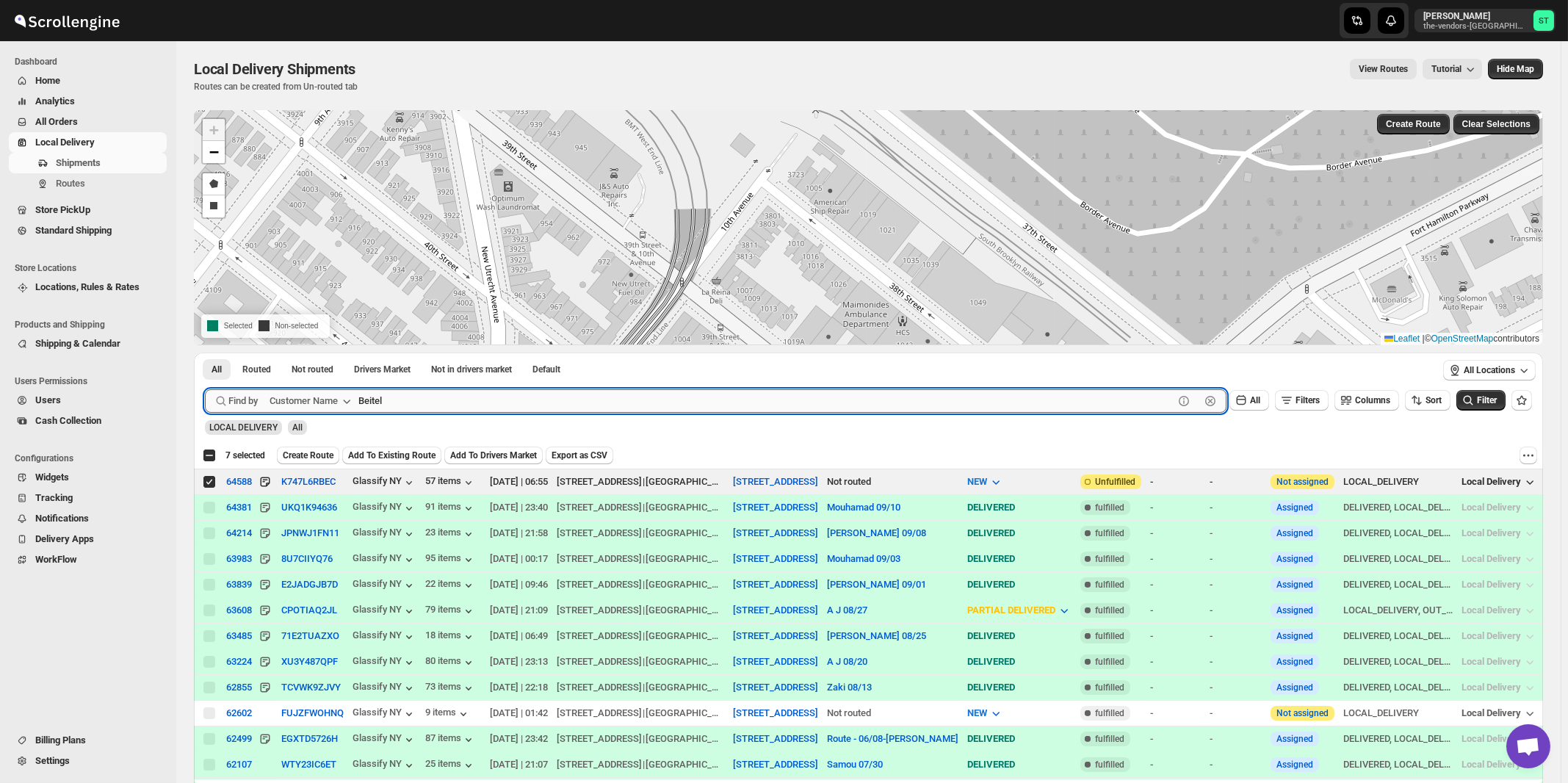
click at [205, 352] on button "Submit" at bounding box center [226, 359] width 42 height 15
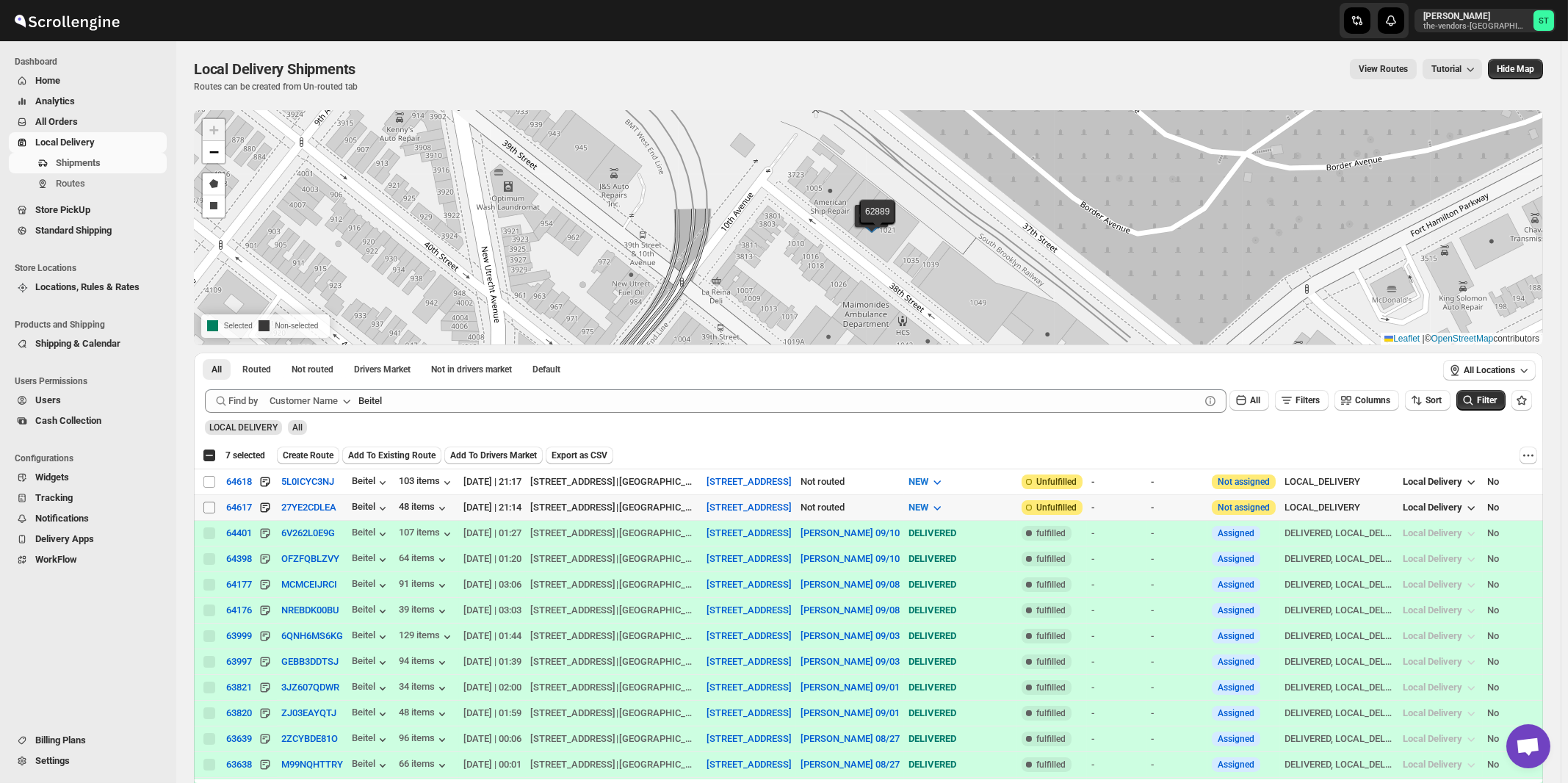
click at [210, 508] on input "Select shipment" at bounding box center [209, 508] width 12 height 12
checkbox input "true"
click at [211, 480] on input "Select shipment" at bounding box center [209, 482] width 12 height 12
checkbox input "true"
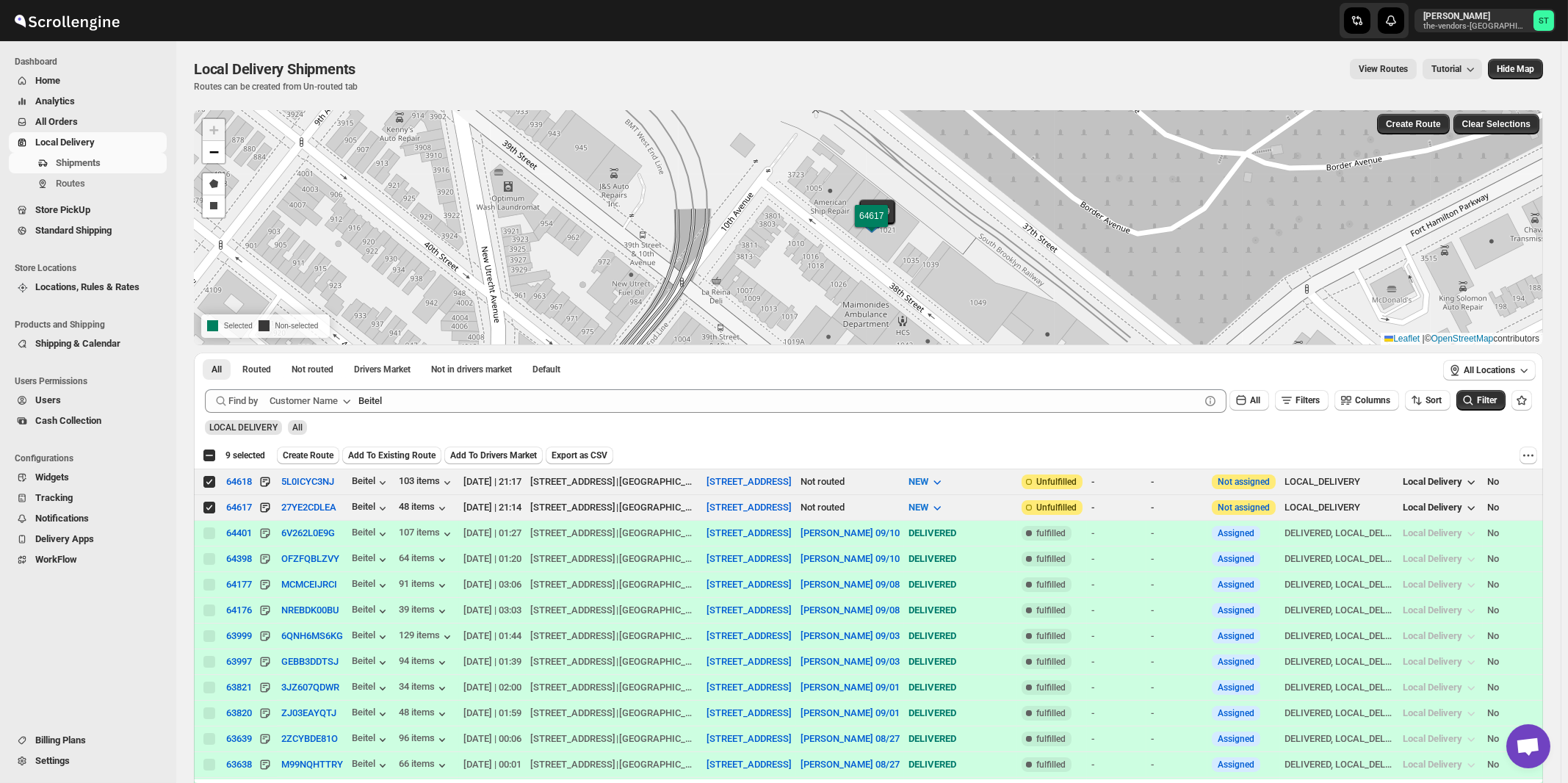
click at [584, 388] on div "All Routed Not routed Drivers Market Not in drivers market Default More Filters…" at bounding box center [815, 371] width 1242 height 37
click at [593, 413] on div "LOCAL DELIVERY All" at bounding box center [866, 420] width 1333 height 28
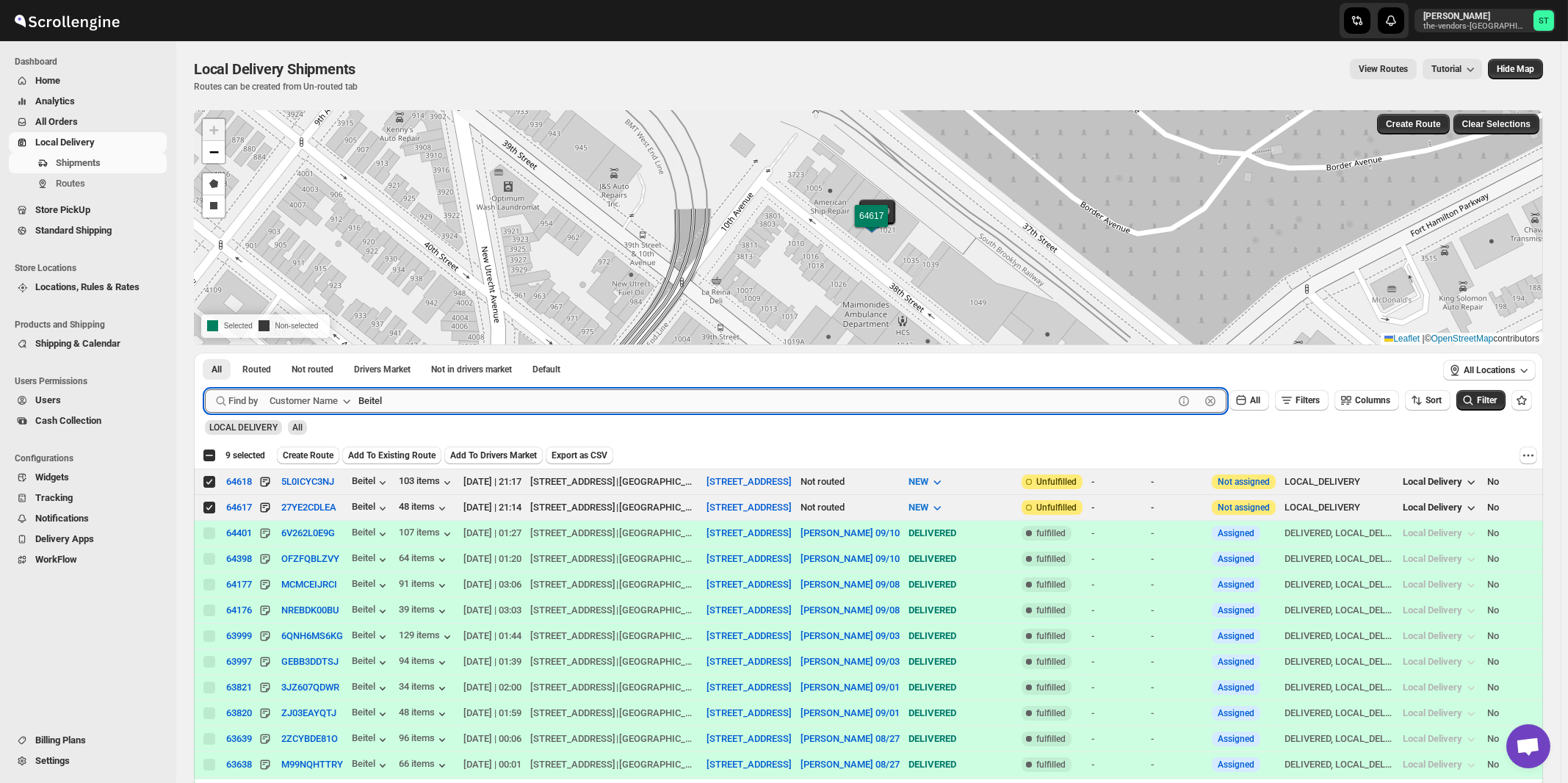
click at [595, 406] on input "Beitel" at bounding box center [766, 400] width 816 height 23
paste input "Icon Interior Design Inc"
type input "Icon Interior Design Inc"
click at [205, 352] on button "Submit" at bounding box center [226, 359] width 42 height 15
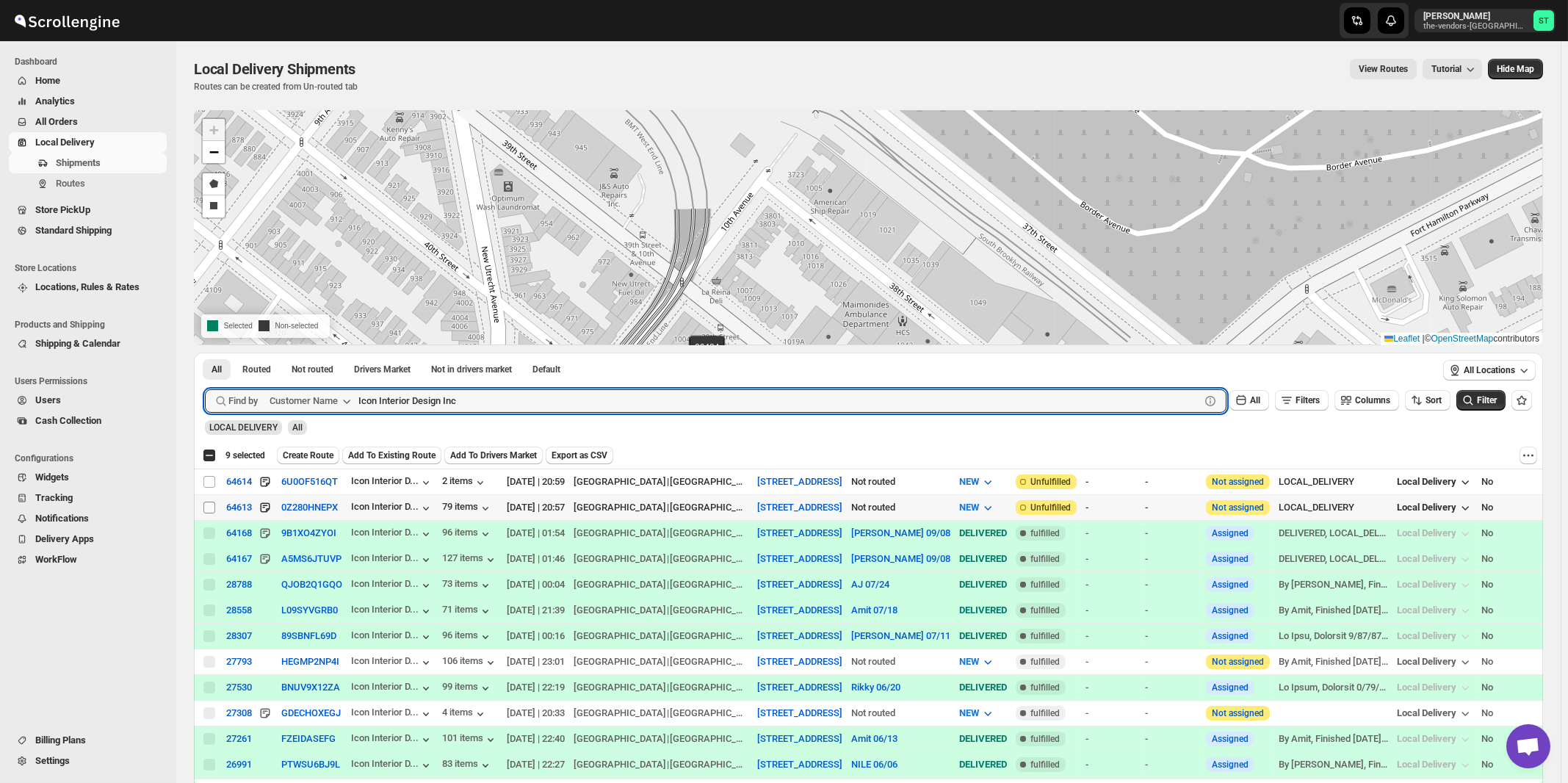
click at [211, 506] on input "Select shipment" at bounding box center [209, 508] width 12 height 12
checkbox input "true"
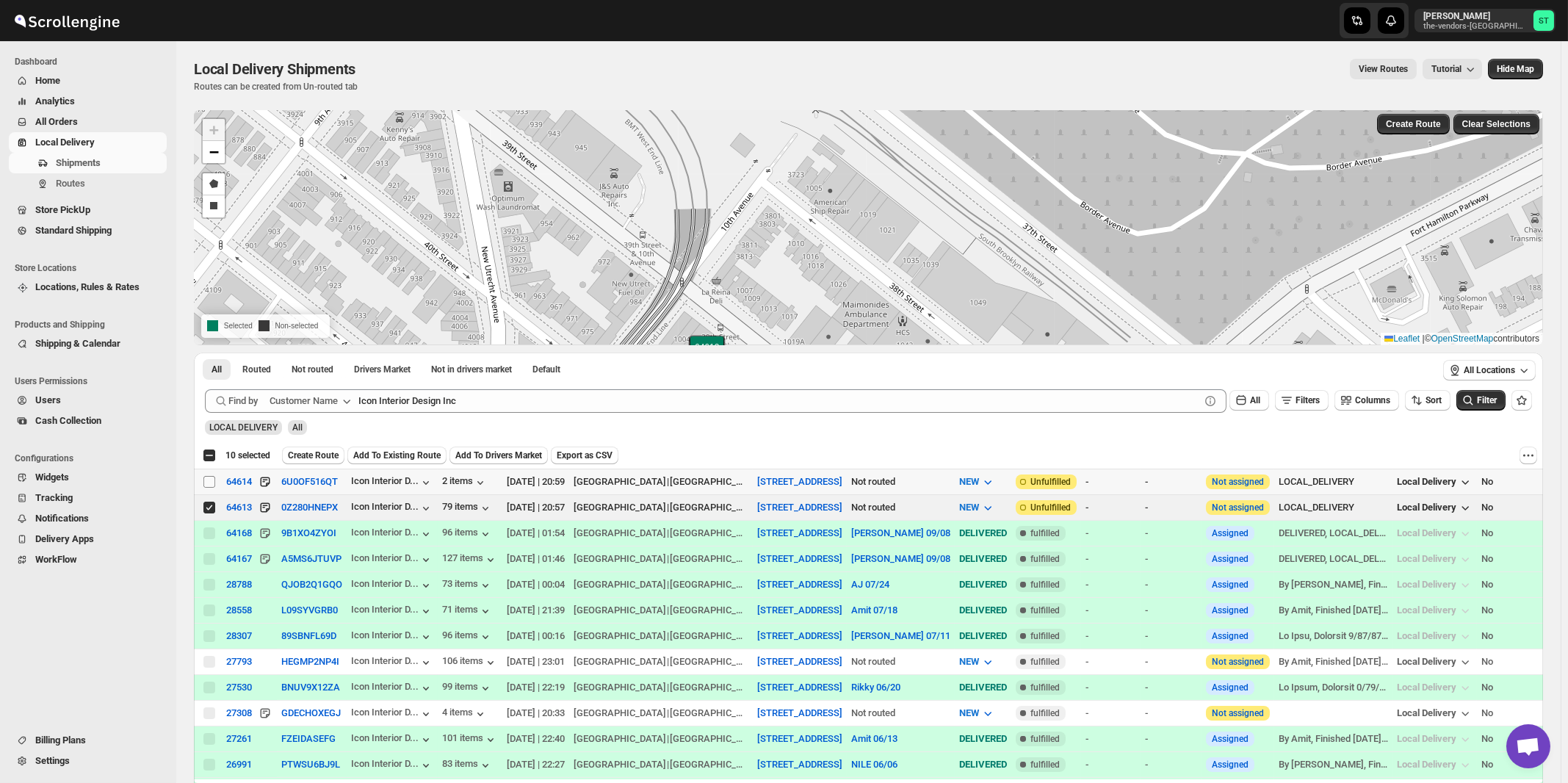
click at [210, 484] on input "Select shipment" at bounding box center [209, 482] width 12 height 12
checkbox input "true"
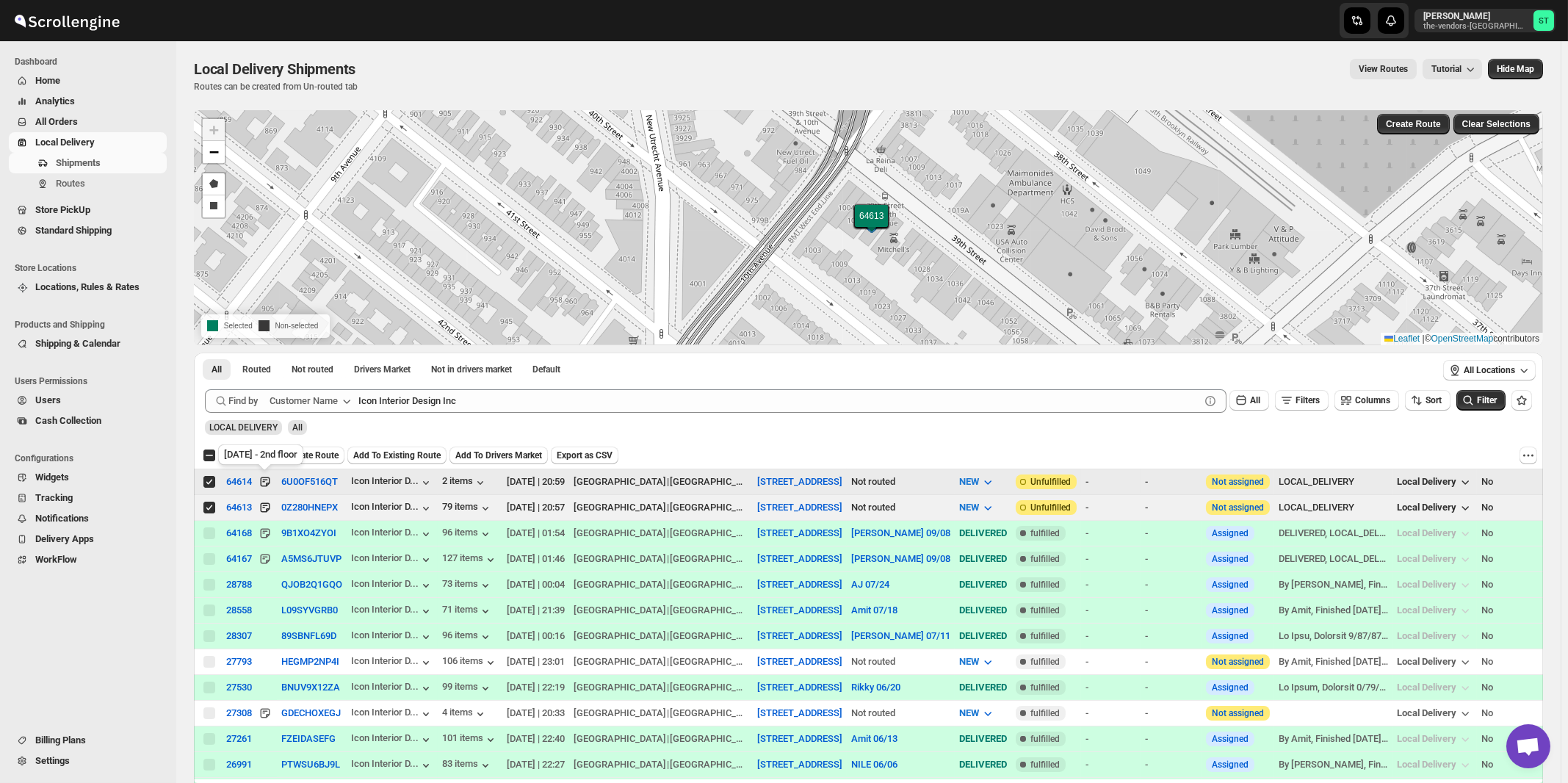
click at [303, 450] on div "[DATE] - 2nd floor" at bounding box center [261, 458] width 91 height 32
click at [332, 454] on span "Create Route" at bounding box center [313, 456] width 50 height 12
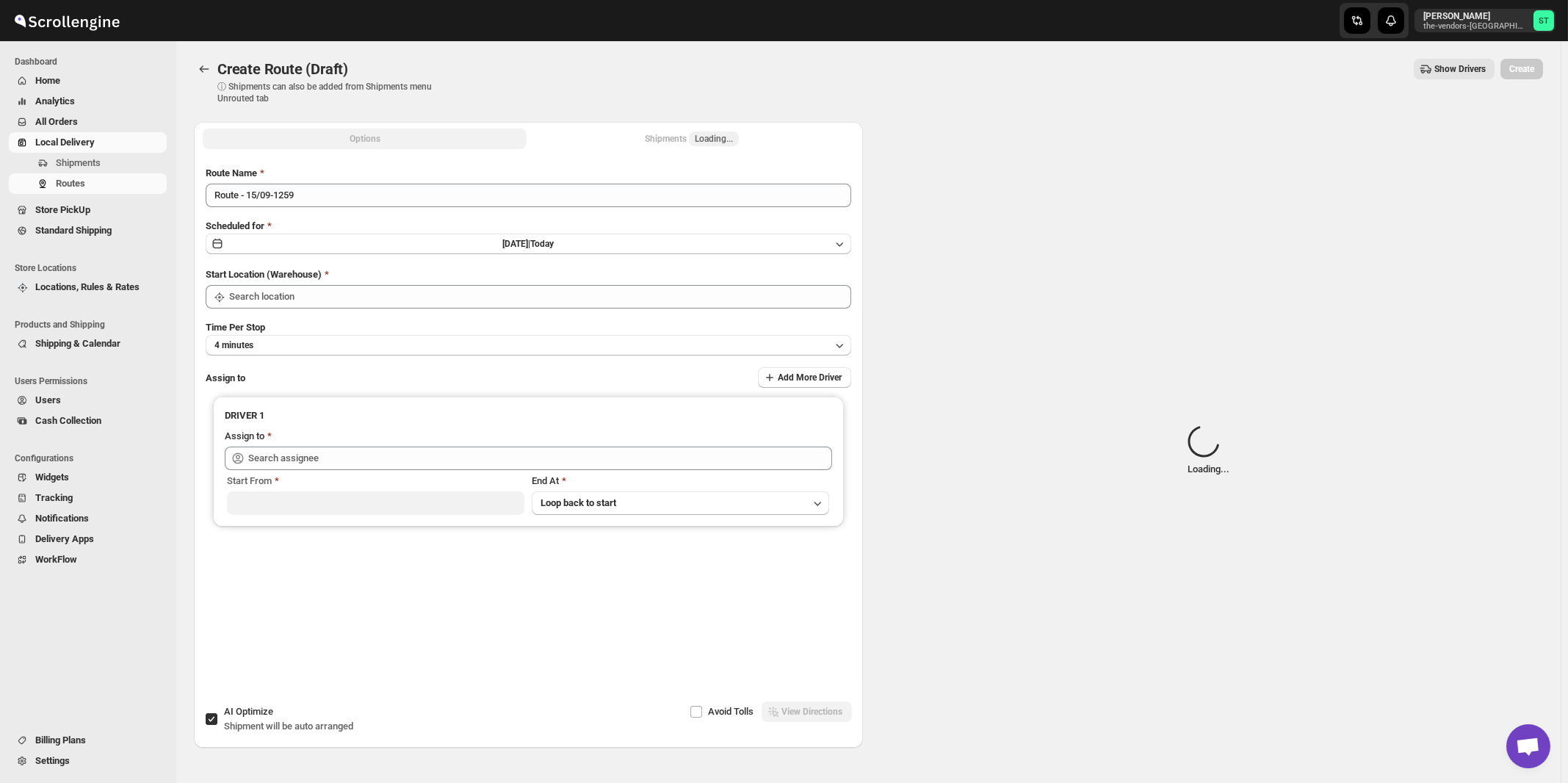
type input "[STREET_ADDRESS]"
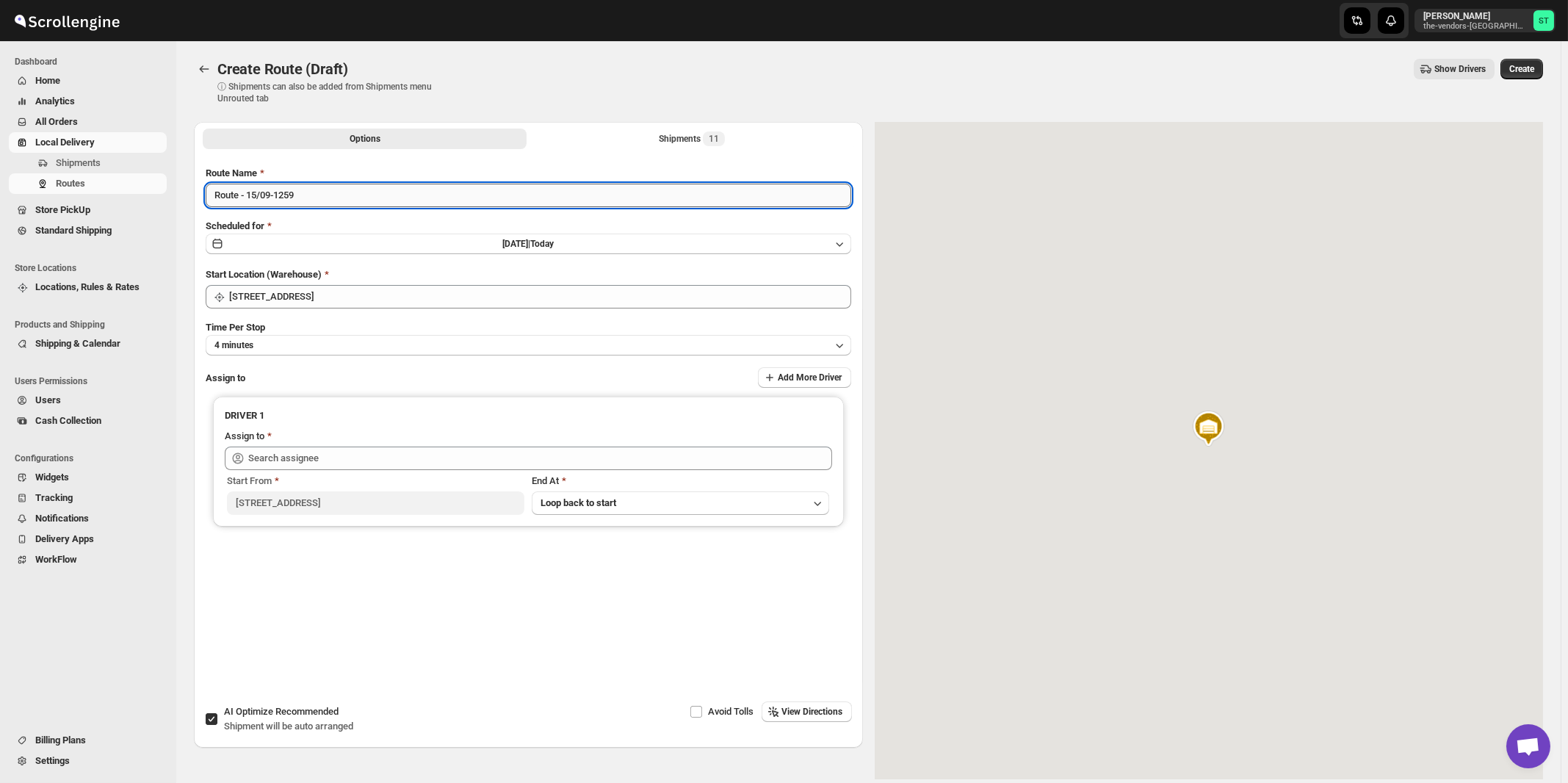
click at [389, 196] on input "Route - 15/09-1259" at bounding box center [528, 195] width 646 height 23
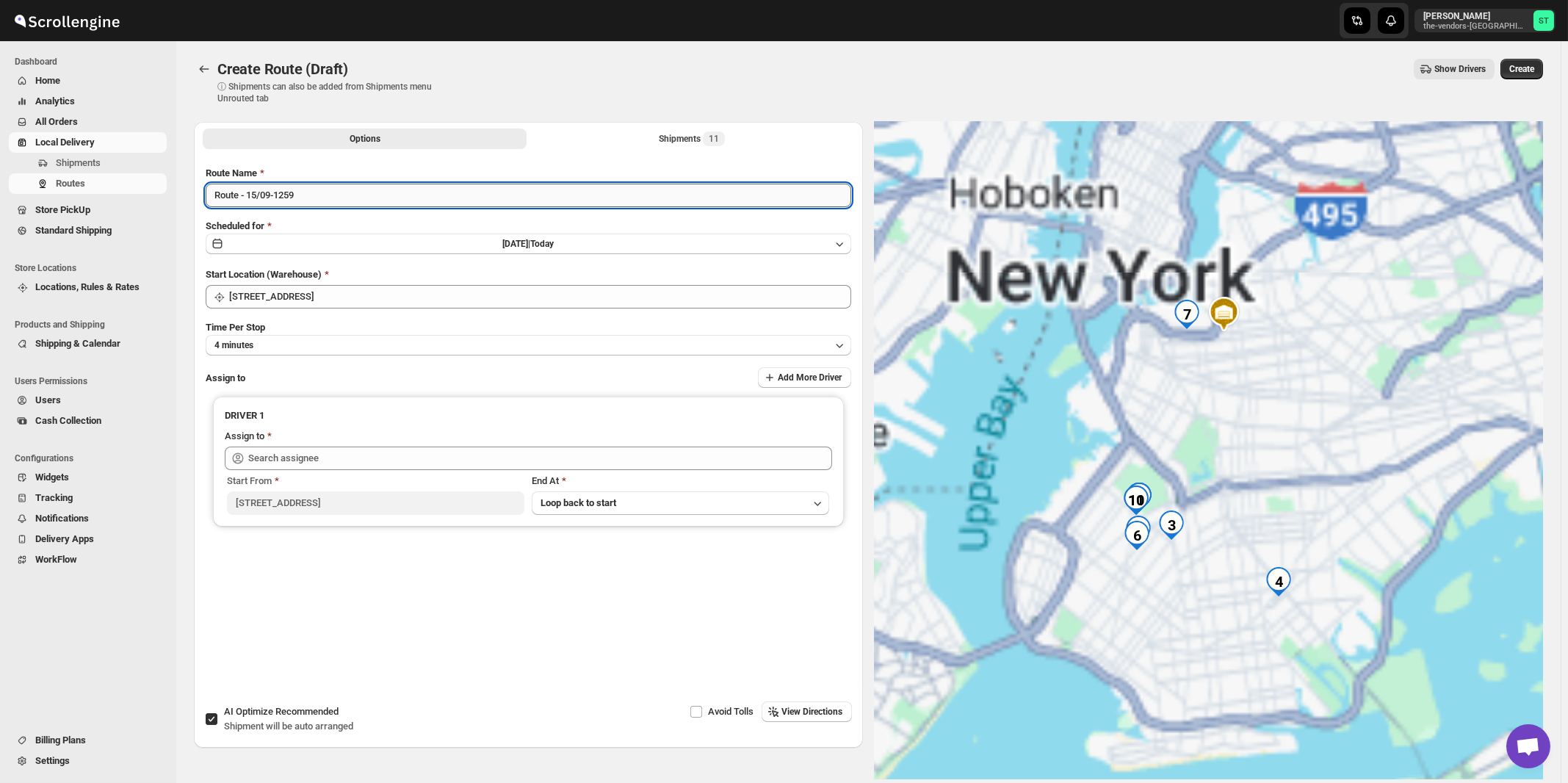
paste input "[PERSON_NAME]"
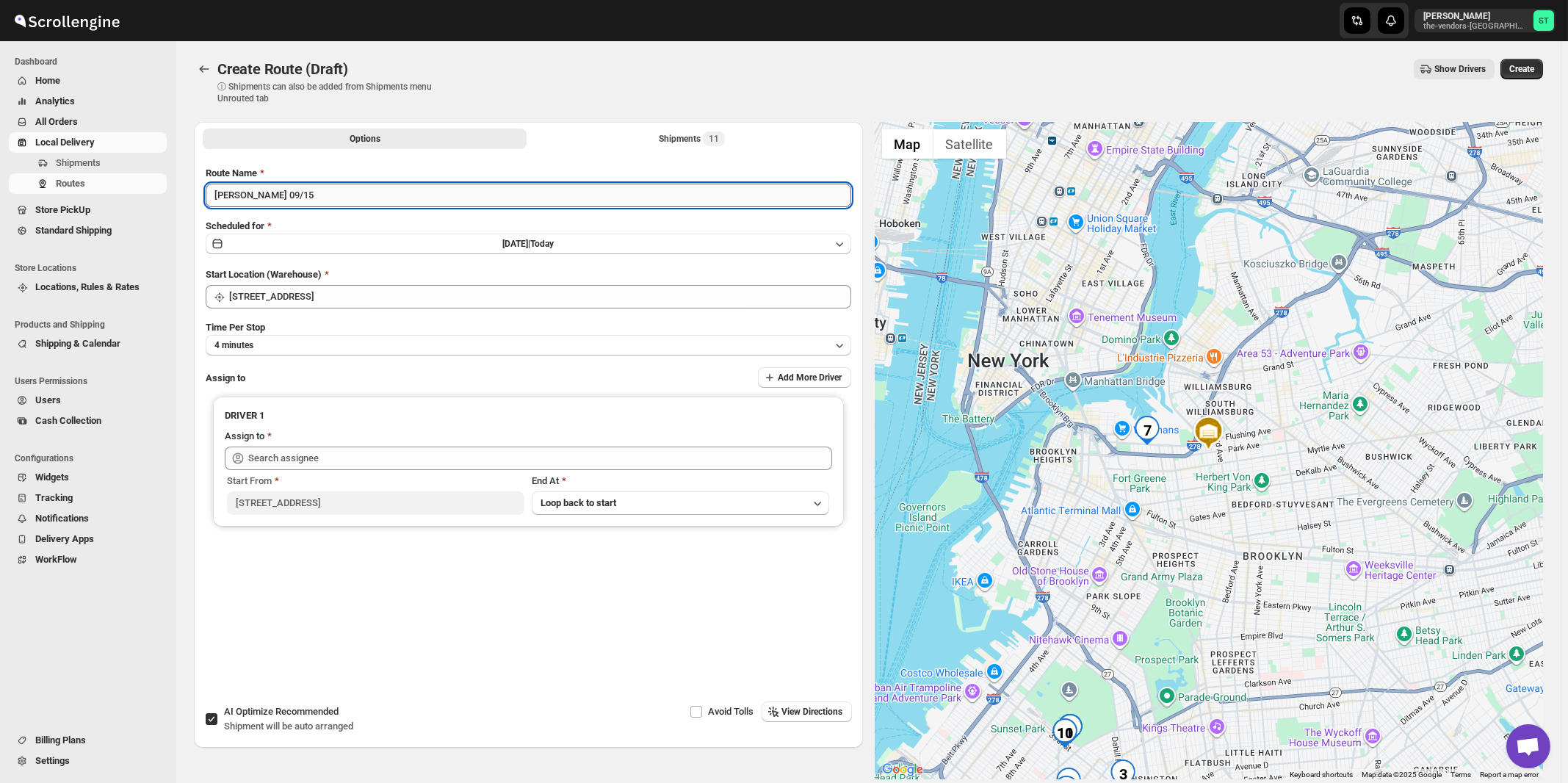
type input "[PERSON_NAME] 09/15"
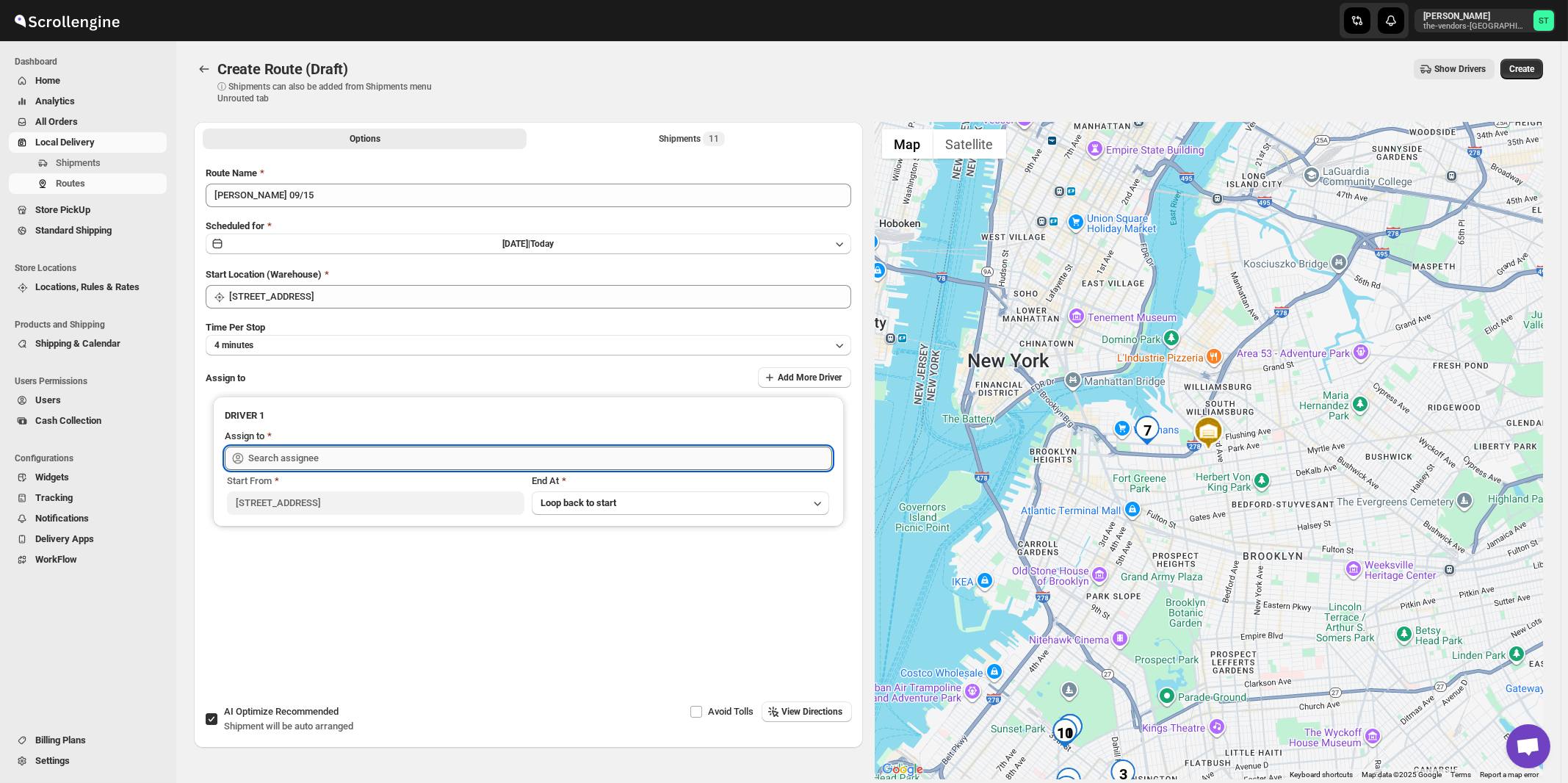
click at [371, 460] on input "text" at bounding box center [540, 458] width 584 height 23
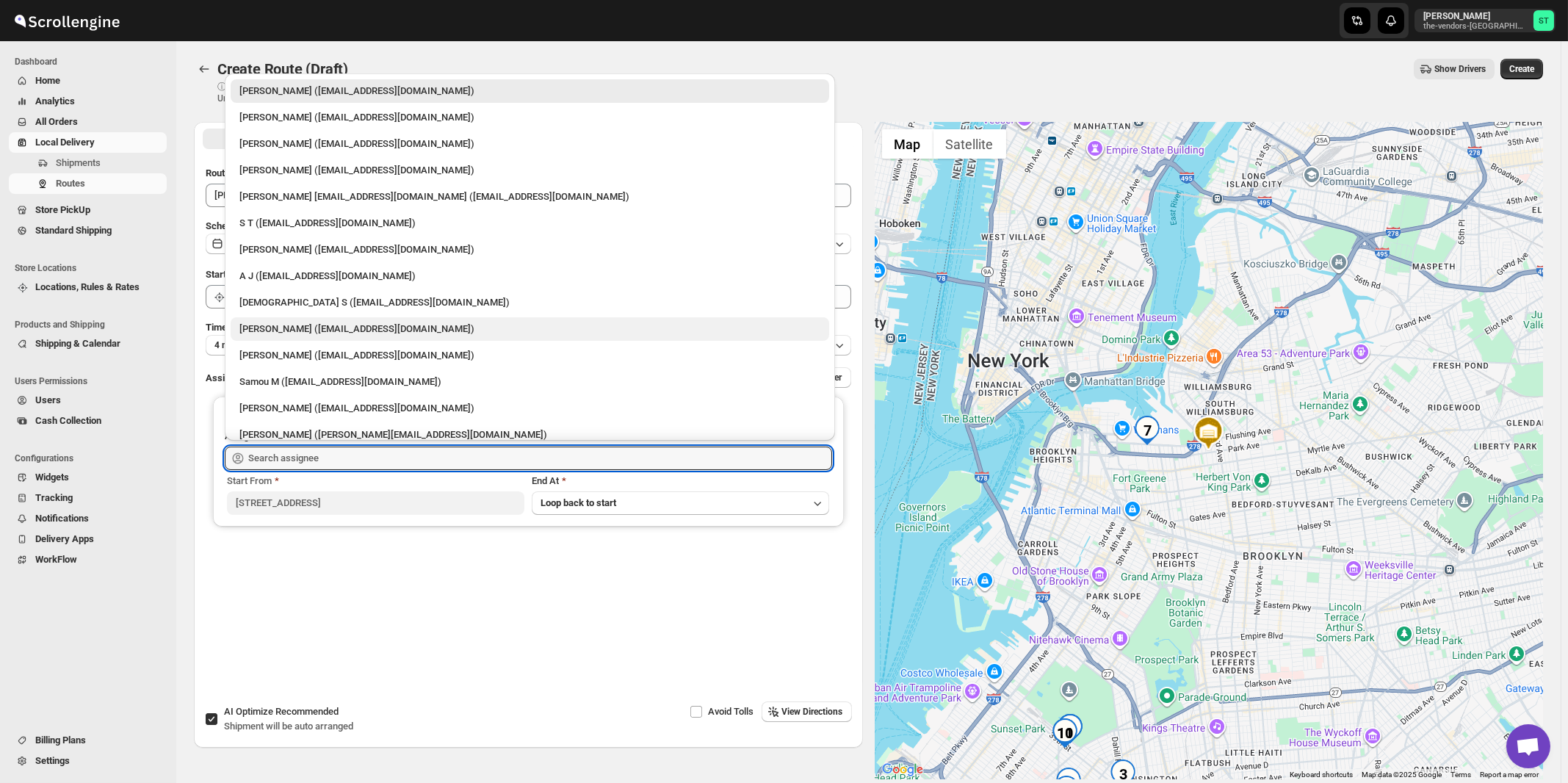
click at [315, 323] on div "[PERSON_NAME] ([EMAIL_ADDRESS][DOMAIN_NAME])" at bounding box center [530, 329] width 581 height 14
type input "[PERSON_NAME] ([EMAIL_ADDRESS][DOMAIN_NAME])"
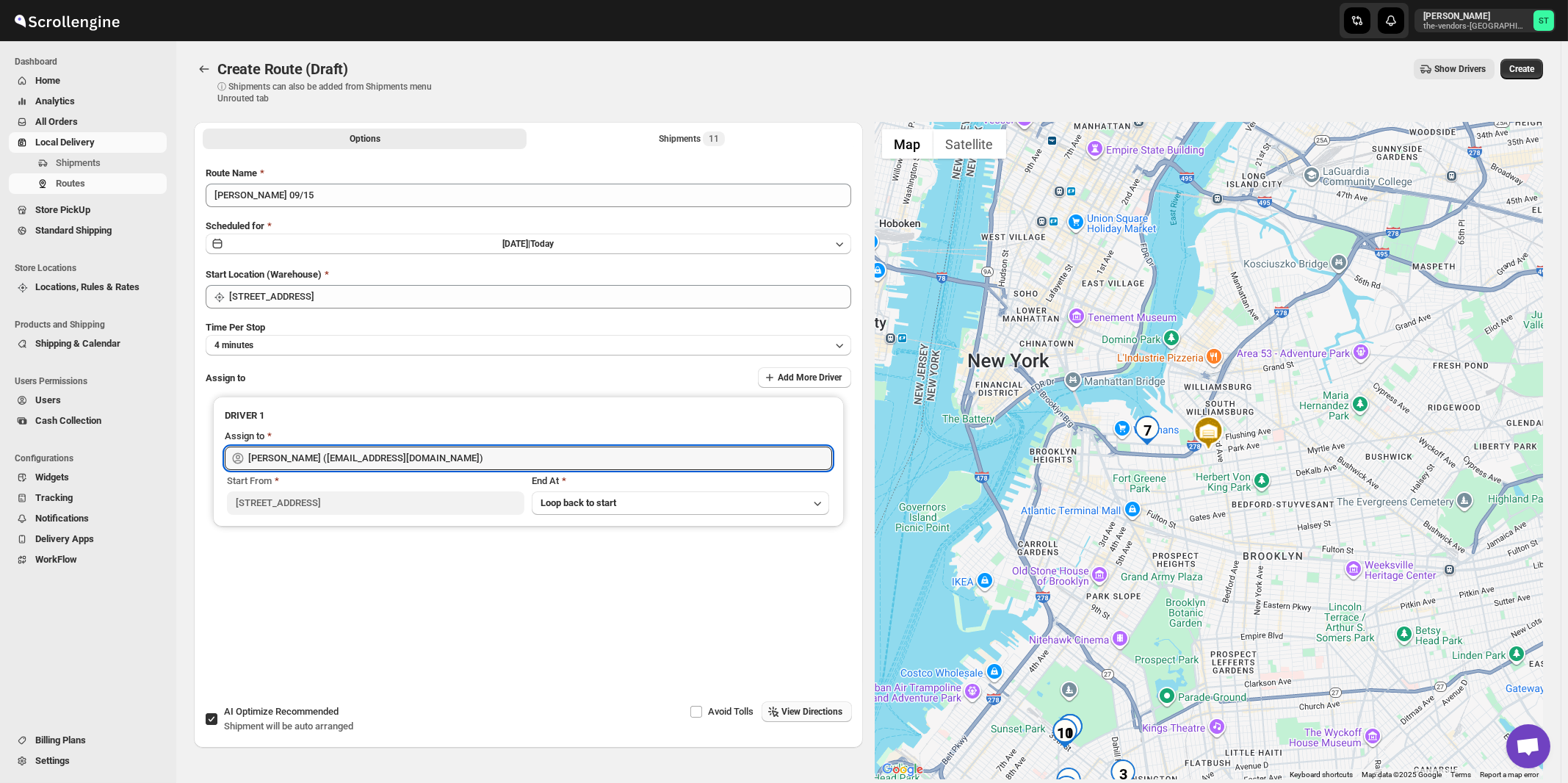
click at [831, 705] on button "View Directions" at bounding box center [807, 712] width 90 height 21
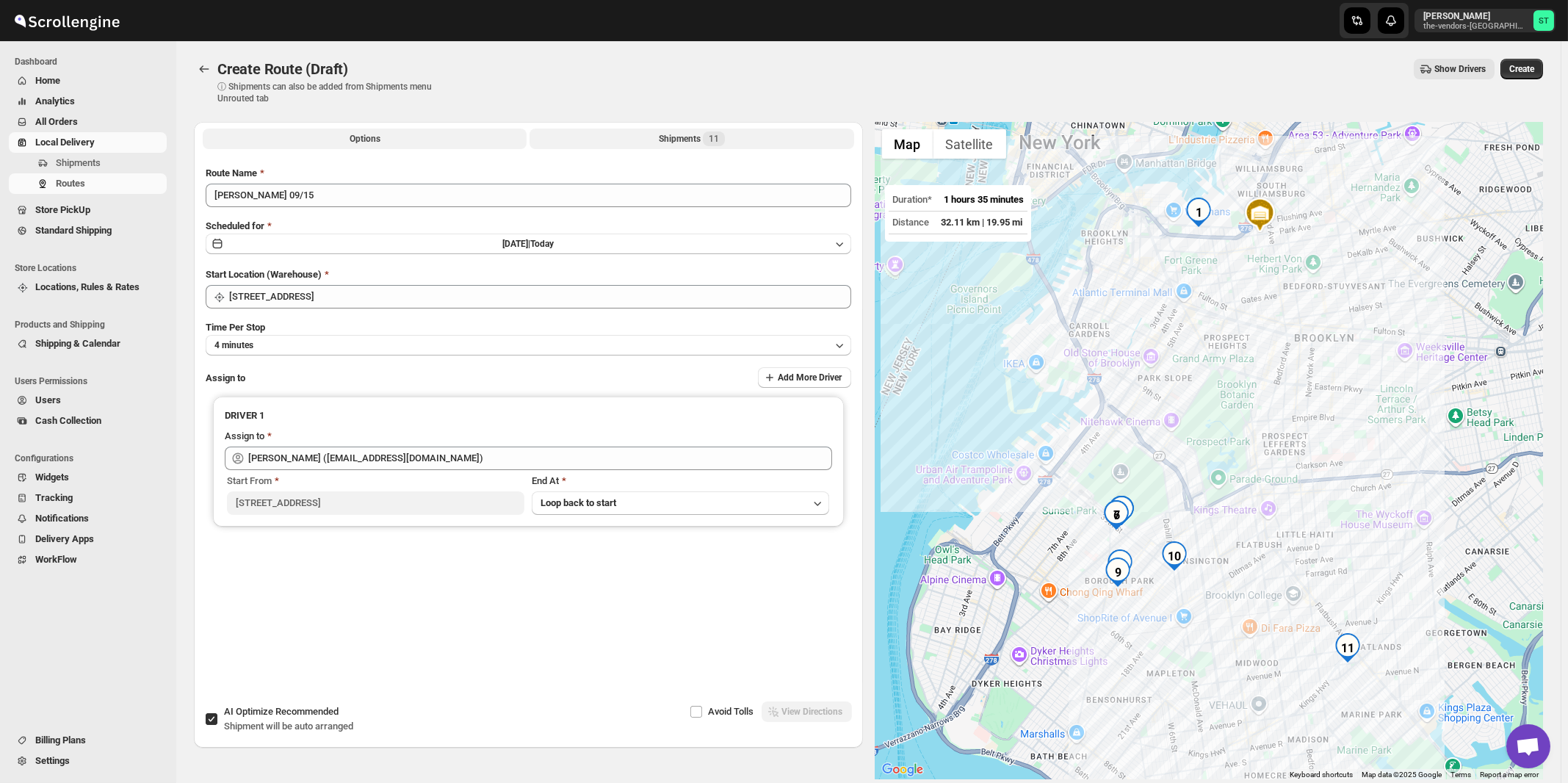
click at [675, 147] on button "Shipments 11" at bounding box center [692, 139] width 324 height 21
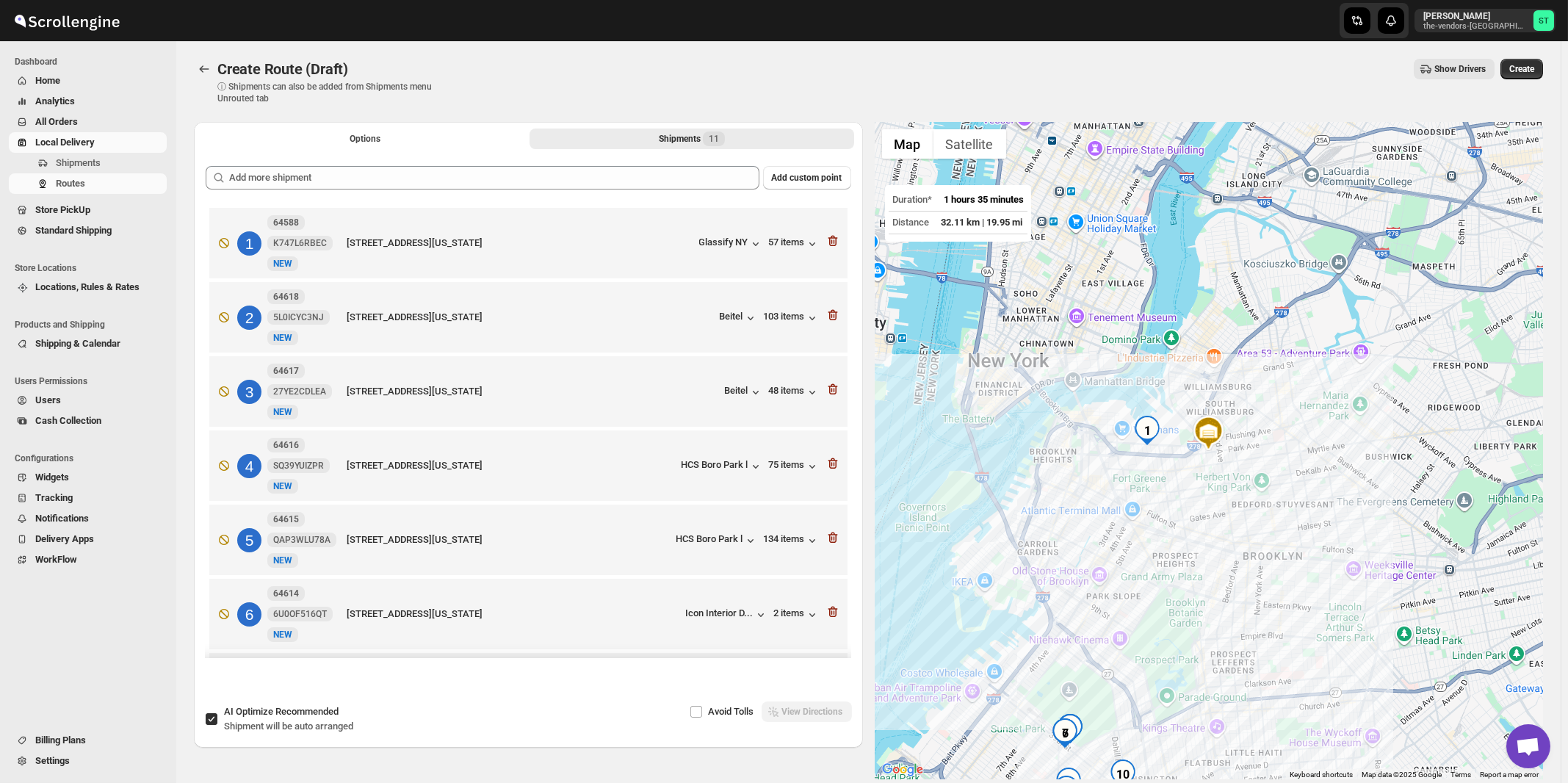
click at [251, 717] on span "AI Optimize Recommended" at bounding box center [281, 712] width 114 height 11
click at [218, 717] on input "AI Optimize Recommended Shipment will be auto arranged" at bounding box center [211, 719] width 12 height 12
checkbox input "false"
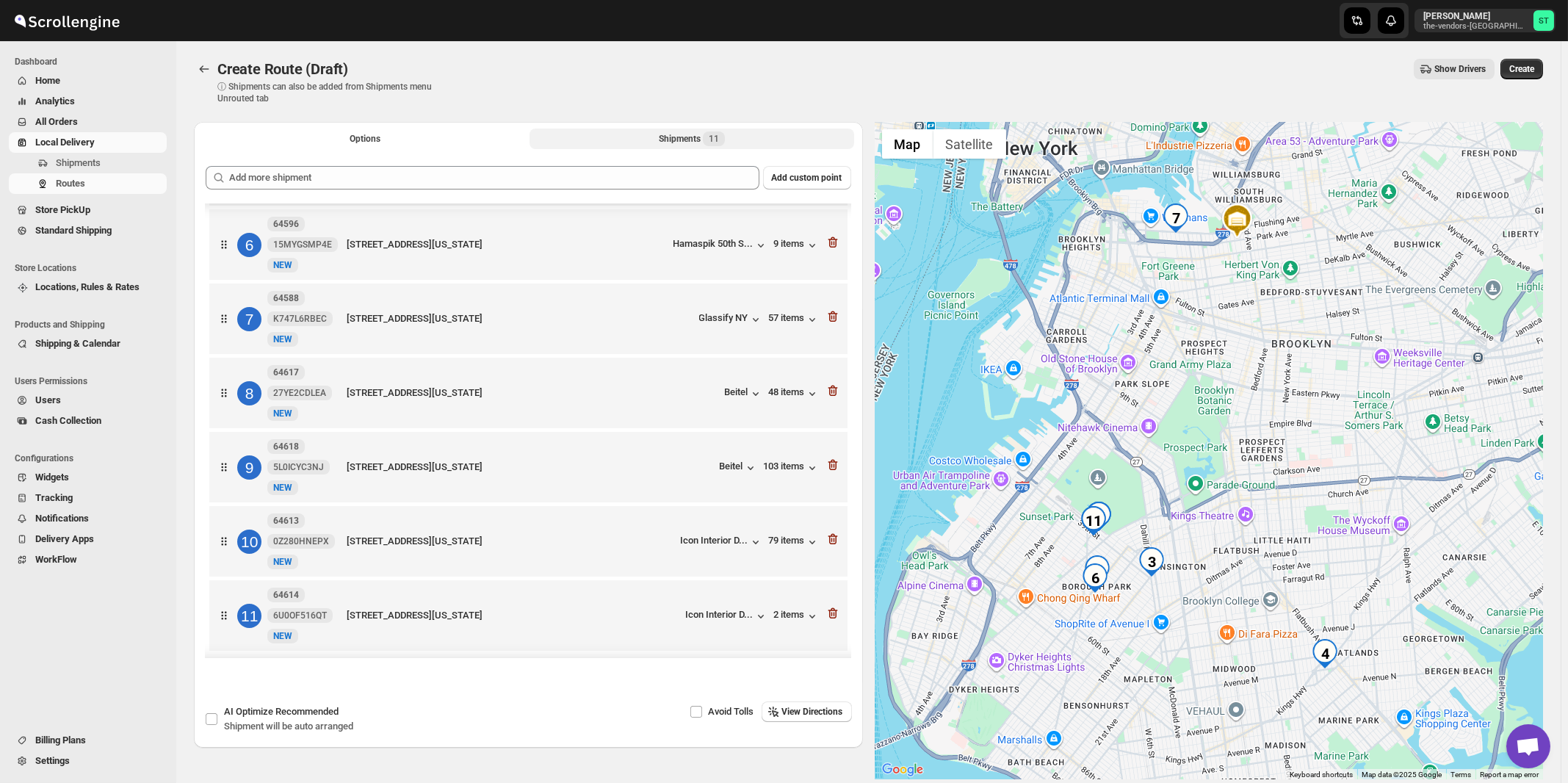
scroll to position [382, 0]
click at [822, 713] on span "View Directions" at bounding box center [812, 712] width 61 height 12
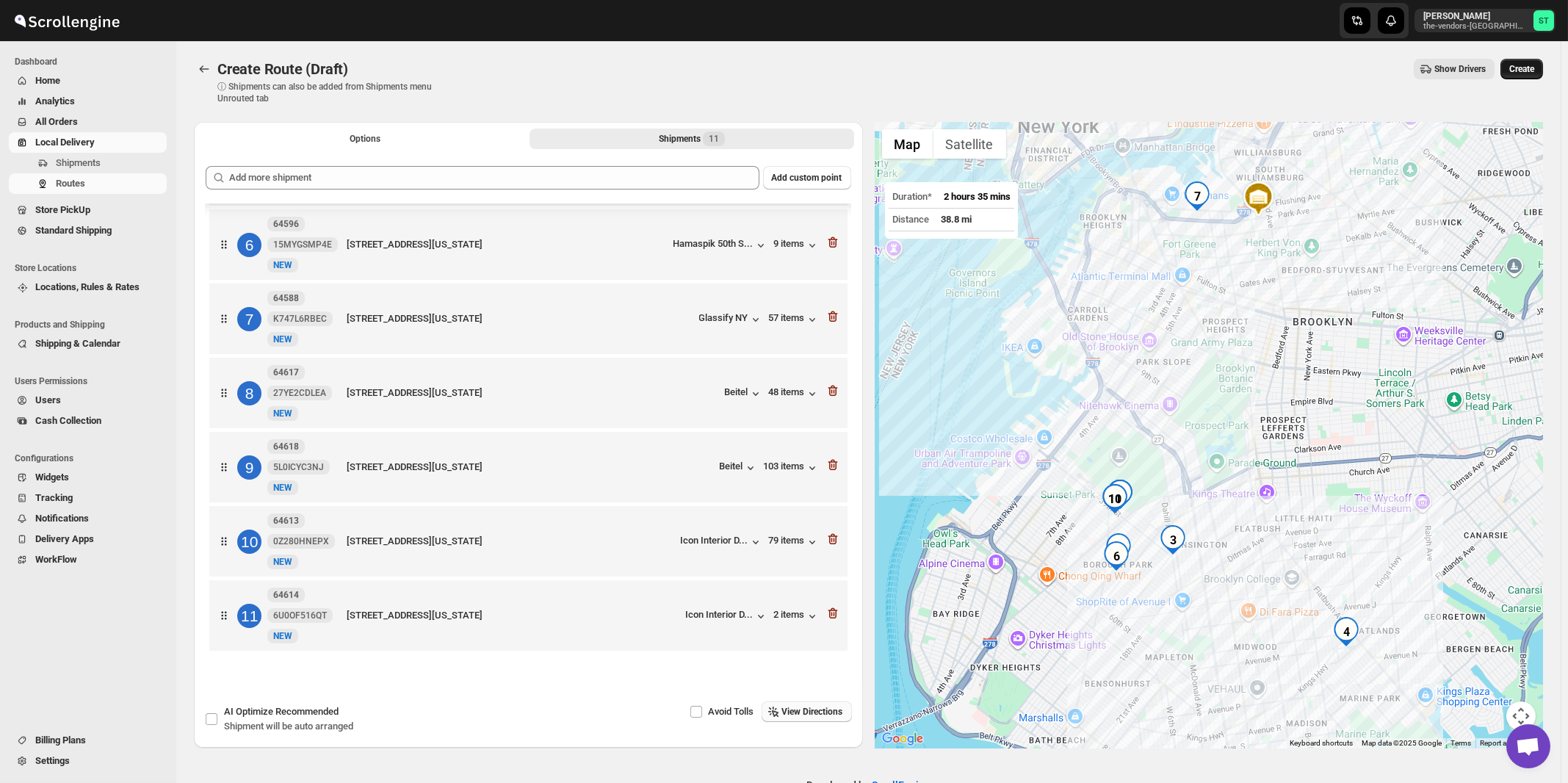
click at [1533, 69] on span "Create" at bounding box center [1522, 69] width 25 height 12
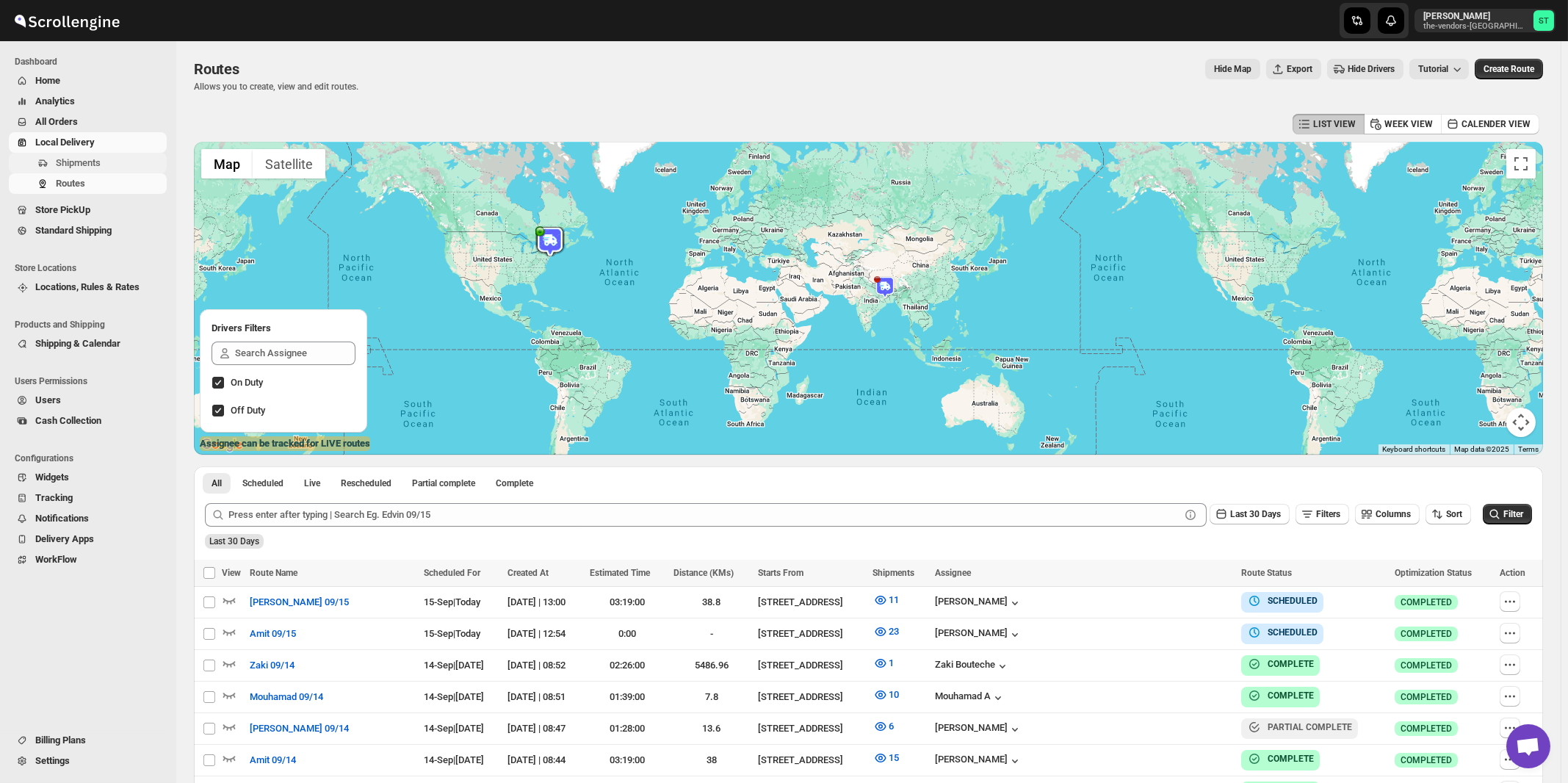
click at [87, 161] on span "Shipments" at bounding box center [78, 163] width 45 height 11
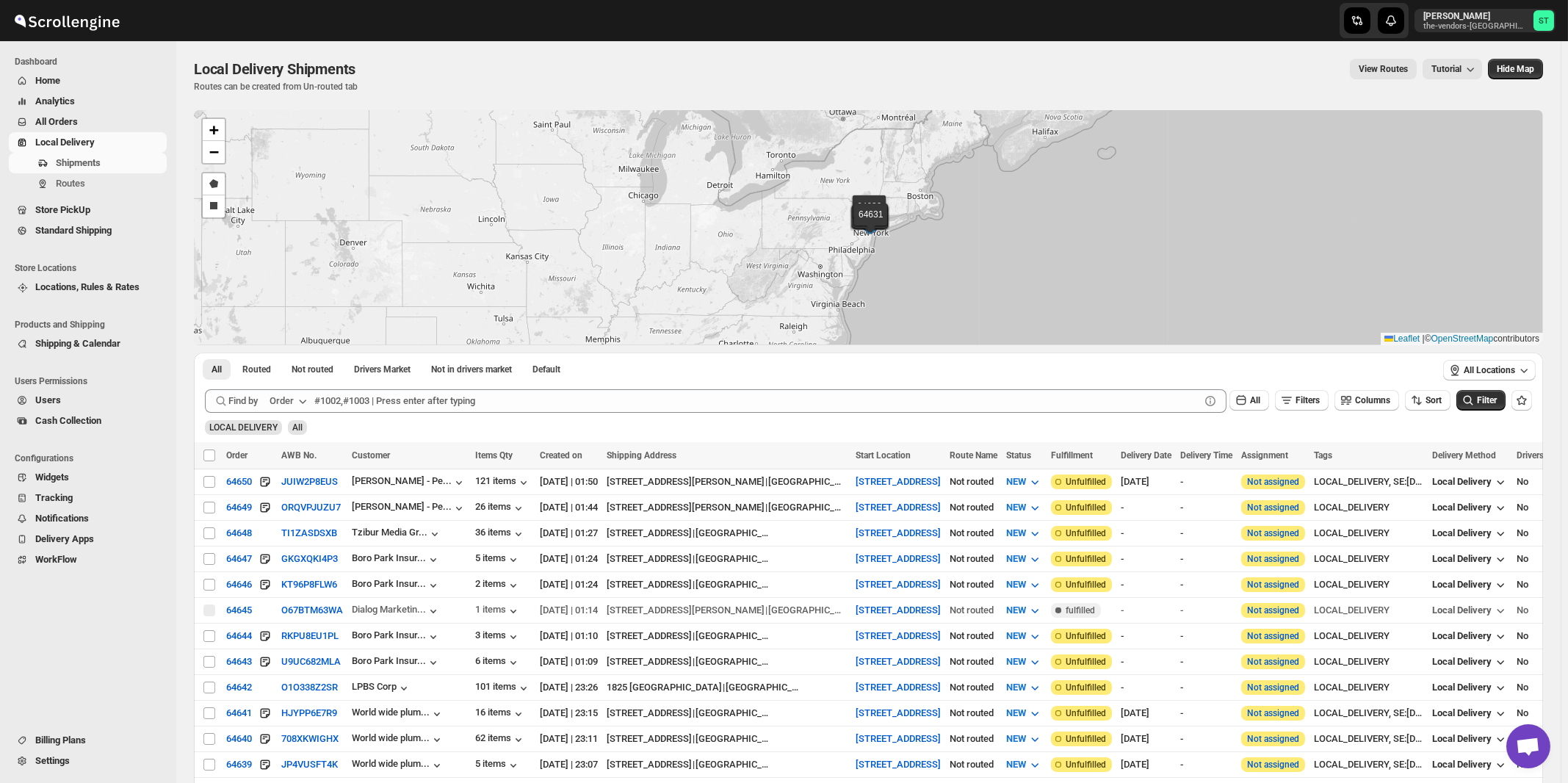
click at [289, 406] on div "Order" at bounding box center [282, 401] width 24 height 14
click at [289, 509] on div "Customer Name" at bounding box center [291, 511] width 67 height 14
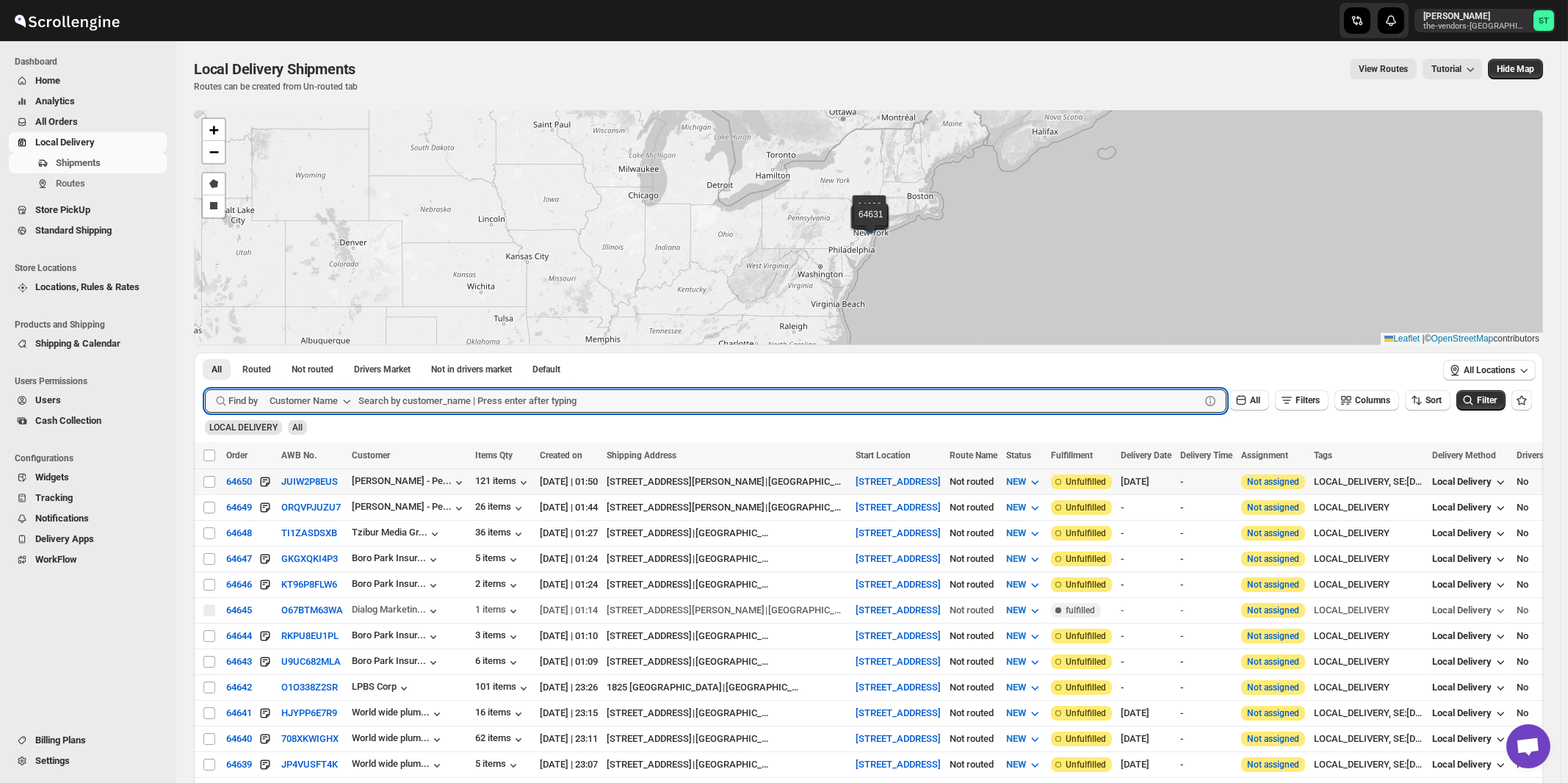
paste input "All ways Forwarding"
type input "All ways Forwarding"
click at [205, 352] on button "Submit" at bounding box center [226, 359] width 42 height 15
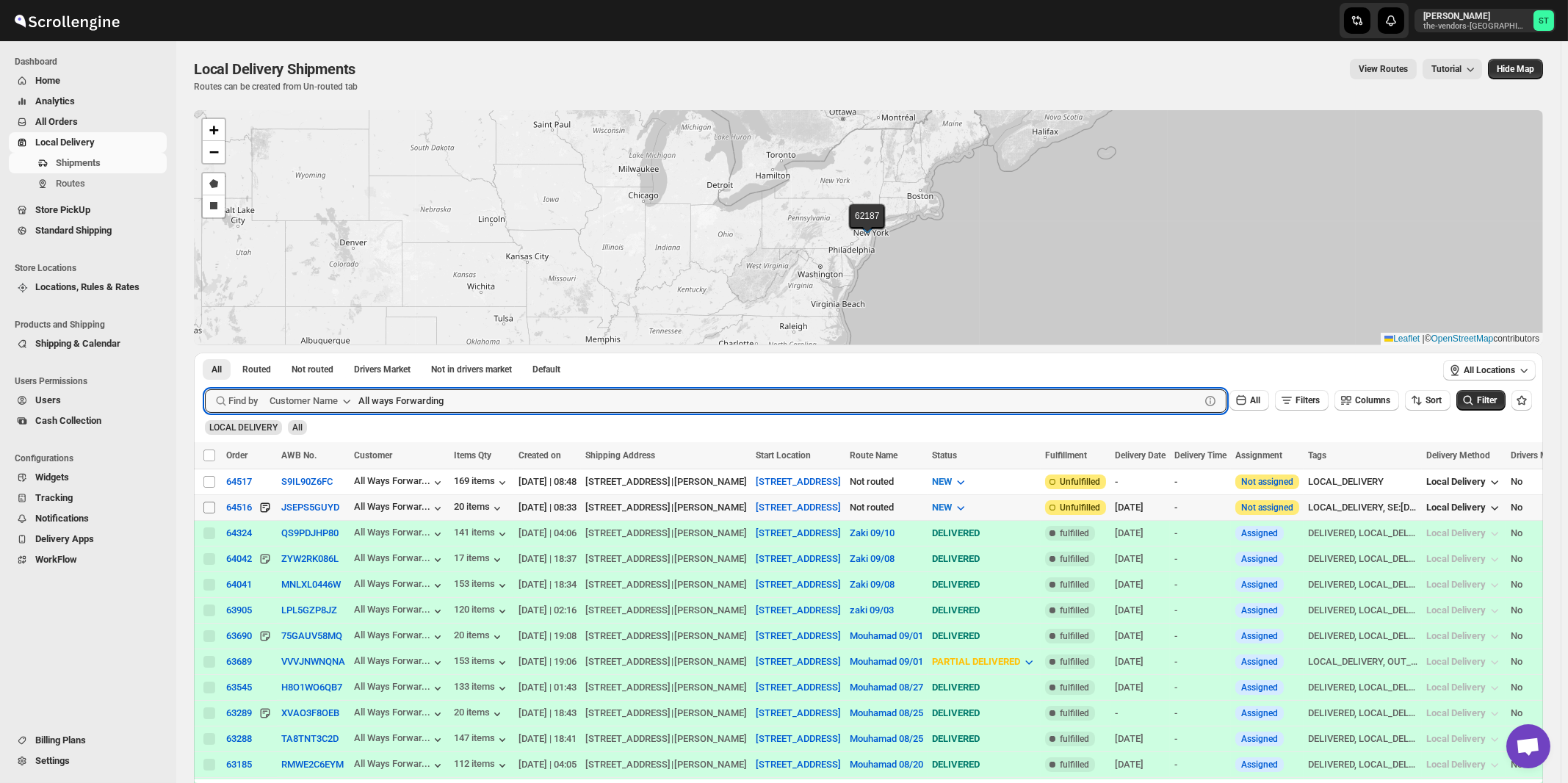
click at [209, 506] on input "Select shipment" at bounding box center [209, 508] width 12 height 12
checkbox input "true"
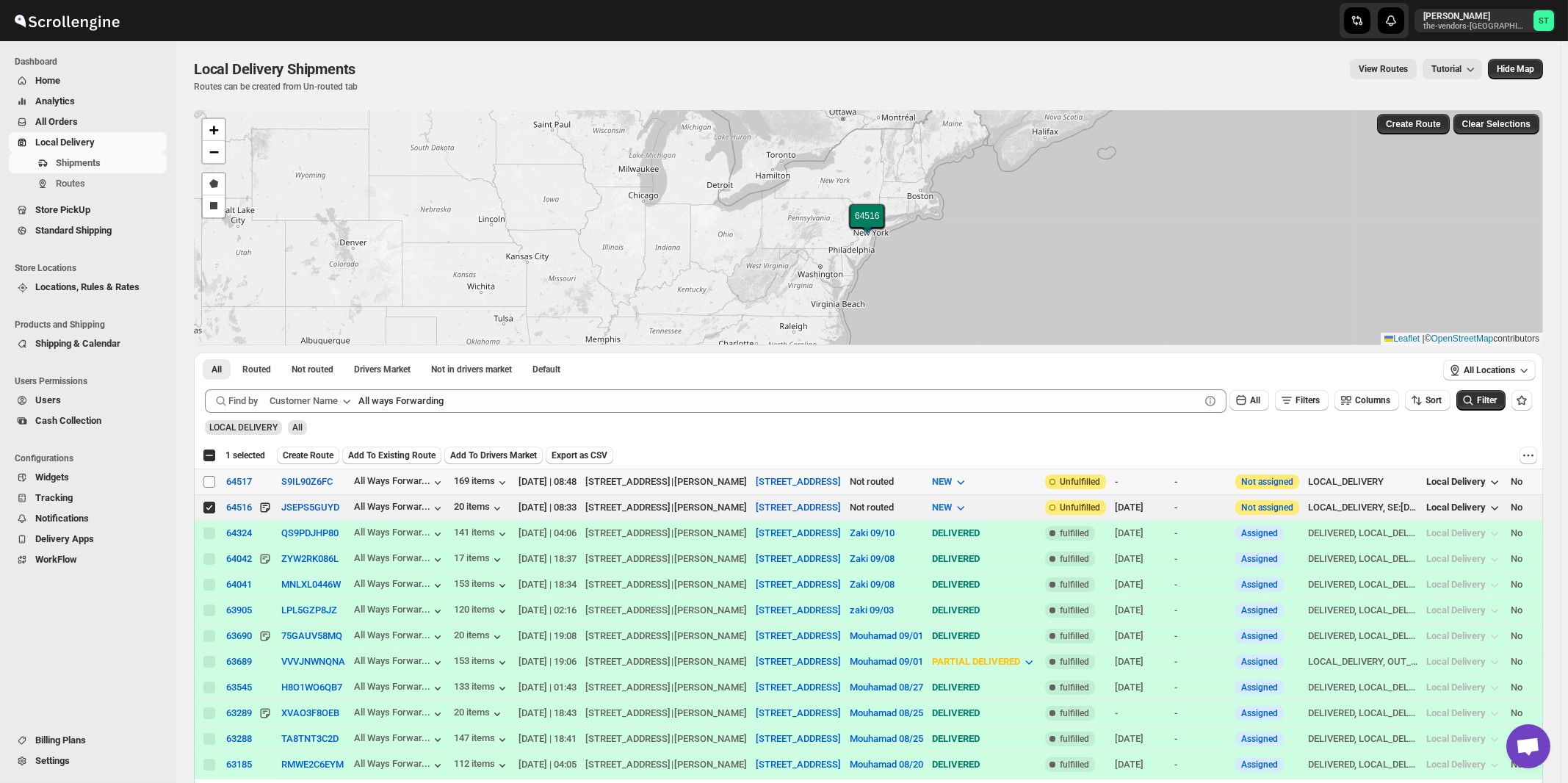
click at [207, 480] on input "Select shipment" at bounding box center [209, 482] width 12 height 12
checkbox input "true"
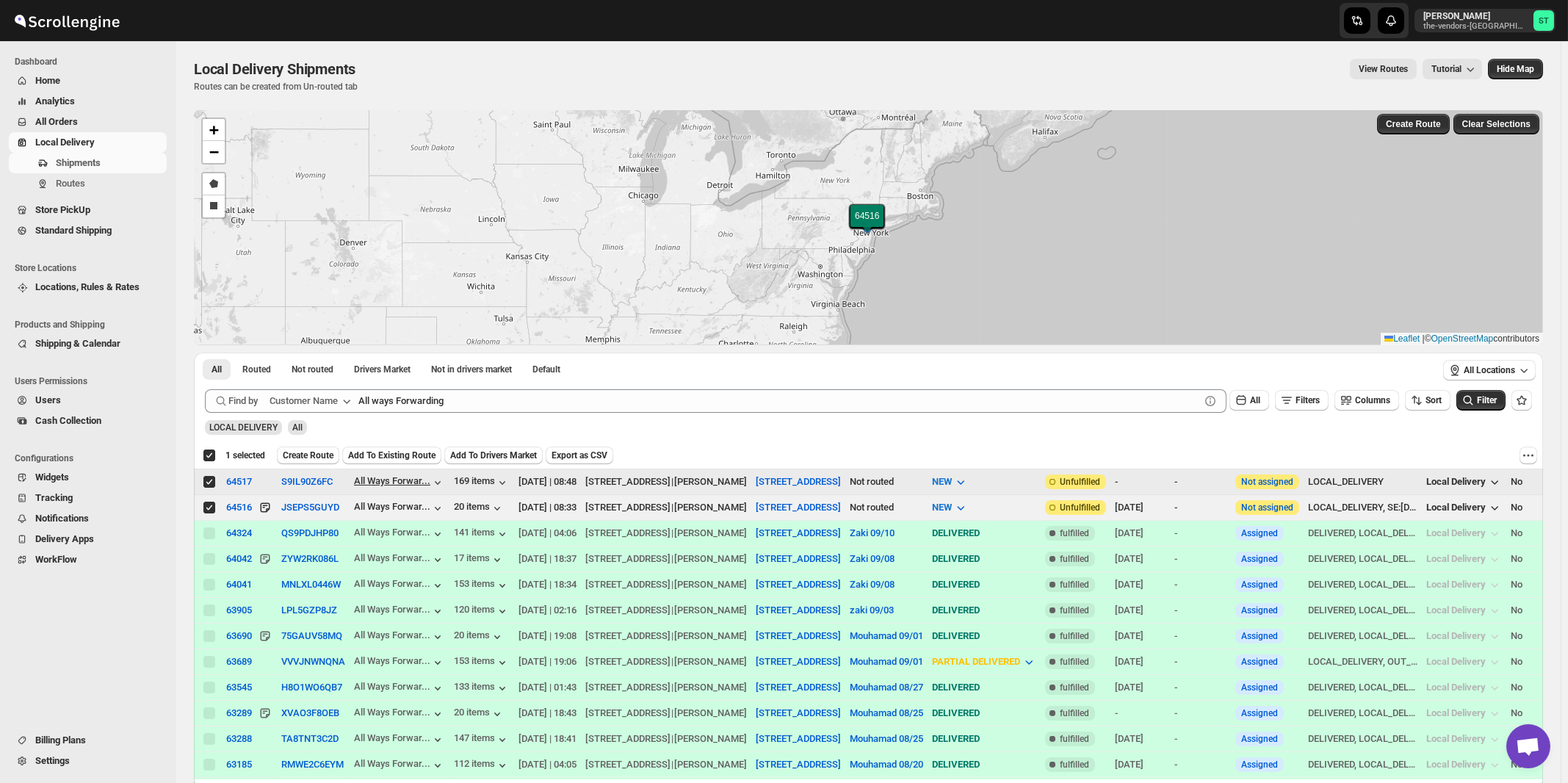
checkbox input "true"
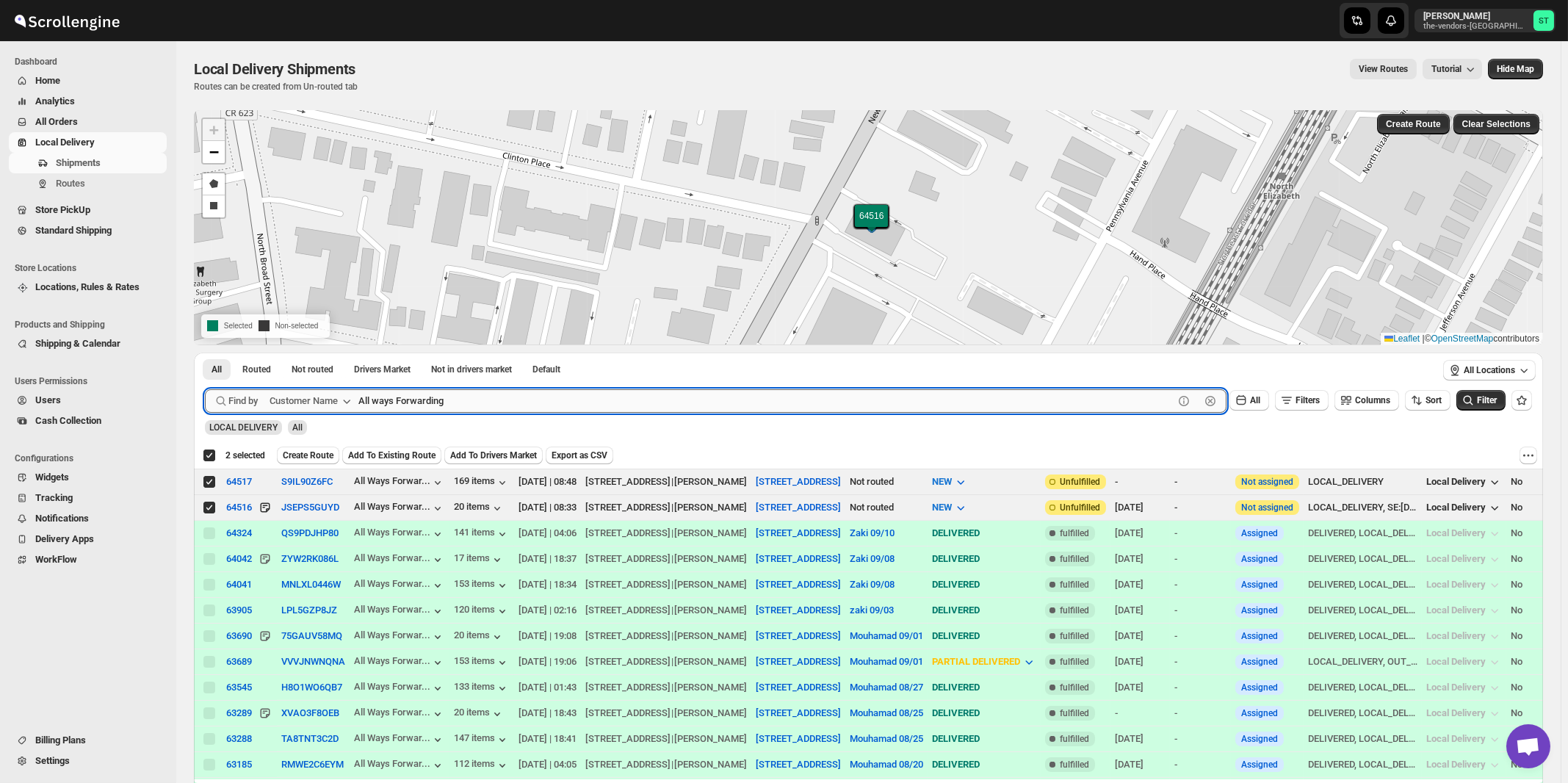
click at [444, 396] on input "All ways Forwarding" at bounding box center [766, 400] width 816 height 23
paste input "Medacure"
type input "Medacure"
click at [205, 352] on button "Submit" at bounding box center [226, 359] width 42 height 15
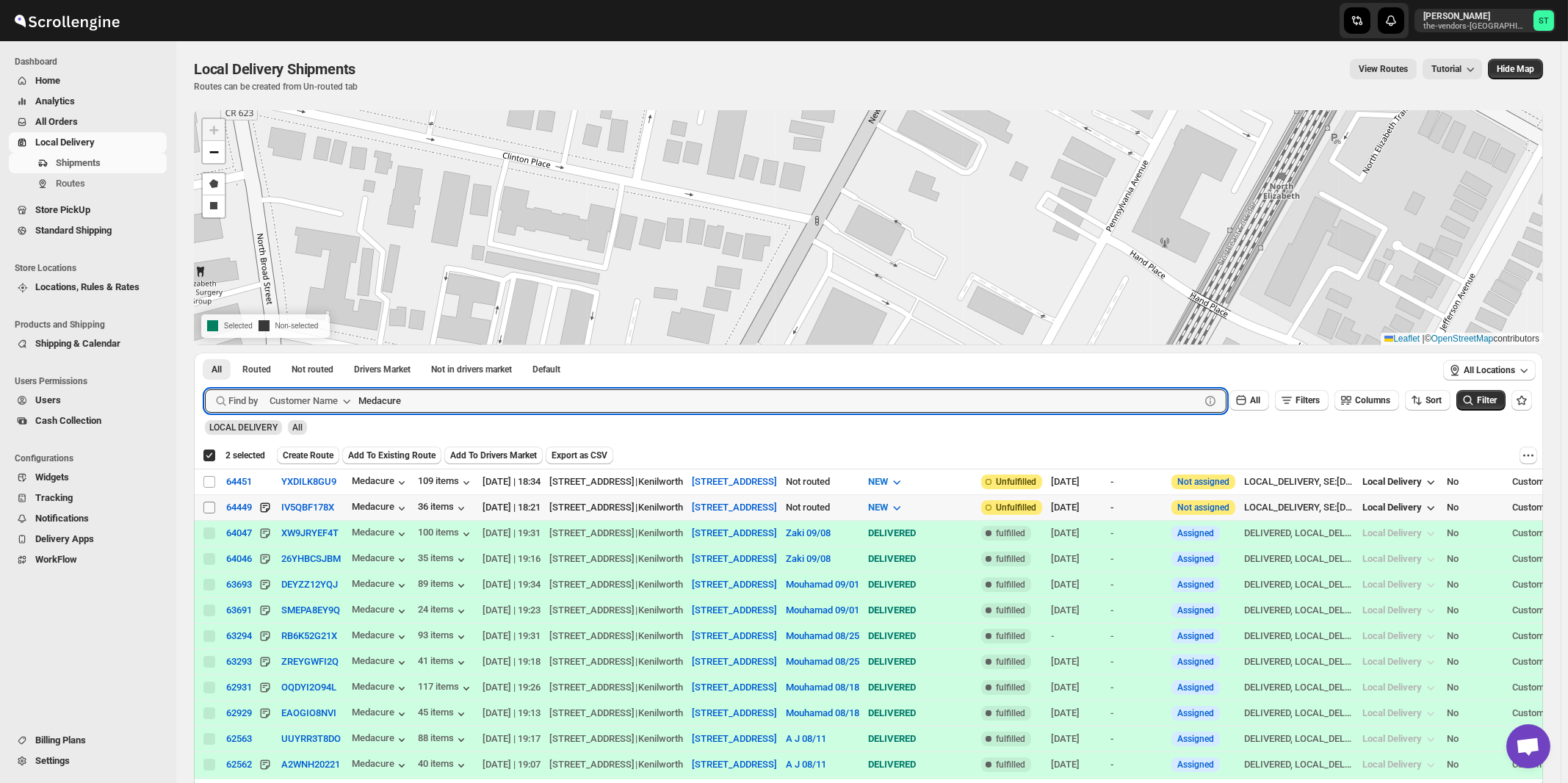
click at [214, 509] on input "Select shipment" at bounding box center [209, 508] width 12 height 12
checkbox input "true"
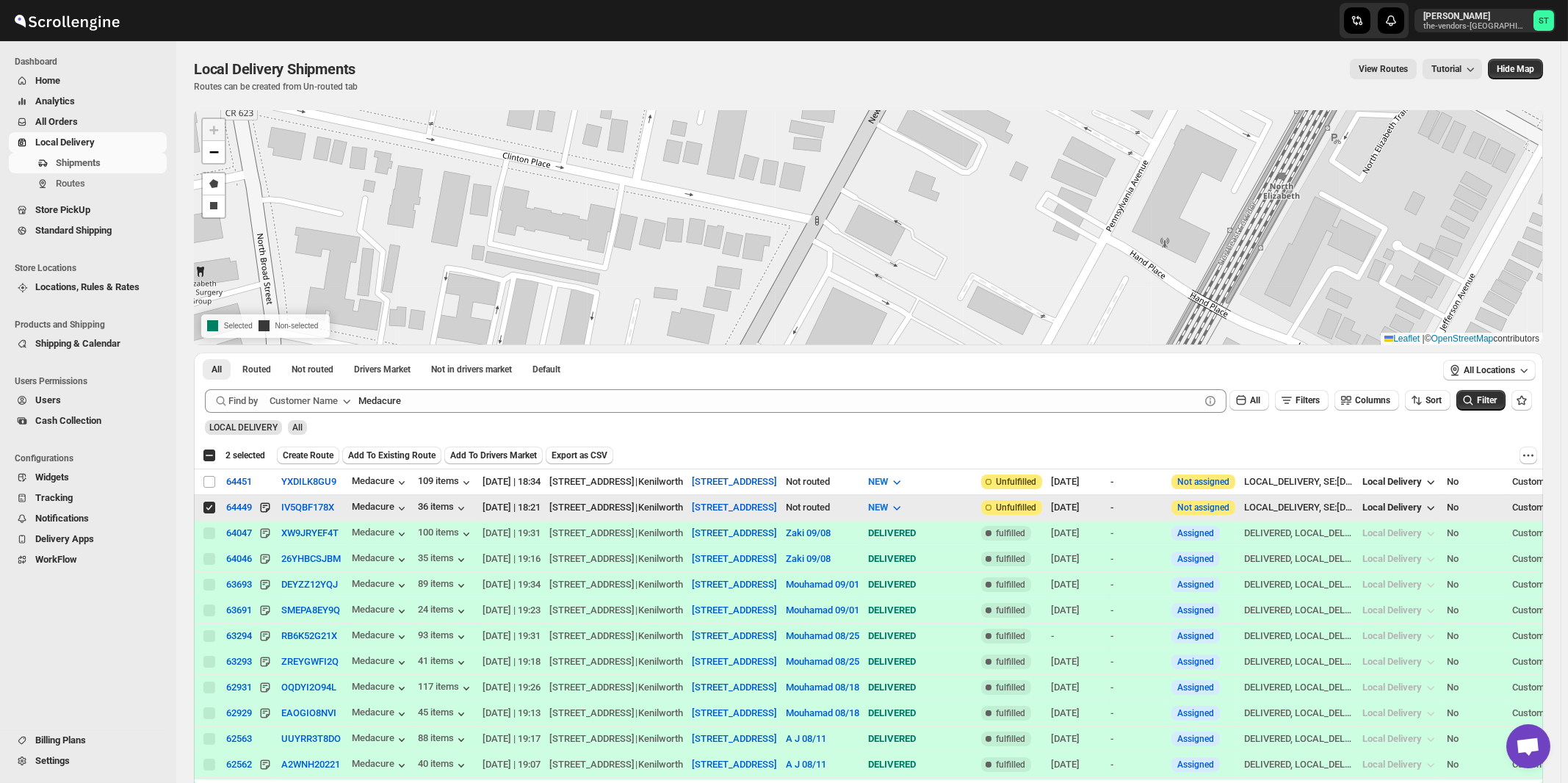
checkbox input "false"
click at [212, 481] on input "Select shipment" at bounding box center [209, 482] width 12 height 12
checkbox input "true"
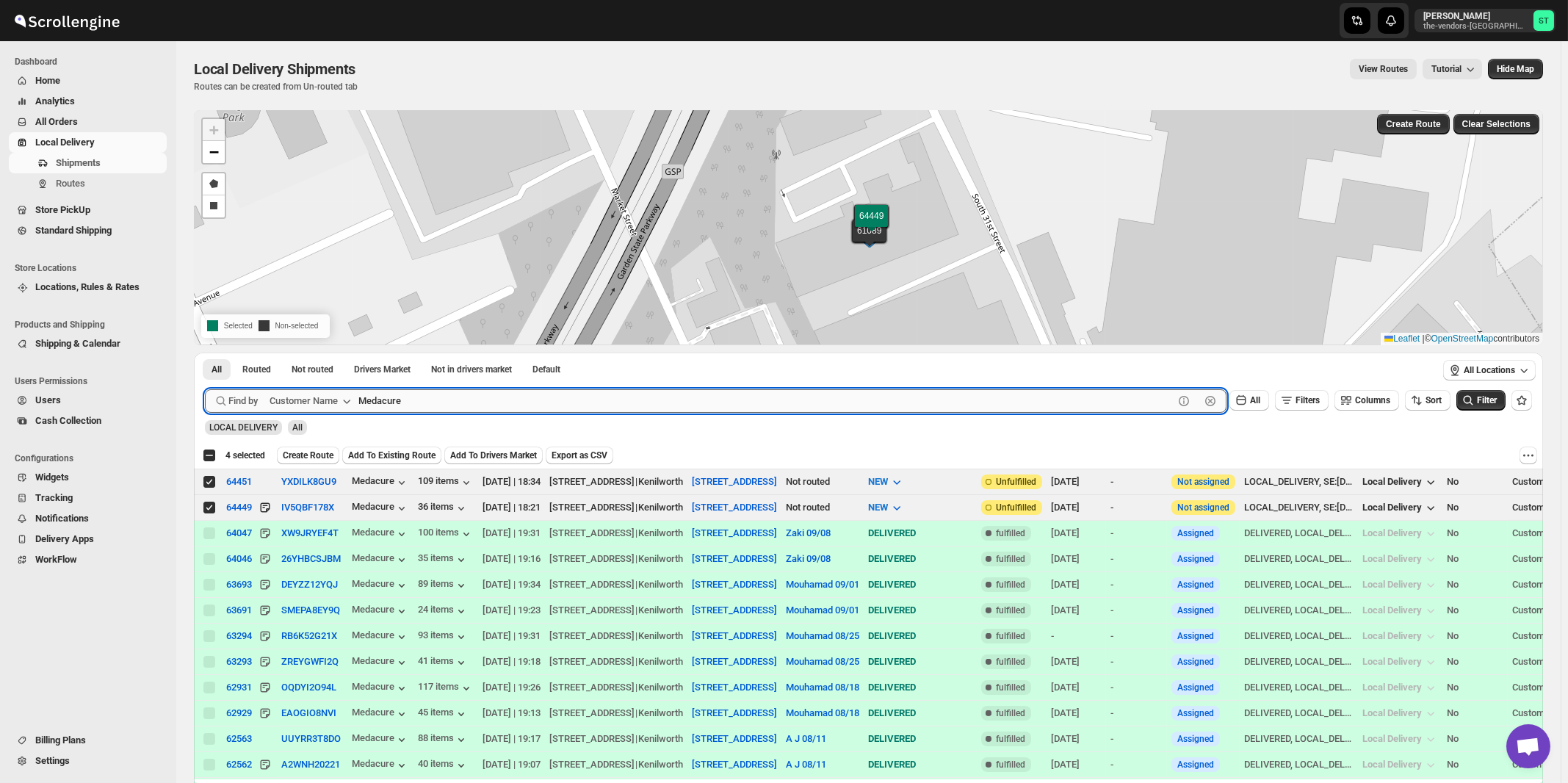
click at [511, 399] on input "Medacure" at bounding box center [766, 400] width 816 height 23
paste input "Allure Care Management LLC"
click at [205, 352] on button "Submit" at bounding box center [226, 359] width 42 height 15
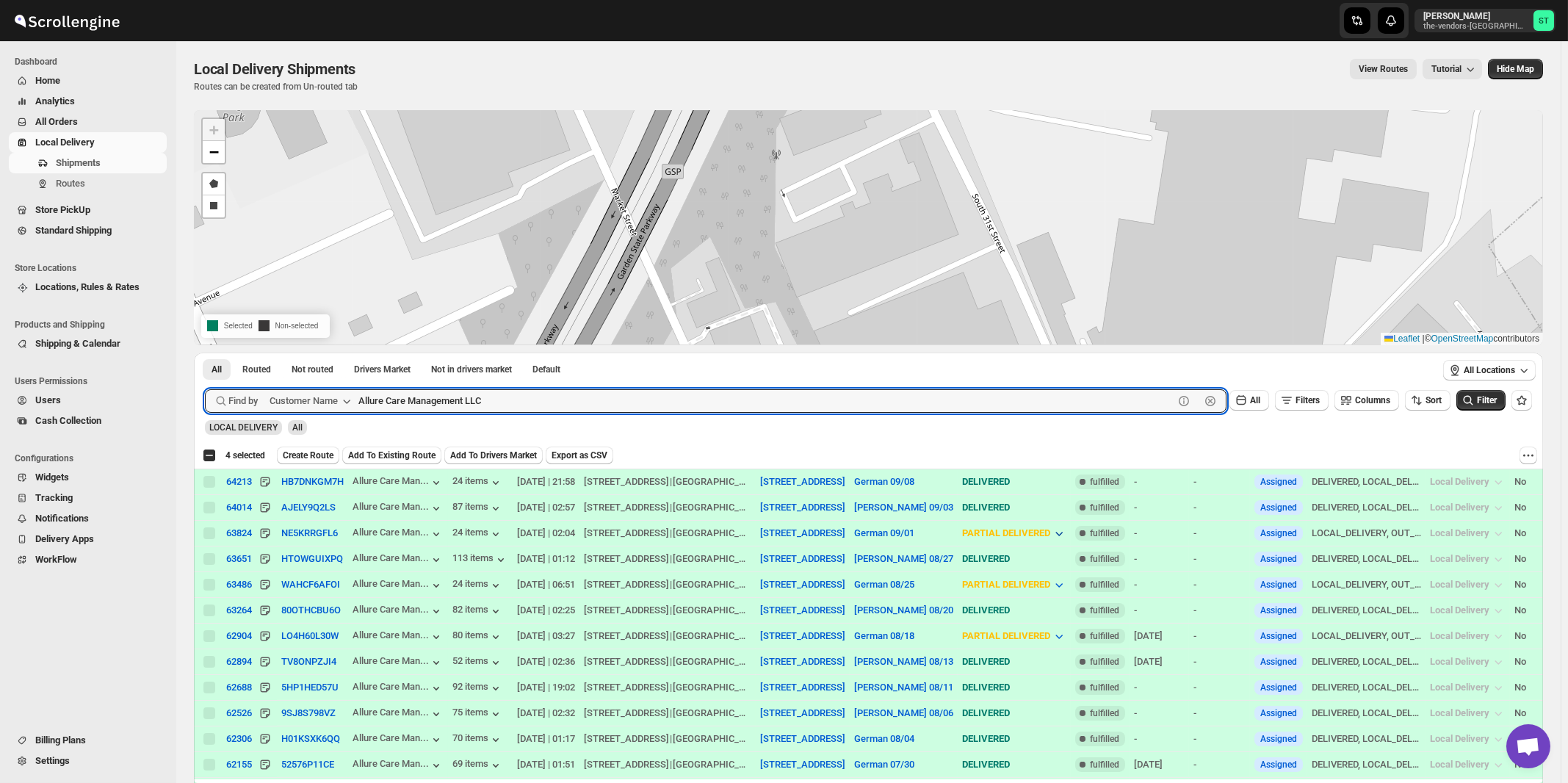
paste input "[PERSON_NAME] CPA and Associates"
type input "[PERSON_NAME] CPA and Associates"
click at [205, 352] on button "Submit" at bounding box center [226, 359] width 42 height 15
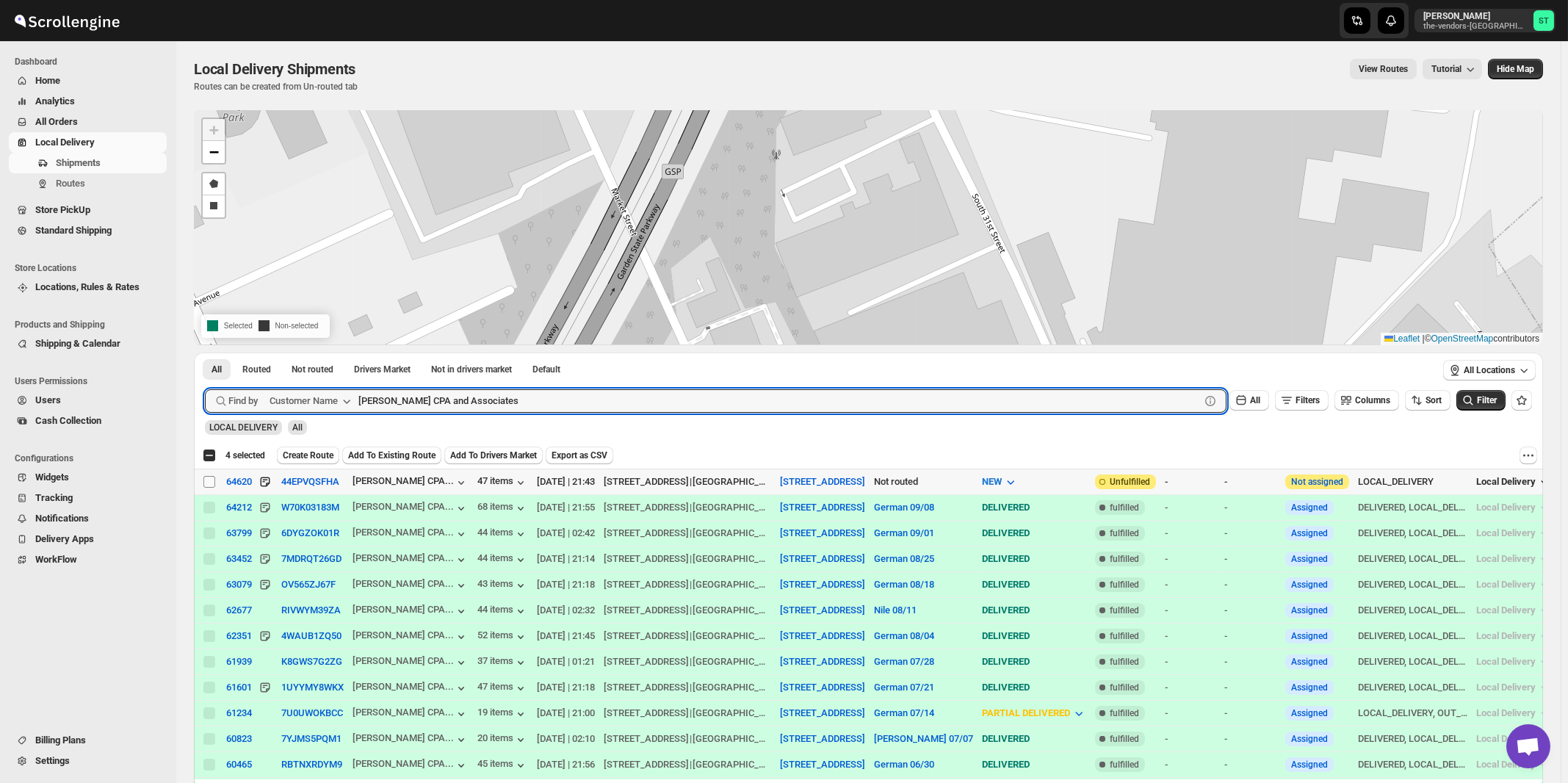
click at [207, 483] on input "Select shipment" at bounding box center [209, 482] width 12 height 12
checkbox input "true"
click at [539, 404] on input "[PERSON_NAME] CPA and Associates" at bounding box center [766, 400] width 816 height 23
paste input "World Wide Plumbing"
type input "World Wide Plumbing"
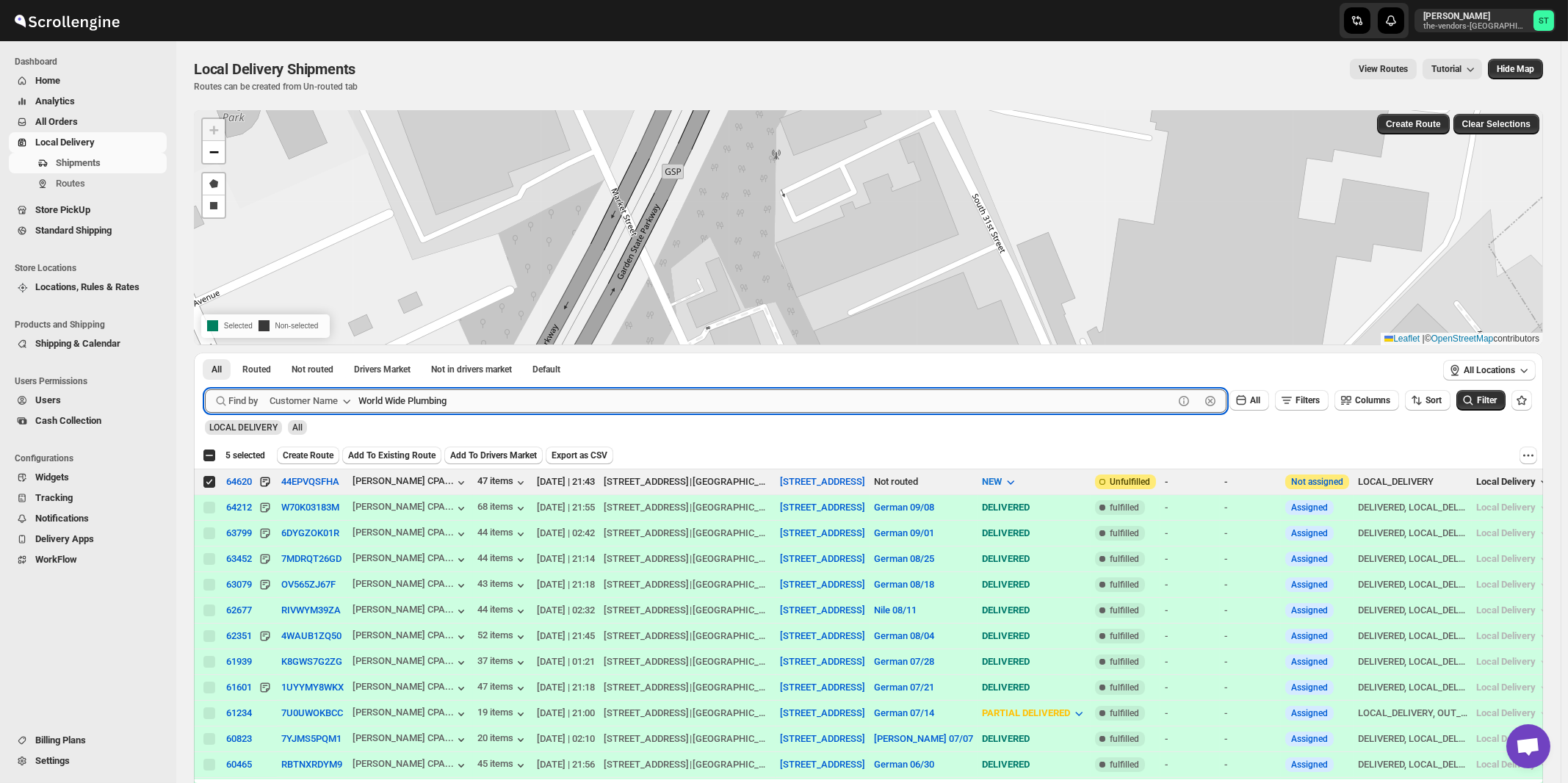
click at [205, 352] on button "Submit" at bounding box center [226, 359] width 42 height 15
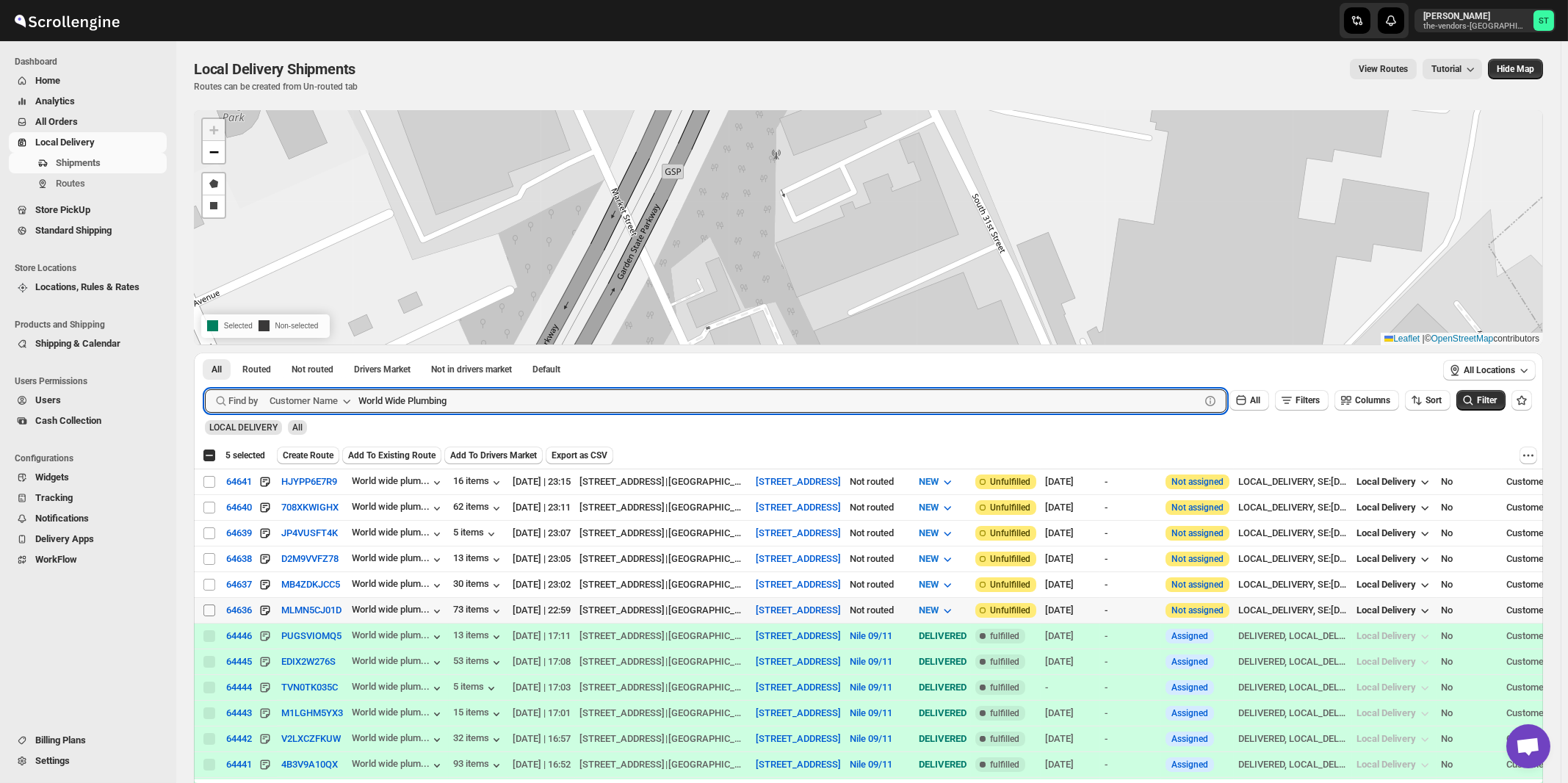
click at [210, 608] on input "Select shipment" at bounding box center [209, 610] width 12 height 12
checkbox input "true"
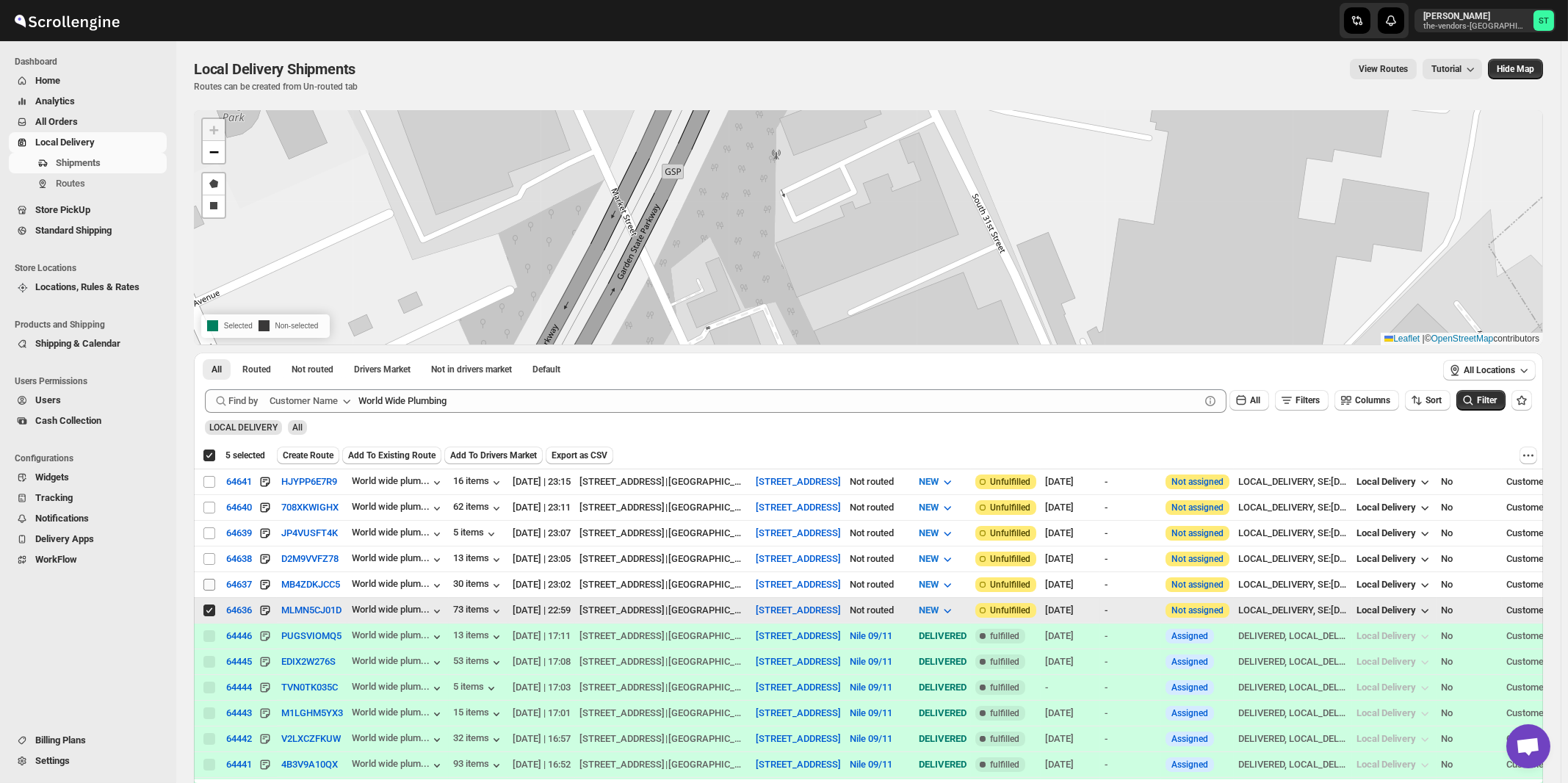
checkbox input "true"
click at [209, 584] on input "Select shipment" at bounding box center [209, 584] width 12 height 12
checkbox input "true"
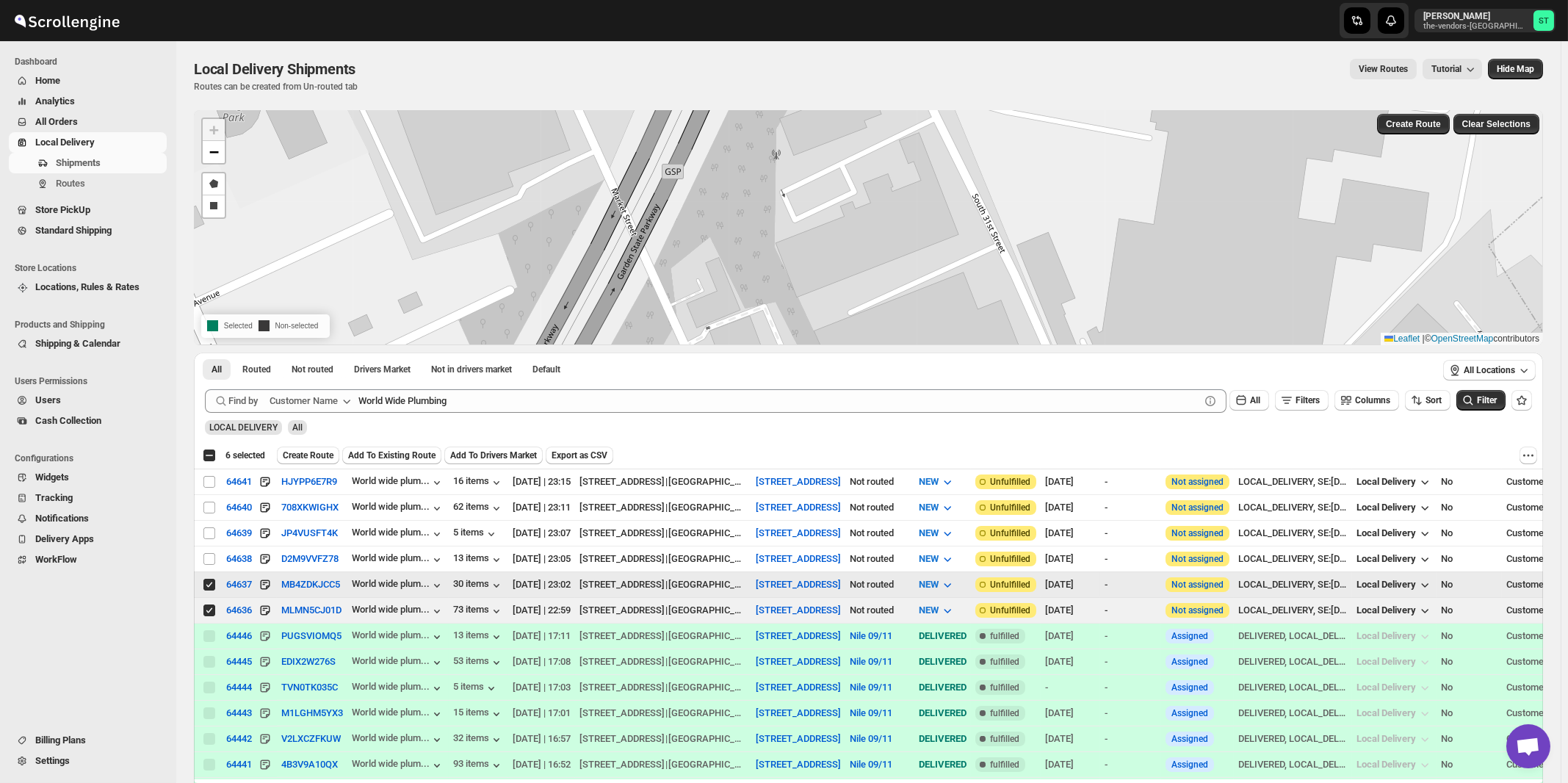
checkbox input "false"
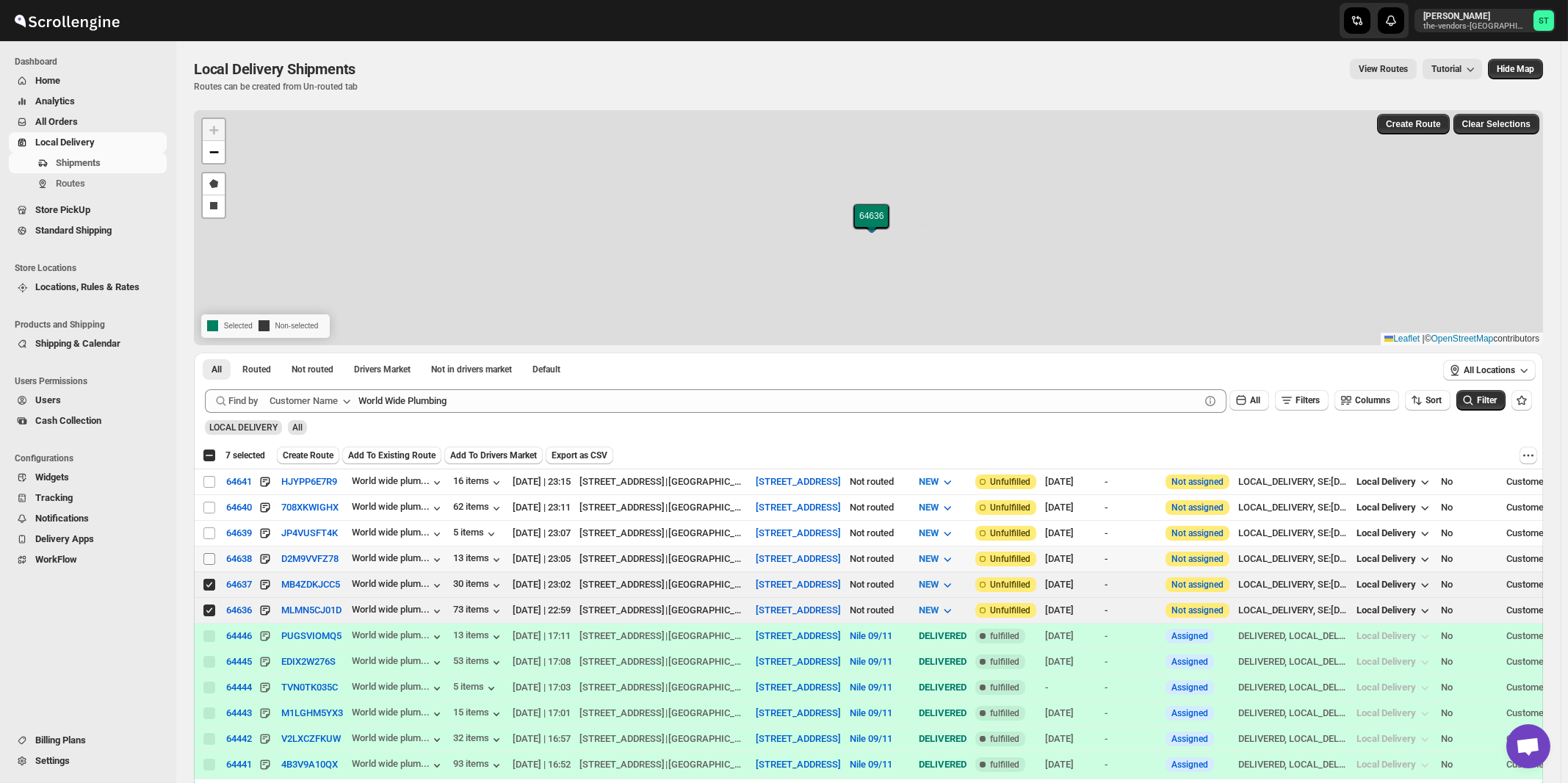
click at [211, 558] on input "Select shipment" at bounding box center [209, 559] width 12 height 12
checkbox input "true"
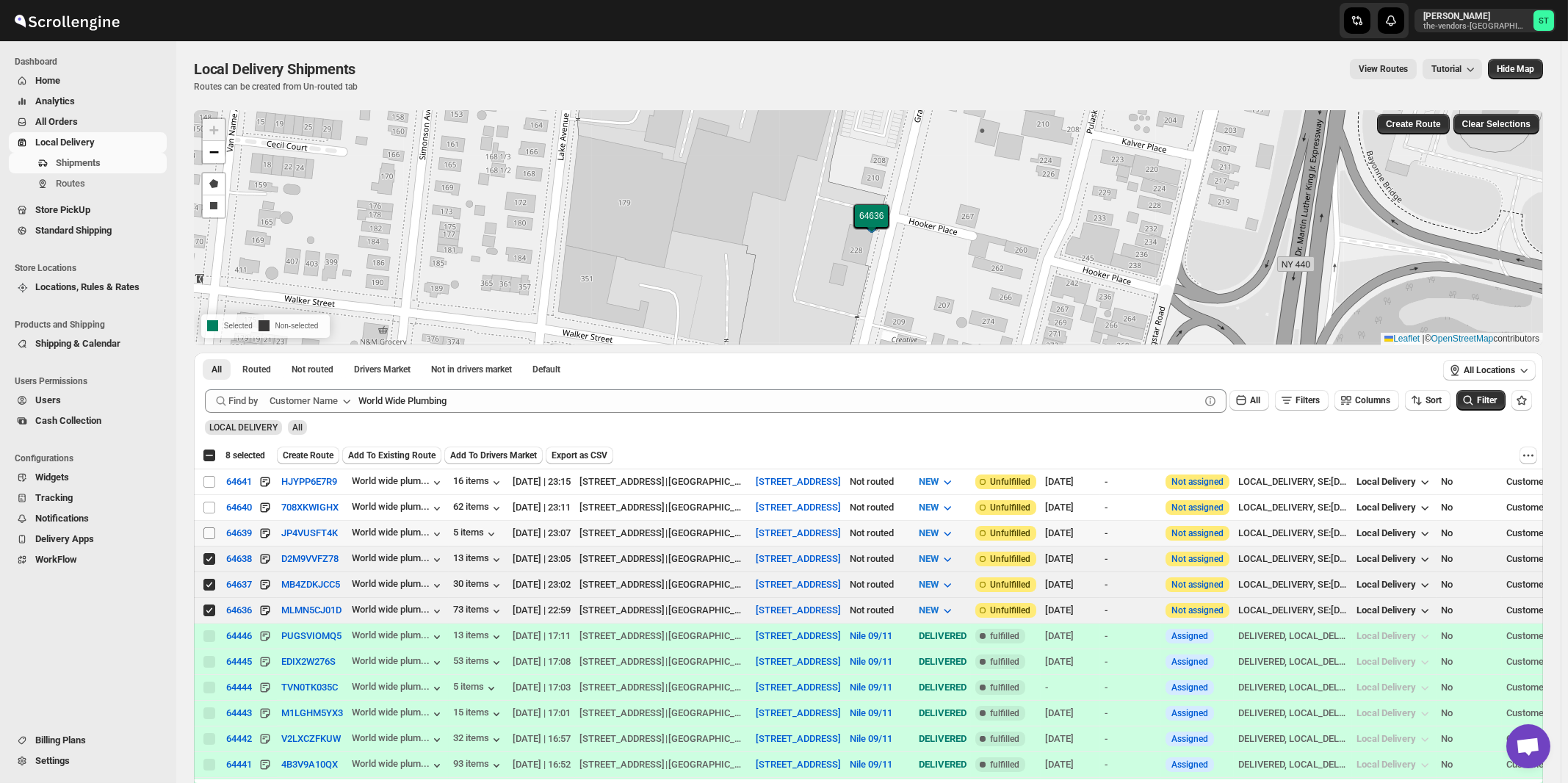
click at [211, 533] on input "Select shipment" at bounding box center [209, 533] width 12 height 12
checkbox input "true"
click at [207, 508] on input "Select shipment" at bounding box center [209, 508] width 12 height 12
checkbox input "true"
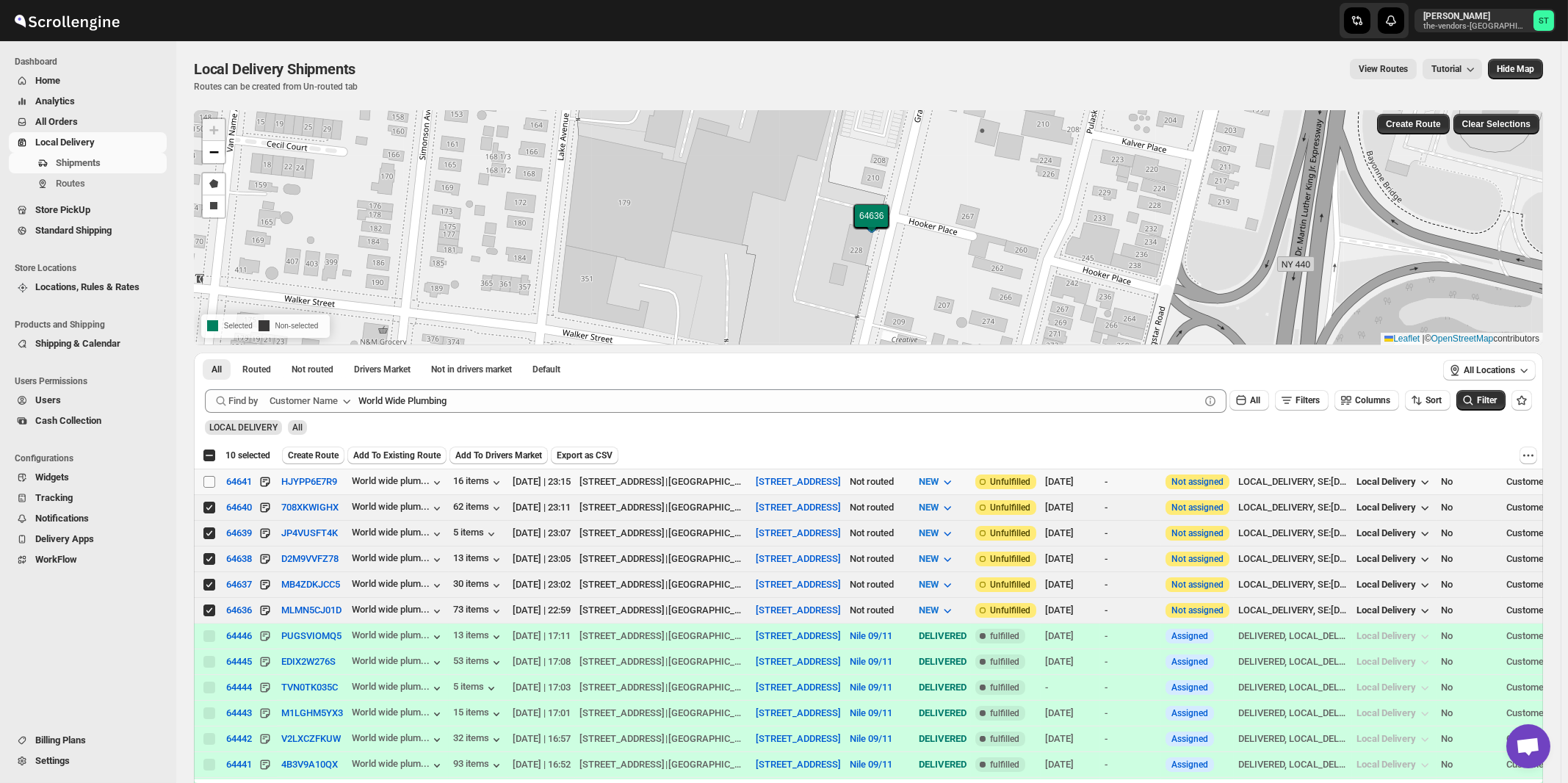
click at [210, 480] on input "Select shipment" at bounding box center [209, 482] width 12 height 12
checkbox input "true"
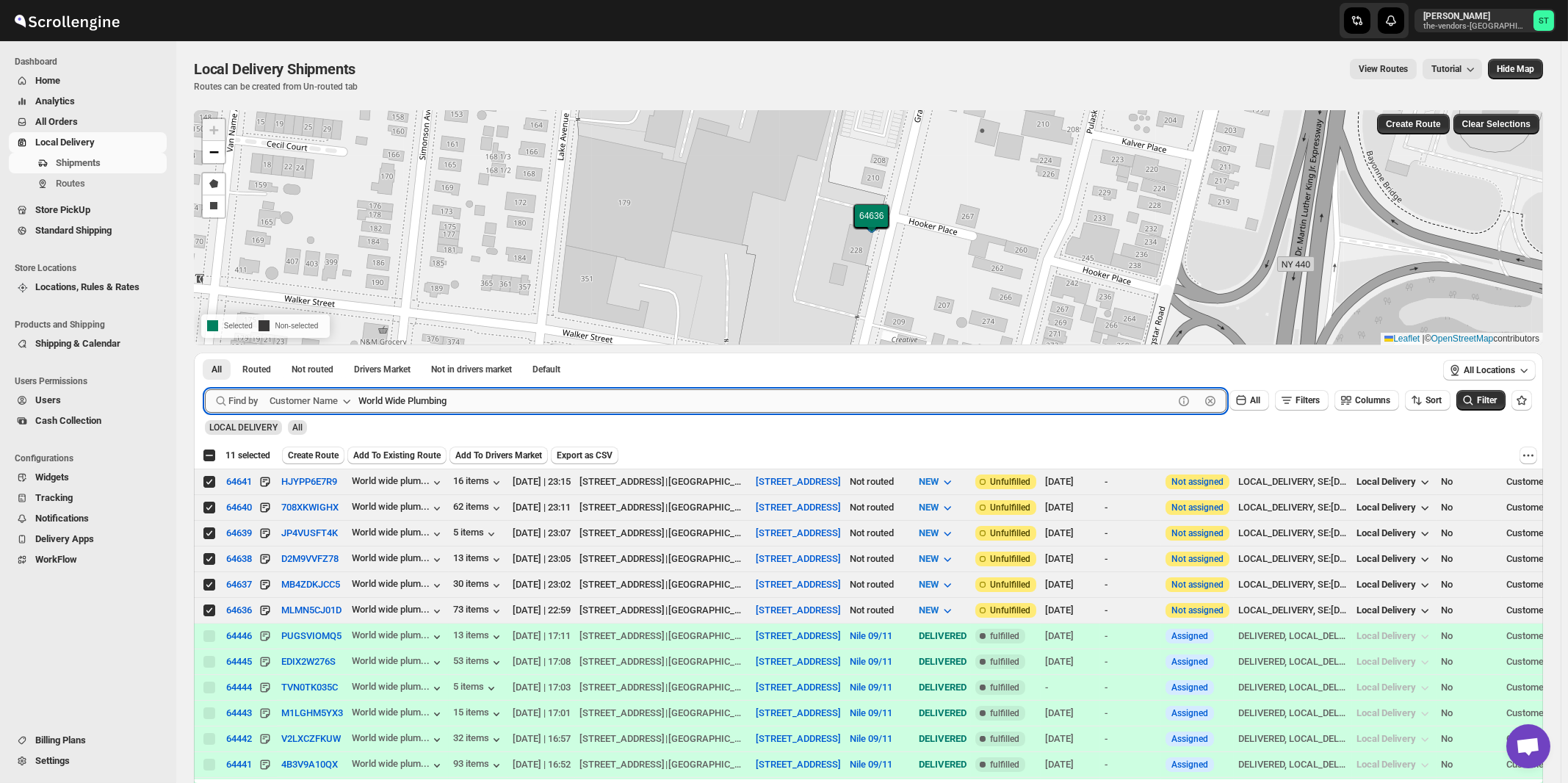
click at [576, 400] on input "World Wide Plumbing" at bounding box center [766, 400] width 816 height 23
paste input "[PERSON_NAME] & Company"
type input "[PERSON_NAME] & Company"
click at [205, 352] on button "Submit" at bounding box center [226, 359] width 42 height 15
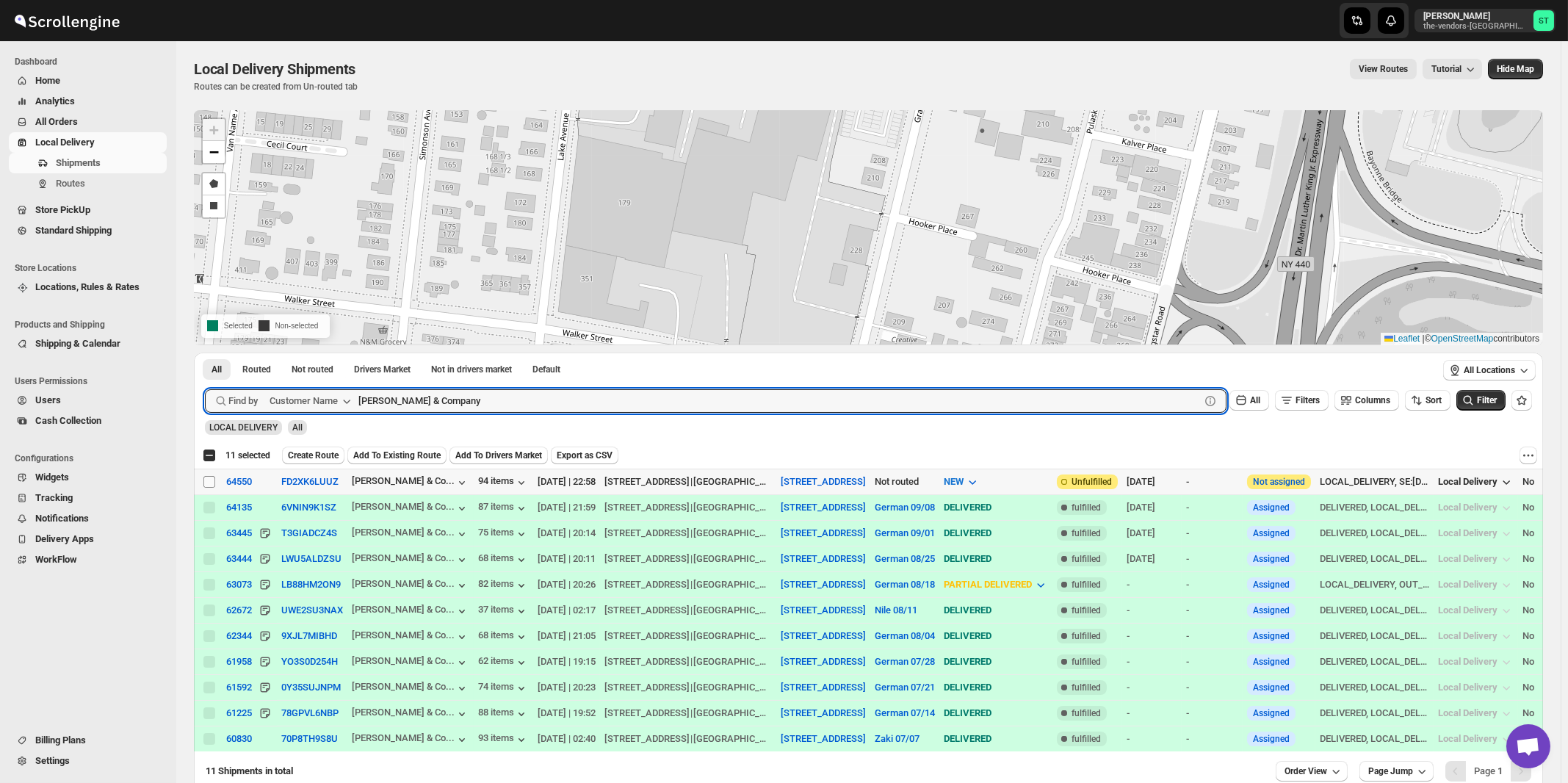
click at [210, 480] on input "Select shipment" at bounding box center [209, 482] width 12 height 12
checkbox input "true"
click at [499, 401] on input "[PERSON_NAME] & Company" at bounding box center [766, 400] width 816 height 23
paste input "NP brokerage"
type input "GNP"
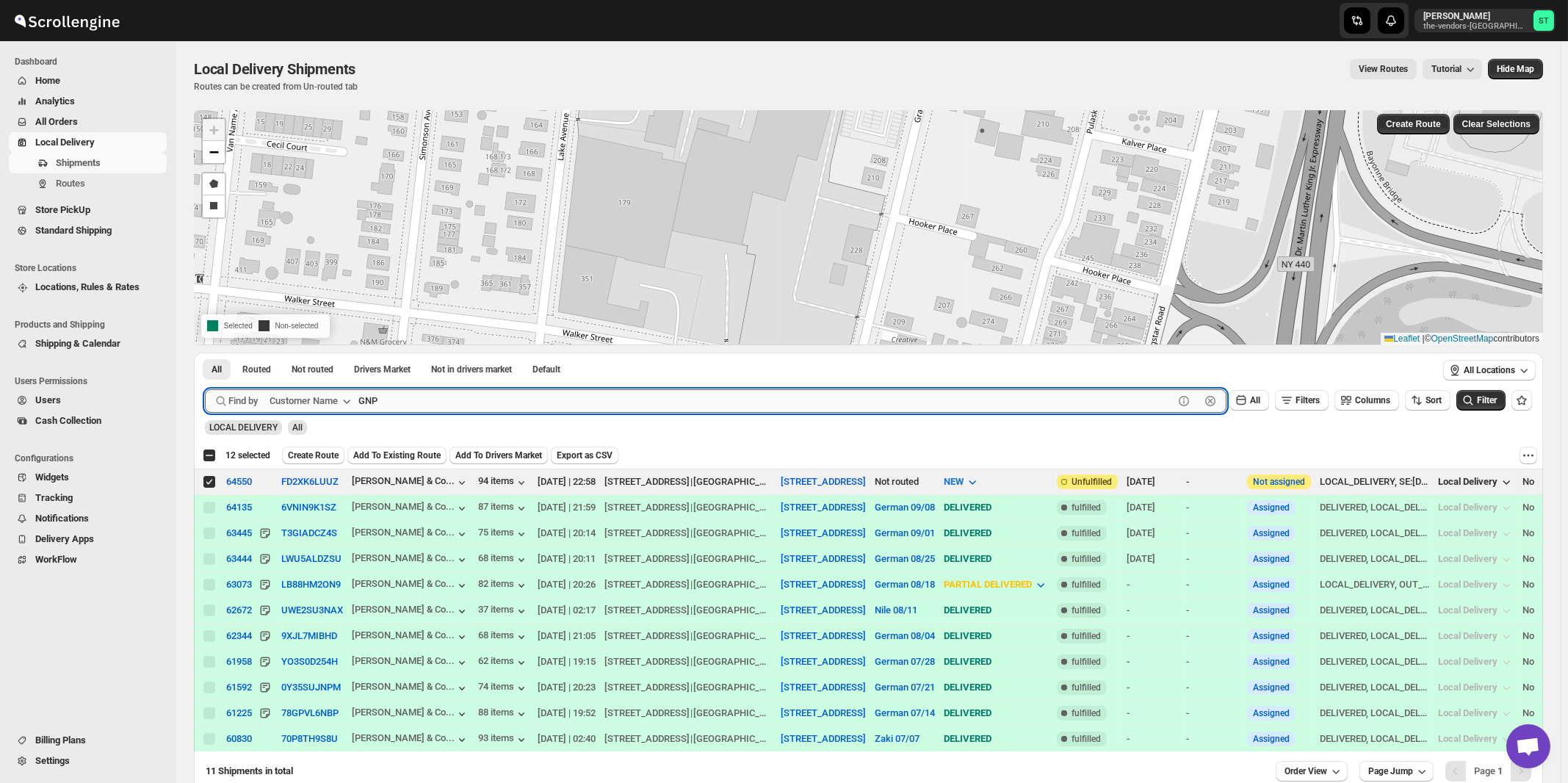
click at [205, 352] on button "Submit" at bounding box center [226, 359] width 42 height 15
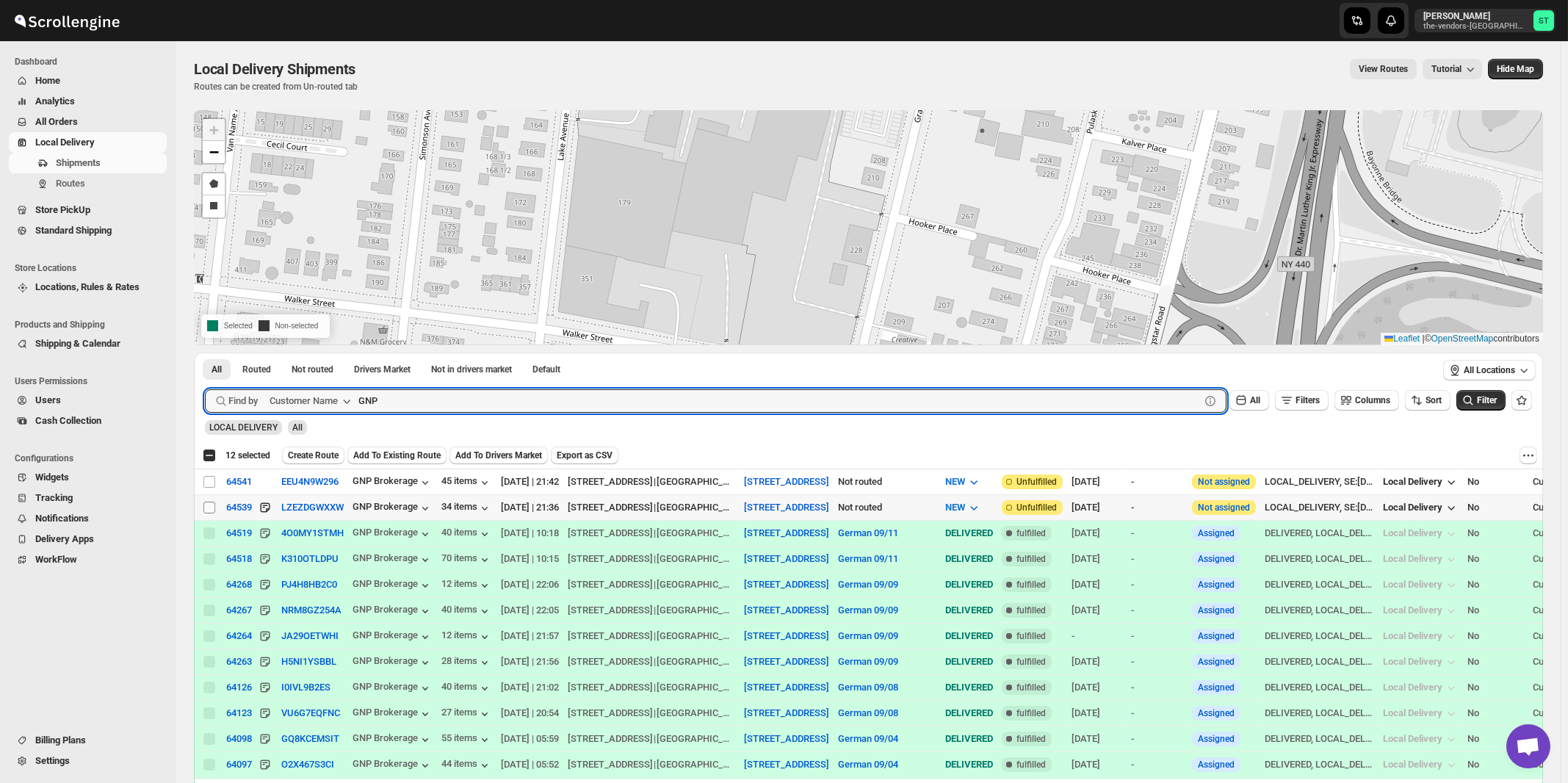
click at [212, 508] on input "Select shipment" at bounding box center [209, 508] width 12 height 12
checkbox input "true"
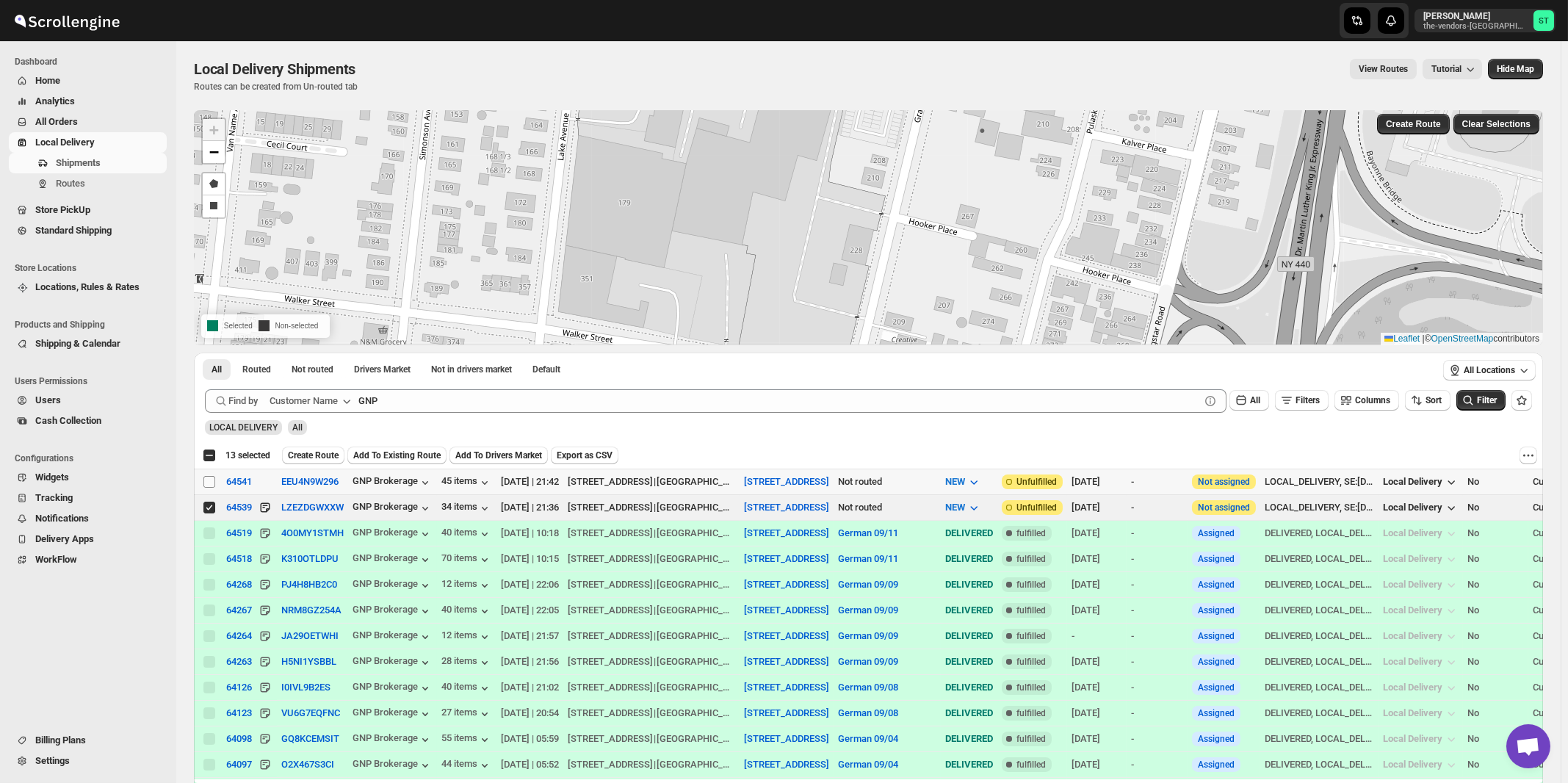
click at [210, 483] on input "Select shipment" at bounding box center [209, 482] width 12 height 12
checkbox input "true"
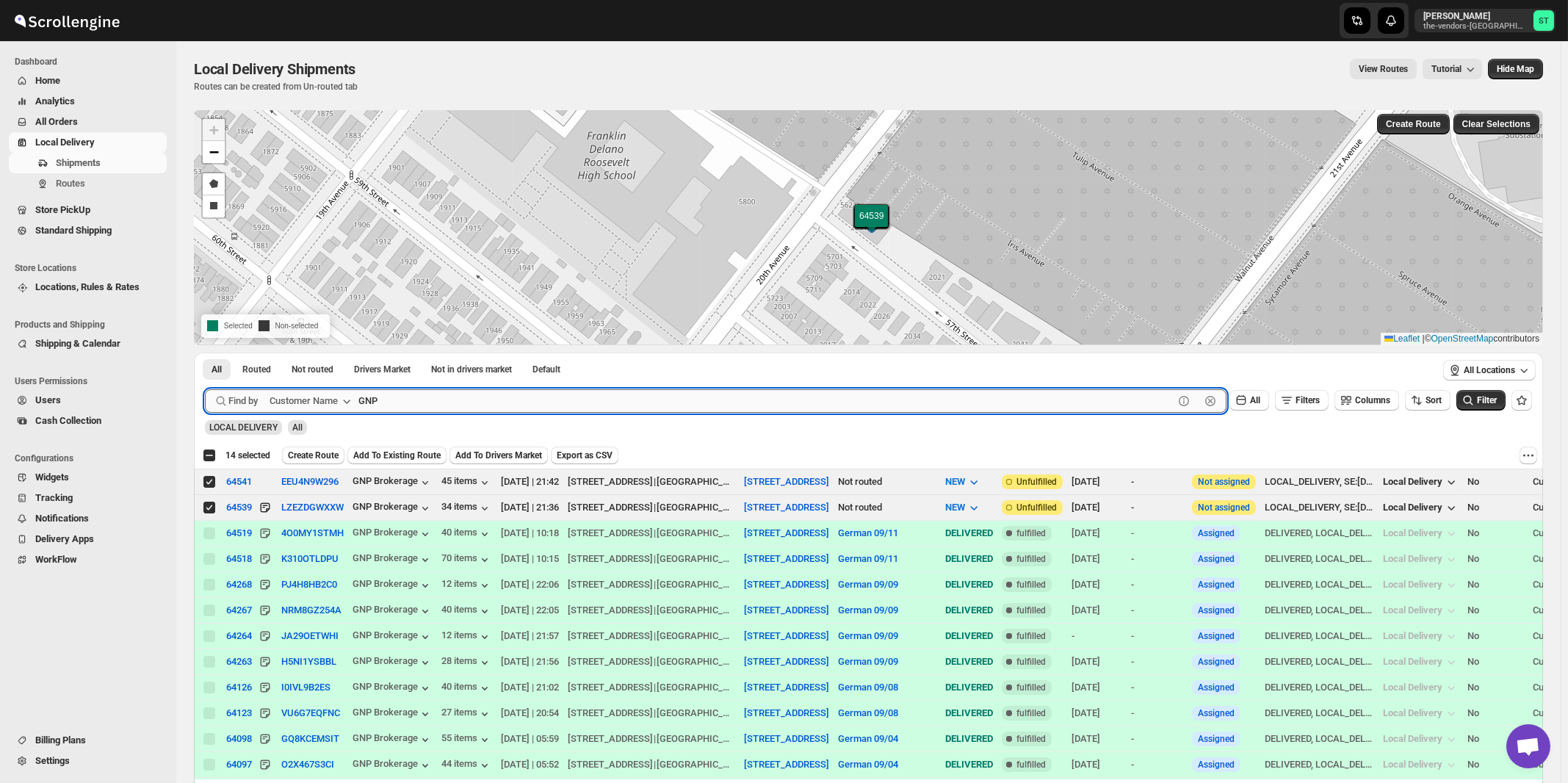
click at [446, 393] on input "GNP" at bounding box center [766, 400] width 816 height 23
paste input "[PERSON_NAME]"
click at [205, 352] on button "Submit" at bounding box center [226, 359] width 42 height 15
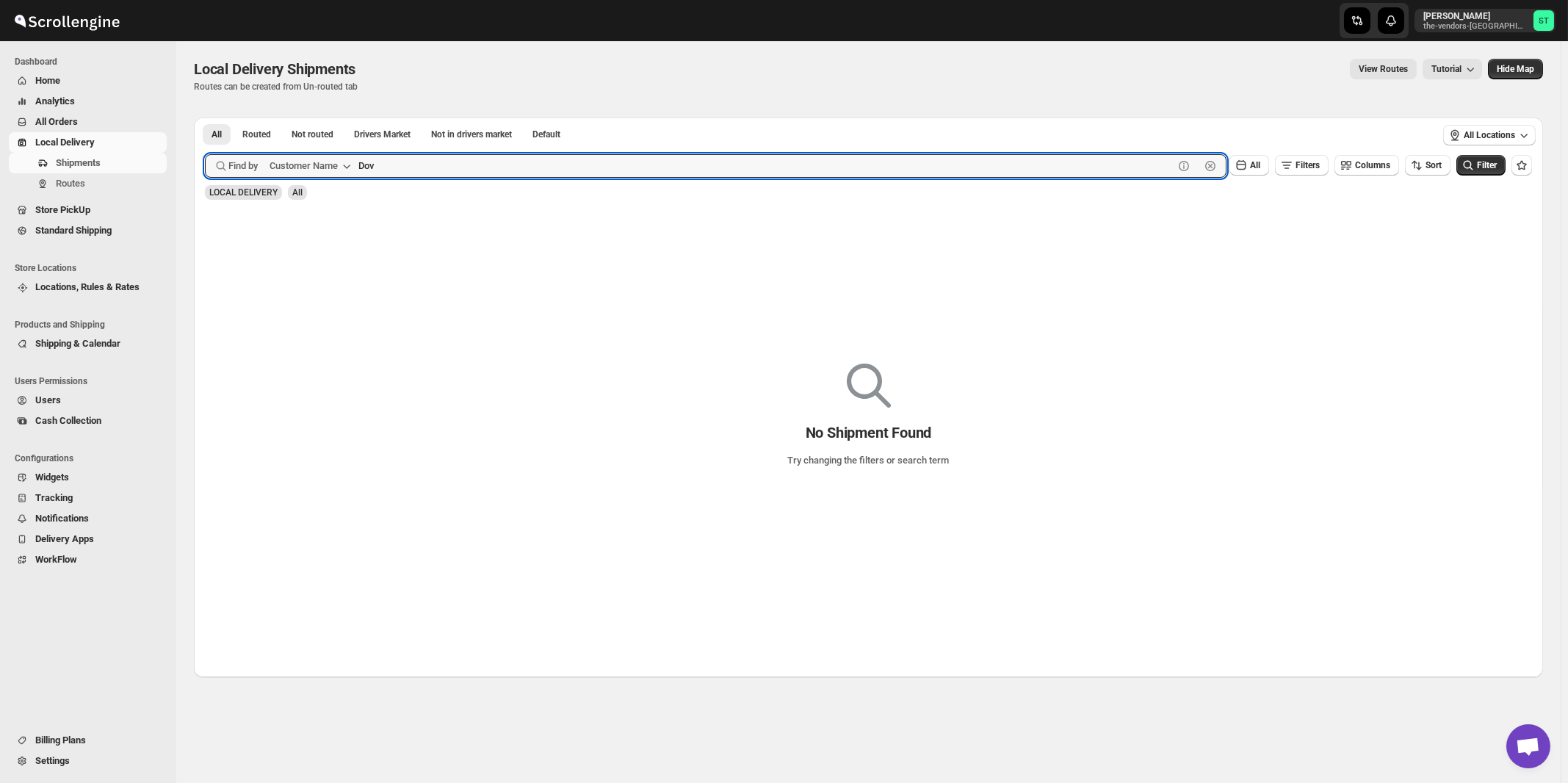
type input "Dov"
click at [205, 118] on button "Submit" at bounding box center [226, 125] width 42 height 15
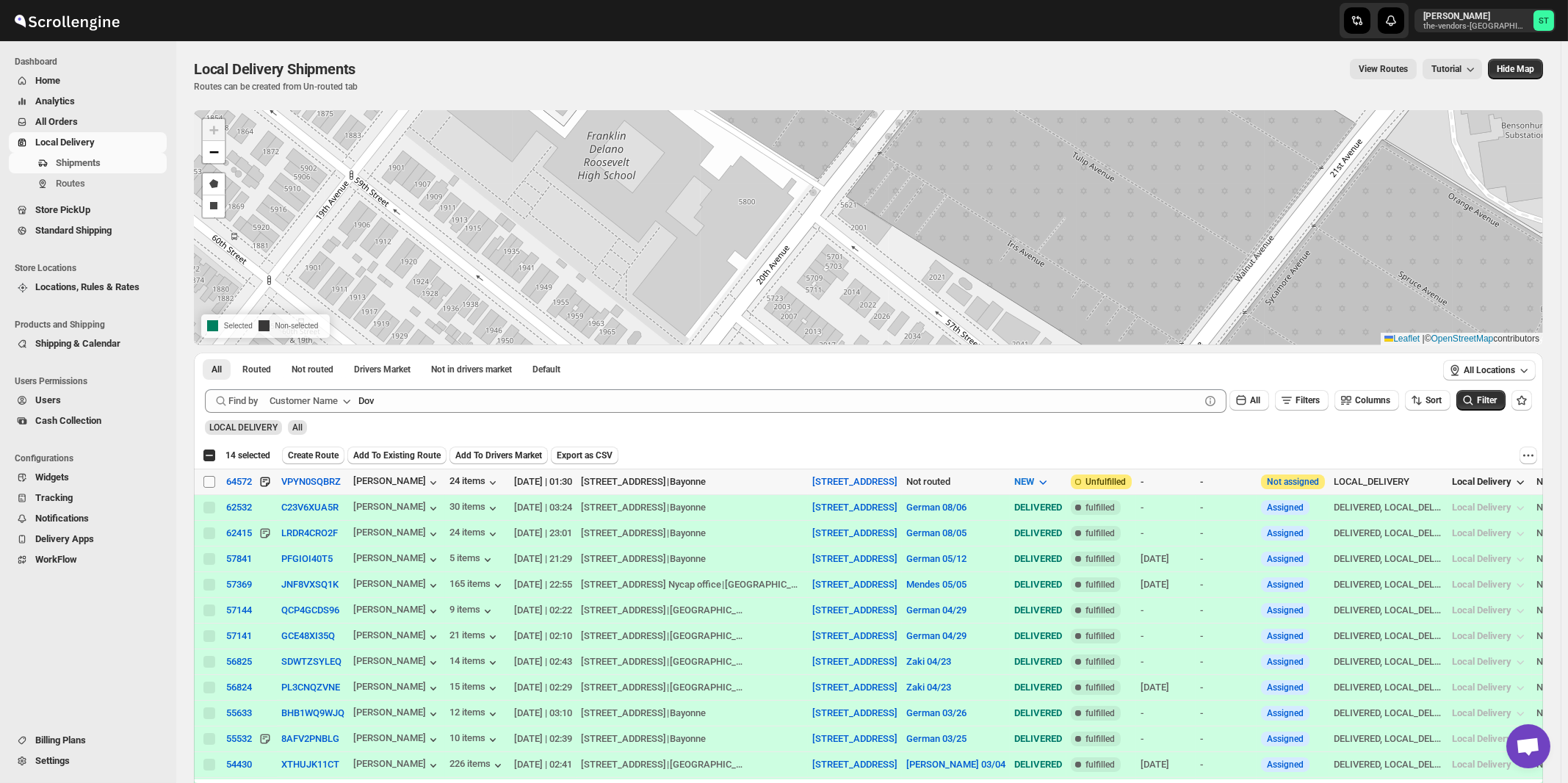
click at [211, 484] on input "Select shipment" at bounding box center [209, 482] width 12 height 12
checkbox input "true"
click at [312, 458] on span "Create Route" at bounding box center [313, 456] width 50 height 12
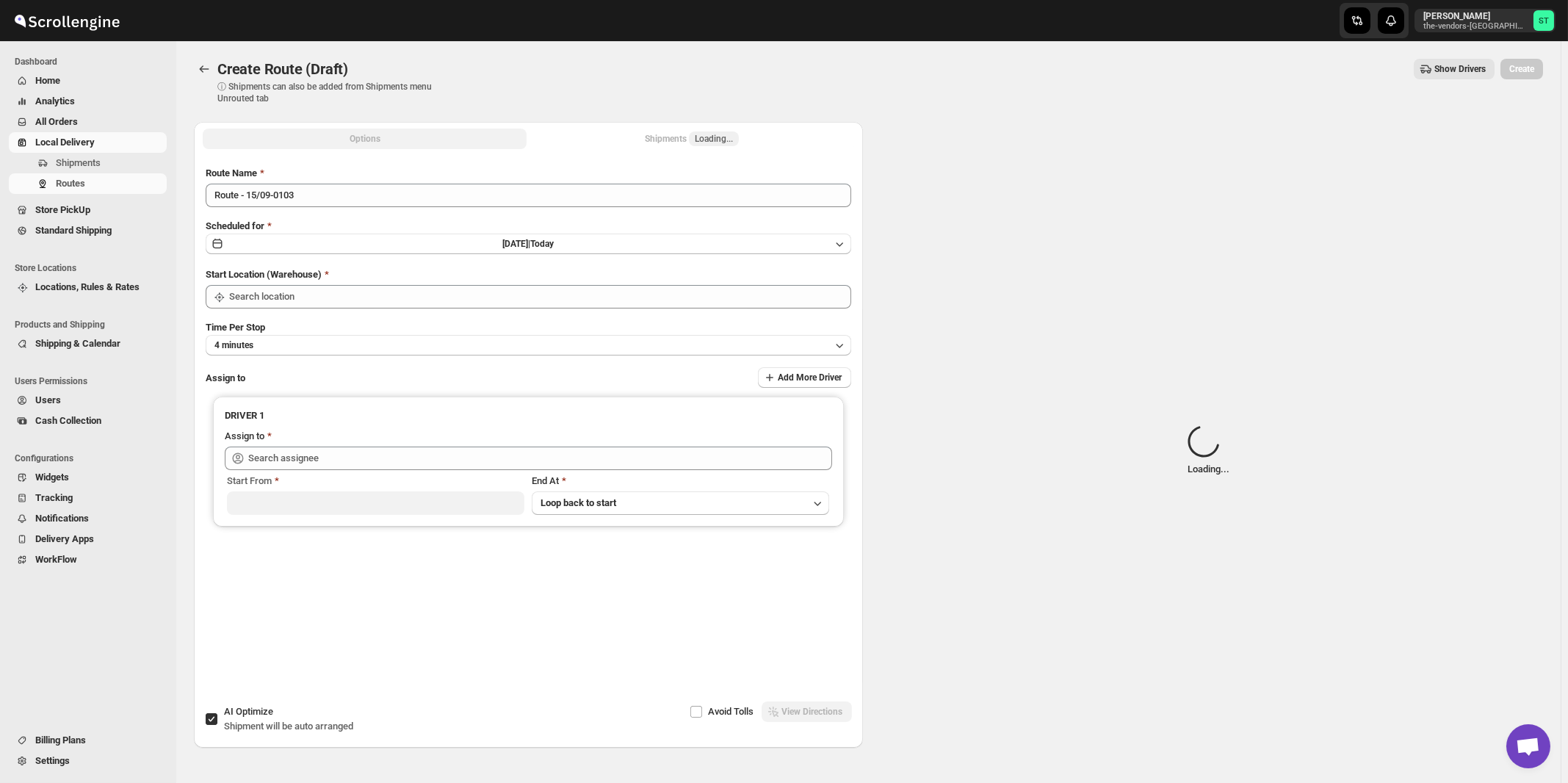
type input "[STREET_ADDRESS]"
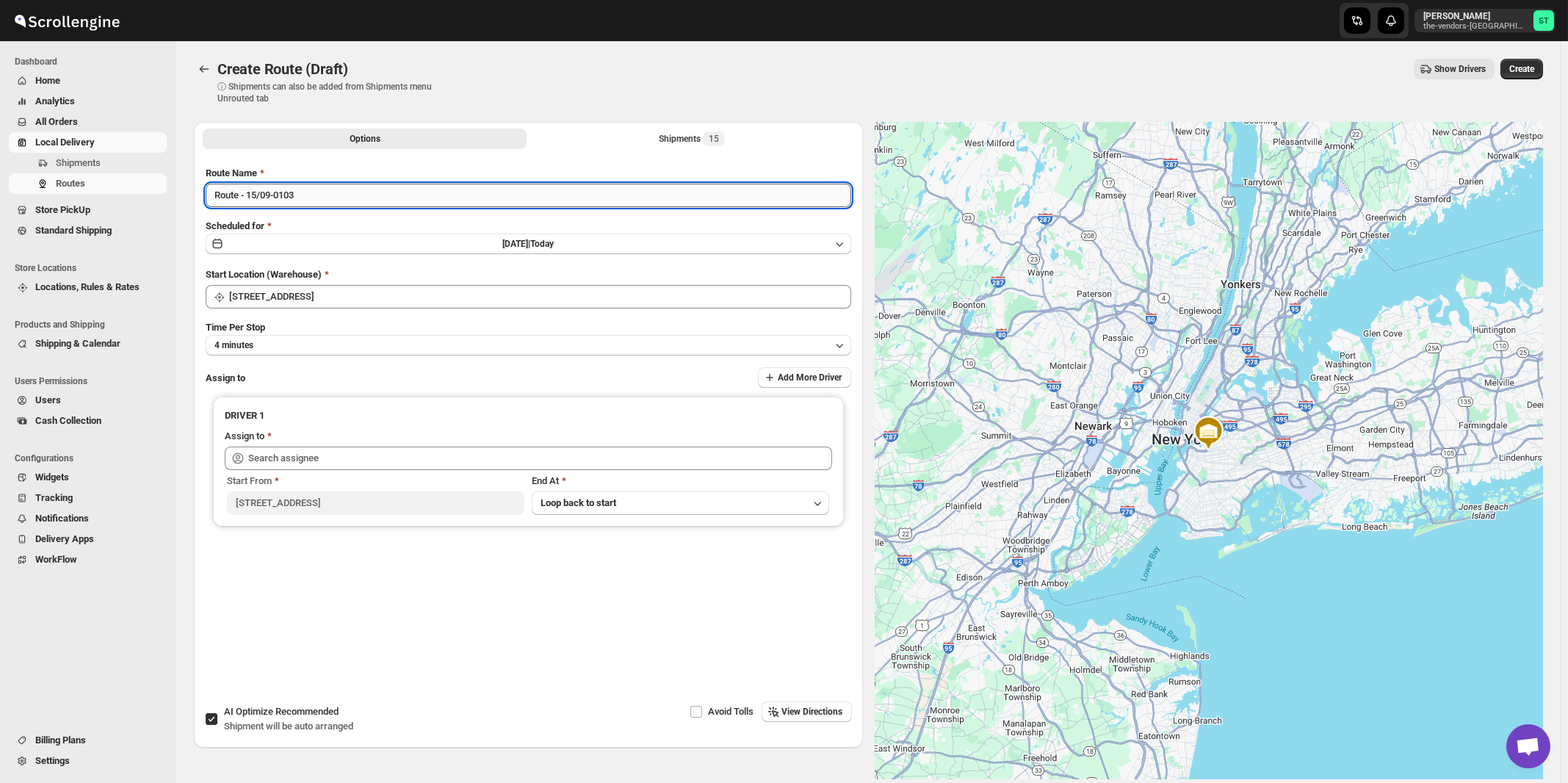
click at [434, 195] on input "Route - 15/09-0103" at bounding box center [528, 195] width 646 height 23
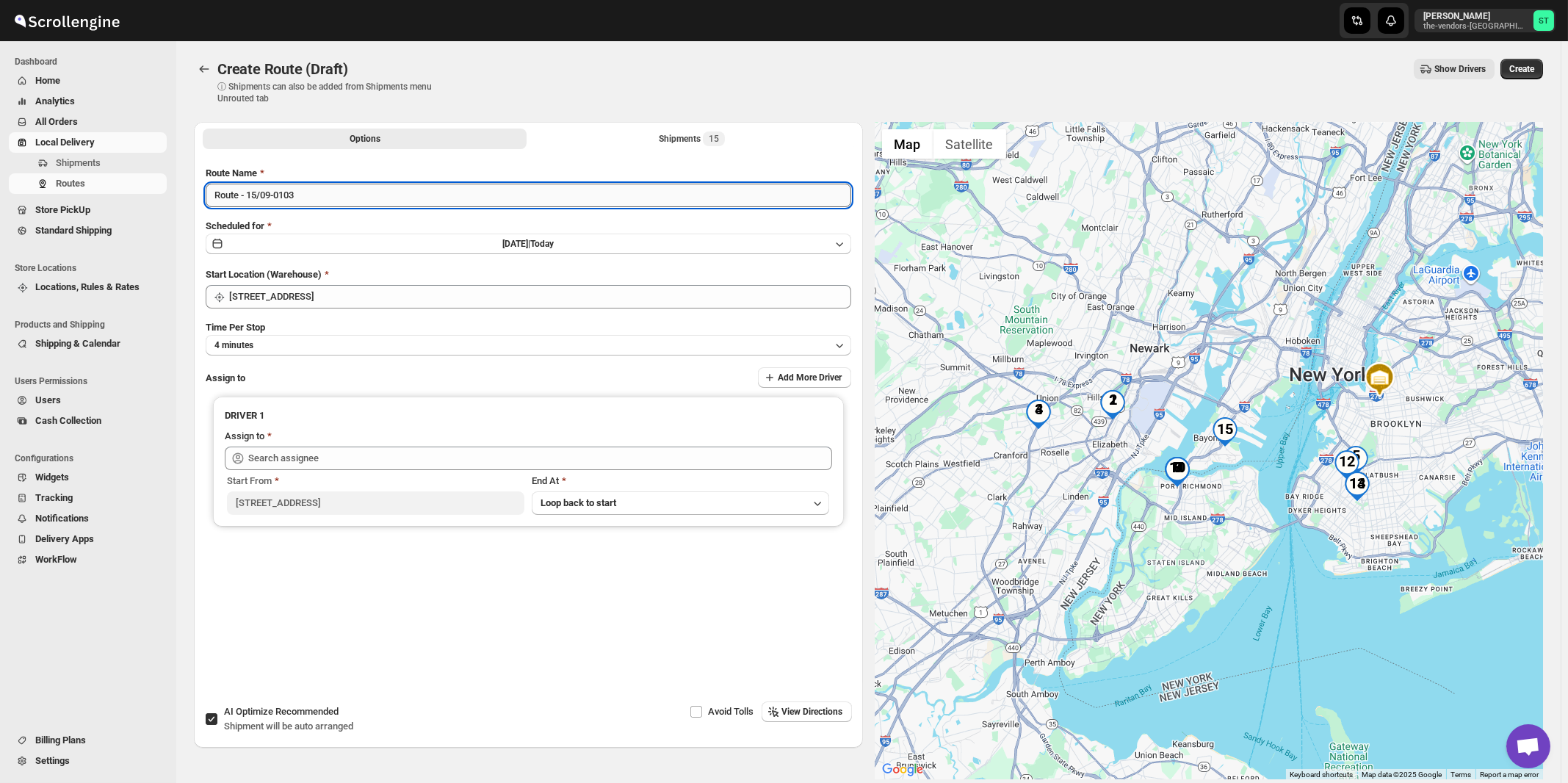
paste input "German"
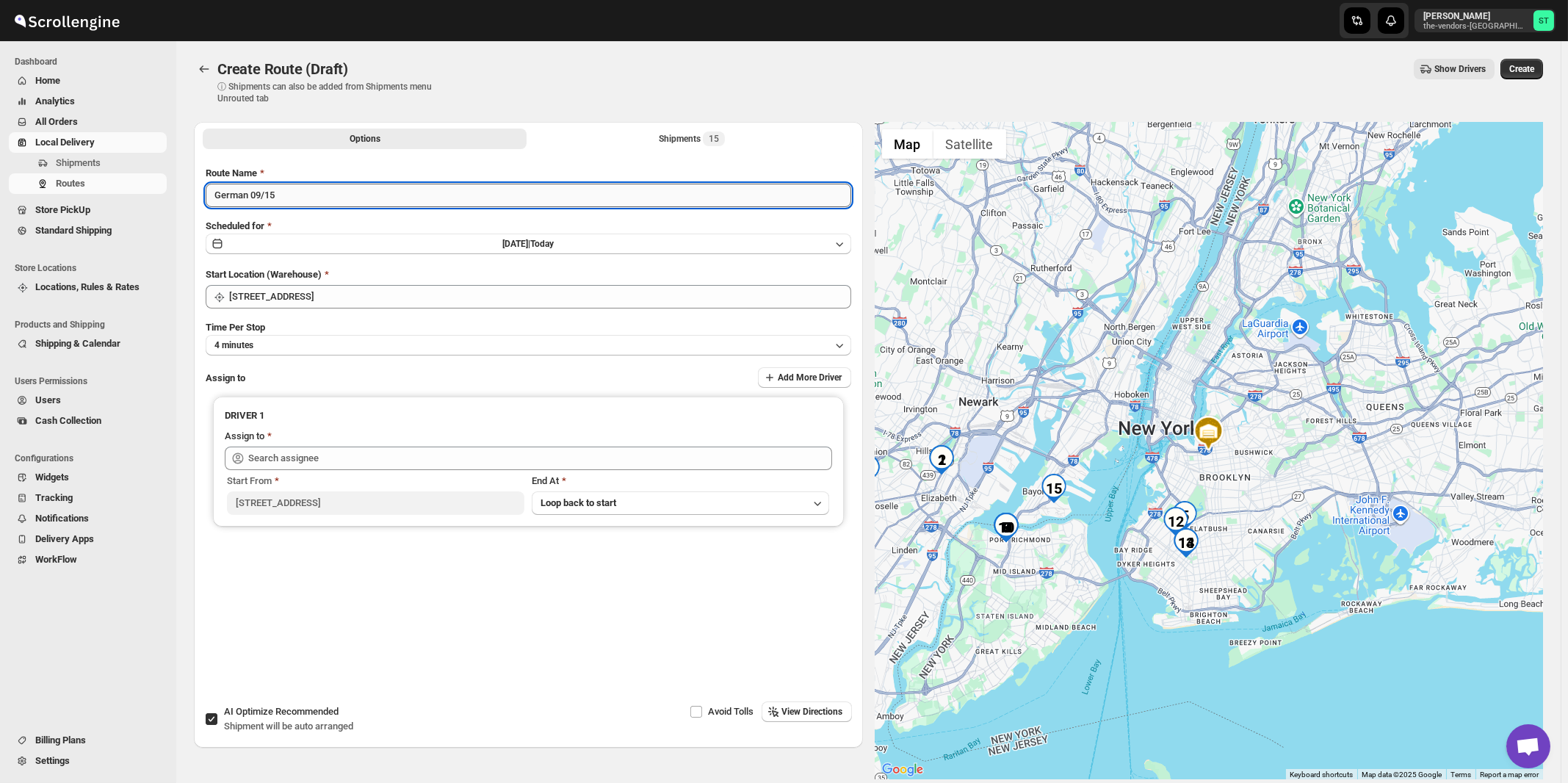
type input "German 09/15"
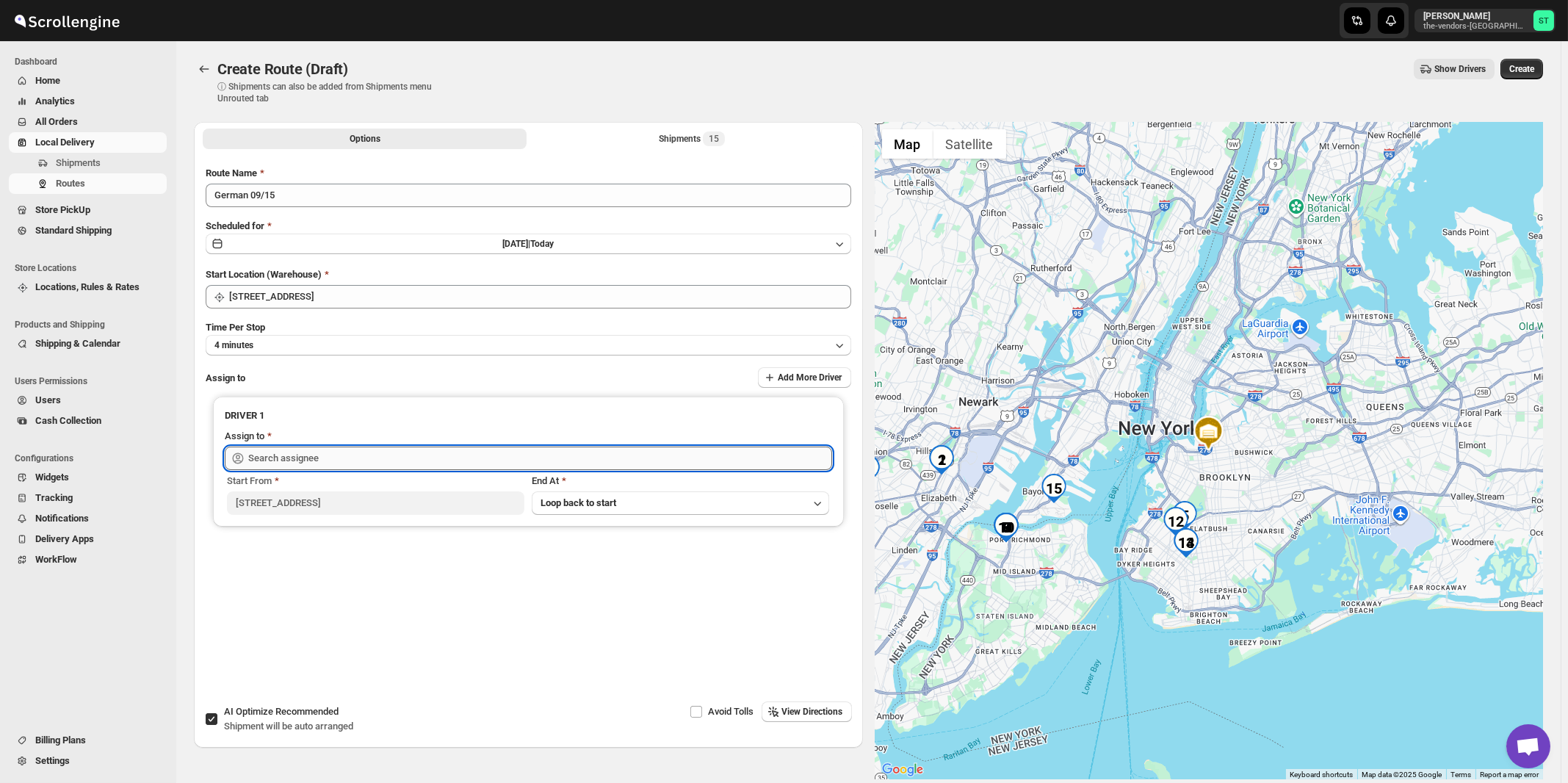
click at [414, 459] on input "text" at bounding box center [540, 458] width 584 height 23
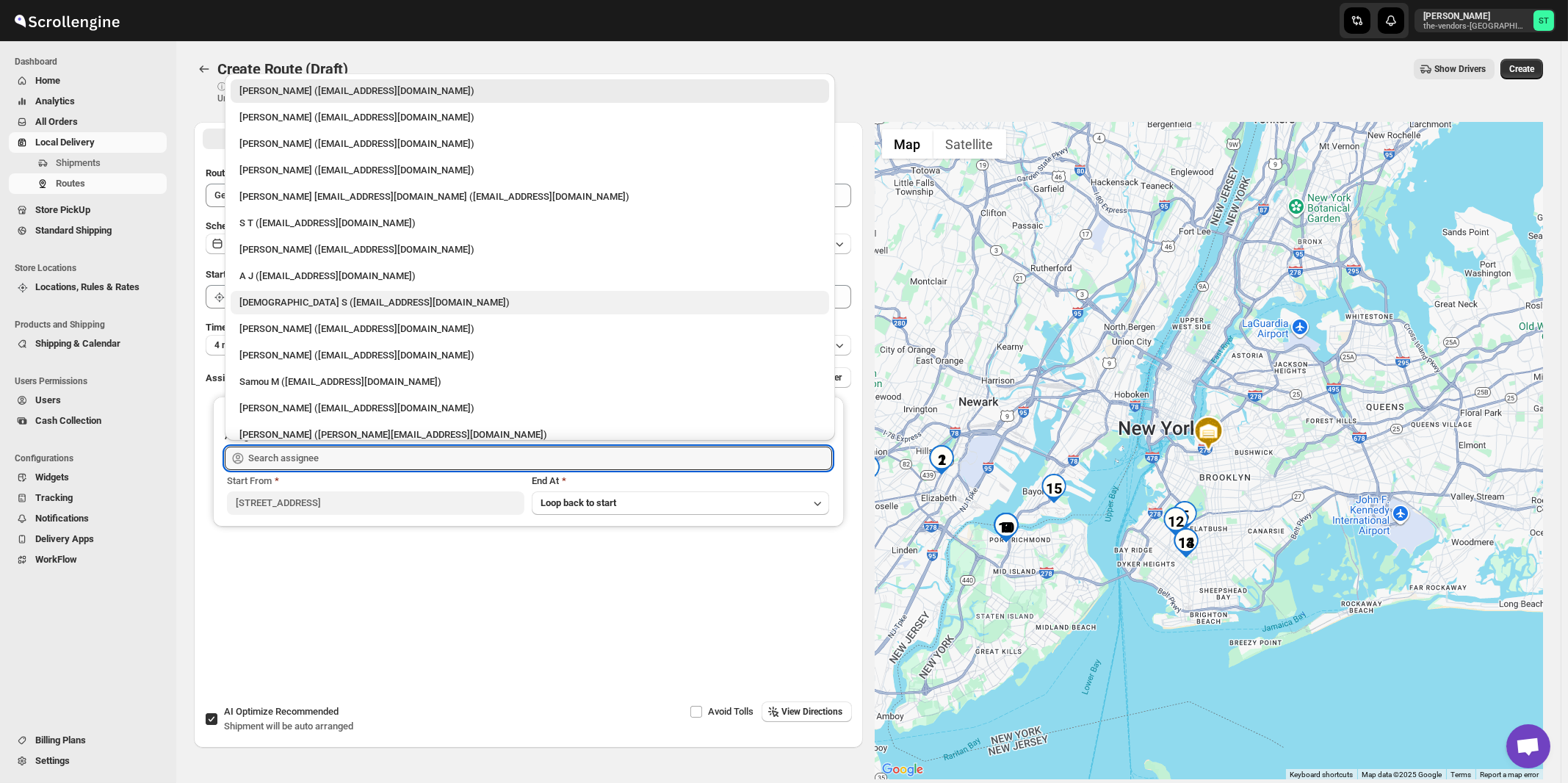
click at [279, 301] on div "[DEMOGRAPHIC_DATA] S ([EMAIL_ADDRESS][DOMAIN_NAME])" at bounding box center [530, 303] width 581 height 14
type input "[DEMOGRAPHIC_DATA] S ([EMAIL_ADDRESS][DOMAIN_NAME])"
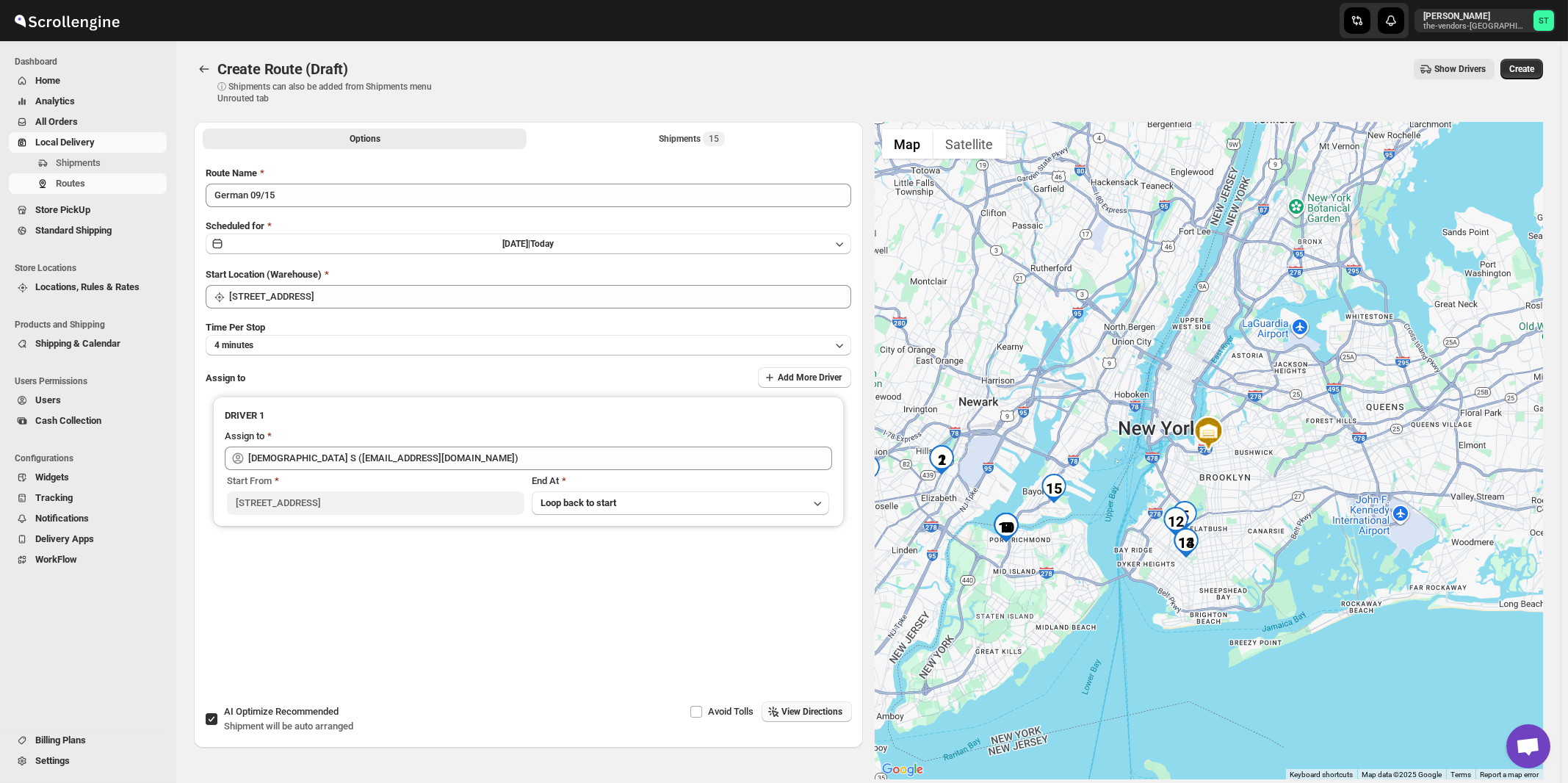
click at [807, 709] on span "View Directions" at bounding box center [812, 712] width 61 height 12
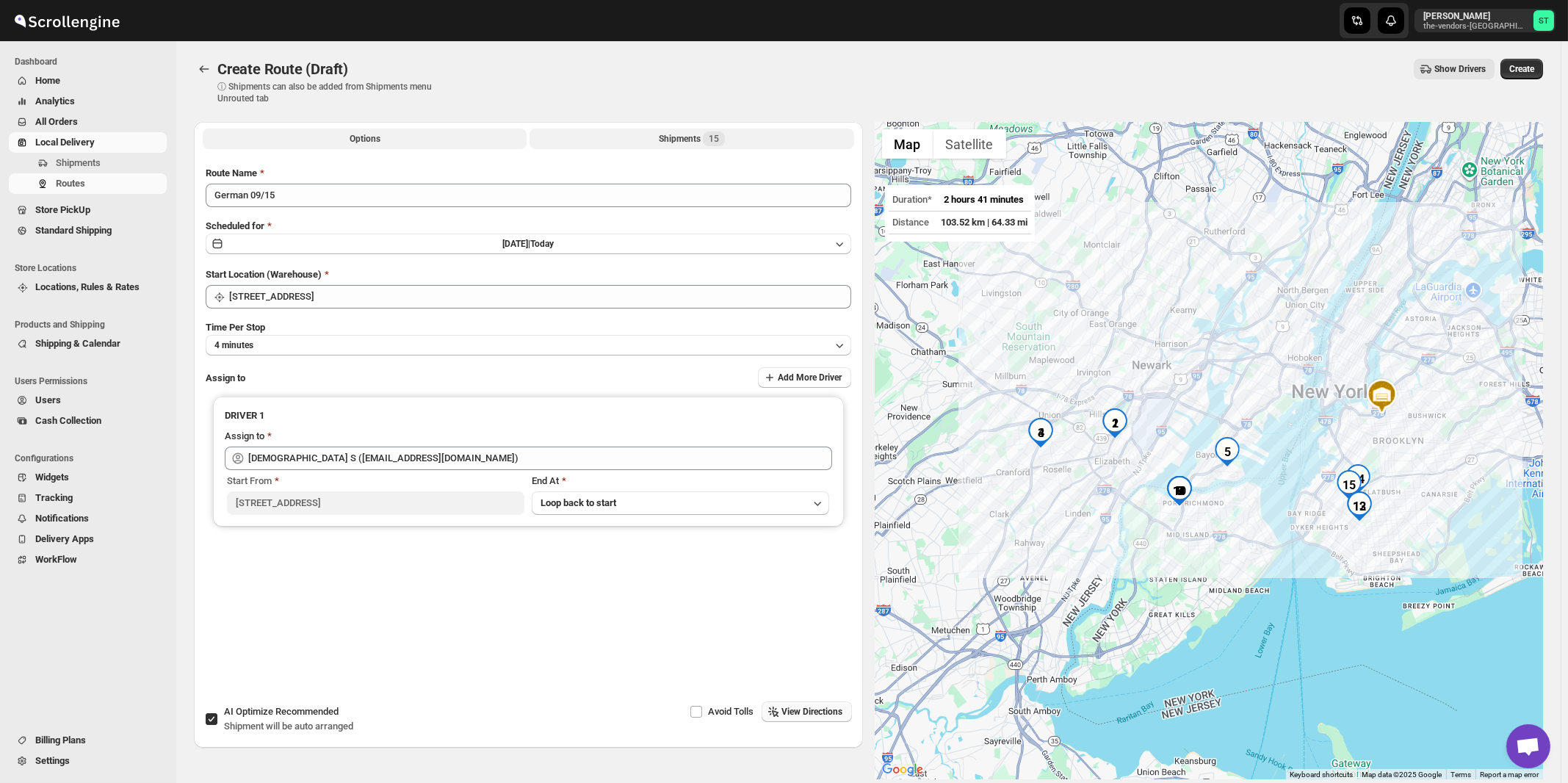
click at [706, 131] on button "Shipments 15" at bounding box center [692, 139] width 324 height 21
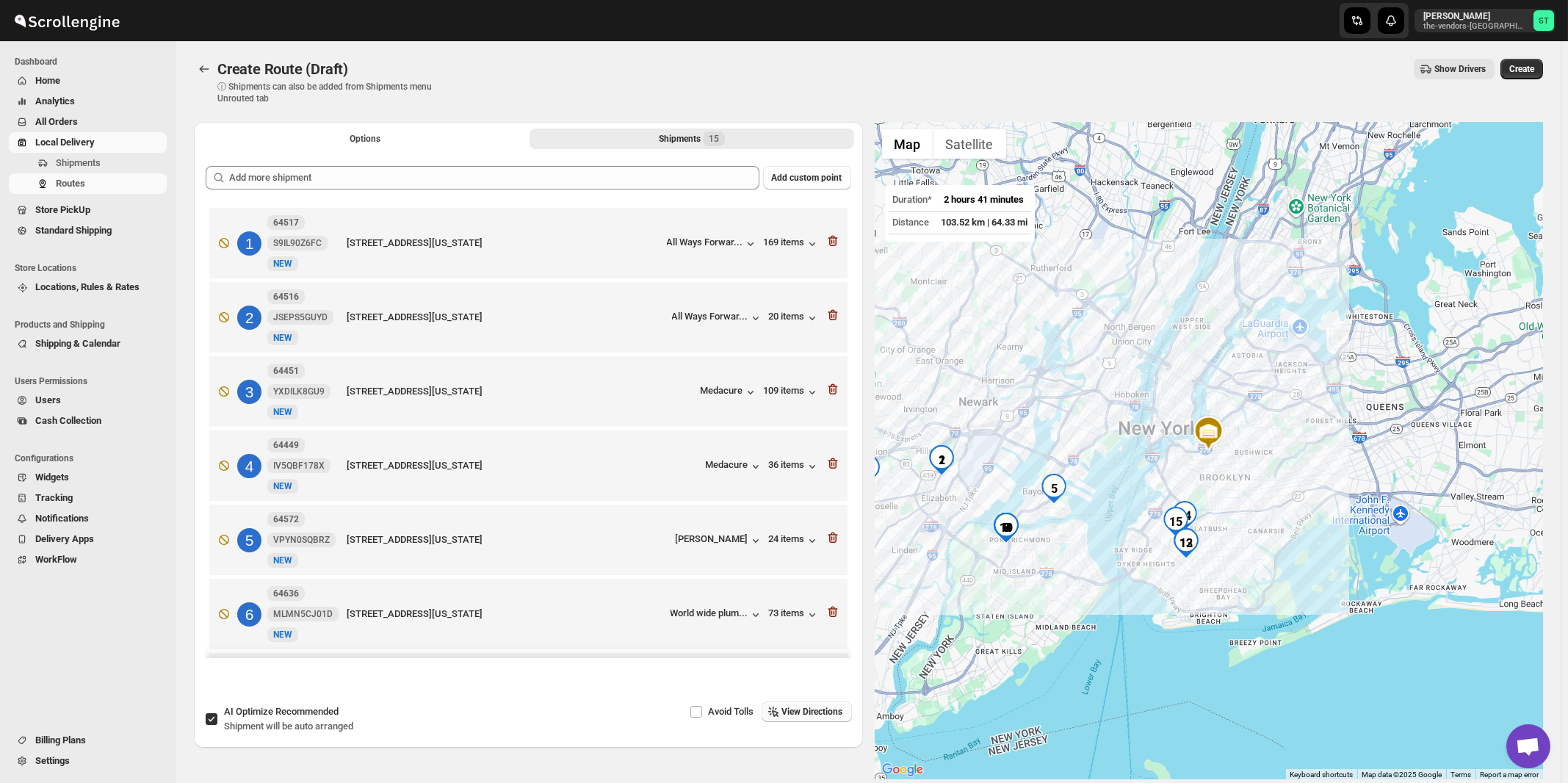
click at [260, 719] on div "AI Optimize Recommended Shipment will be auto arranged" at bounding box center [289, 719] width 130 height 30
click at [218, 719] on input "AI Optimize Recommended Shipment will be auto arranged" at bounding box center [211, 719] width 12 height 12
checkbox input "false"
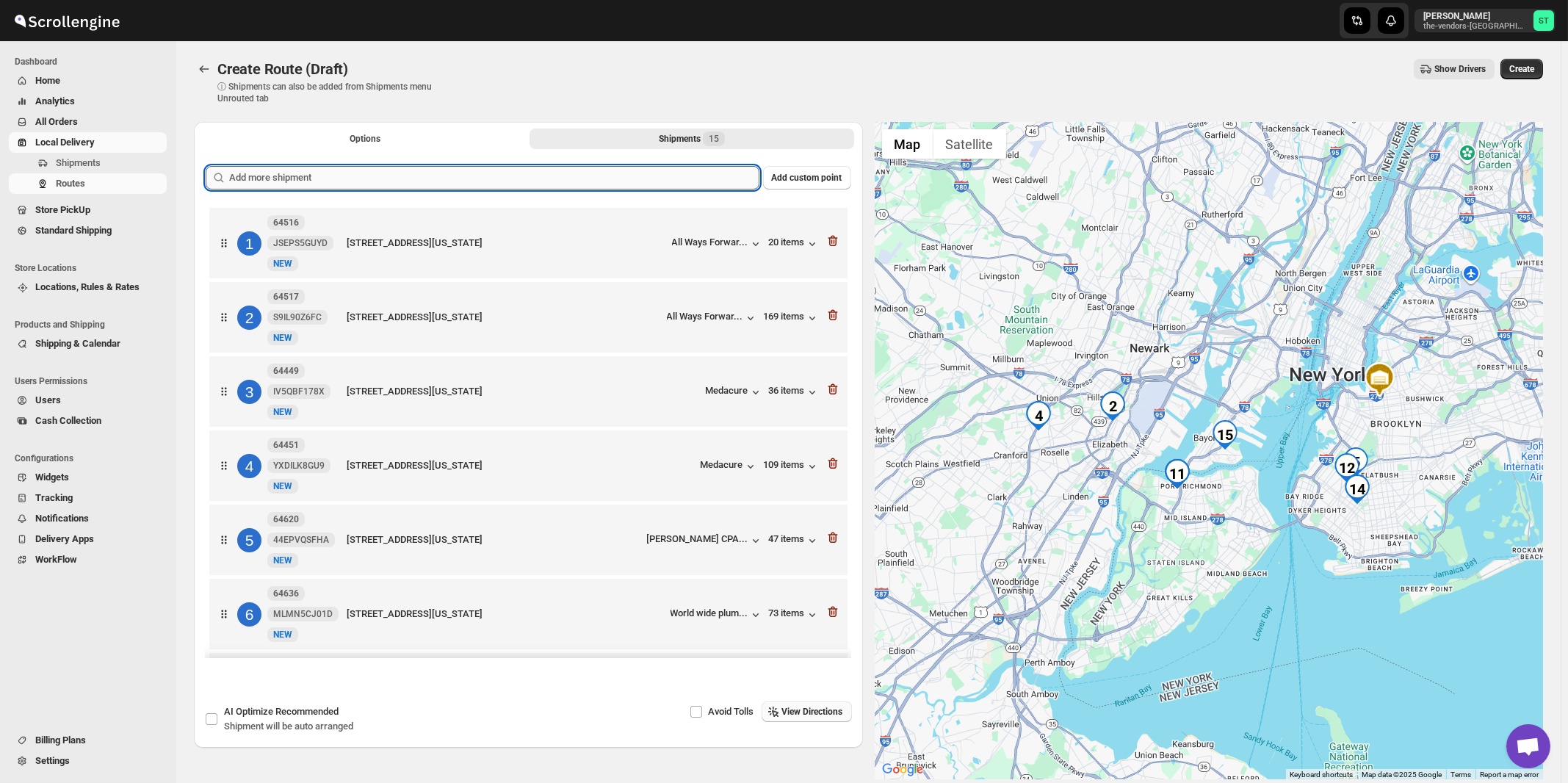
click at [526, 182] on input "text" at bounding box center [494, 177] width 531 height 23
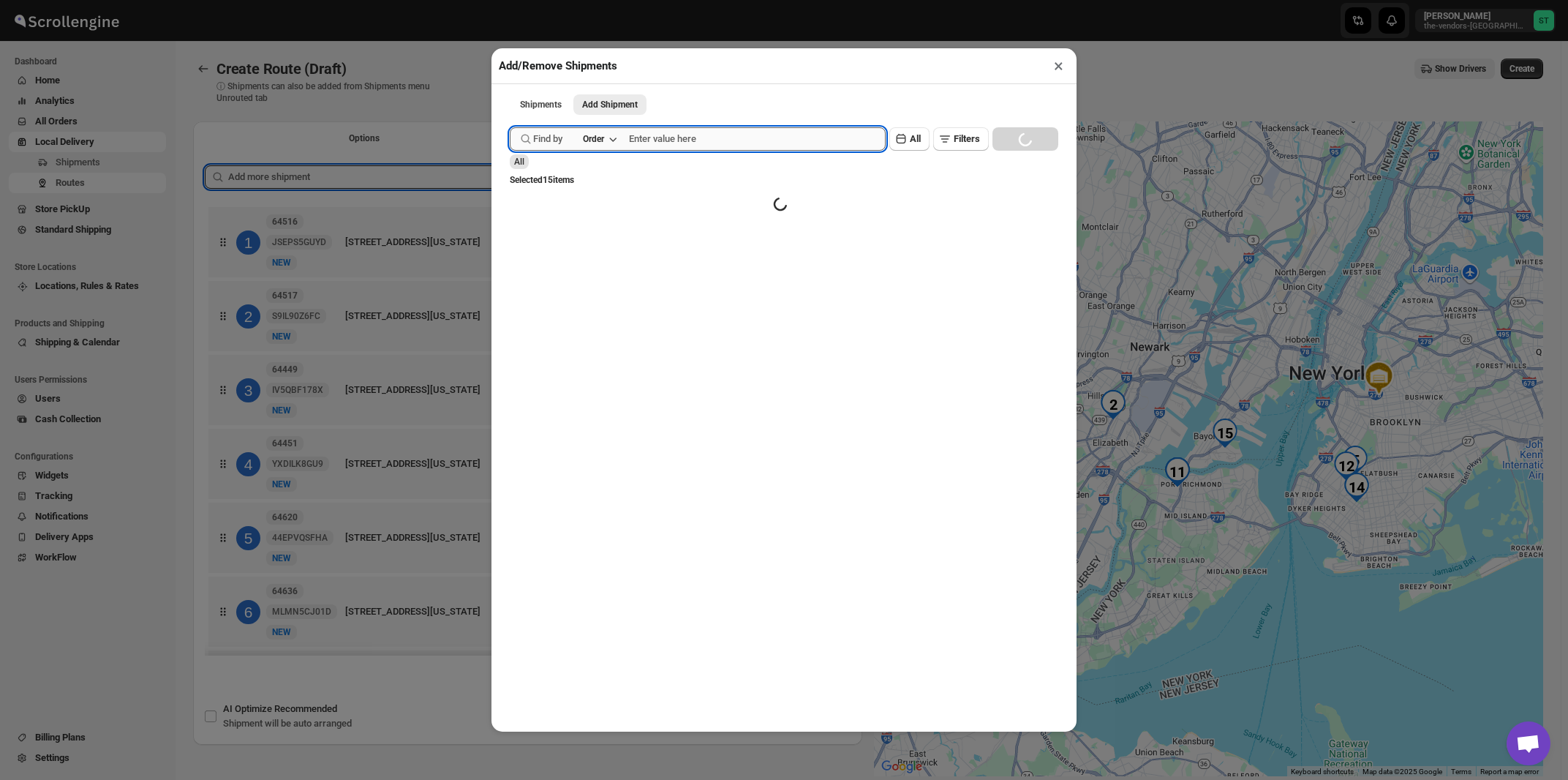
click at [698, 140] on input "text" at bounding box center [757, 139] width 257 height 23
paste input "64589"
type input "64589"
click at [510, 0] on button "Submit" at bounding box center [531, 7] width 41 height 15
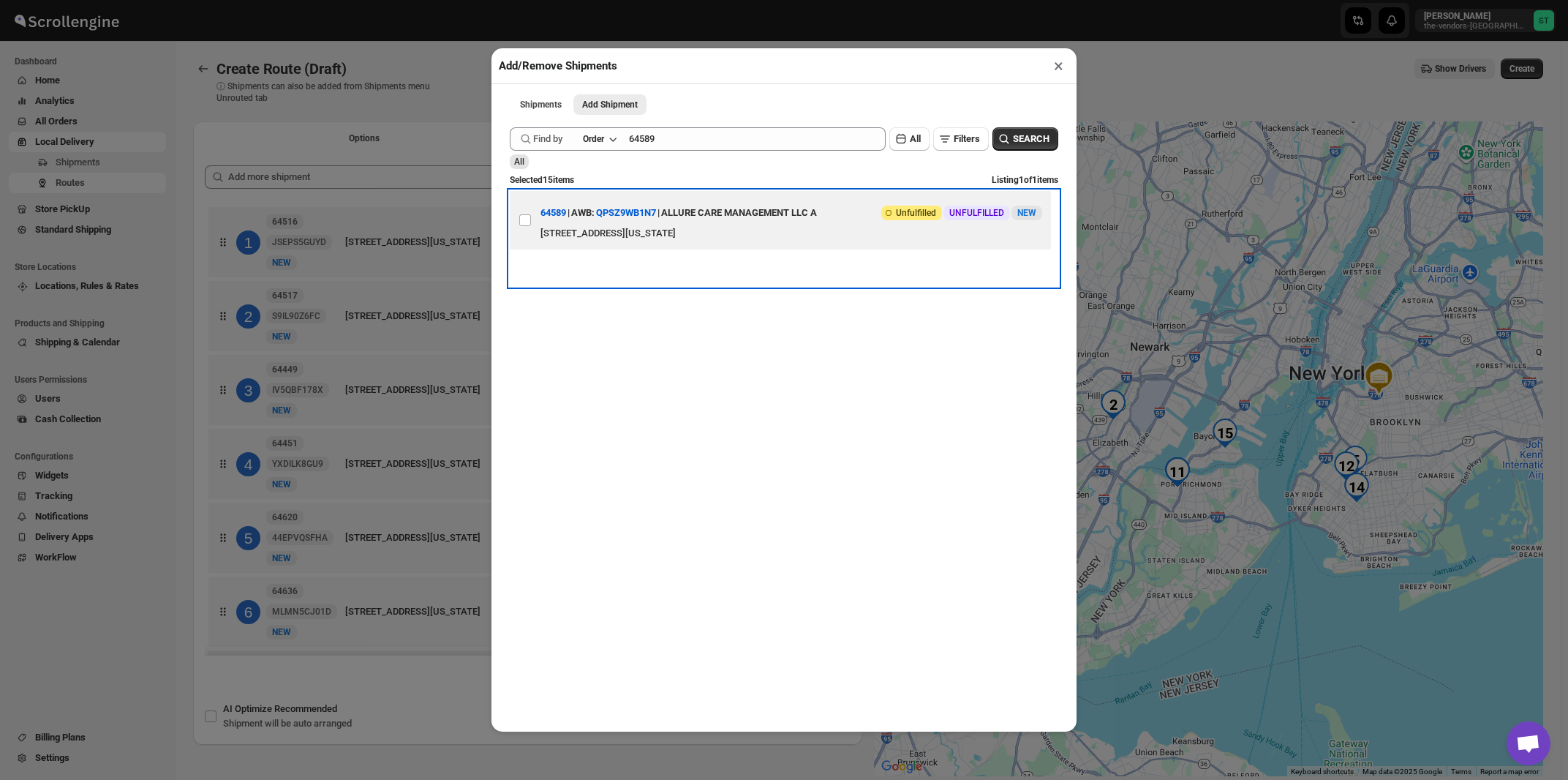
click at [763, 229] on div "[STREET_ADDRESS][US_STATE]" at bounding box center [792, 234] width 502 height 14
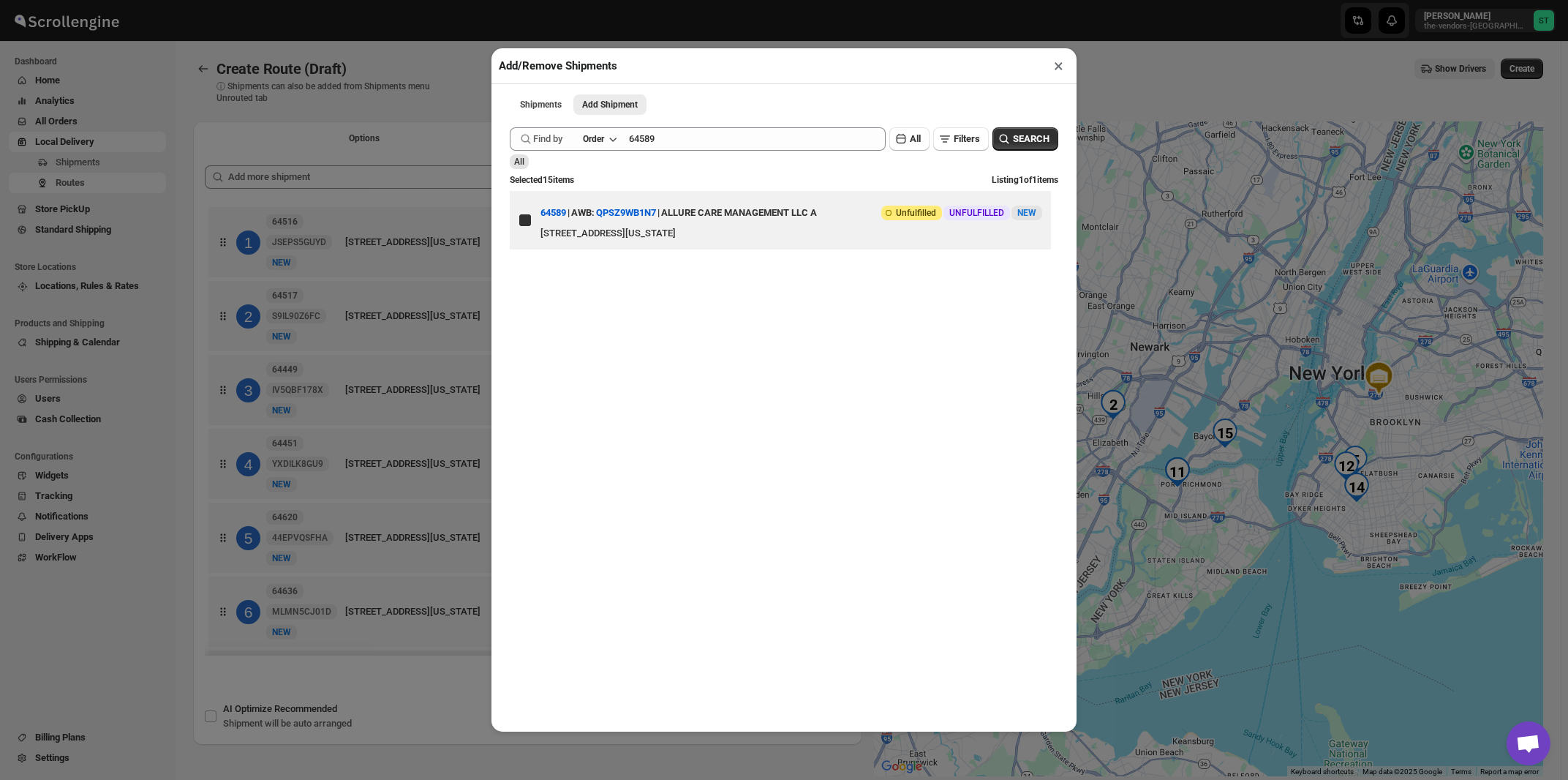
checkbox input "true"
click at [1054, 66] on button "×" at bounding box center [1059, 66] width 22 height 21
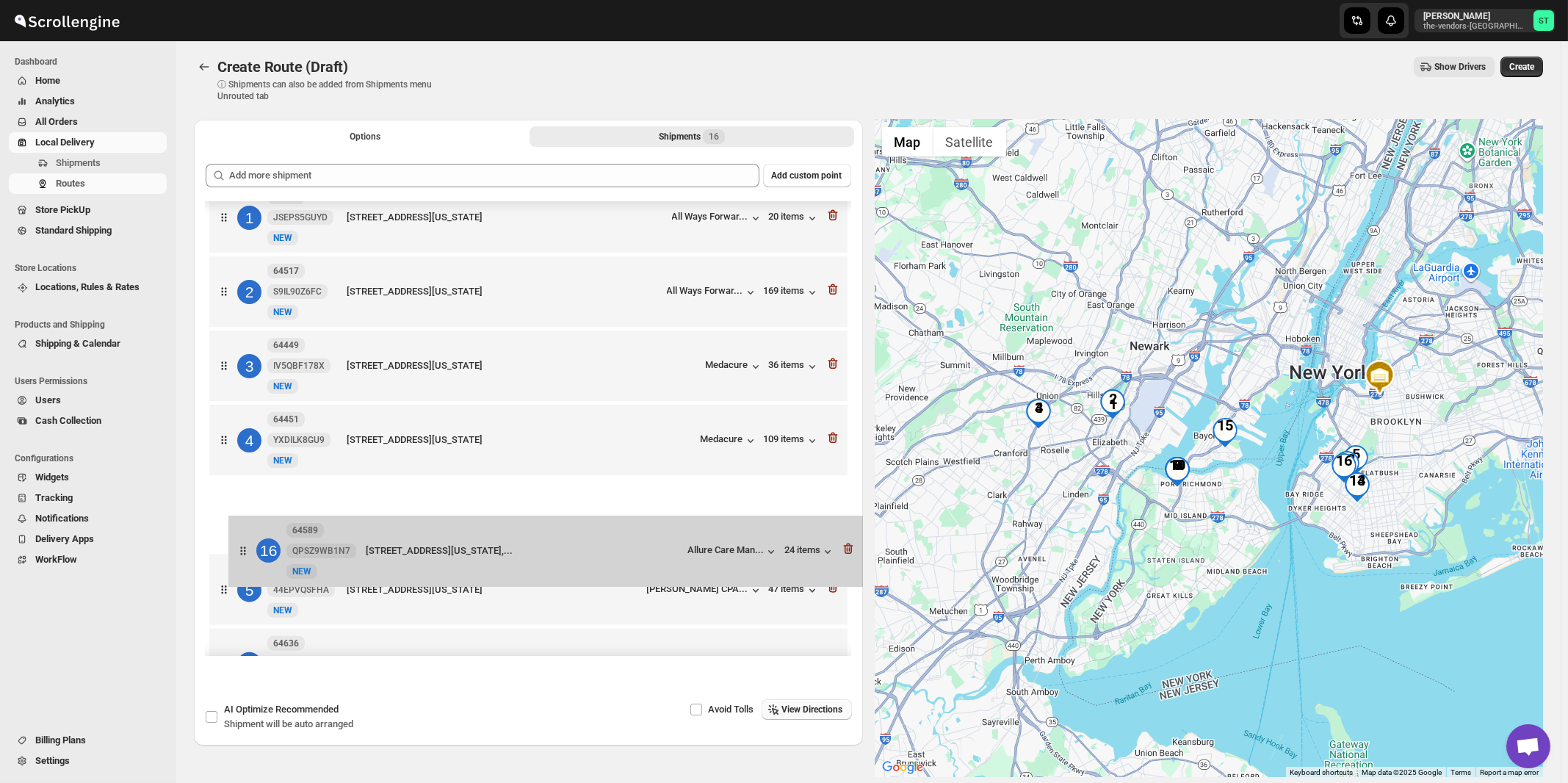
drag, startPoint x: 652, startPoint y: 620, endPoint x: 672, endPoint y: 550, distance: 72.8
click at [672, 550] on div "1 64516 JSEPS5GUYD New NEW [STREET_ADDRESS][US_STATE] All Ways Forwar... 20 ite…" at bounding box center [528, 777] width 646 height 1196
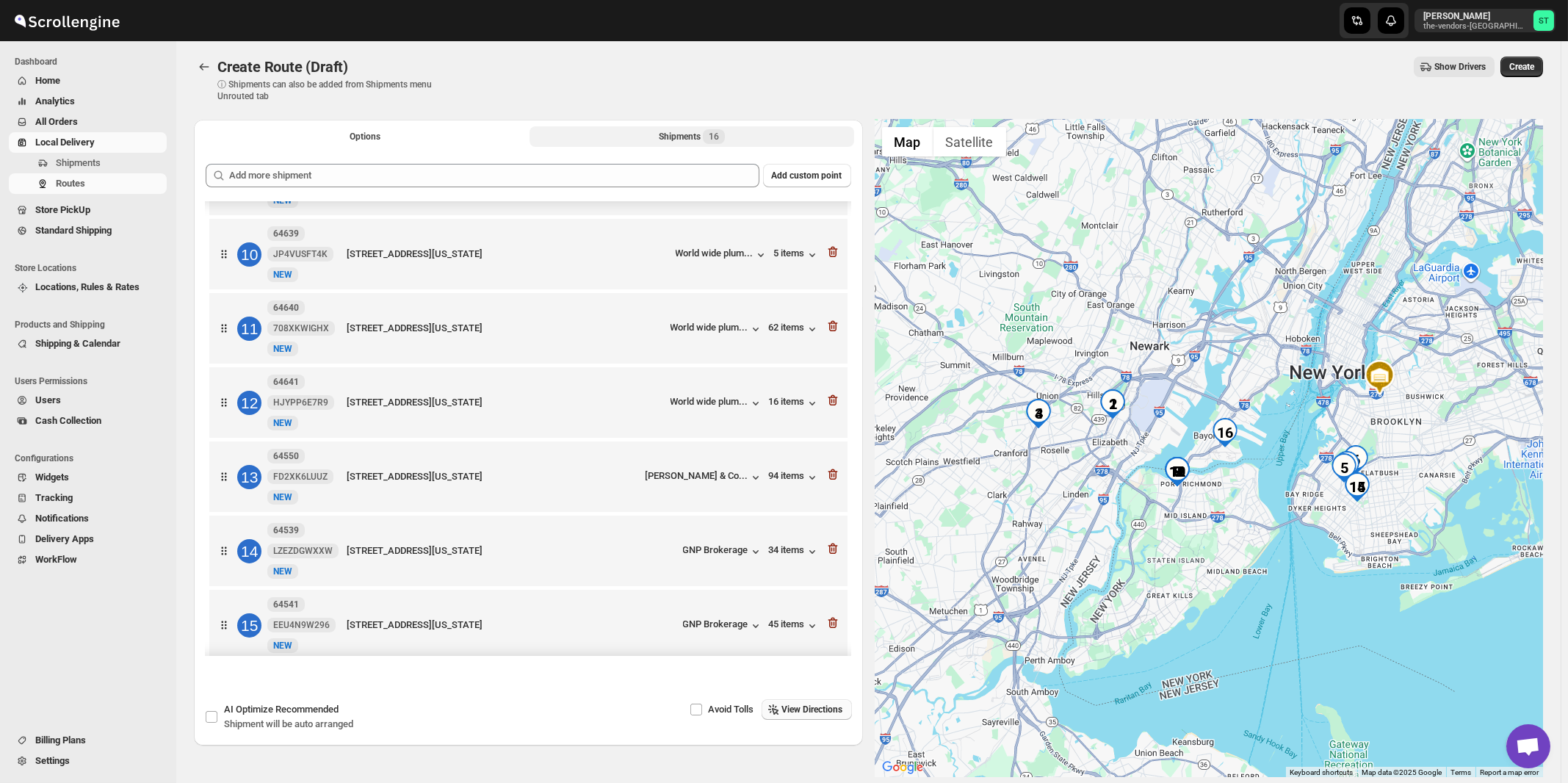
scroll to position [760, 0]
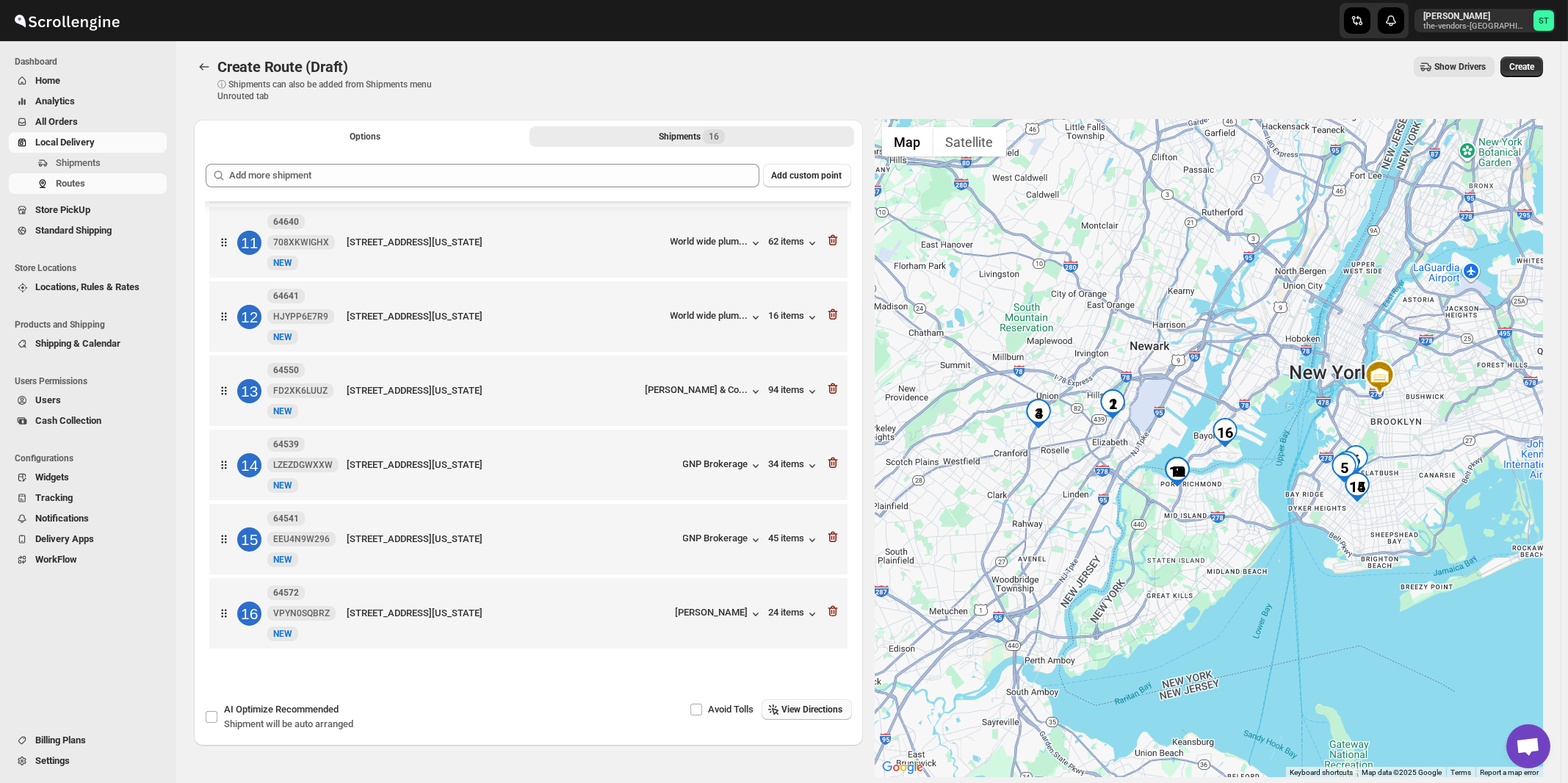
click at [792, 713] on span "View Directions" at bounding box center [812, 709] width 61 height 12
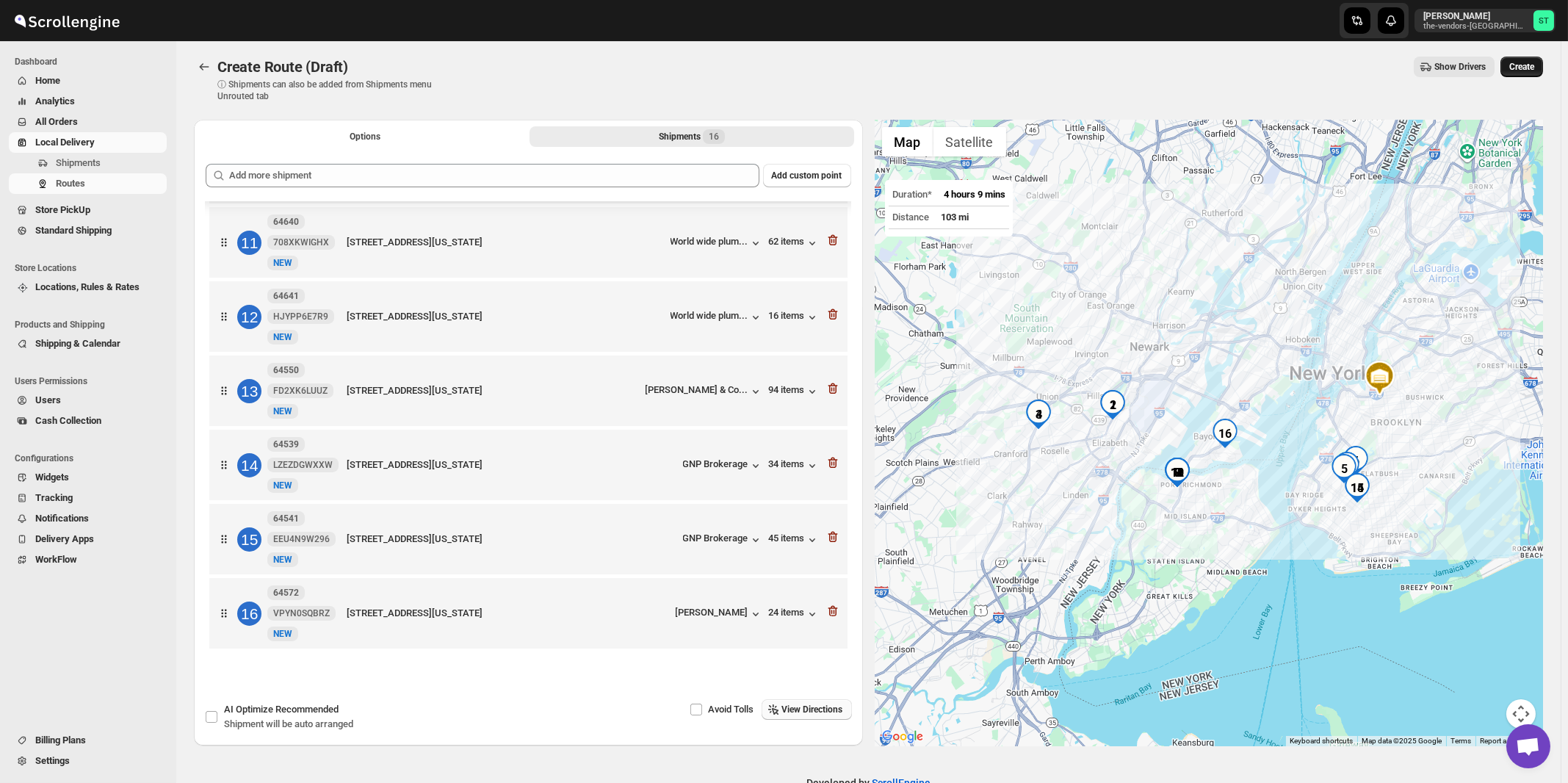
click at [1534, 69] on span "Create" at bounding box center [1522, 66] width 25 height 12
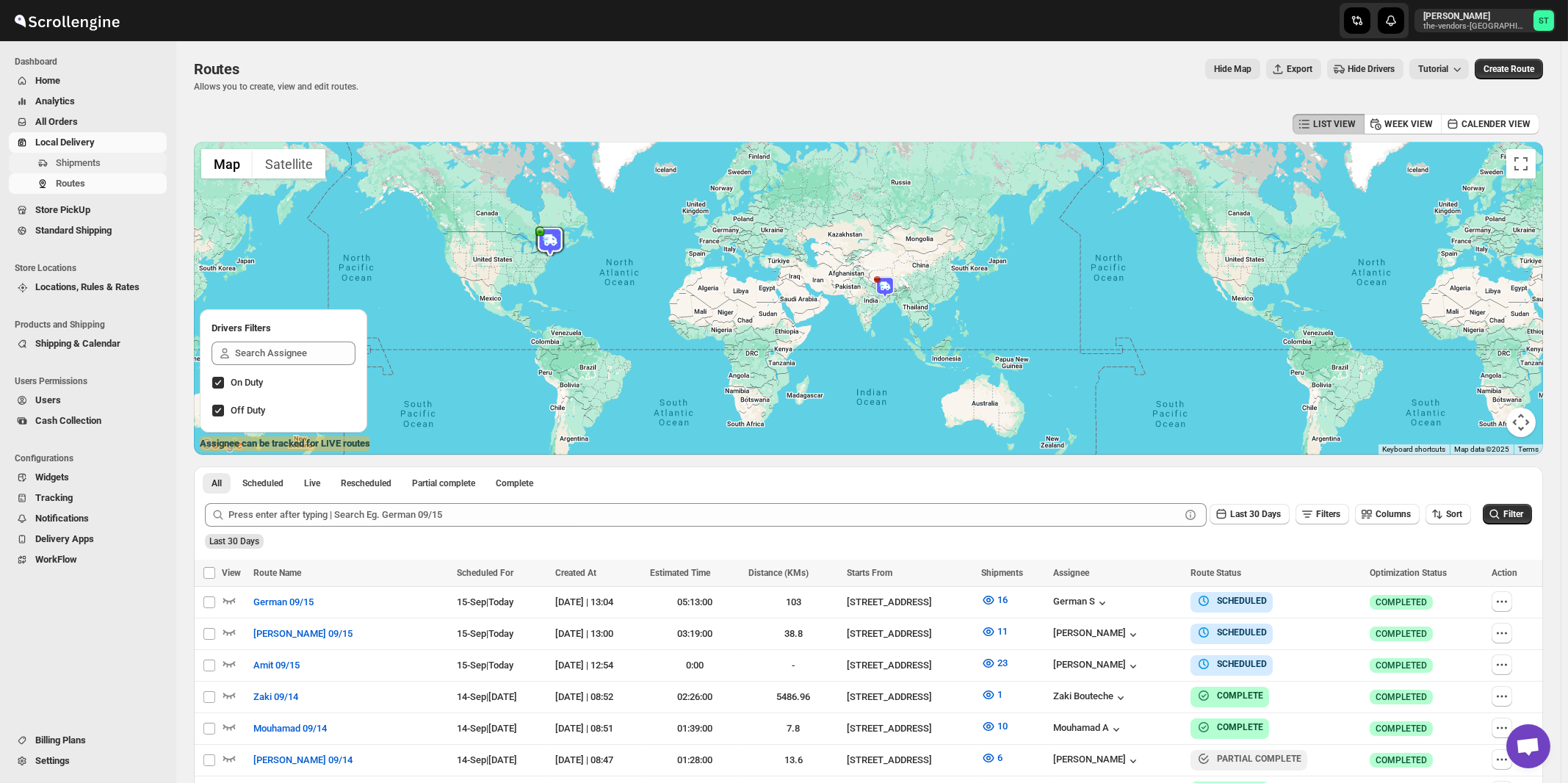
click at [74, 163] on span "Shipments" at bounding box center [78, 163] width 45 height 11
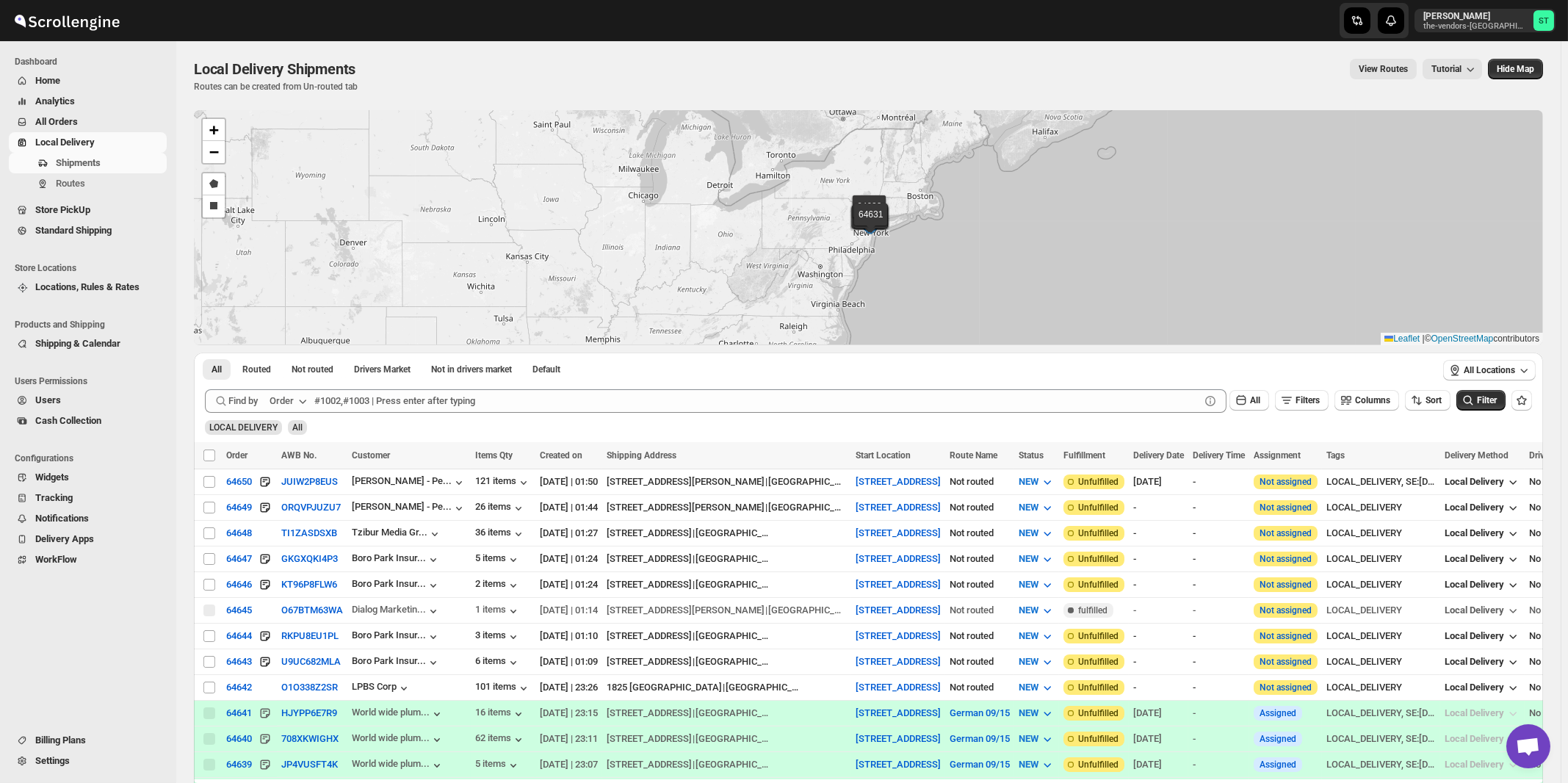
click at [289, 408] on button "Order" at bounding box center [290, 400] width 58 height 23
click at [310, 515] on div "Customer Name" at bounding box center [291, 511] width 67 height 14
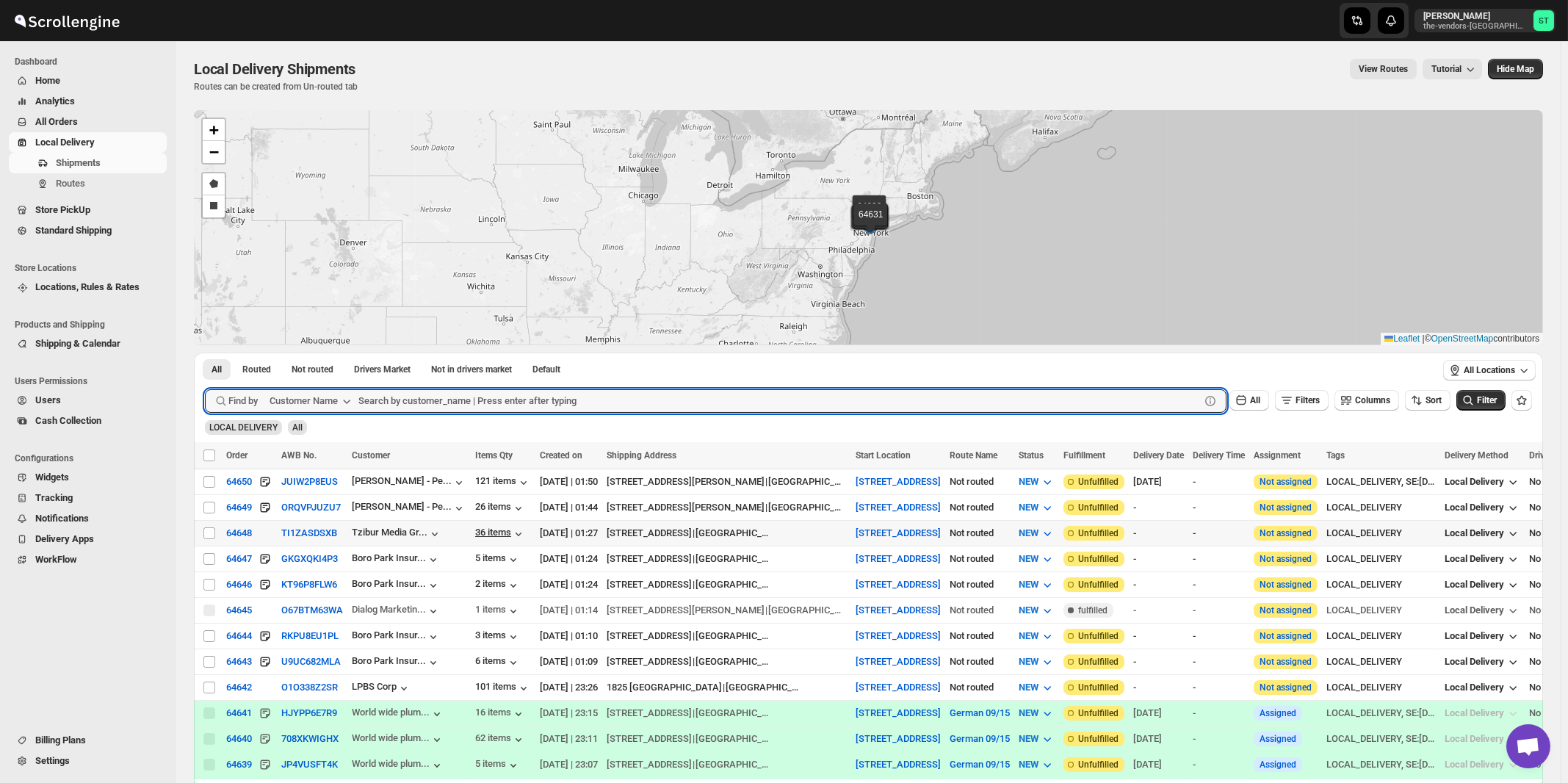
paste input "Certified Lumber"
type input "Certified Lumber"
click at [205, 352] on button "Submit" at bounding box center [226, 359] width 42 height 15
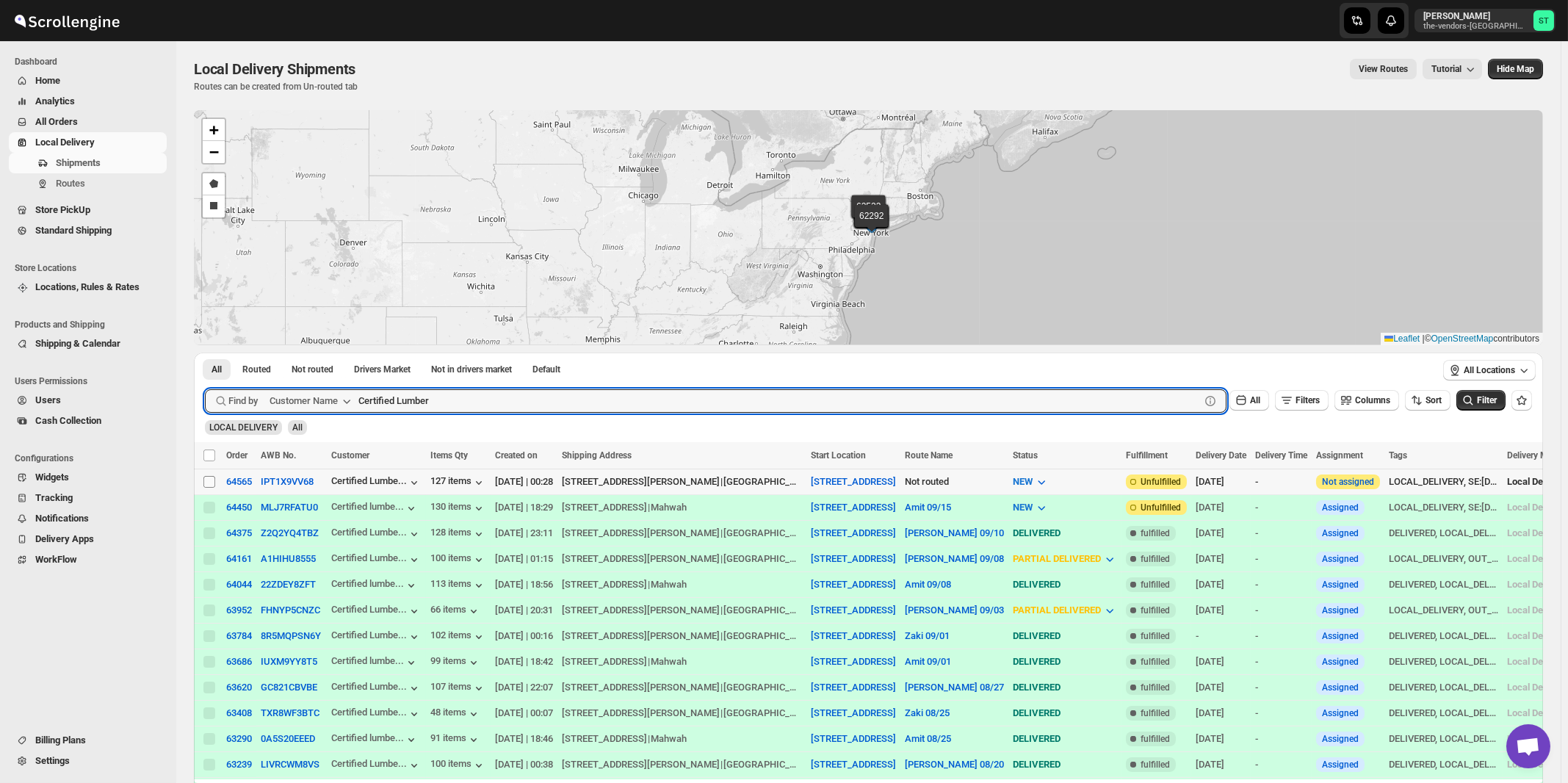
click at [209, 480] on input "Select shipment" at bounding box center [209, 482] width 12 height 12
checkbox input "true"
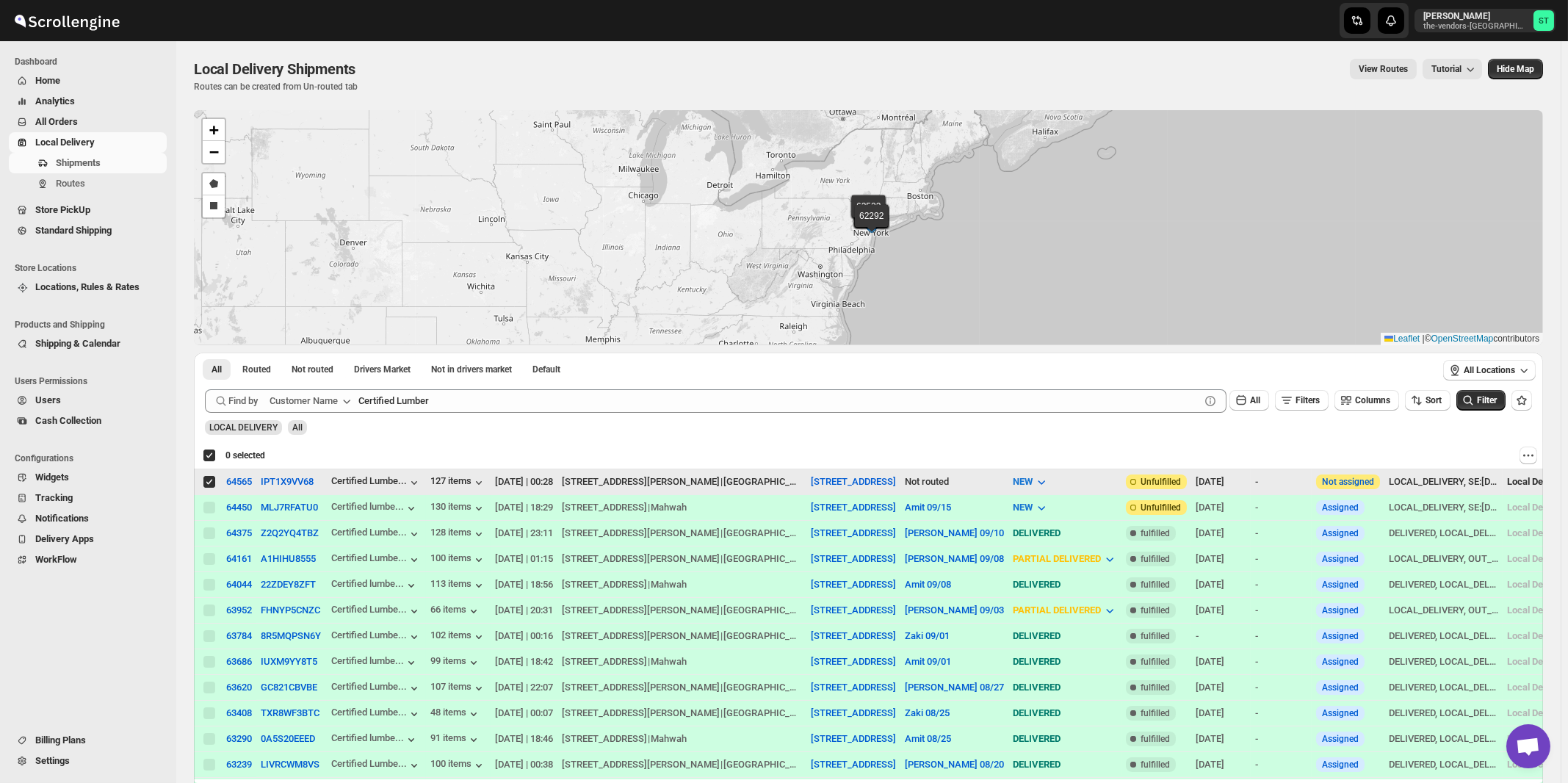
checkbox input "true"
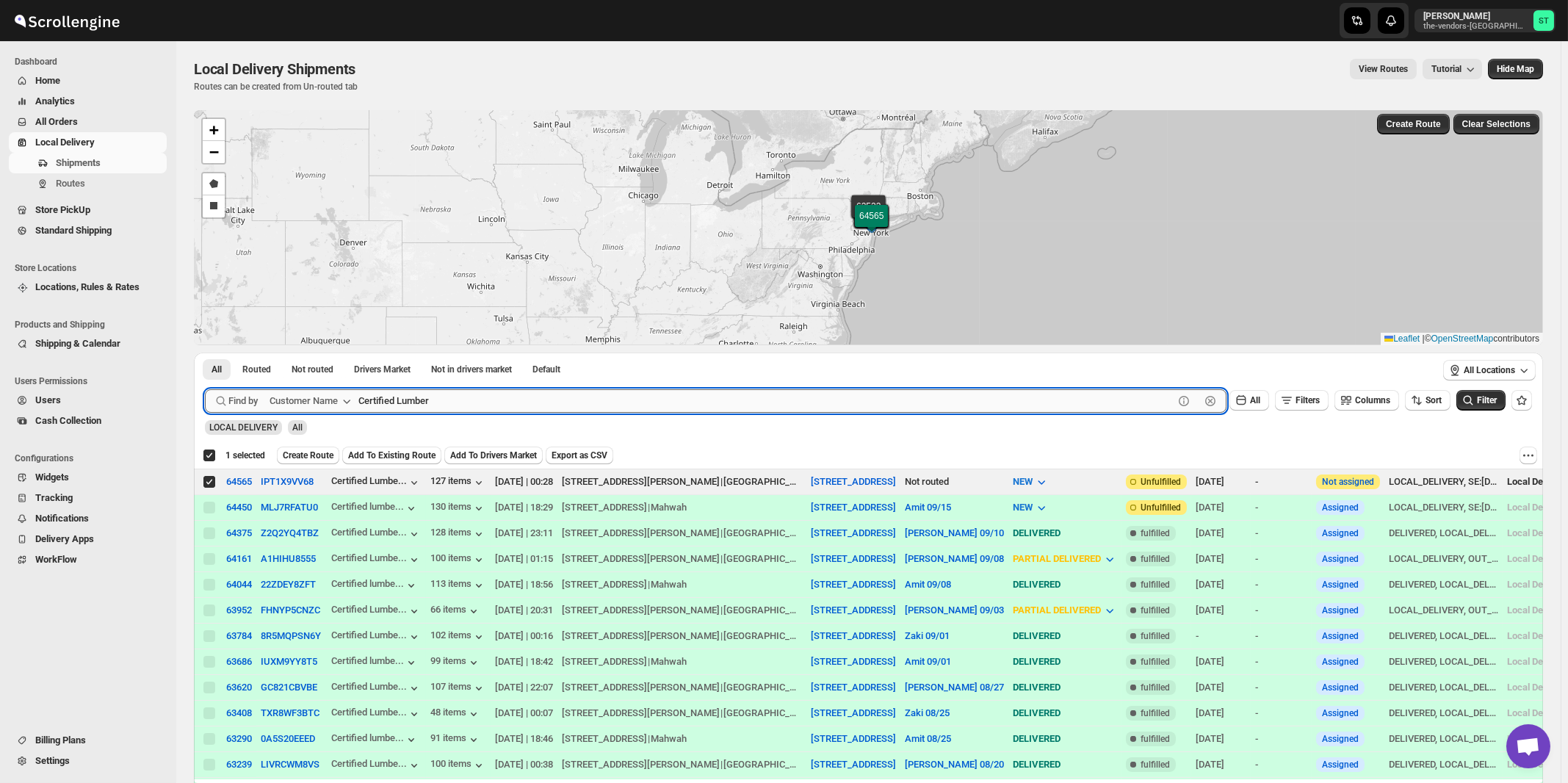
click at [486, 398] on input "Certified Lumber" at bounding box center [766, 400] width 816 height 23
paste input "Rabsky Group (Upstairs)"
type input "Rabsky Group"
click at [205, 352] on button "Submit" at bounding box center [226, 359] width 42 height 15
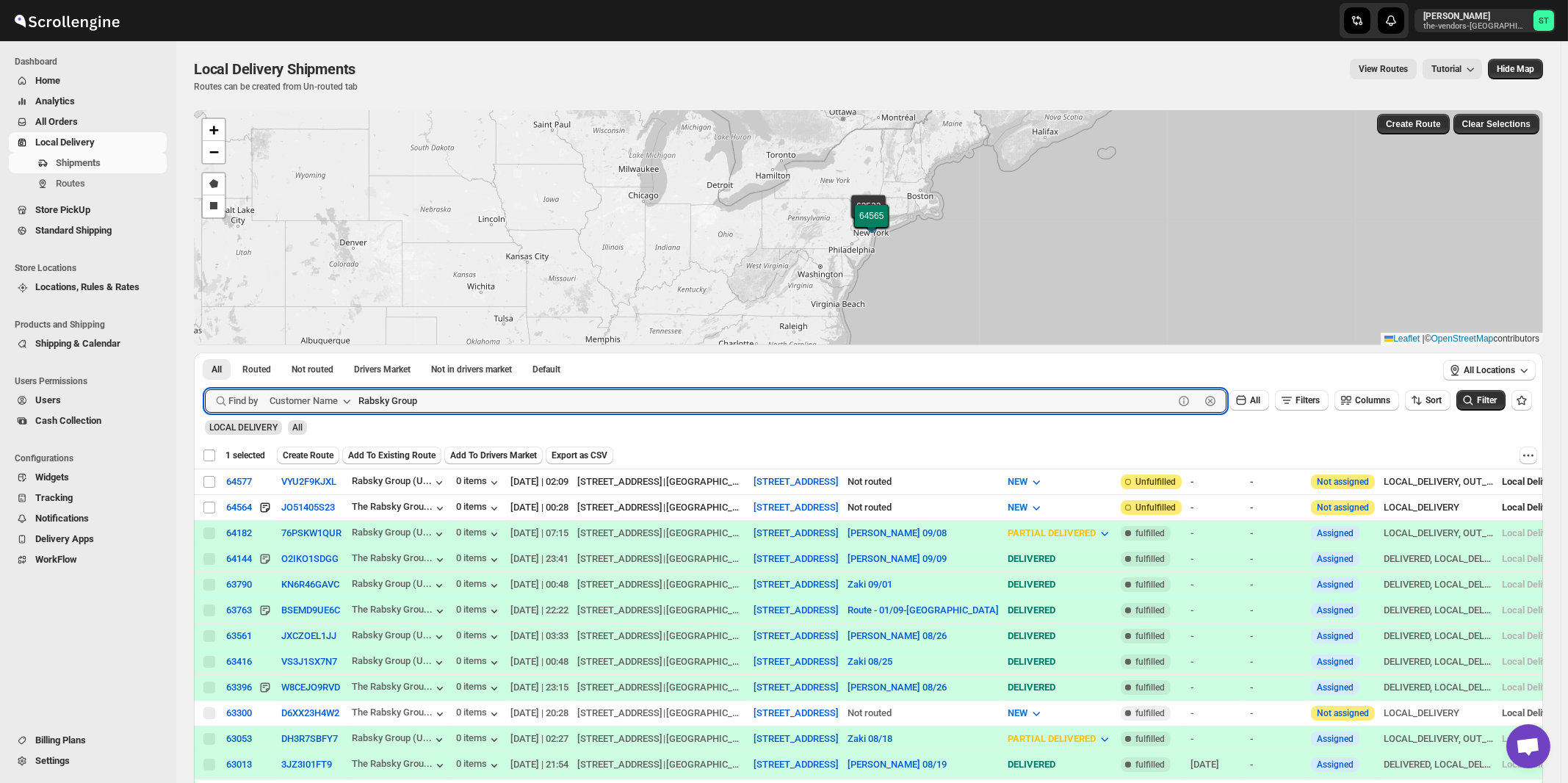
checkbox input "false"
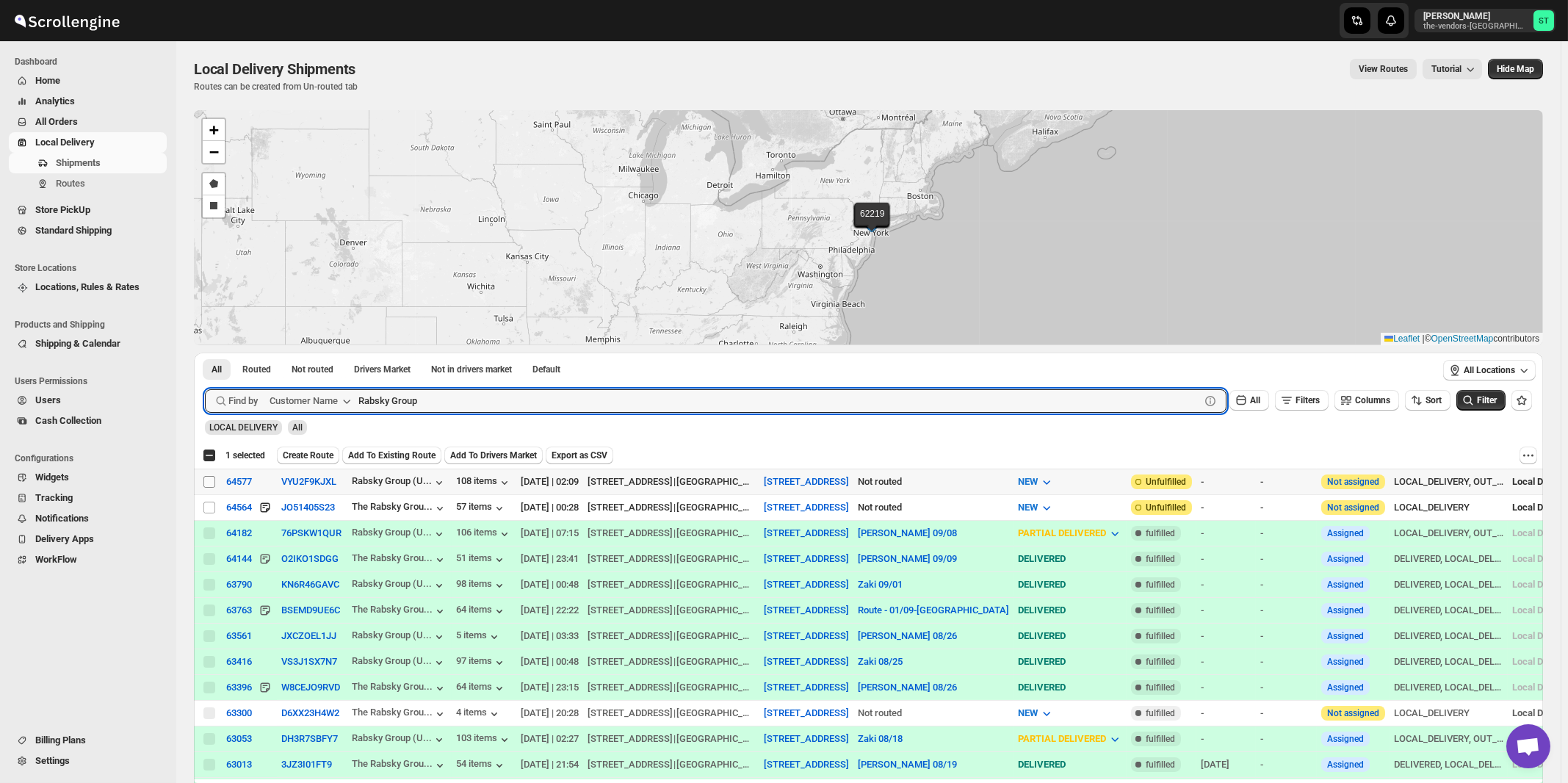
click at [210, 483] on input "Select shipment" at bounding box center [209, 482] width 12 height 12
checkbox input "true"
drag, startPoint x: 440, startPoint y: 407, endPoint x: 574, endPoint y: 407, distance: 134.0
click at [441, 407] on input "Rabsky Group" at bounding box center [766, 400] width 816 height 23
paste input "ock Brokerage"
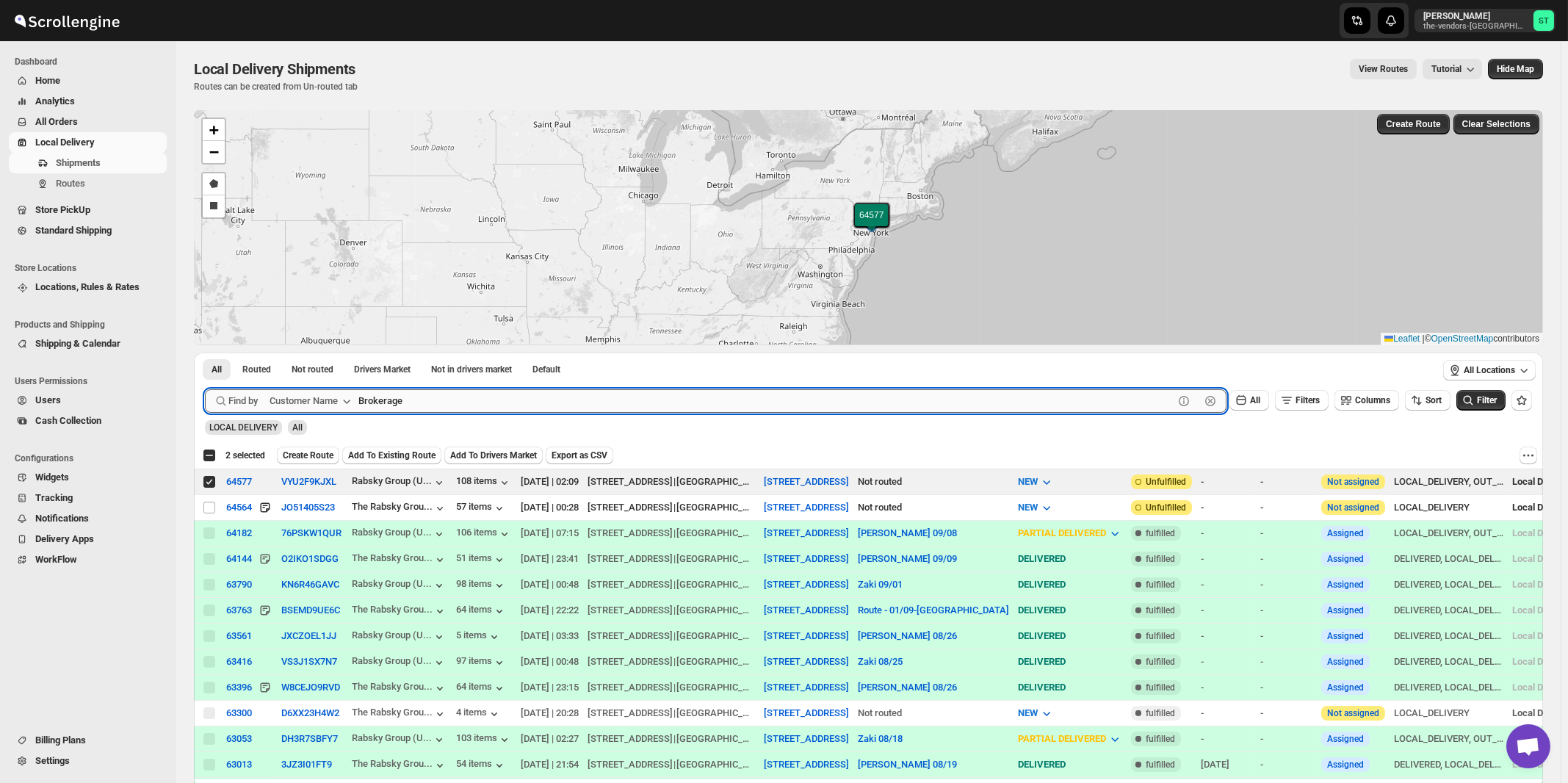
click at [205, 352] on button "Submit" at bounding box center [226, 359] width 42 height 15
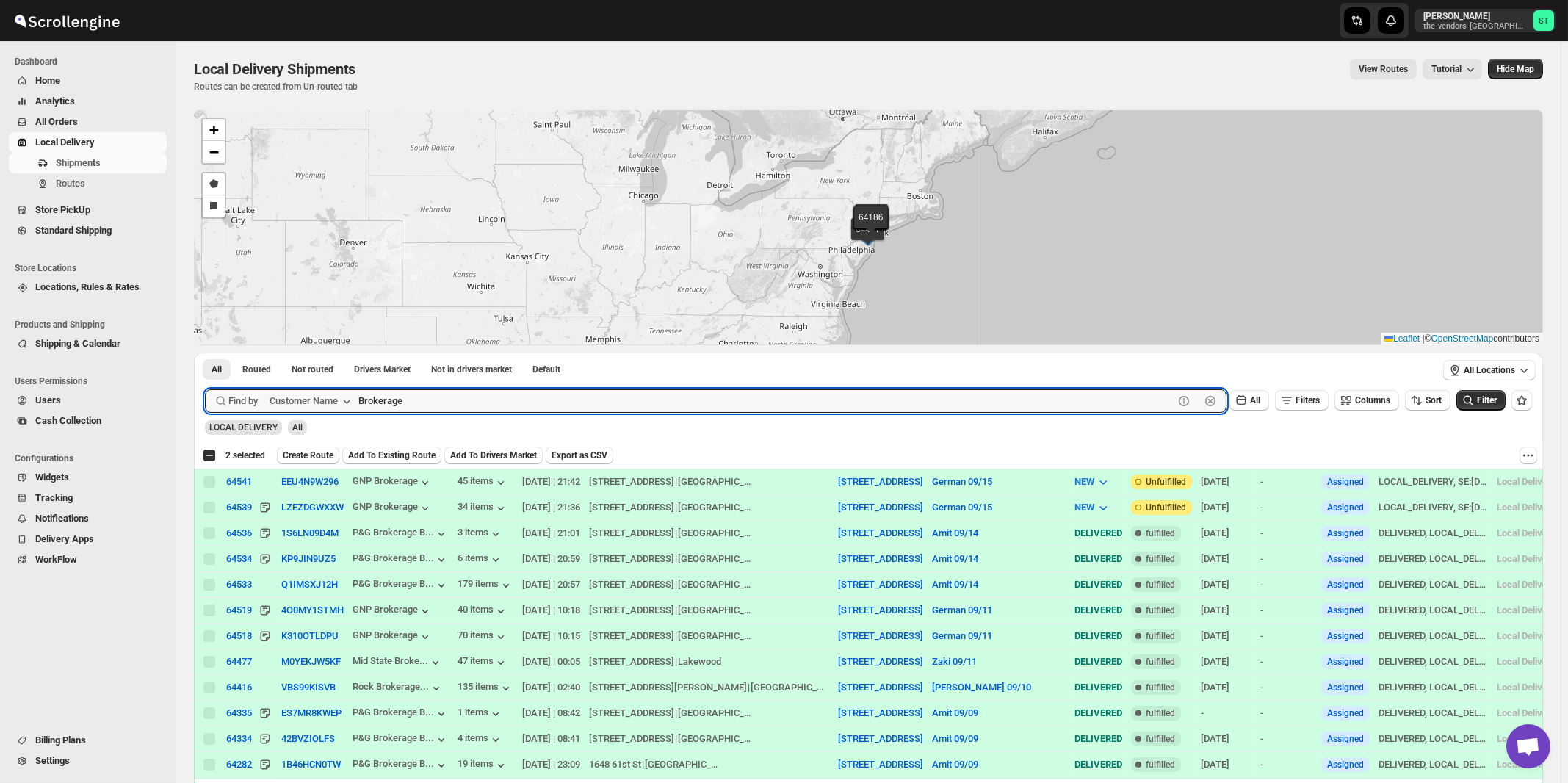
paste input "The Vendors - [PERSON_NAME]"
type input "The Vendors - [PERSON_NAME]"
click at [205, 352] on button "Submit" at bounding box center [226, 359] width 42 height 15
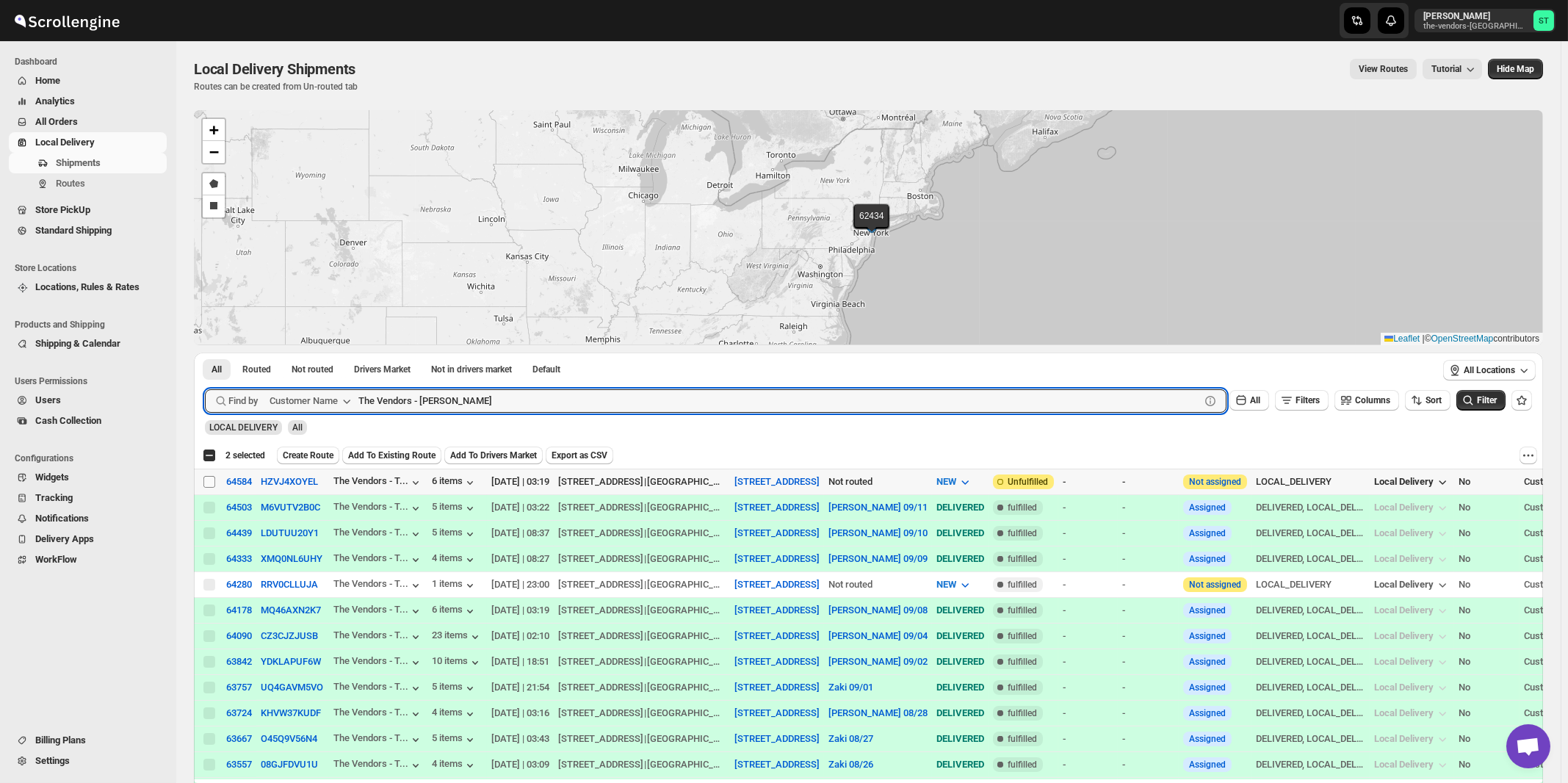
click at [210, 483] on input "Select shipment" at bounding box center [209, 482] width 12 height 12
checkbox input "true"
click at [583, 400] on input "The Vendors - [PERSON_NAME]" at bounding box center [766, 400] width 816 height 23
paste input "[PERSON_NAME] Suite 205"
click at [205, 352] on button "Submit" at bounding box center [226, 359] width 42 height 15
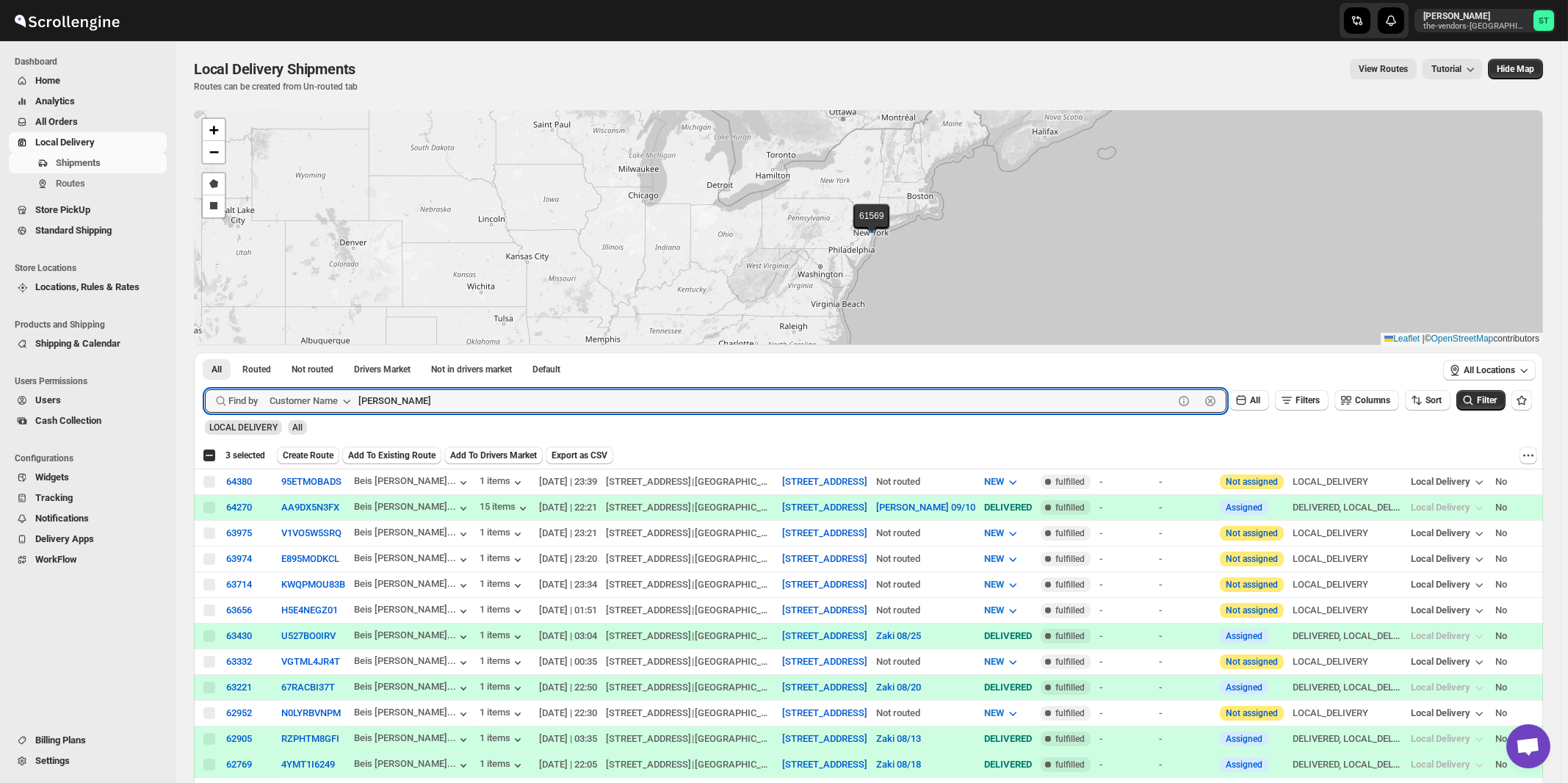
paste input "United Academy"
type input "United Academy"
click at [205, 352] on button "Submit" at bounding box center [226, 359] width 42 height 15
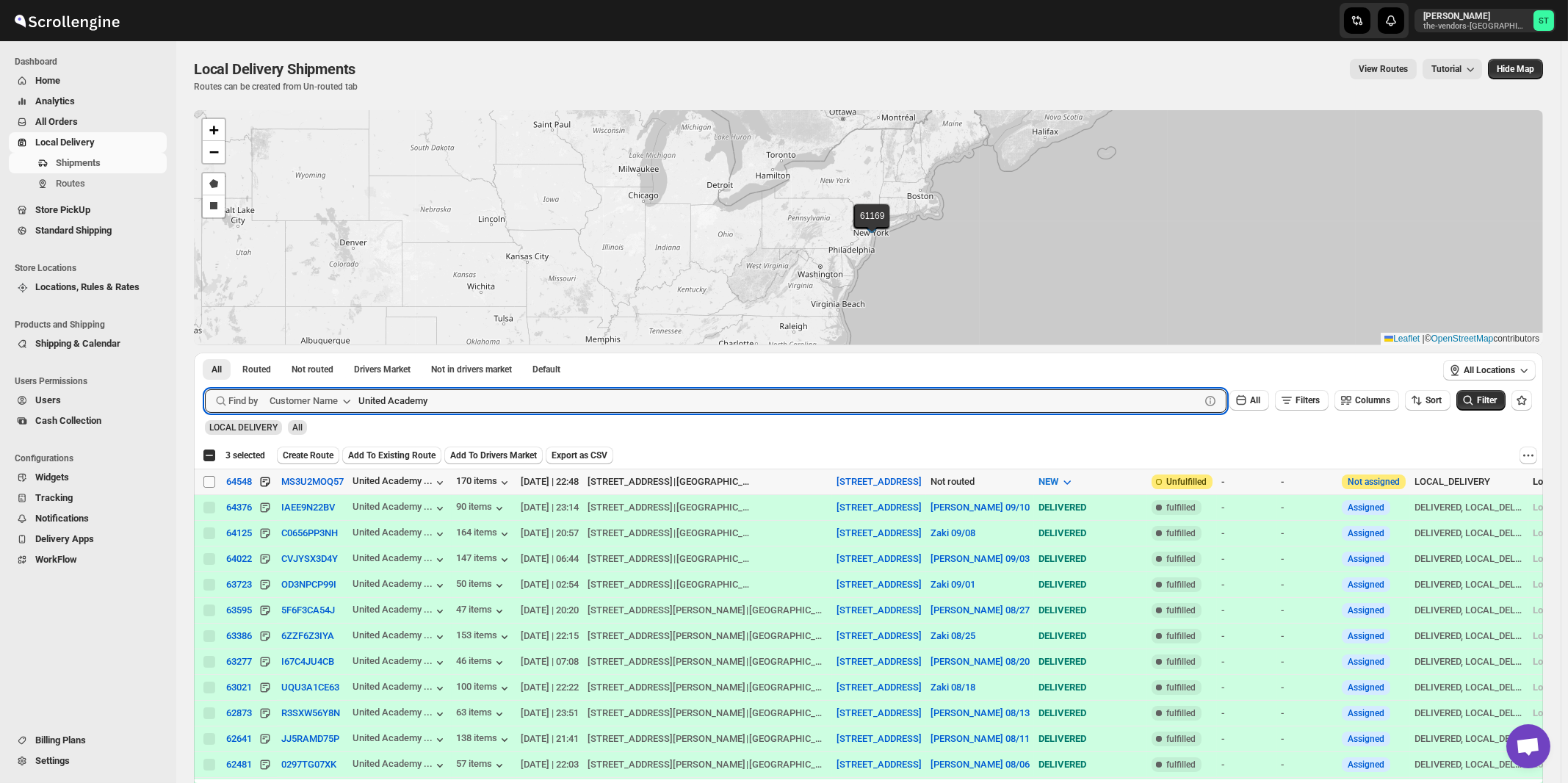
click at [210, 480] on input "Select shipment" at bounding box center [209, 482] width 12 height 12
checkbox input "true"
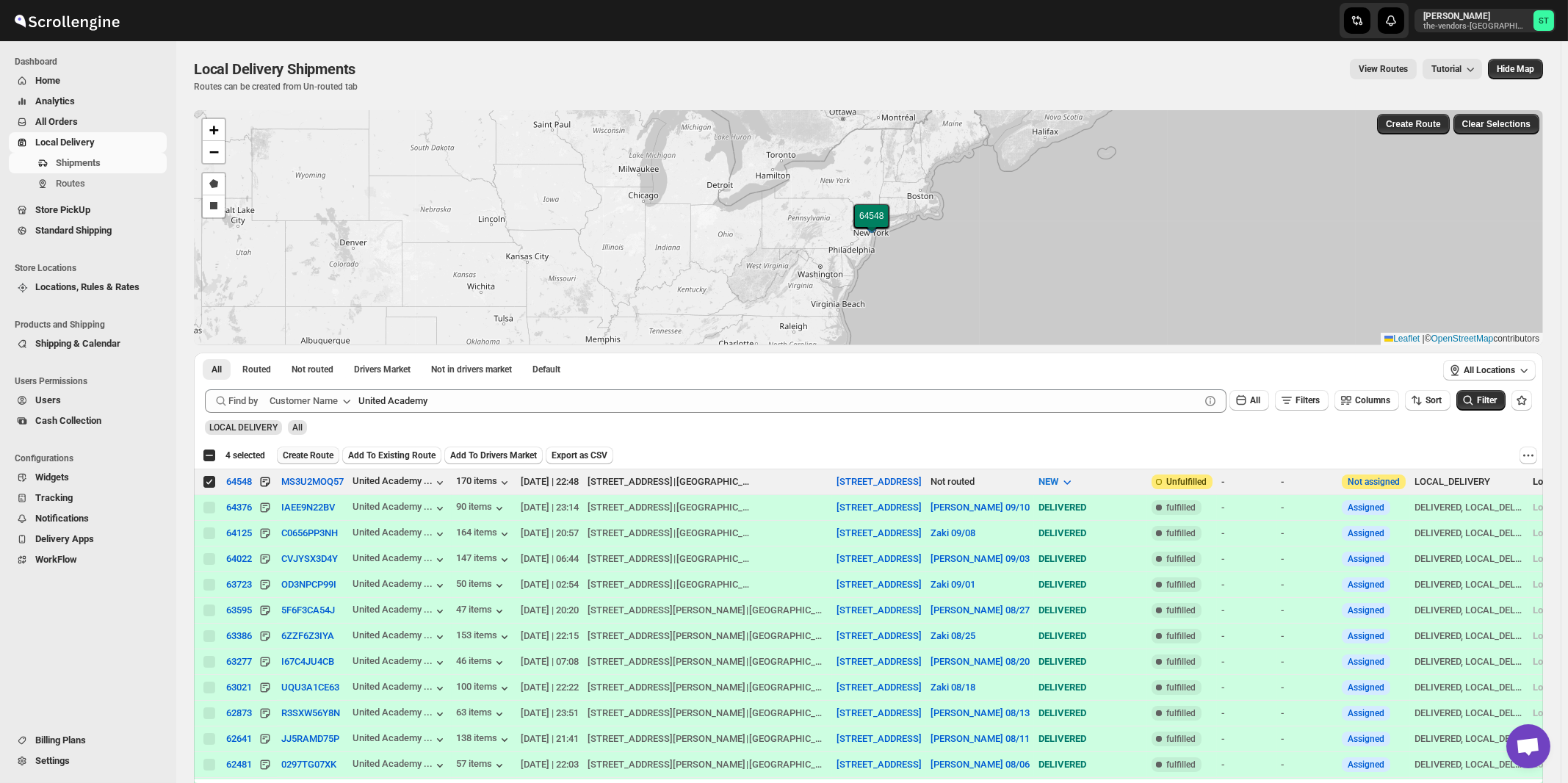
click at [308, 452] on span "Create Route" at bounding box center [307, 456] width 50 height 12
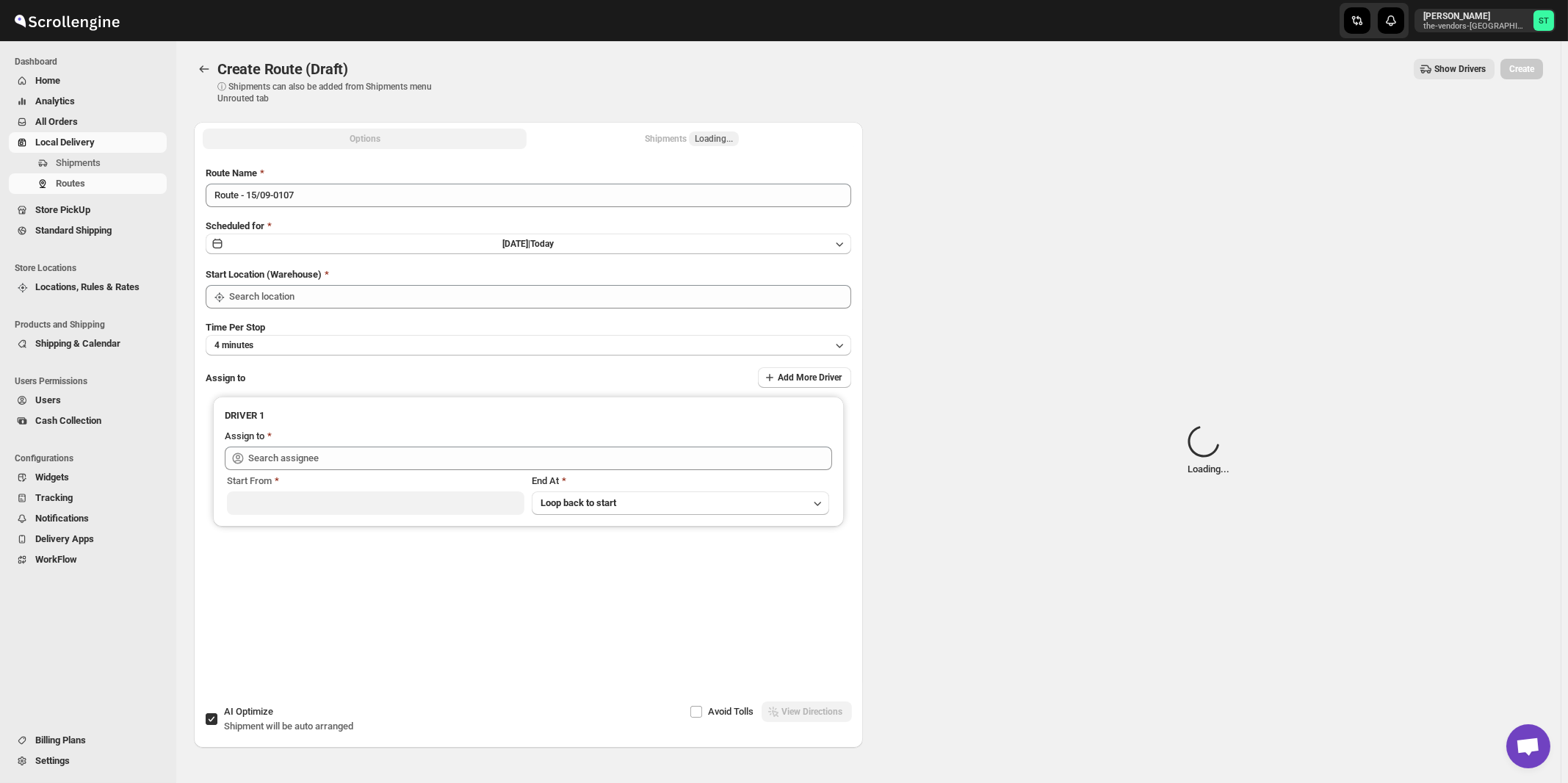
type input "[STREET_ADDRESS]"
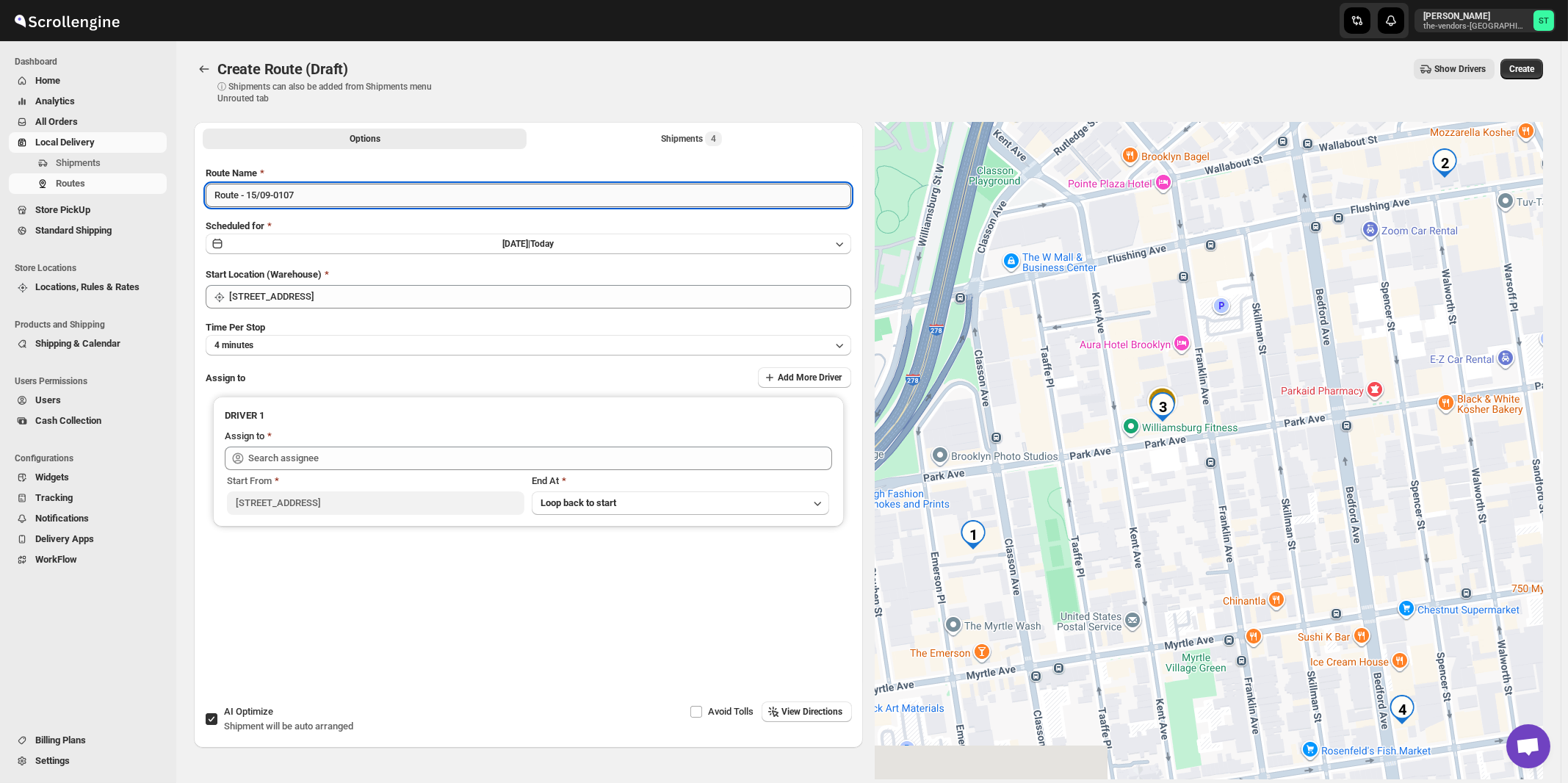
click at [399, 195] on input "Route - 15/09-0107" at bounding box center [528, 195] width 646 height 23
paste input "[PERSON_NAME]"
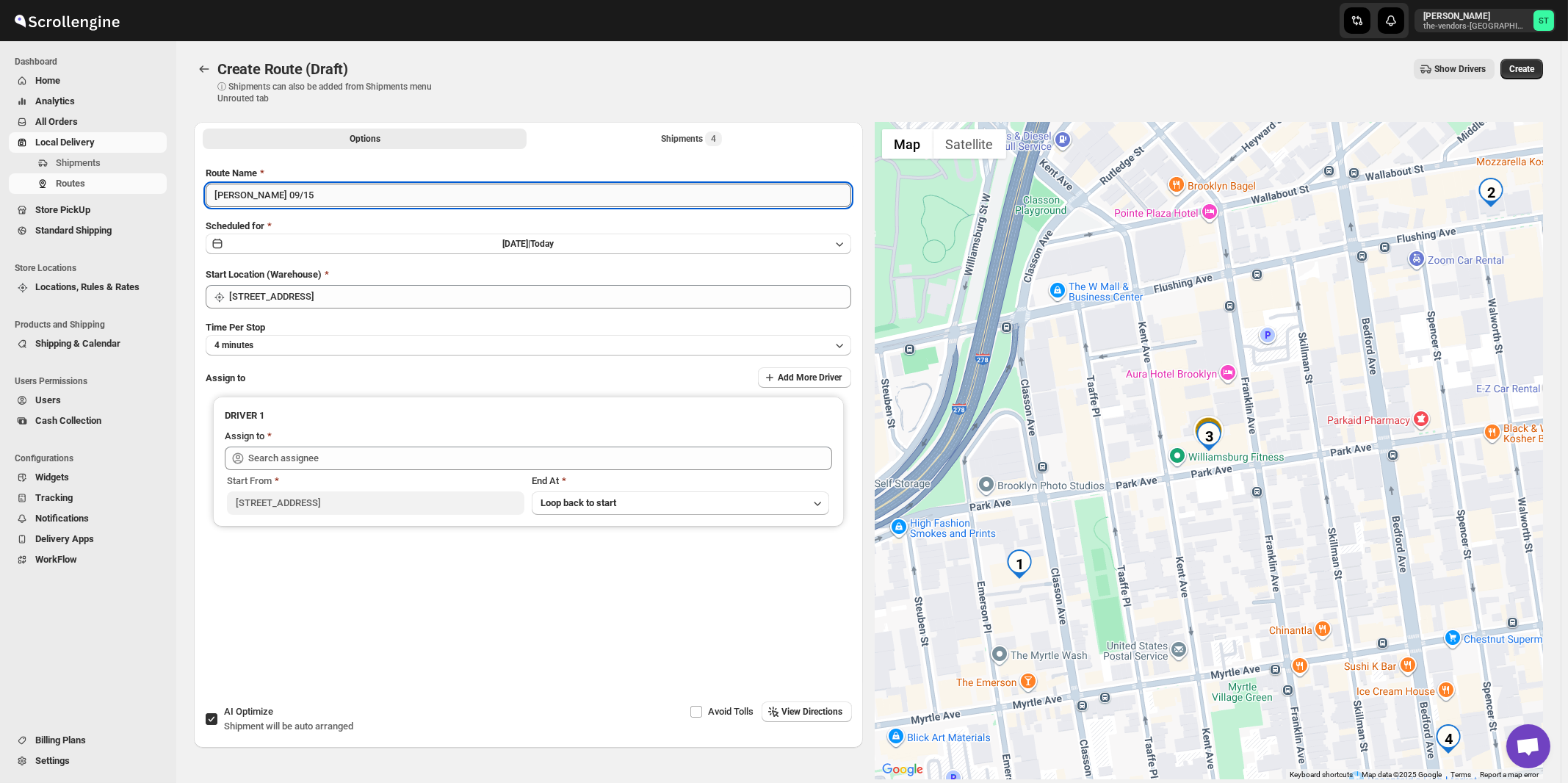
type input "[PERSON_NAME] 09/15"
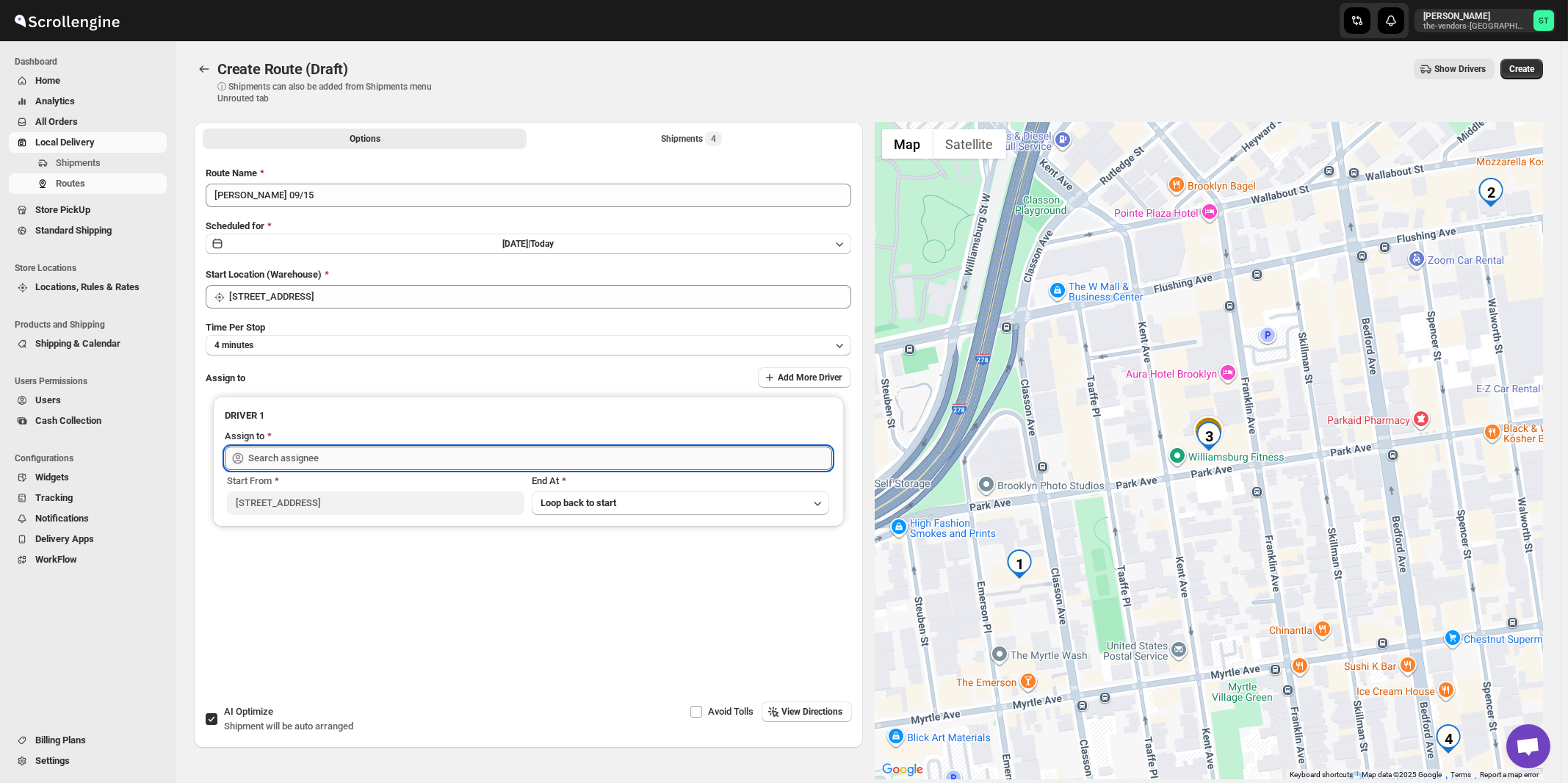
click at [417, 460] on input "text" at bounding box center [540, 458] width 584 height 23
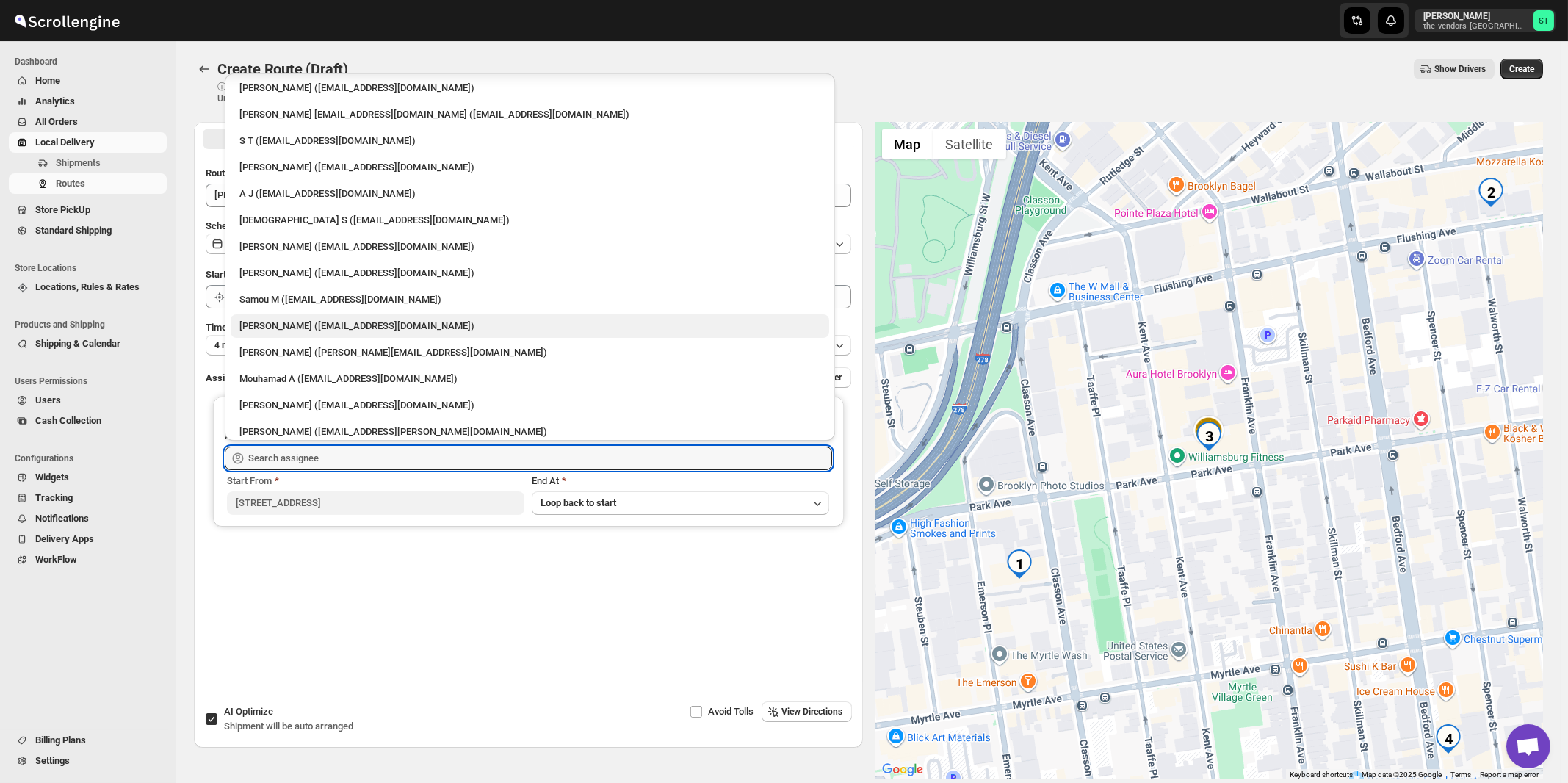
scroll to position [90, 0]
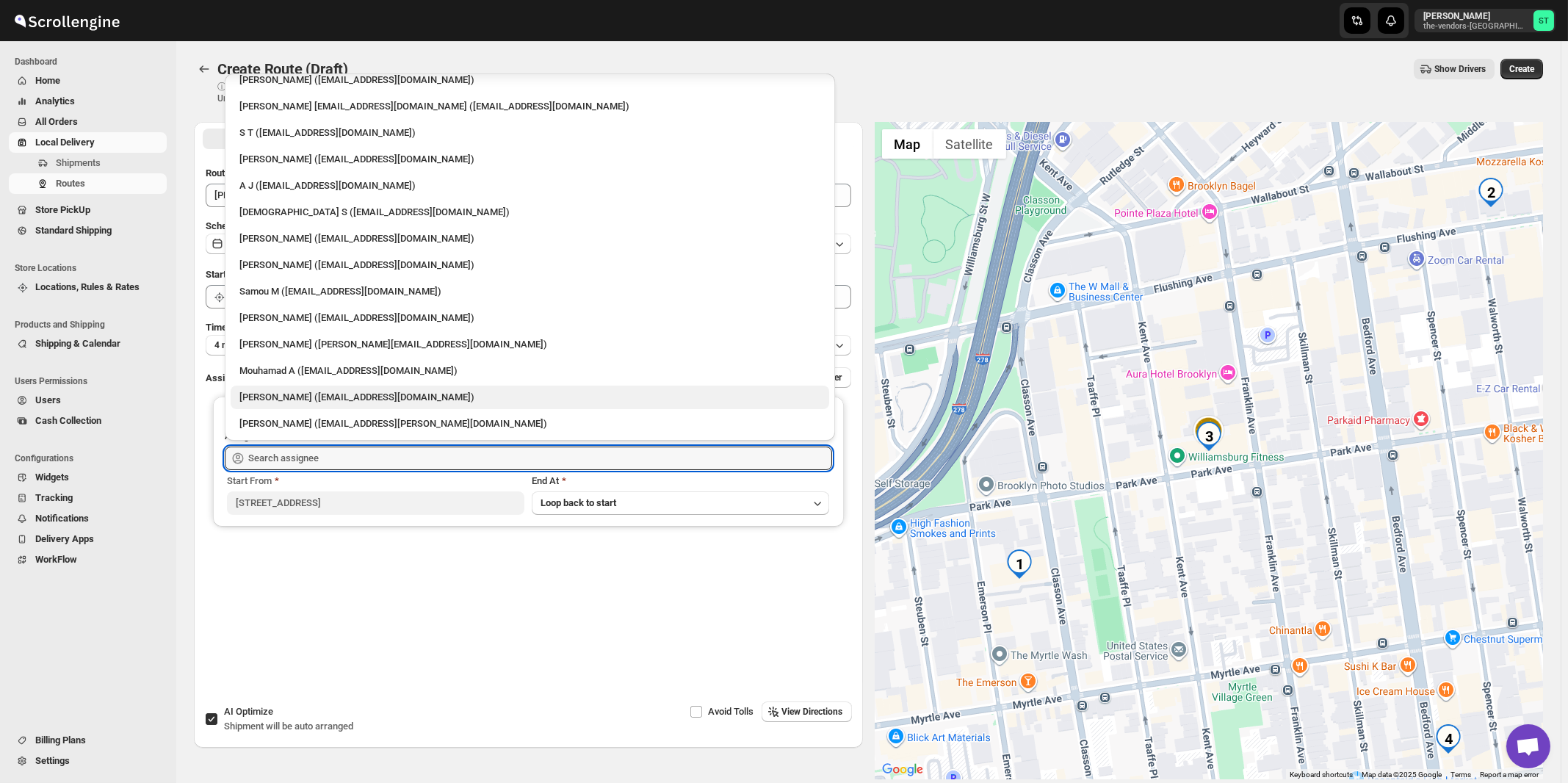
click at [282, 394] on div "[PERSON_NAME] ([EMAIL_ADDRESS][DOMAIN_NAME])" at bounding box center [530, 397] width 581 height 14
type input "[PERSON_NAME] ([EMAIL_ADDRESS][DOMAIN_NAME])"
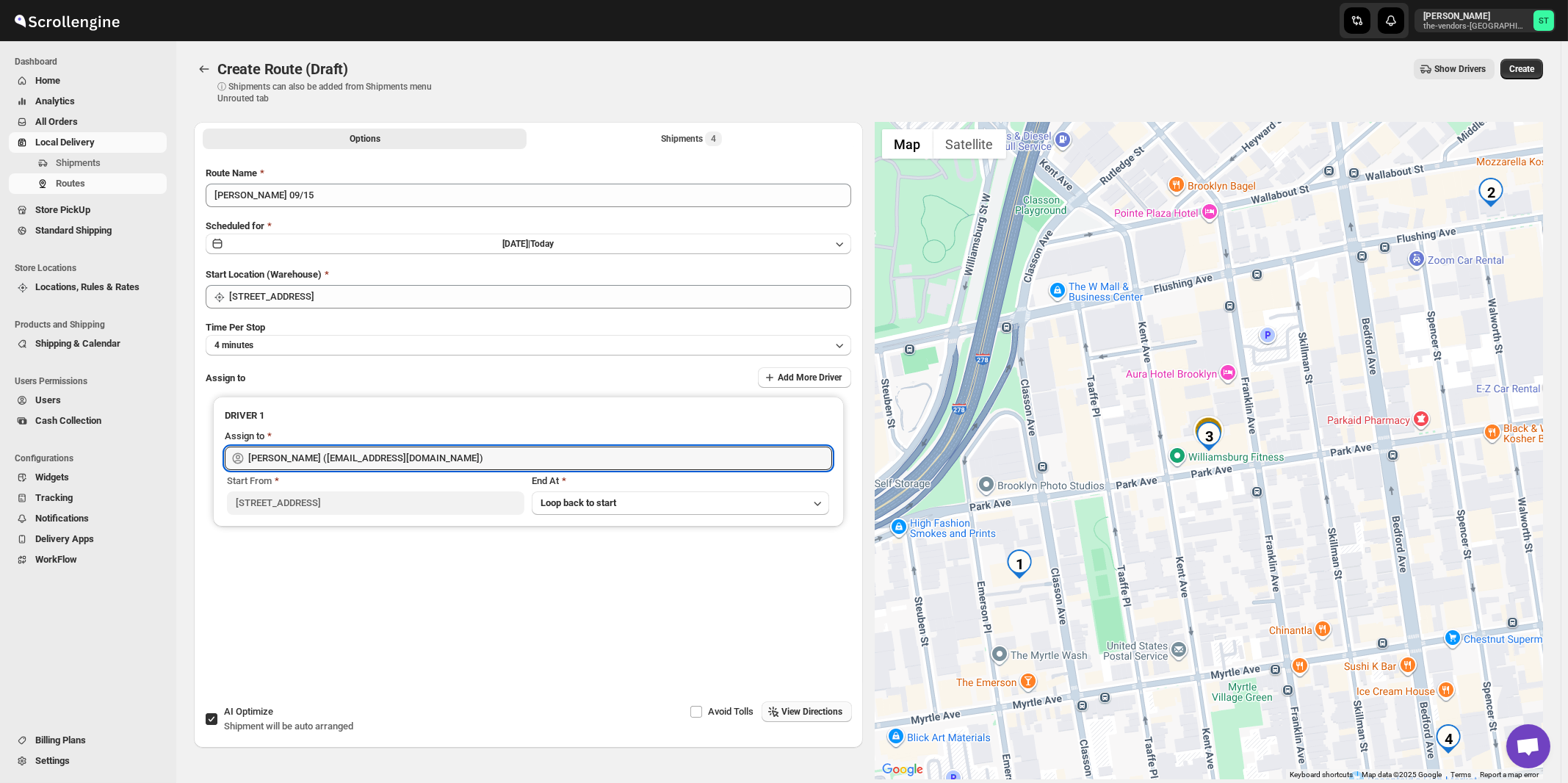
click at [804, 705] on button "View Directions" at bounding box center [807, 712] width 90 height 21
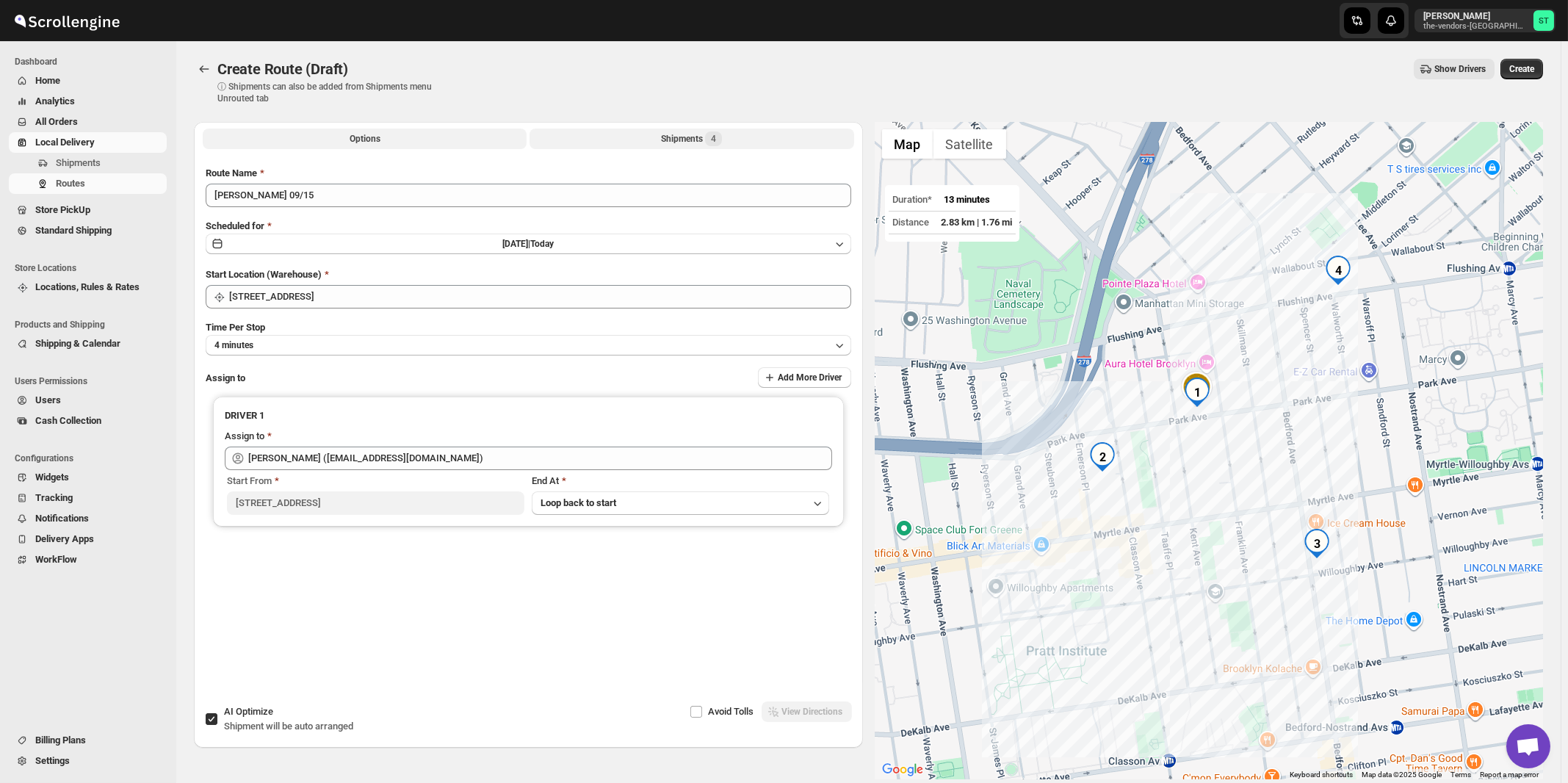
click at [688, 139] on div "Shipments 4" at bounding box center [692, 139] width 61 height 14
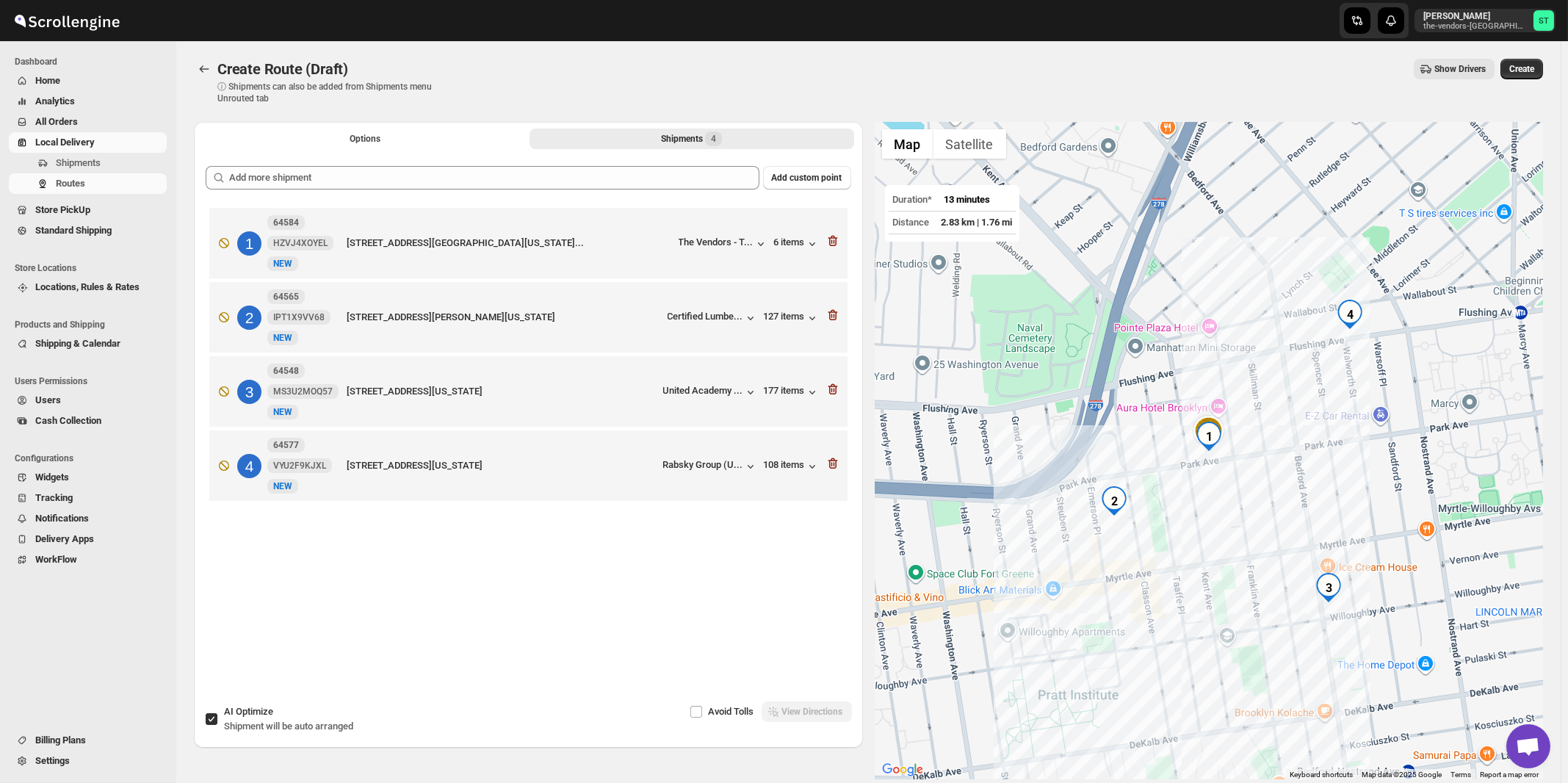
click at [286, 722] on span "Shipment will be auto arranged" at bounding box center [289, 726] width 130 height 11
click at [218, 722] on input "AI Optimize Shipment will be auto arranged" at bounding box center [211, 719] width 12 height 12
checkbox input "false"
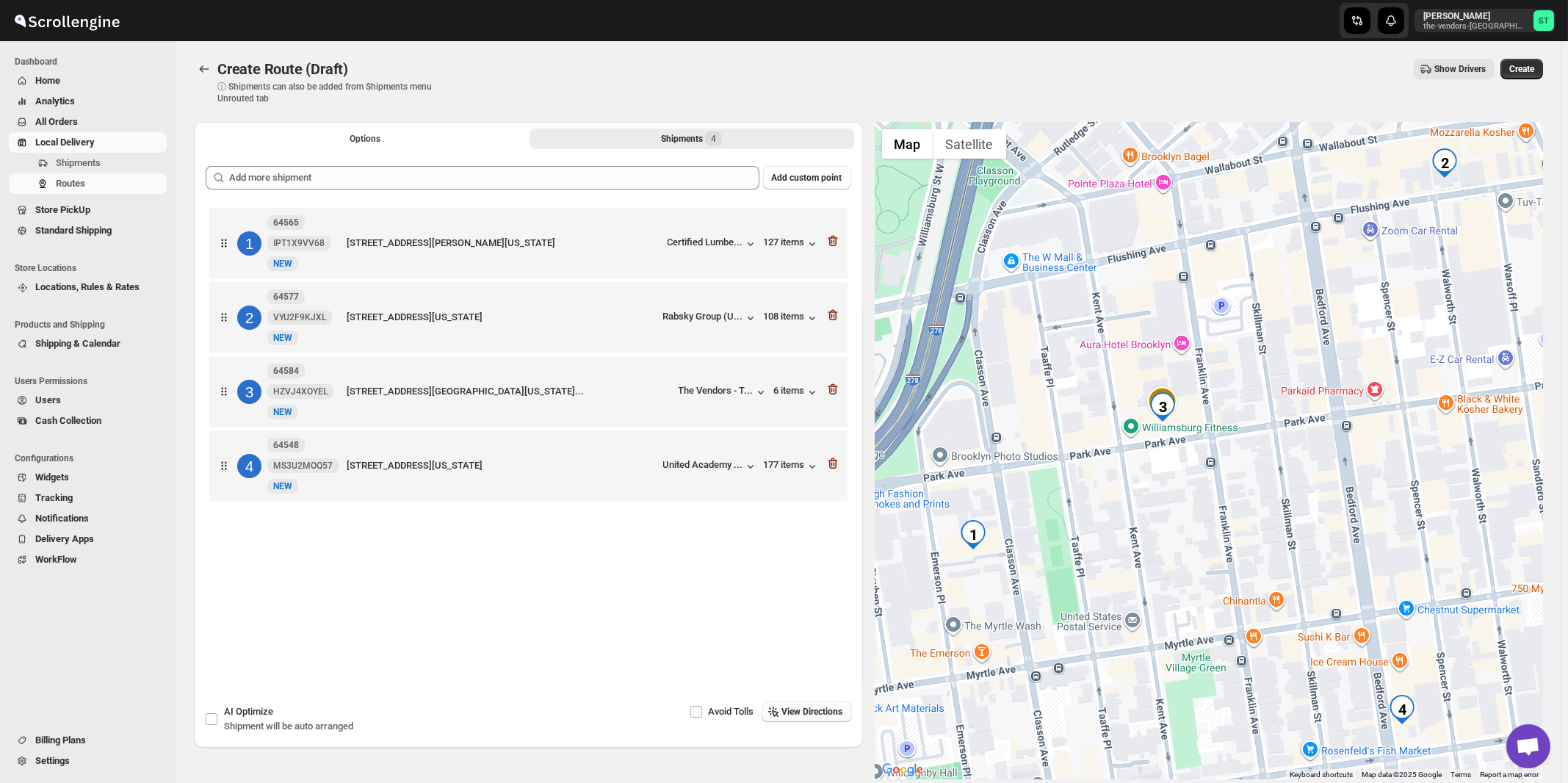
click at [816, 716] on span "View Directions" at bounding box center [812, 712] width 61 height 12
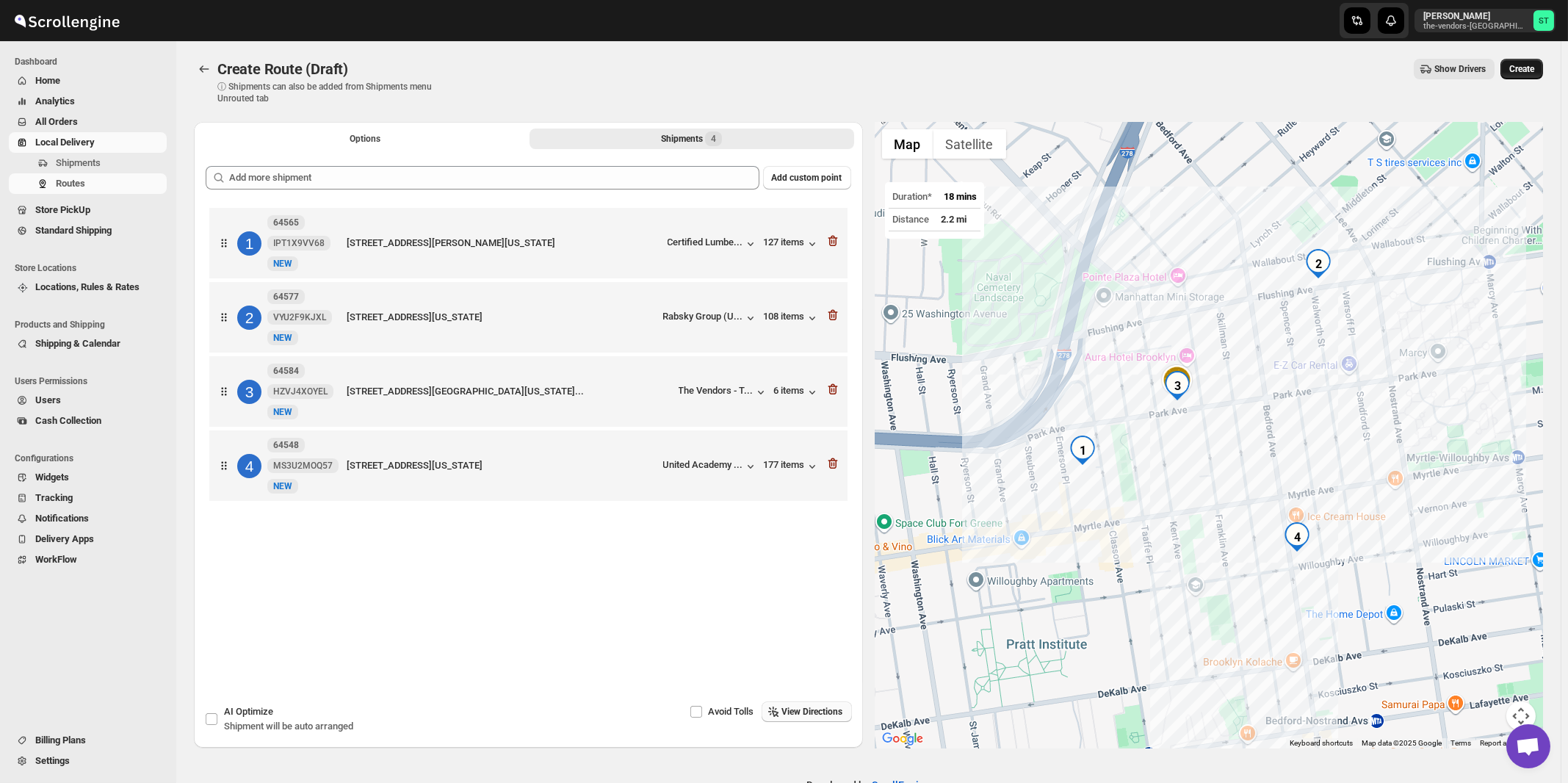
click at [1534, 74] on span "Create" at bounding box center [1522, 69] width 25 height 12
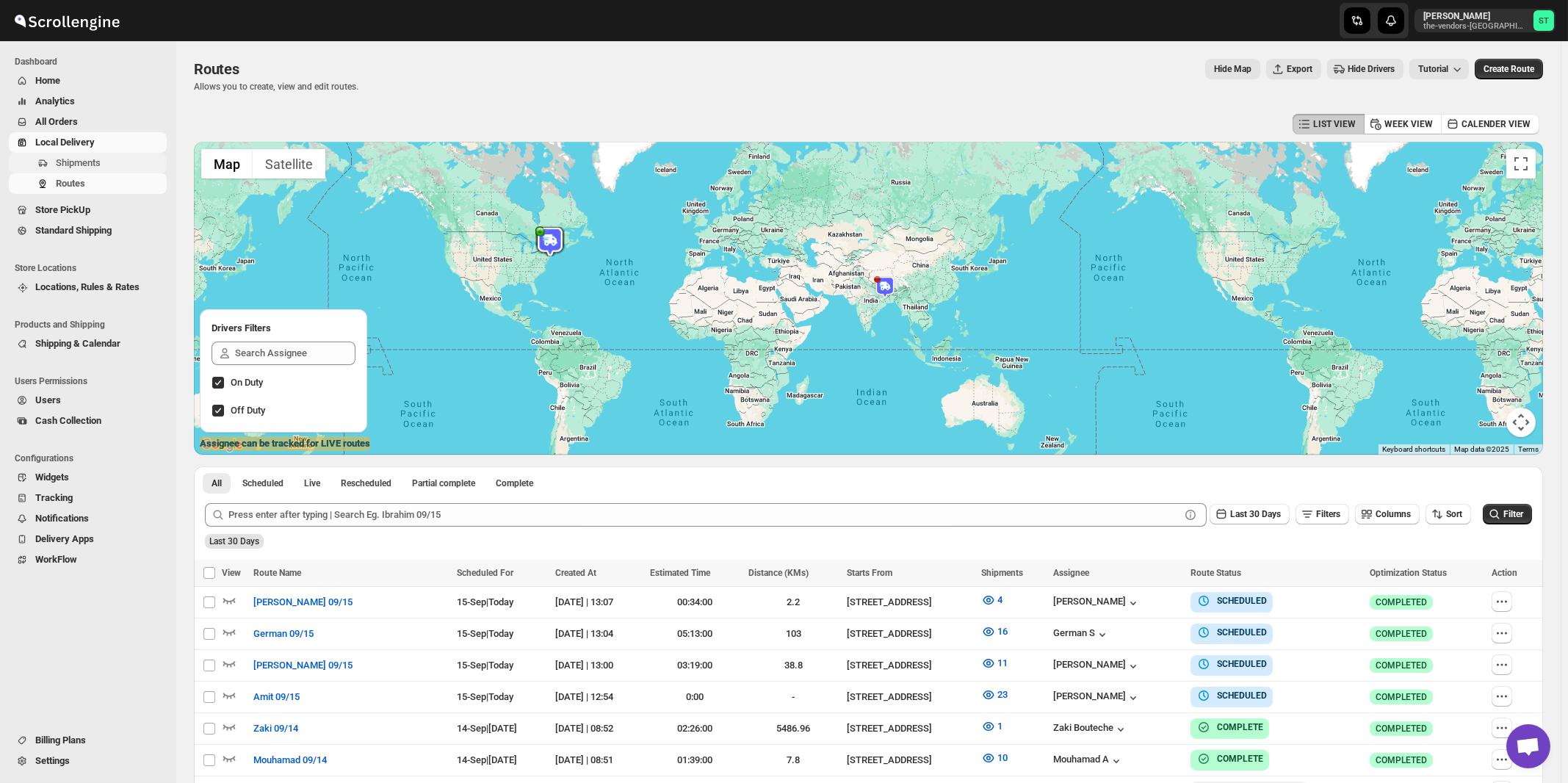
click at [75, 163] on span "Shipments" at bounding box center [78, 163] width 45 height 11
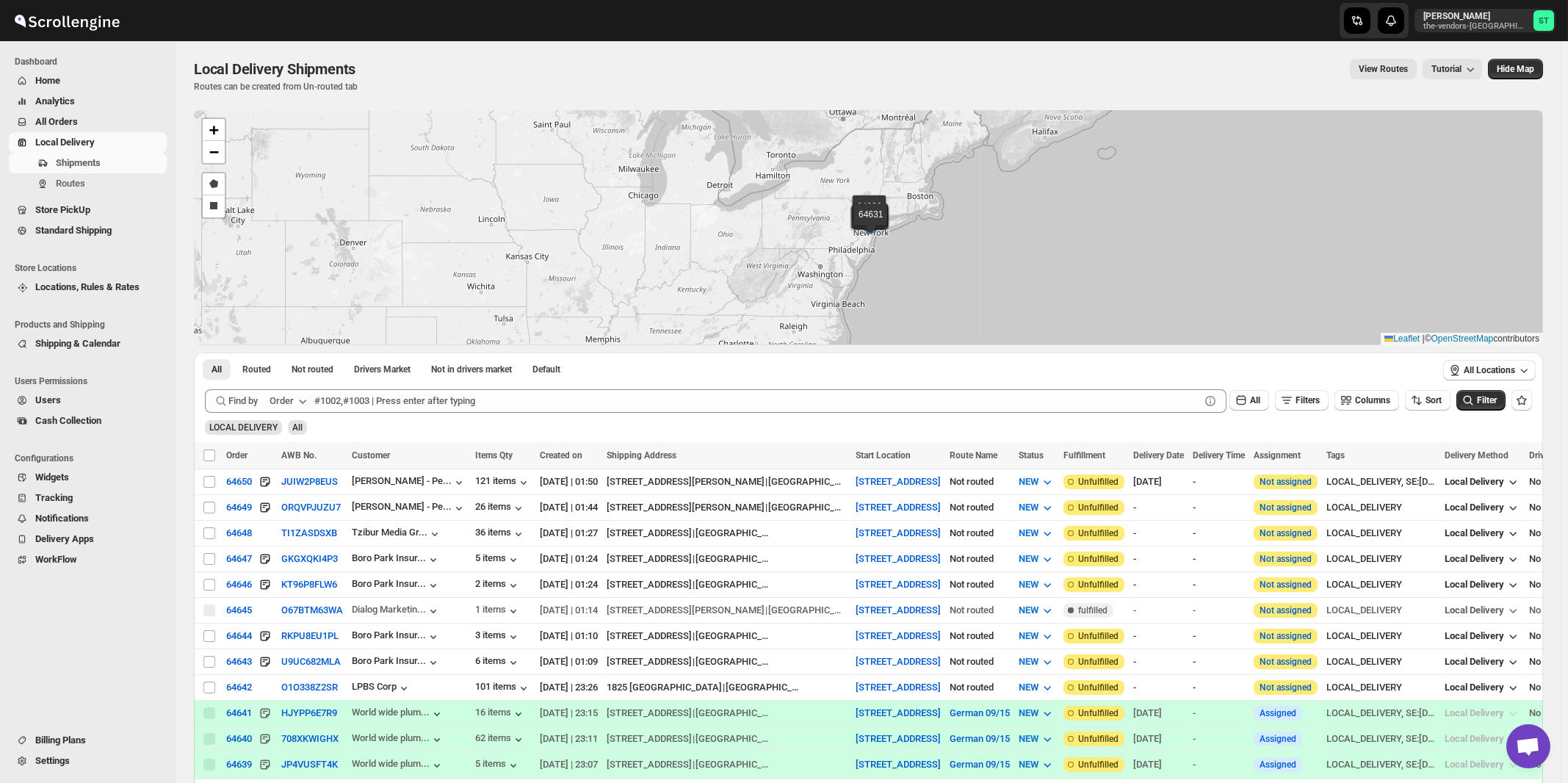
click at [296, 401] on button "Order" at bounding box center [290, 400] width 58 height 23
click at [299, 520] on button "Customer Name" at bounding box center [291, 510] width 76 height 23
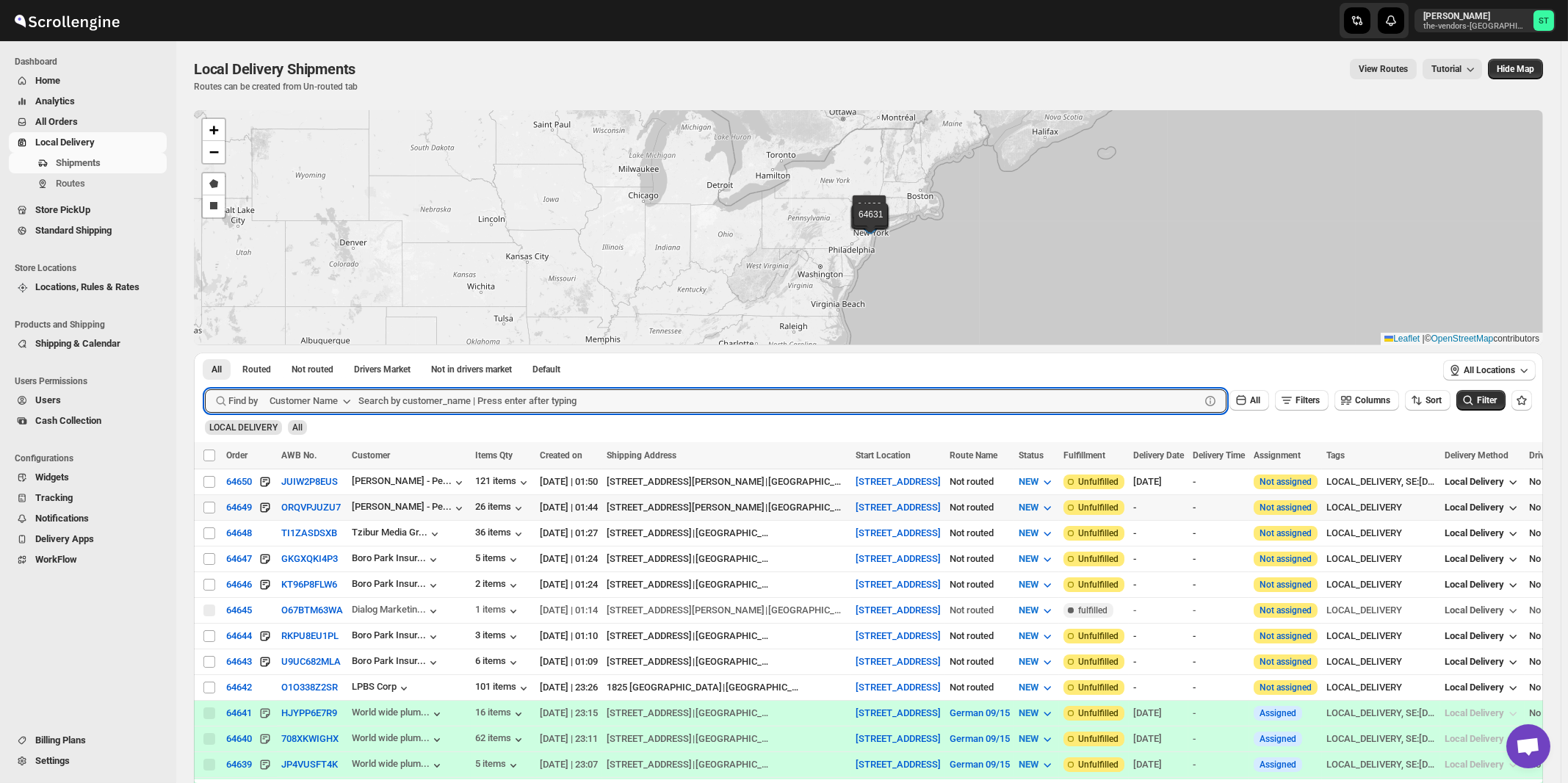
paste input "Corner Hardware & Print Ctr."
type input "Corner Hardware & Print Ctr."
click at [205, 352] on button "Submit" at bounding box center [226, 359] width 42 height 15
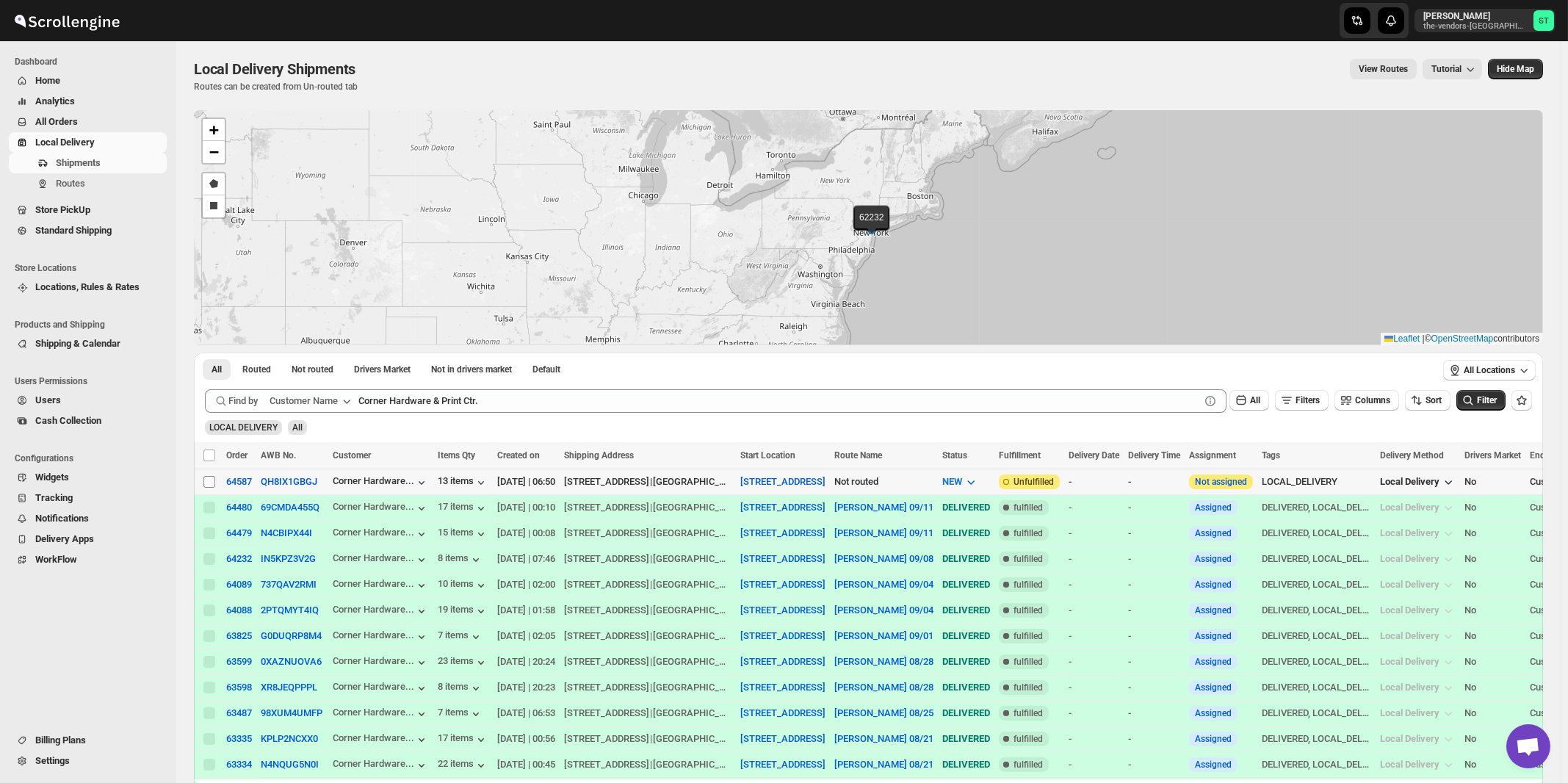
click at [210, 480] on input "Select shipment" at bounding box center [209, 482] width 12 height 12
checkbox input "true"
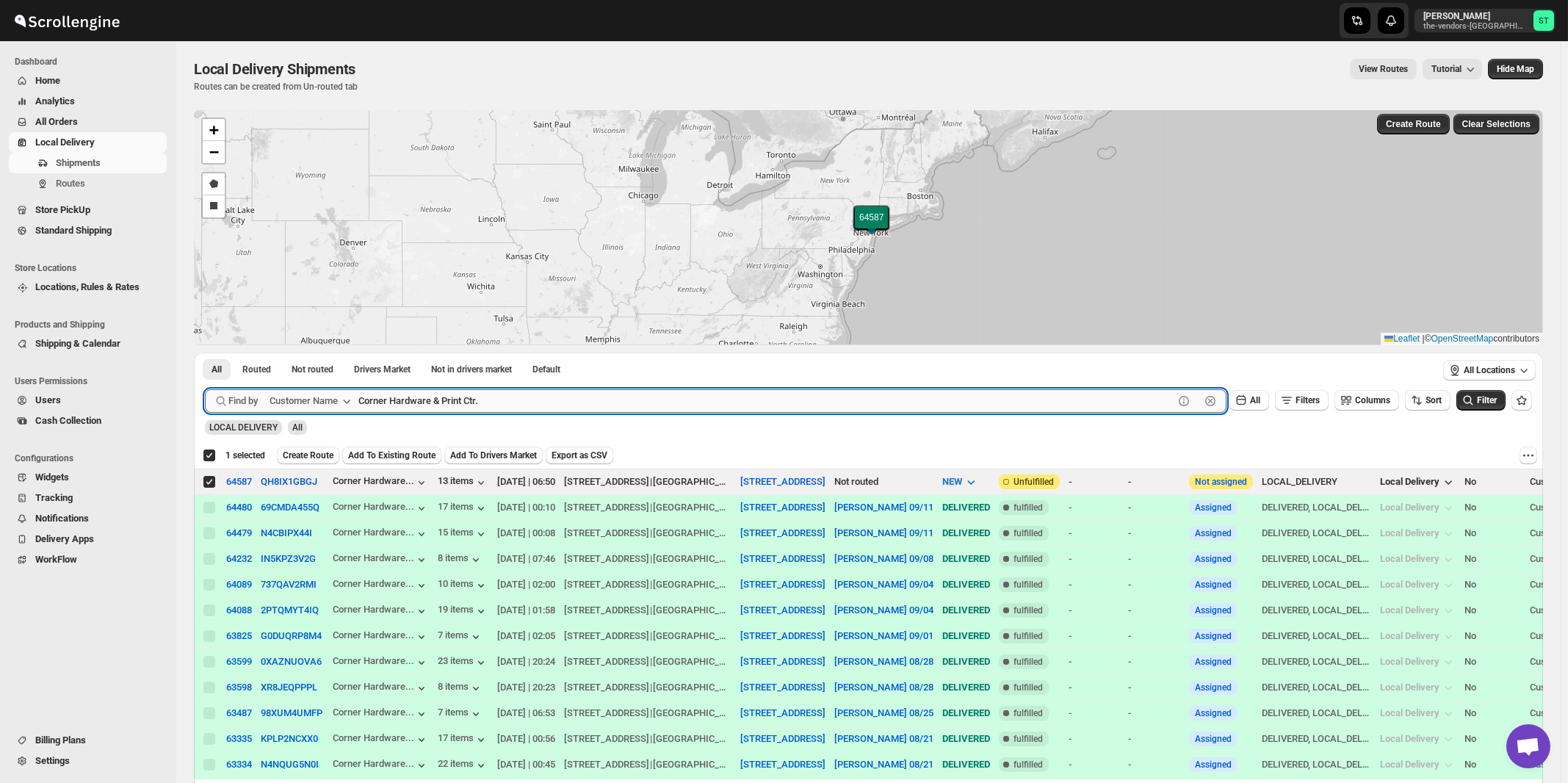
click at [514, 391] on input "Corner Hardware & Print Ctr." at bounding box center [766, 400] width 816 height 23
paste input "[PERSON_NAME] And Associates"
click at [205, 352] on button "Submit" at bounding box center [226, 359] width 42 height 15
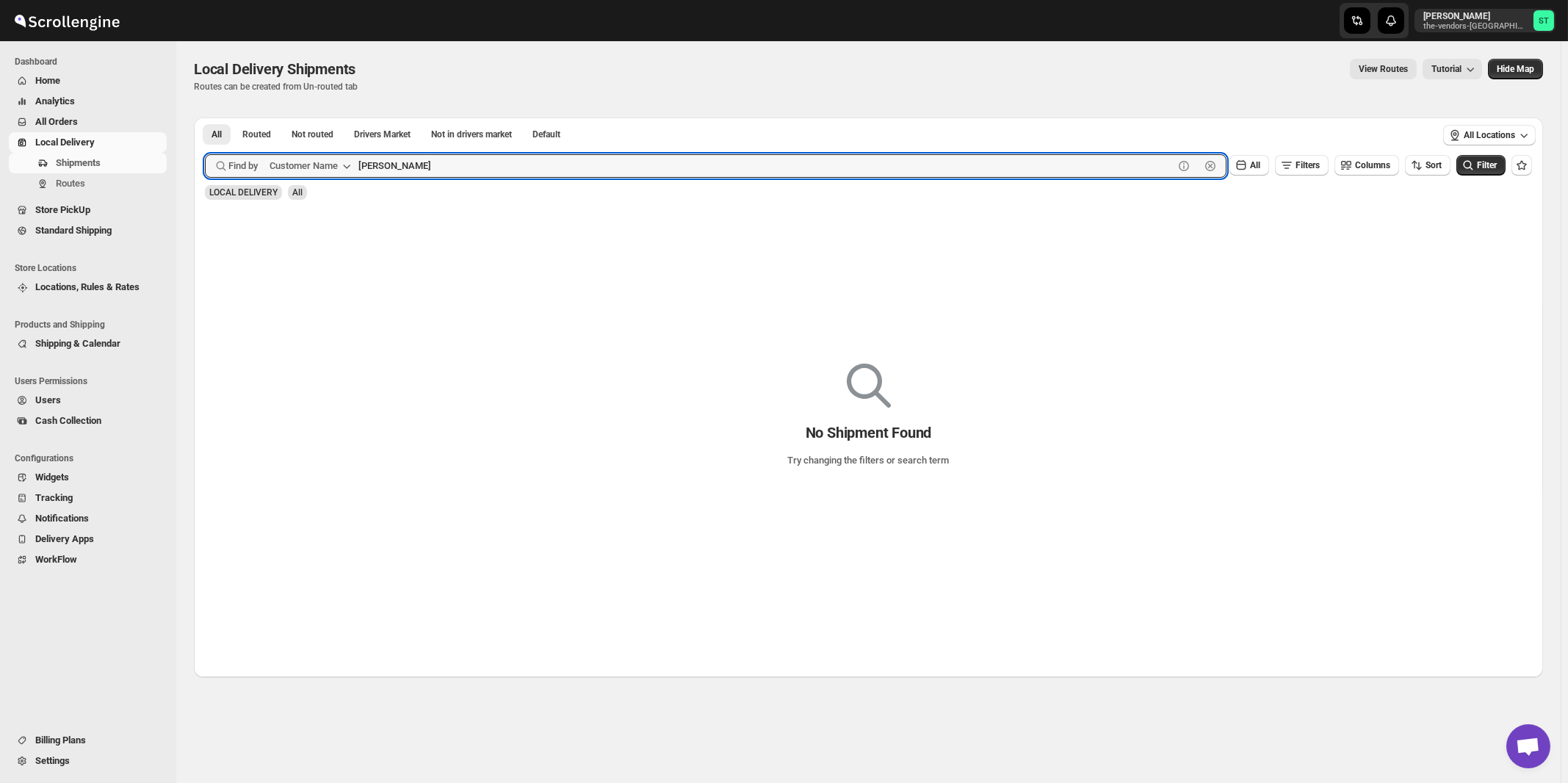
type input "[PERSON_NAME]"
click at [205, 118] on button "Submit" at bounding box center [226, 125] width 42 height 15
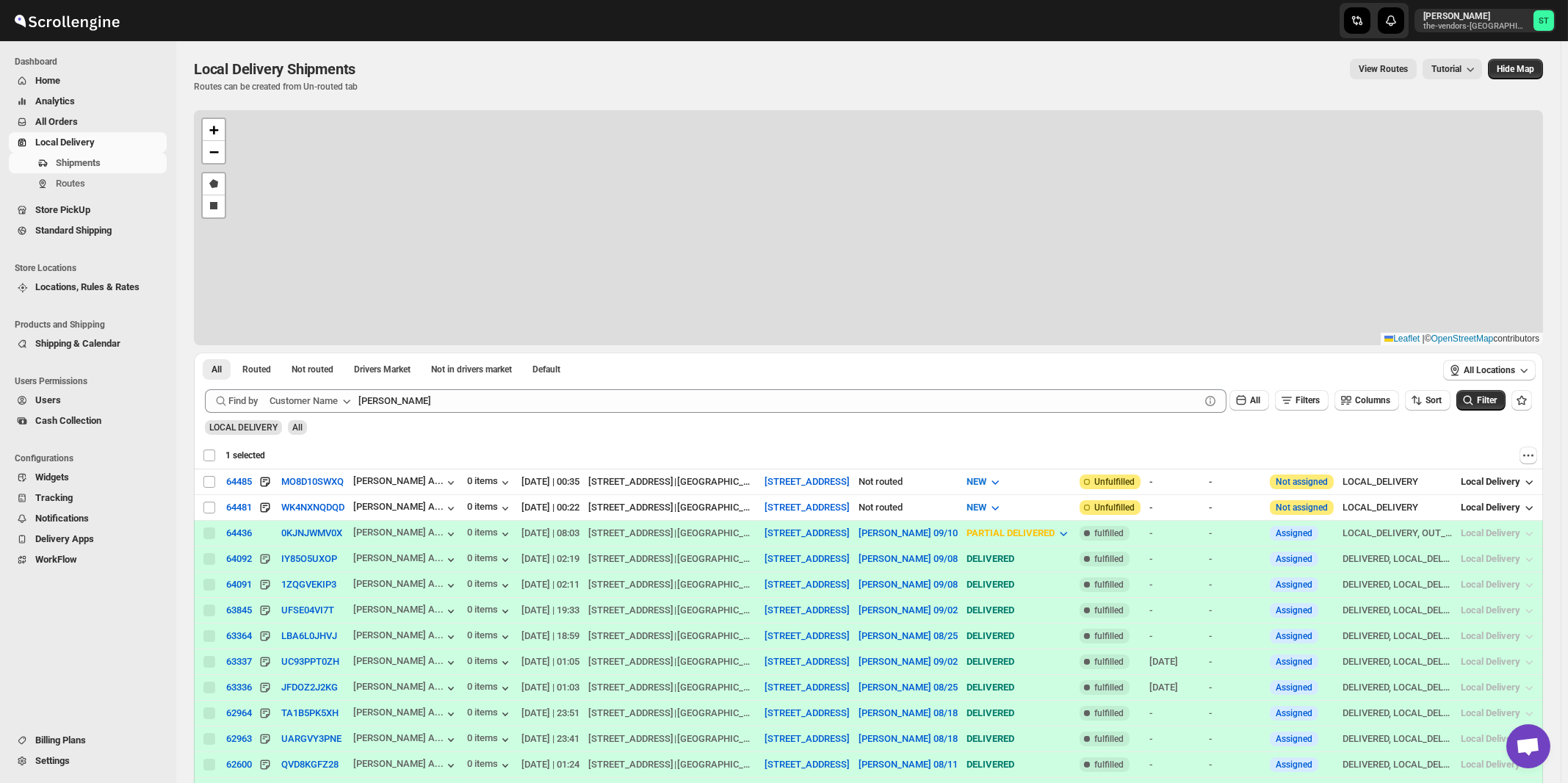
checkbox input "false"
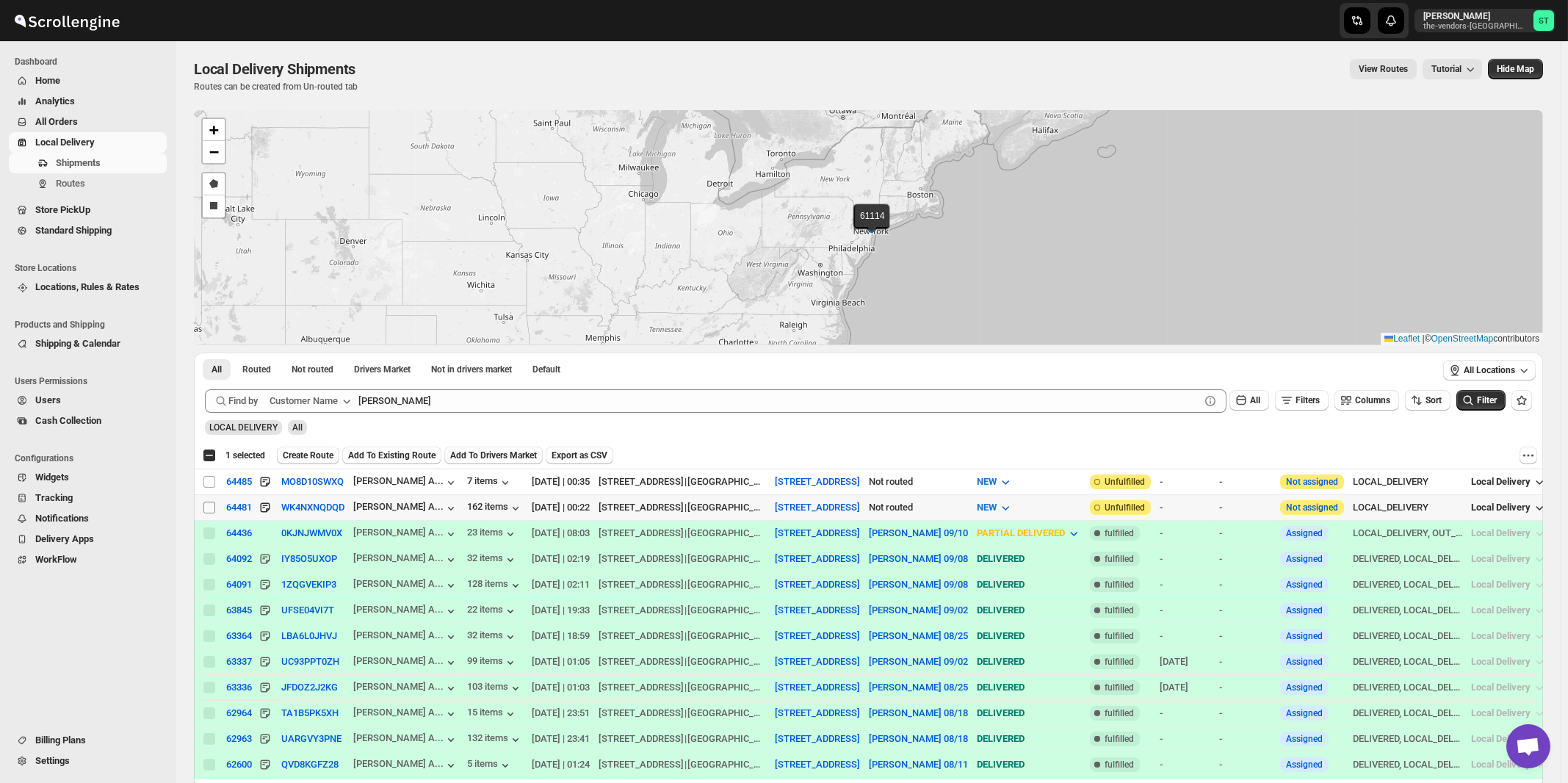
click at [209, 507] on input "Select shipment" at bounding box center [209, 508] width 12 height 12
checkbox input "true"
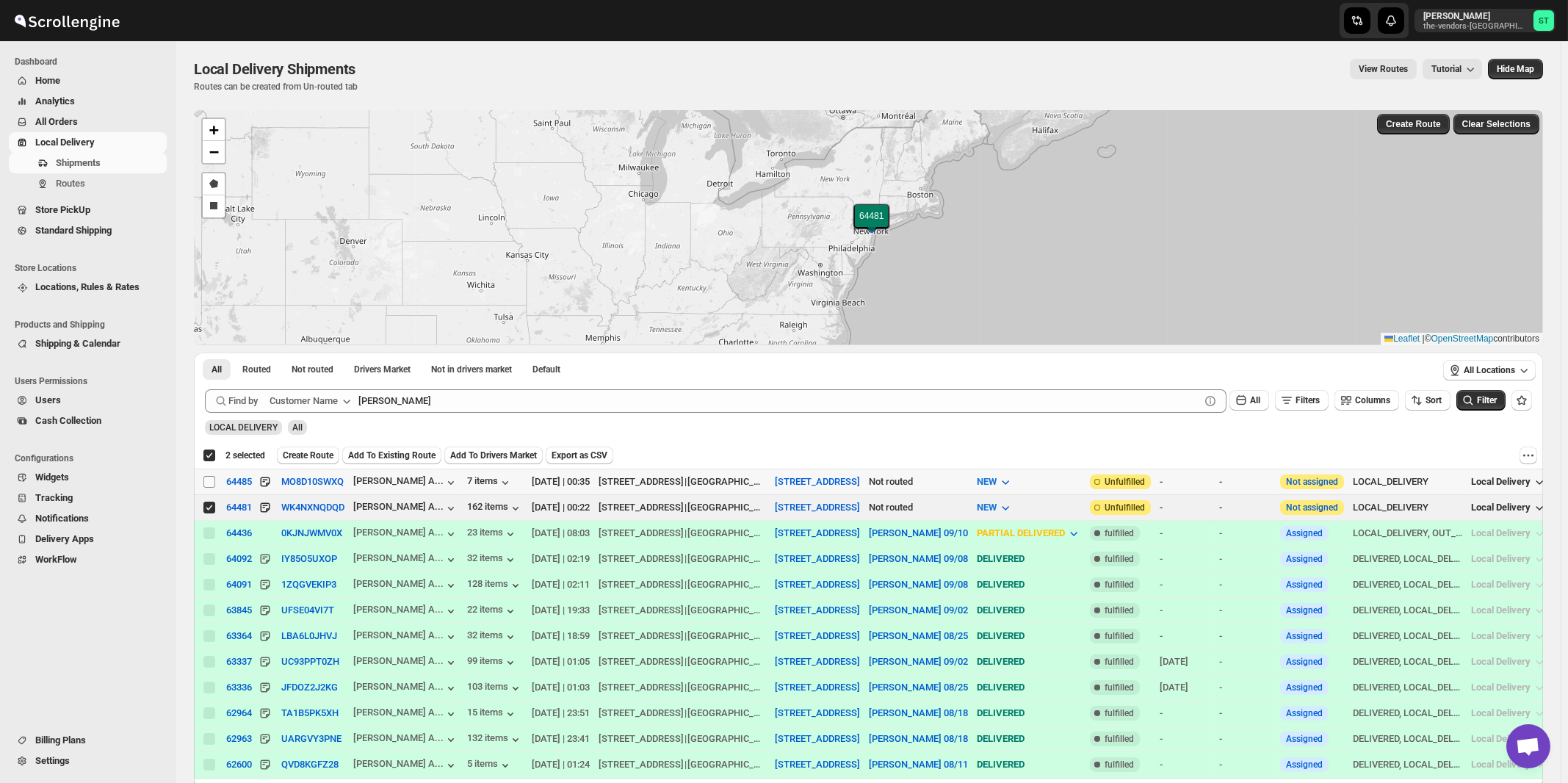
click at [210, 481] on input "Select shipment" at bounding box center [209, 482] width 12 height 12
checkbox input "true"
checkbox input "false"
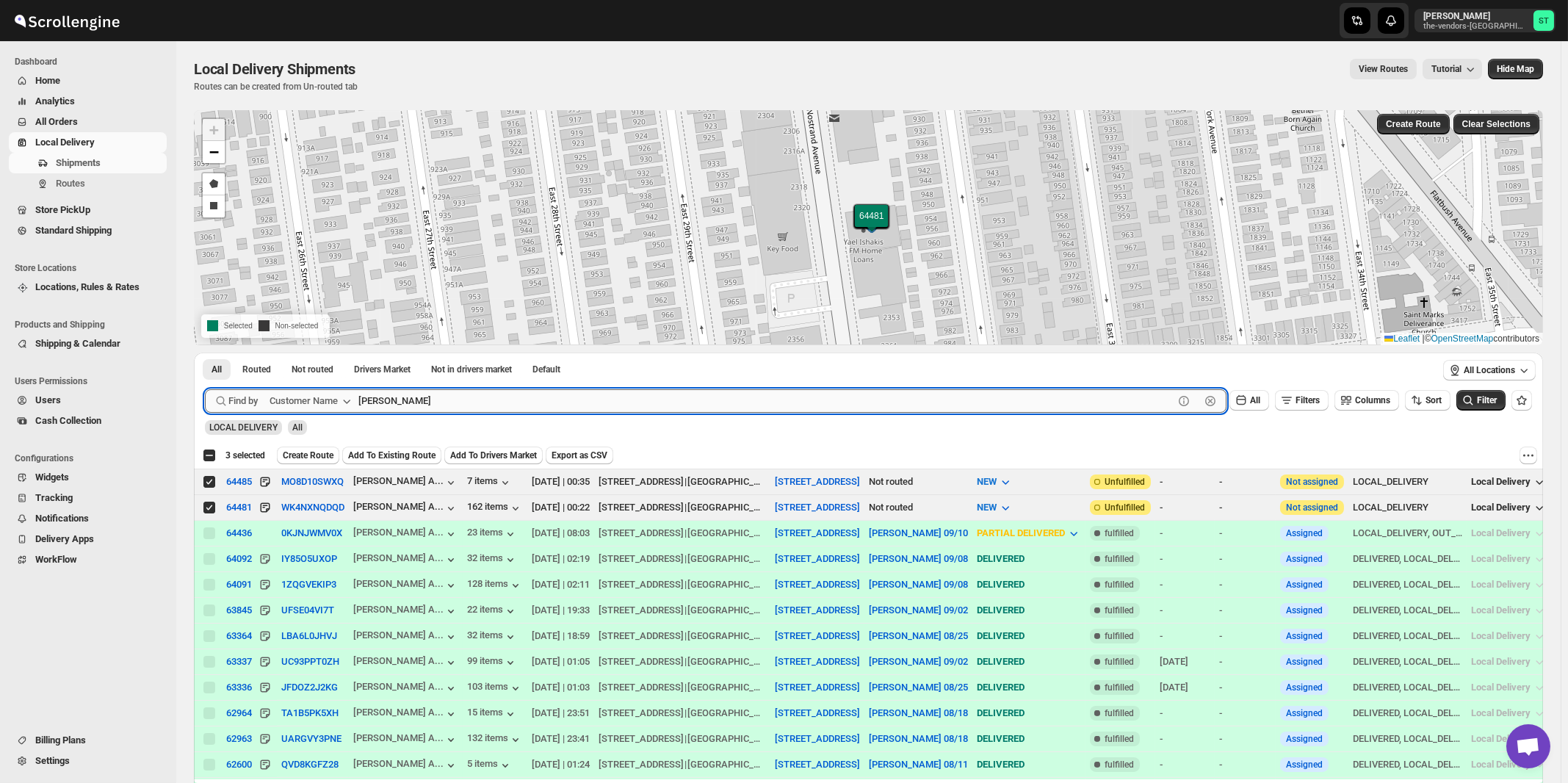
click at [470, 406] on input "[PERSON_NAME]" at bounding box center [766, 400] width 816 height 23
paste input "Preffered Builders"
click at [205, 352] on button "Submit" at bounding box center [226, 359] width 42 height 15
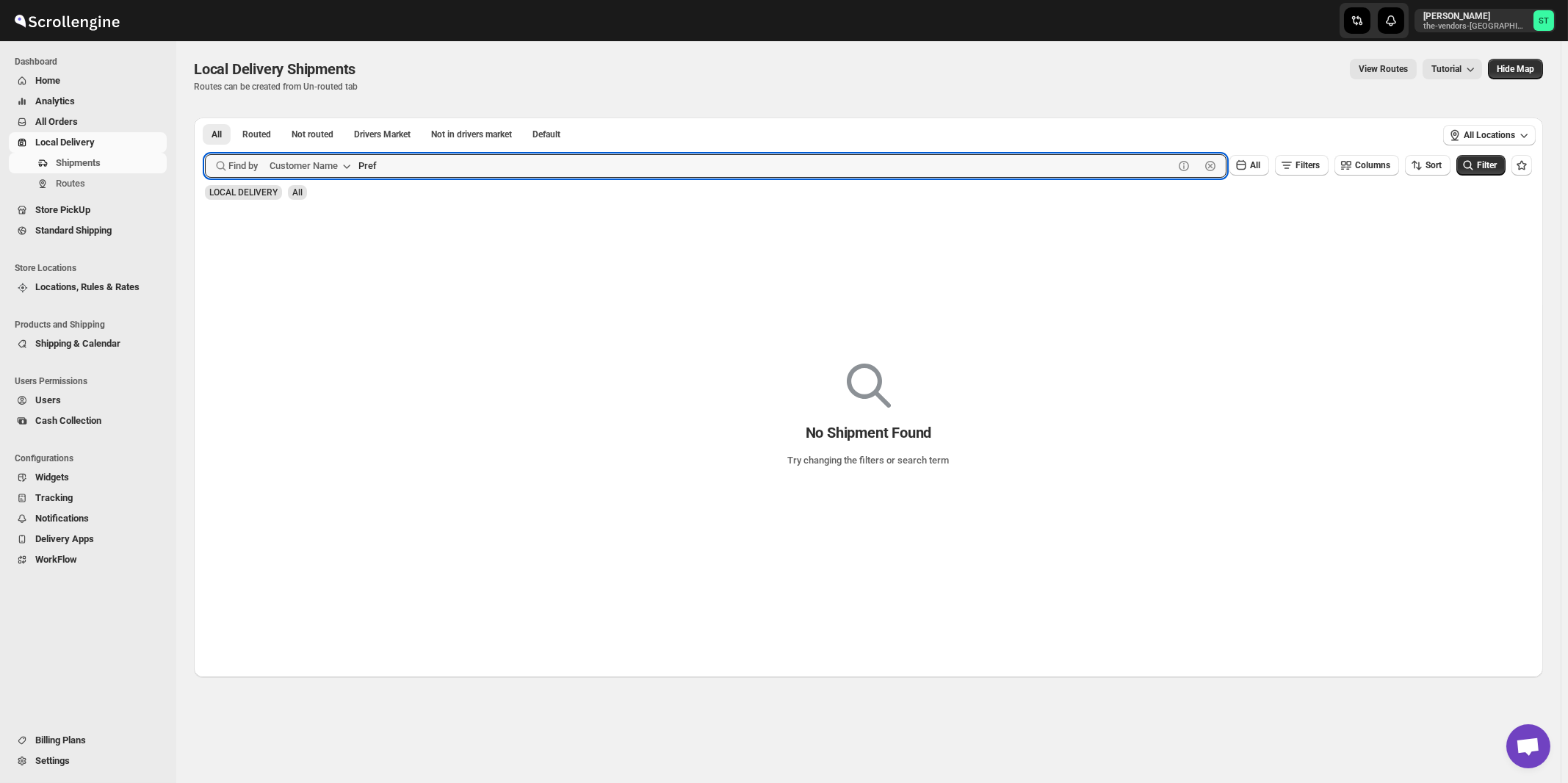
type input "Pref"
click at [205, 118] on button "Submit" at bounding box center [226, 125] width 42 height 15
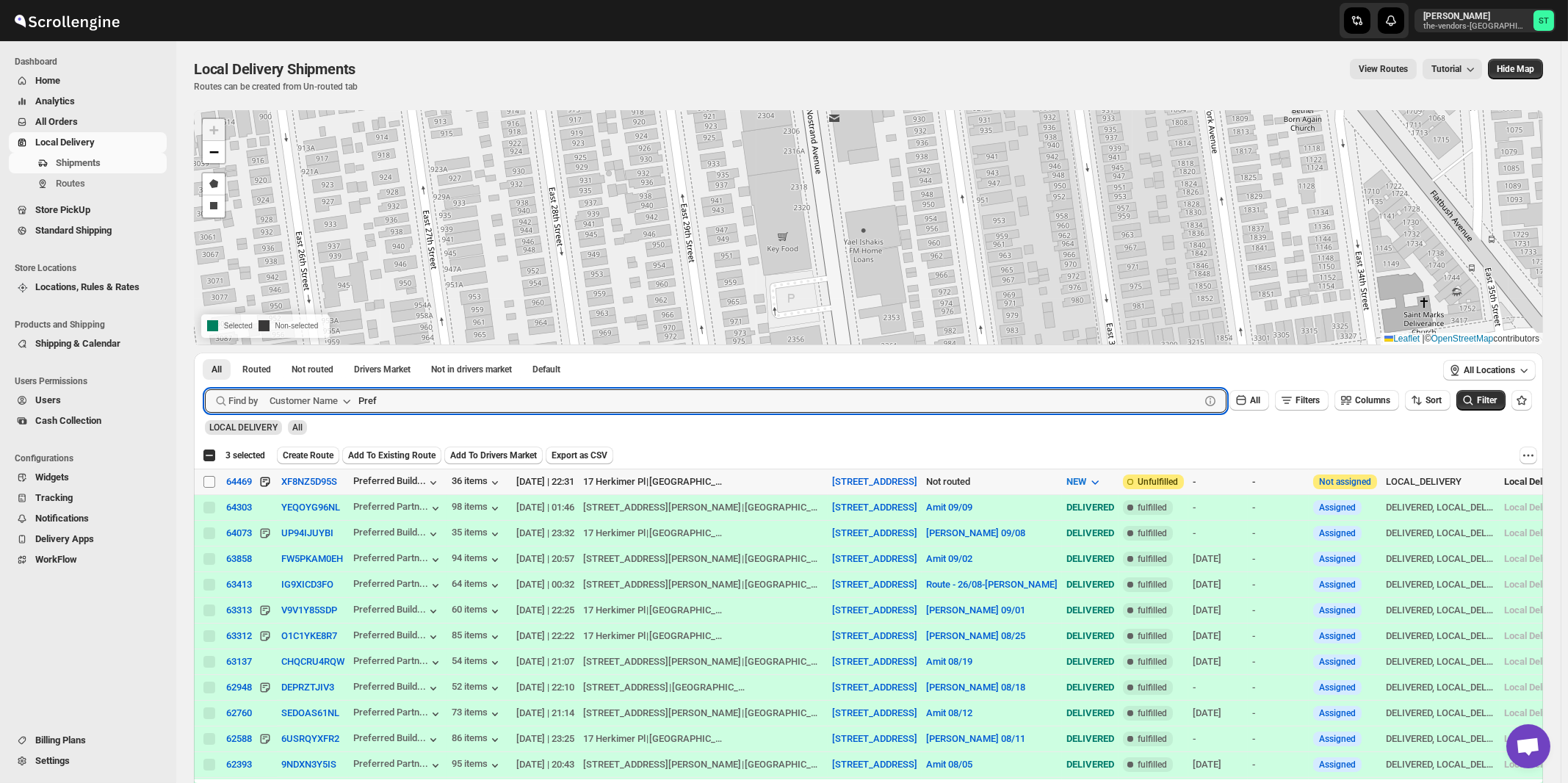
click at [209, 479] on input "Select shipment" at bounding box center [209, 482] width 12 height 12
checkbox input "true"
click at [504, 398] on input "Pref" at bounding box center [766, 400] width 816 height 23
paste input "Royal Imports"
type input "Royal Imports"
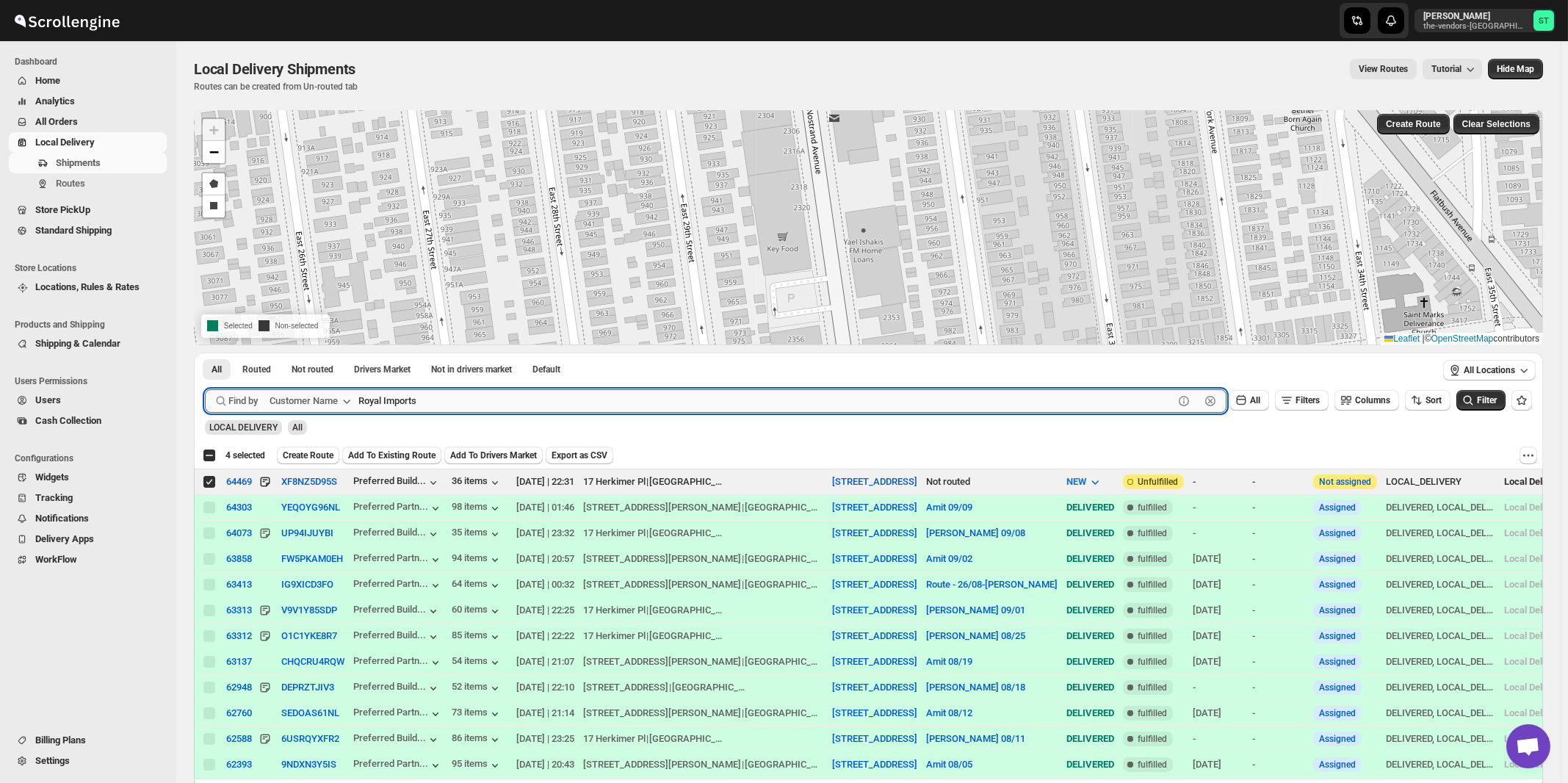
click at [205, 352] on button "Submit" at bounding box center [226, 359] width 42 height 15
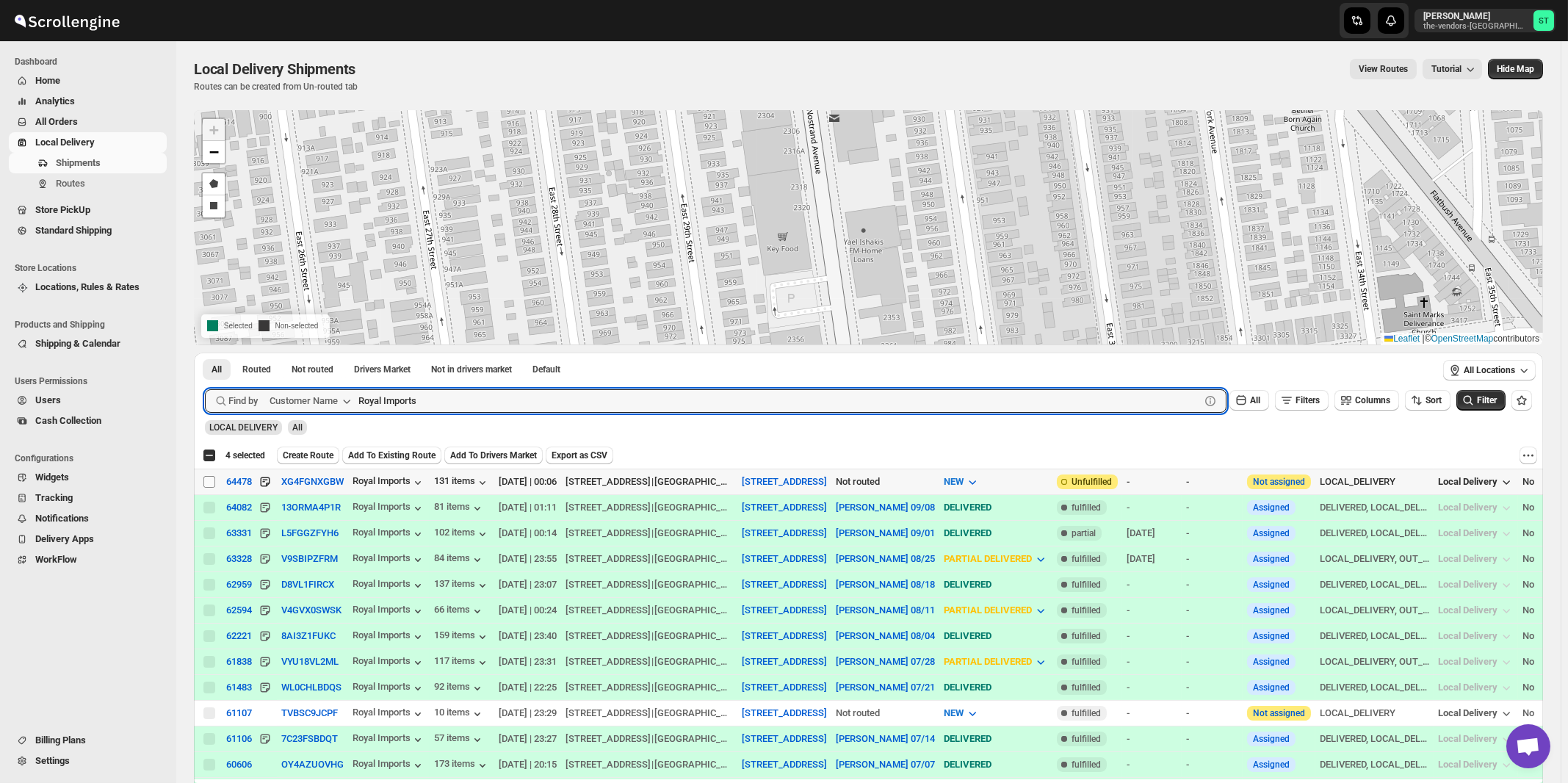
click at [209, 484] on input "Select shipment" at bounding box center [209, 482] width 12 height 12
checkbox input "true"
click at [514, 393] on input "Royal Imports" at bounding box center [766, 400] width 816 height 23
paste input "Target Piping"
click at [205, 352] on button "Submit" at bounding box center [226, 359] width 42 height 15
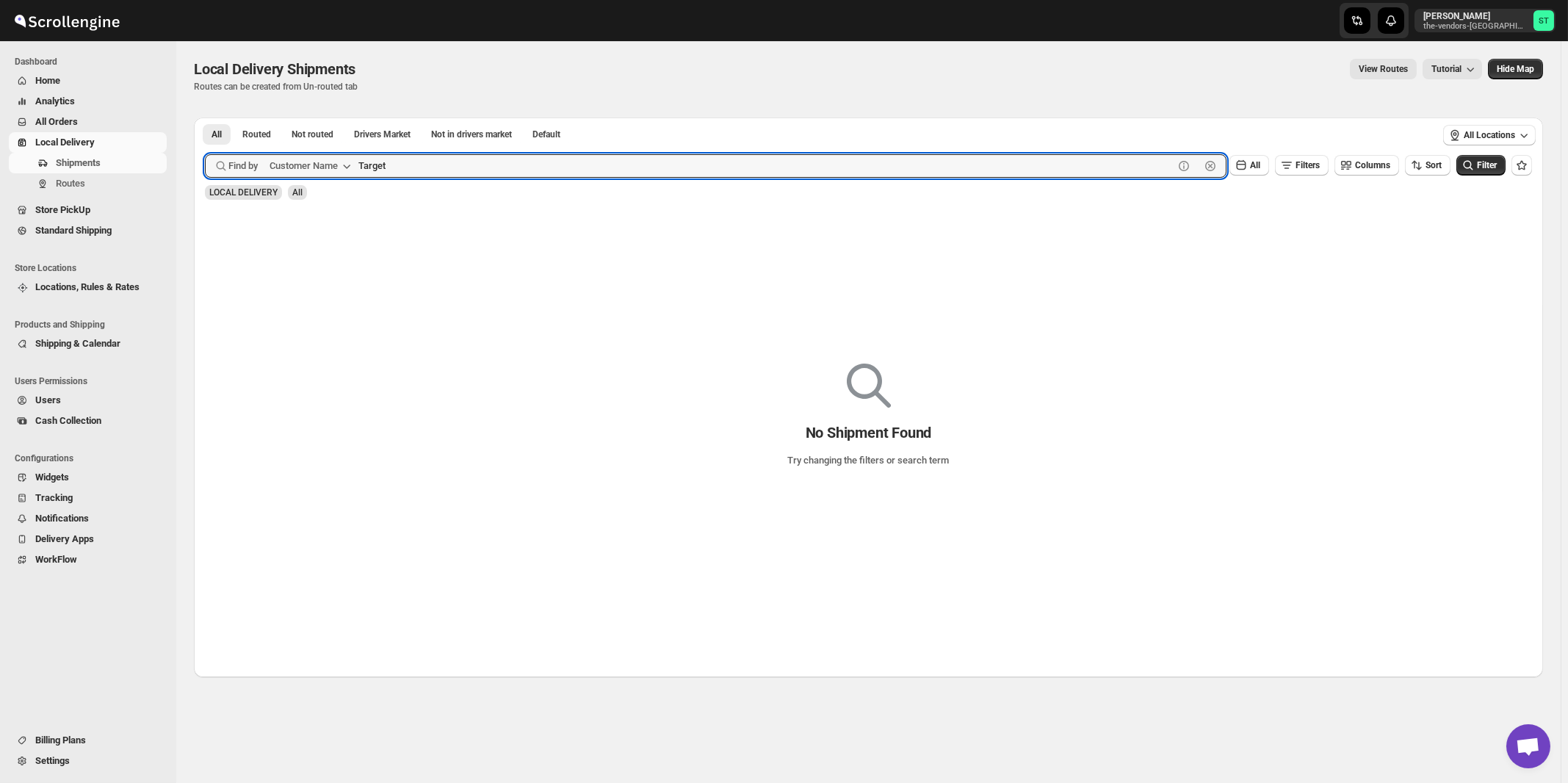
type input "Target"
click at [205, 118] on button "Submit" at bounding box center [226, 125] width 42 height 15
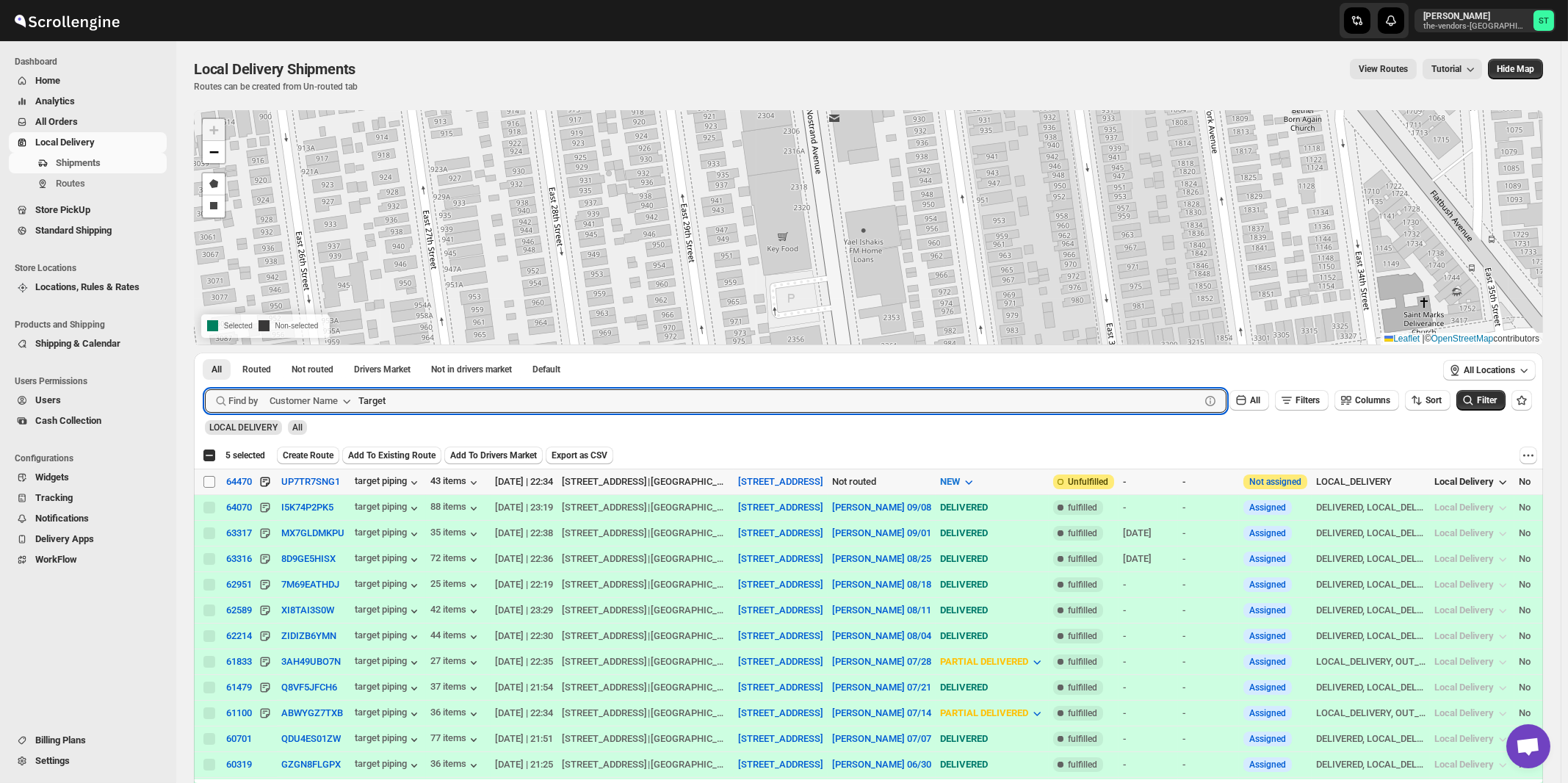
click at [206, 479] on input "Select shipment" at bounding box center [209, 482] width 12 height 12
checkbox input "true"
click at [456, 400] on input "Target" at bounding box center [766, 400] width 816 height 23
paste input "Wasa Properties"
click at [205, 352] on button "Submit" at bounding box center [226, 359] width 42 height 15
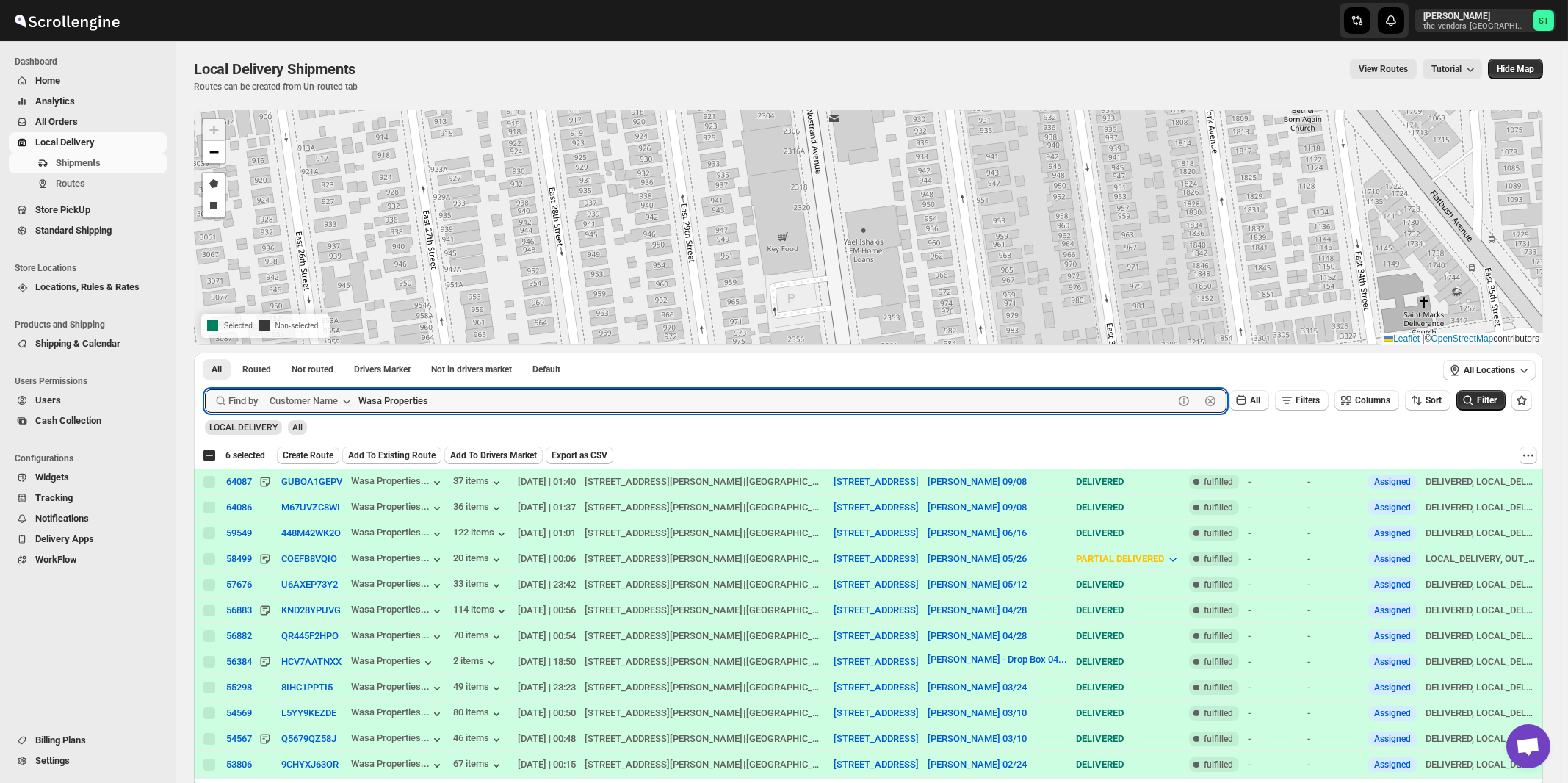
paste input "Hamaspik [STREET_ADDRESS]"
type input "Hamaspik 930"
click at [205, 352] on button "Submit" at bounding box center [226, 359] width 42 height 15
